Goal: Task Accomplishment & Management: Use online tool/utility

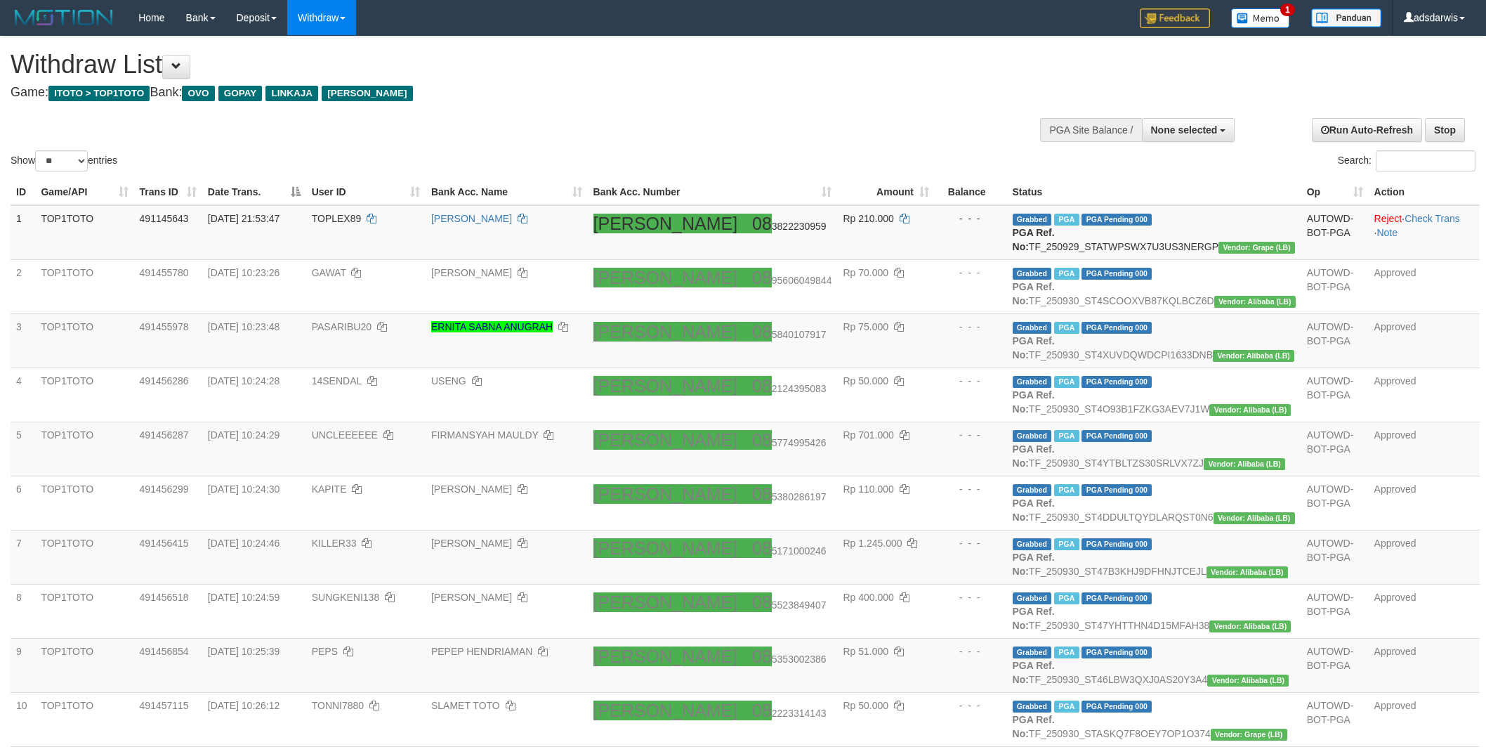
select select
select select "**"
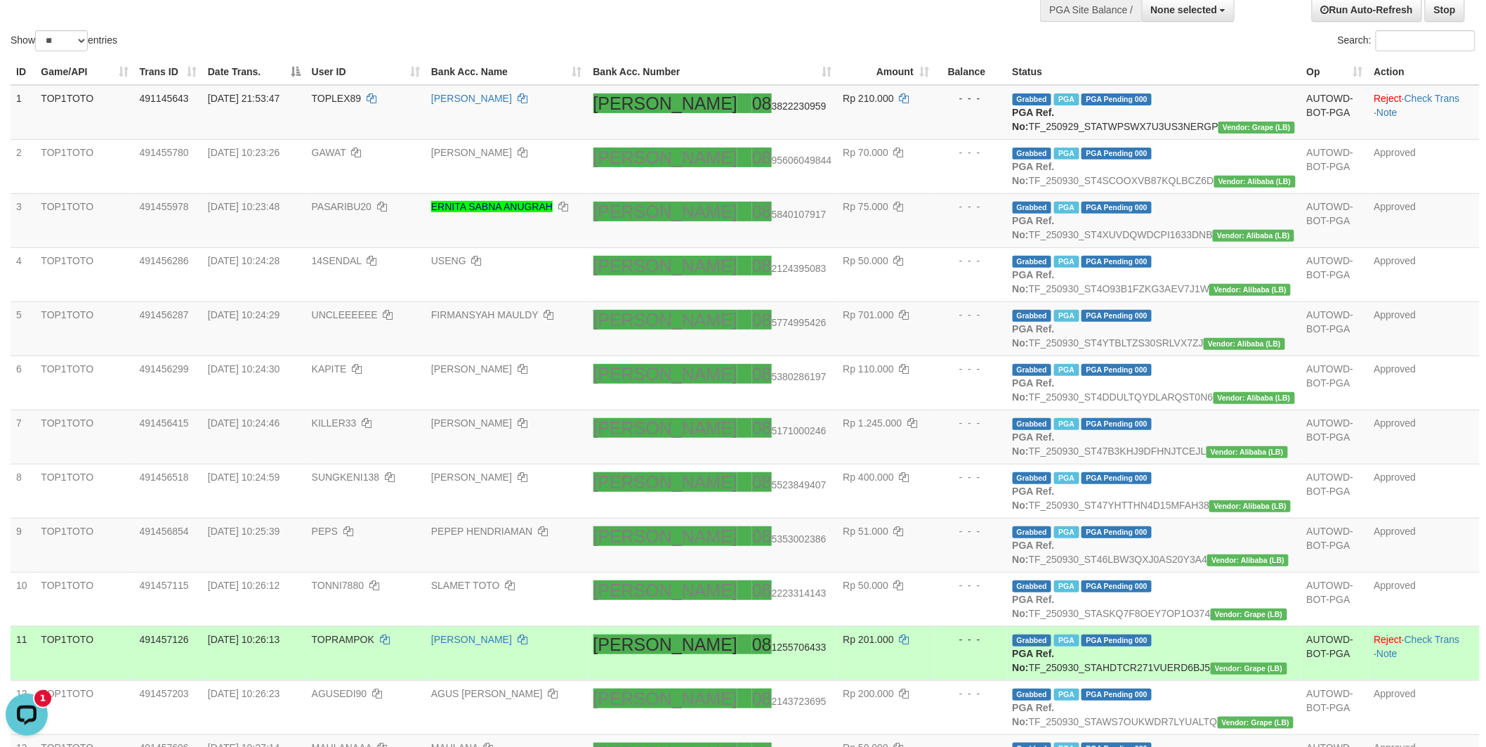
scroll to position [119, 0]
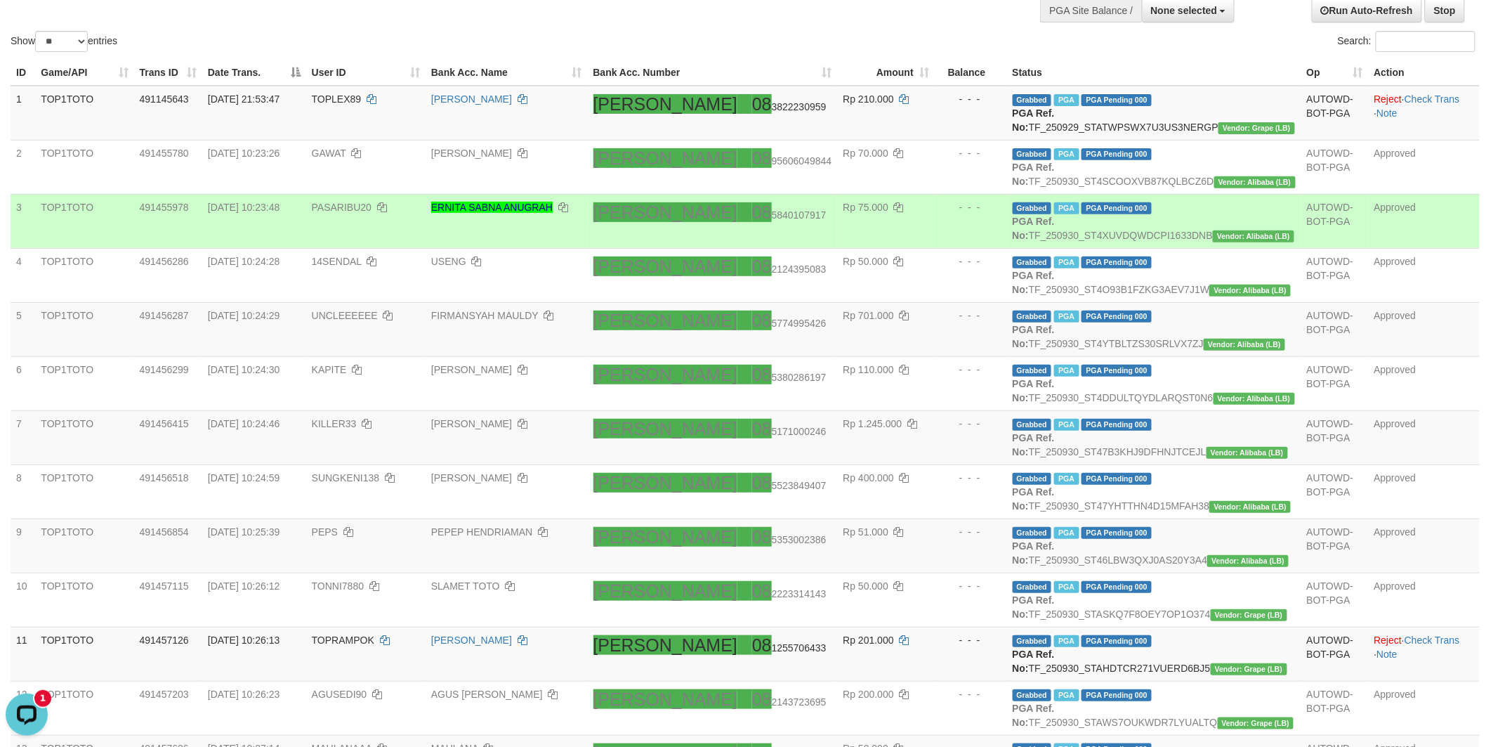
click at [967, 248] on td "- - -" at bounding box center [971, 221] width 72 height 54
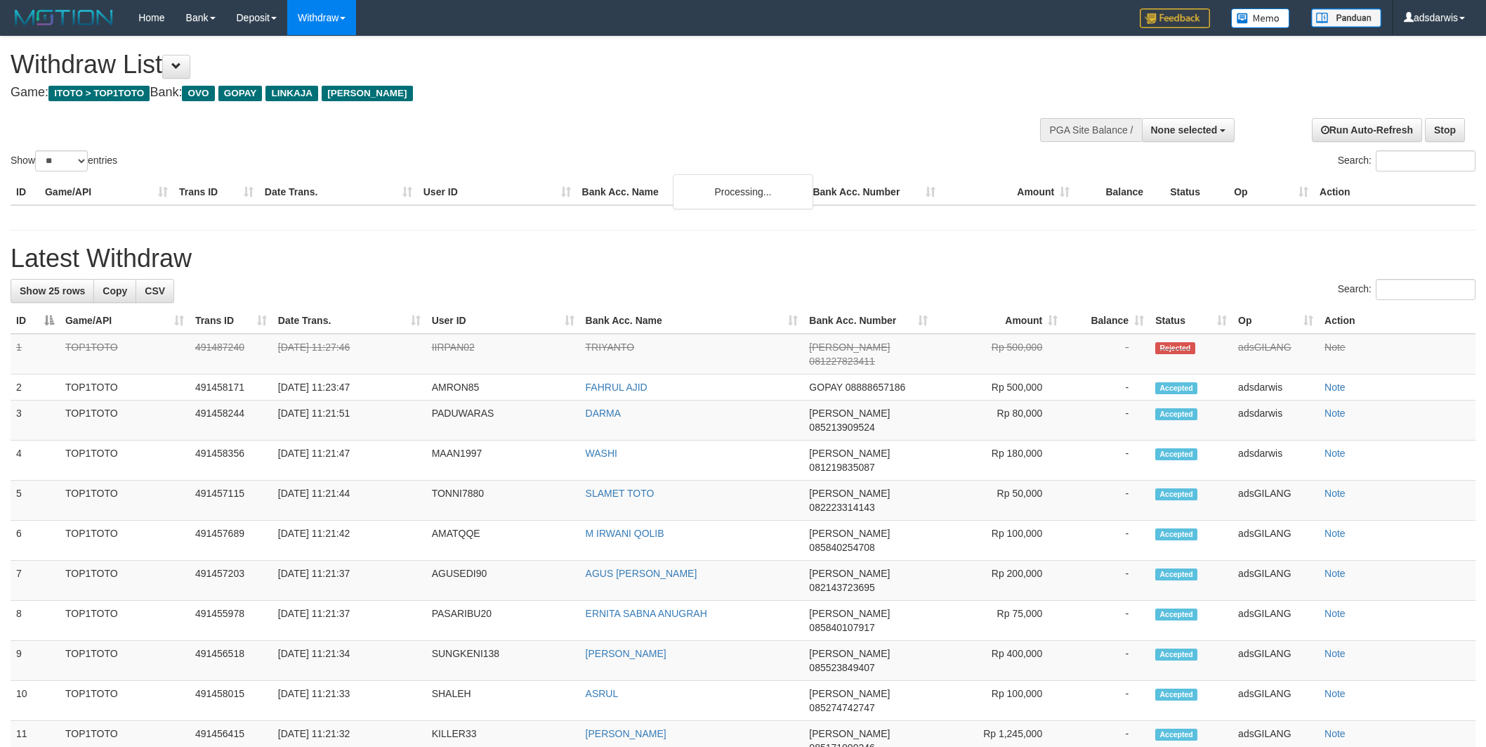
select select
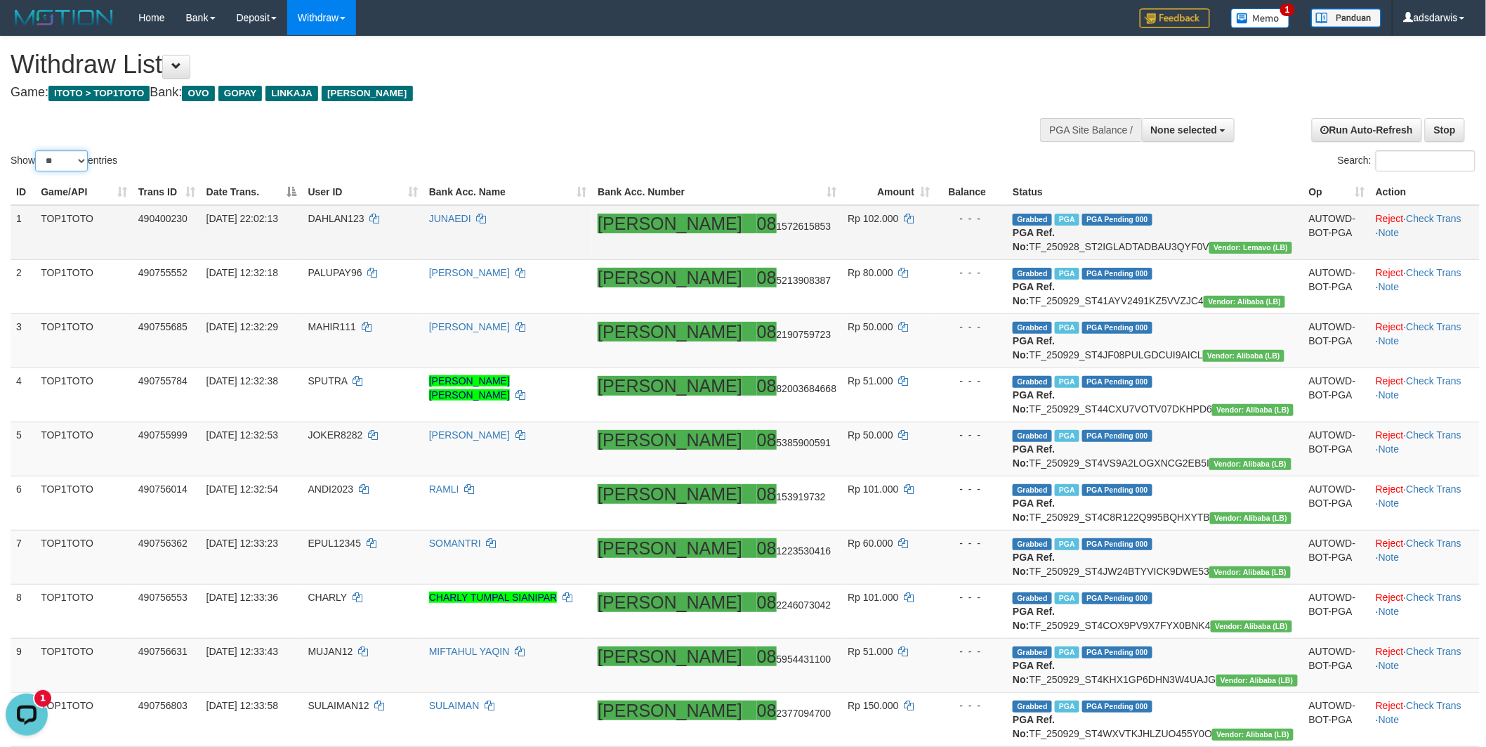
drag, startPoint x: 72, startPoint y: 164, endPoint x: 70, endPoint y: 258, distance: 93.4
click at [70, 164] on select "** ** ** ***" at bounding box center [61, 160] width 53 height 21
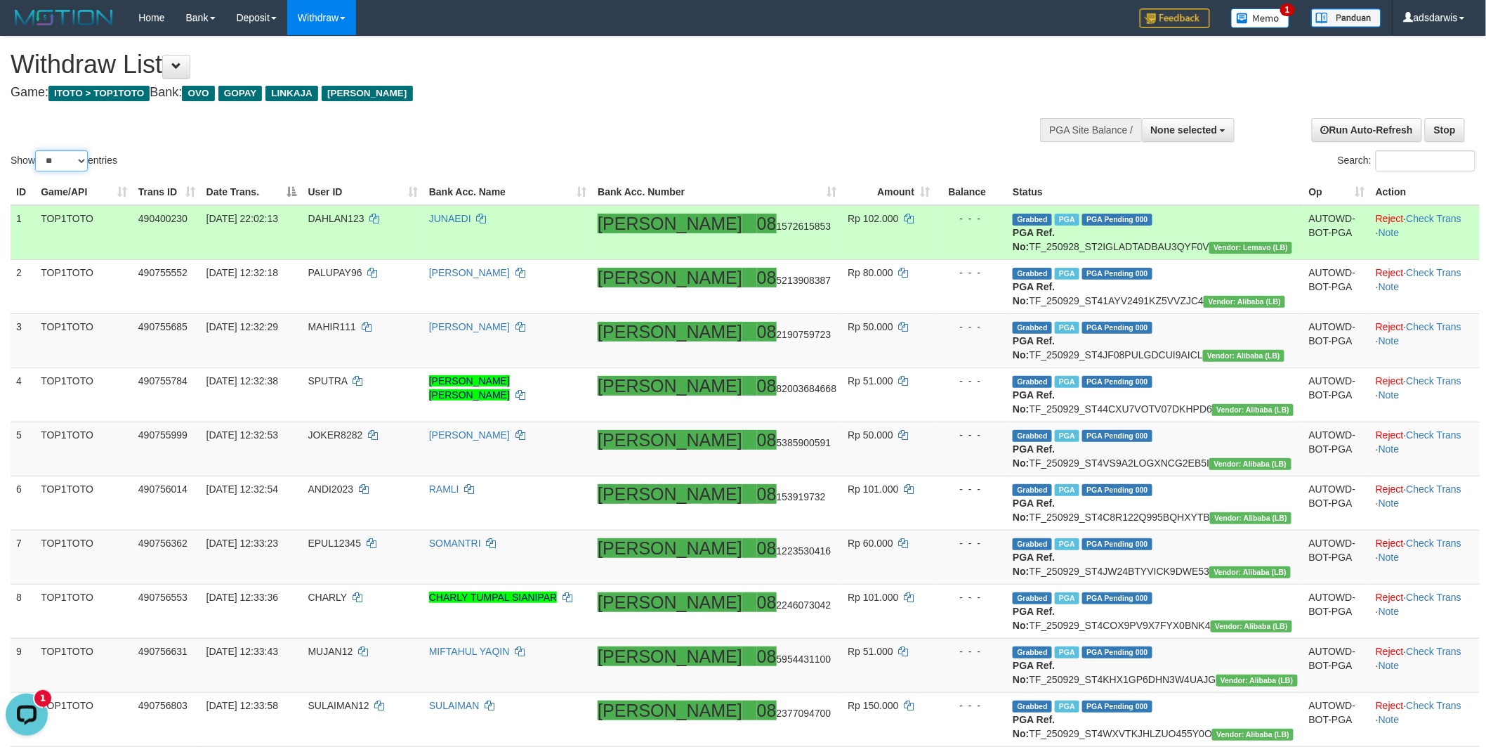
select select "***"
click at [37, 150] on select "** ** ** ***" at bounding box center [61, 160] width 53 height 21
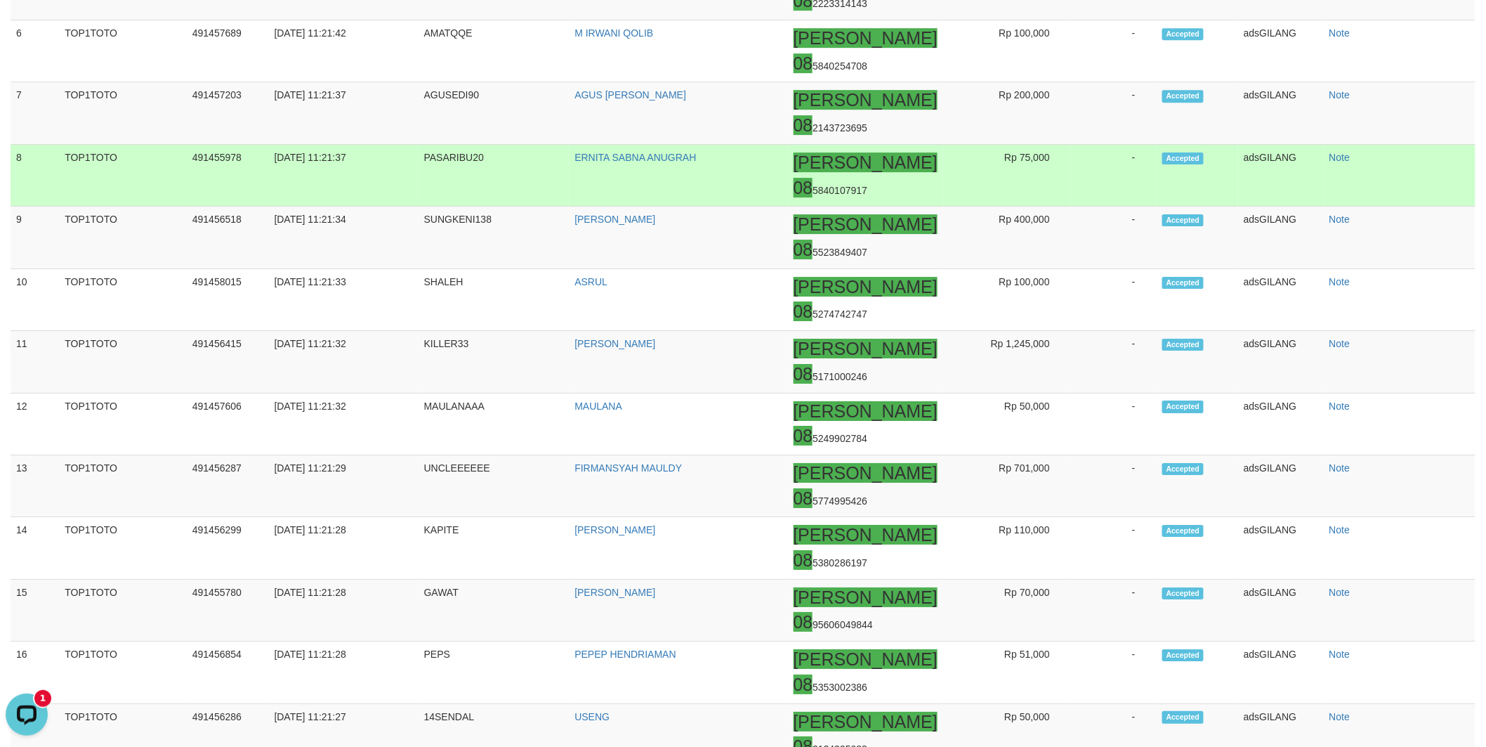
scroll to position [1795, 0]
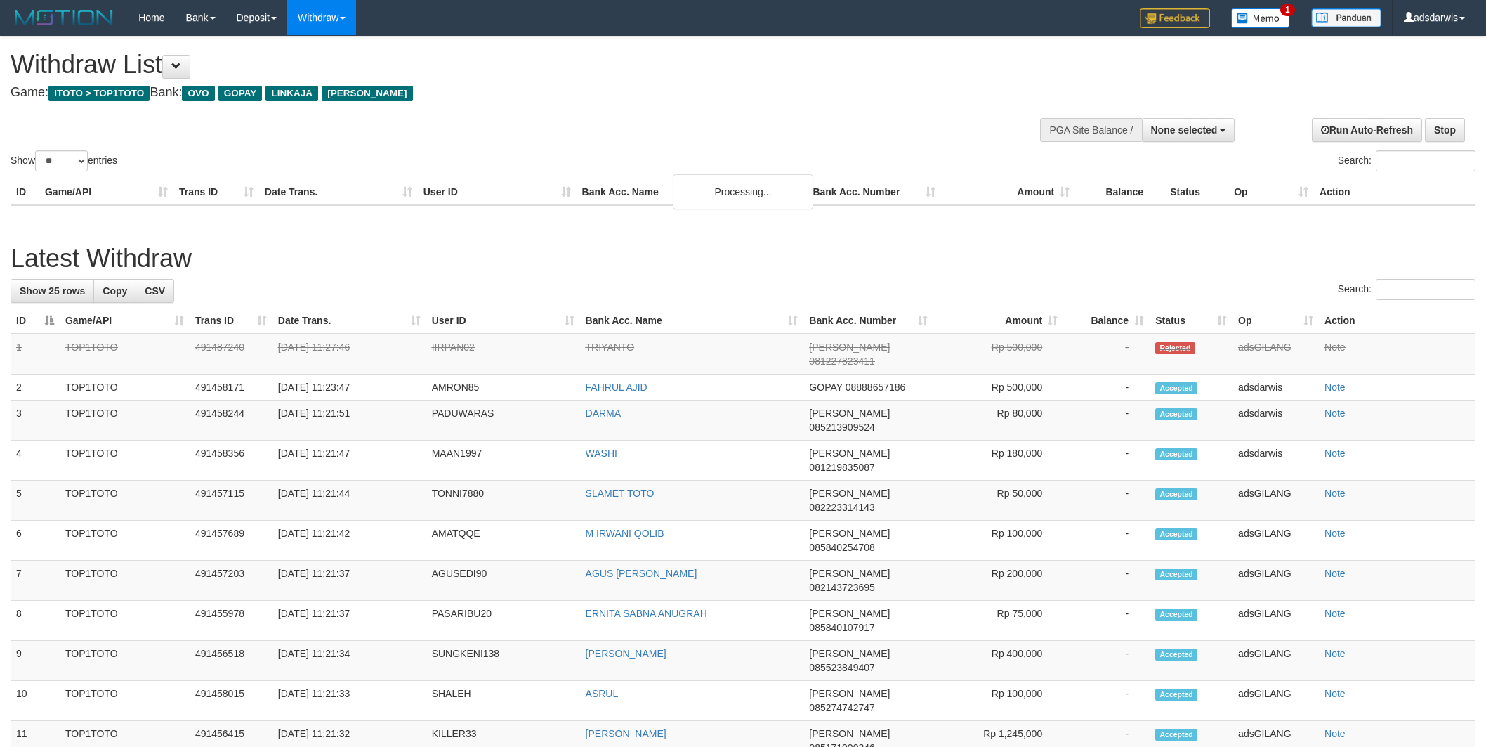
select select
select select "**"
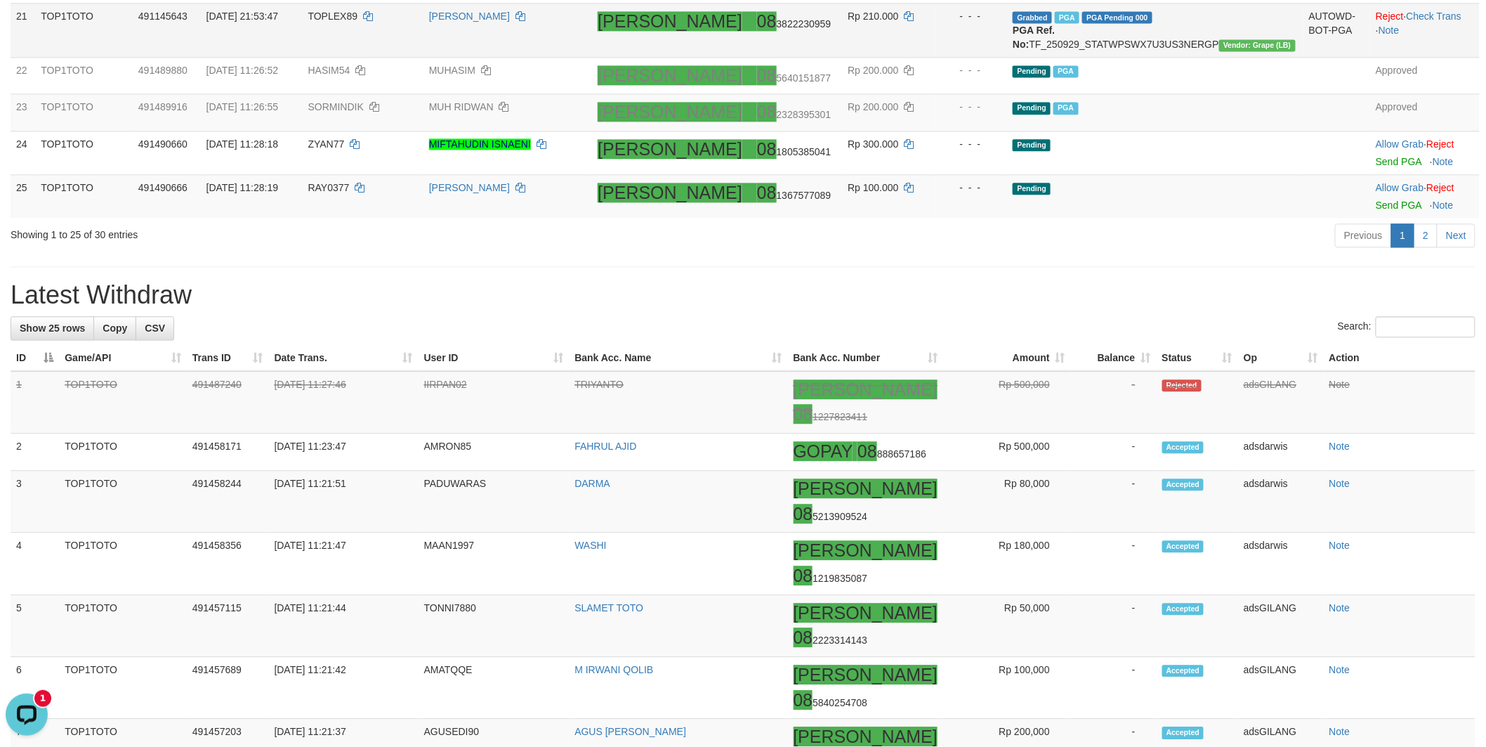
scroll to position [1405, 0]
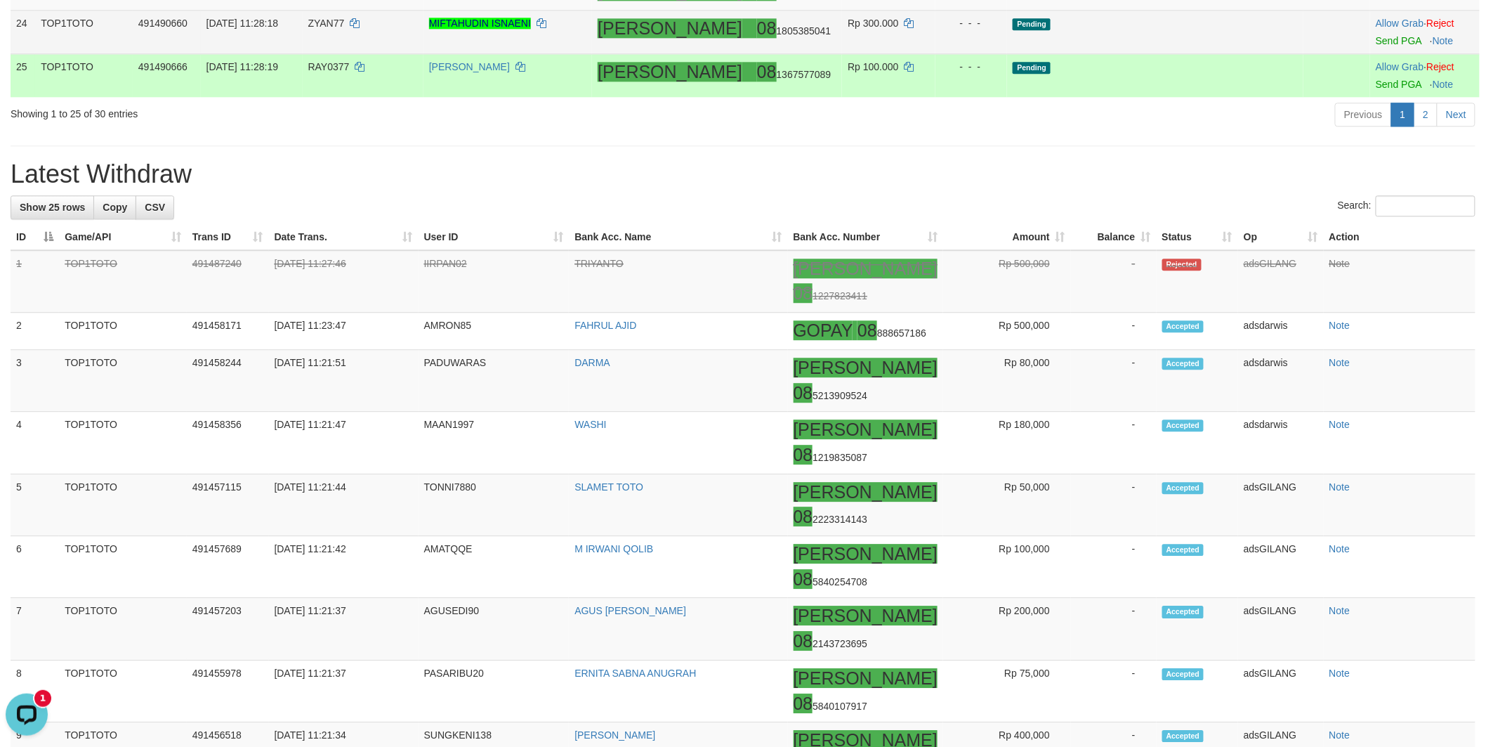
click at [1198, 54] on td "Pending" at bounding box center [1155, 33] width 296 height 44
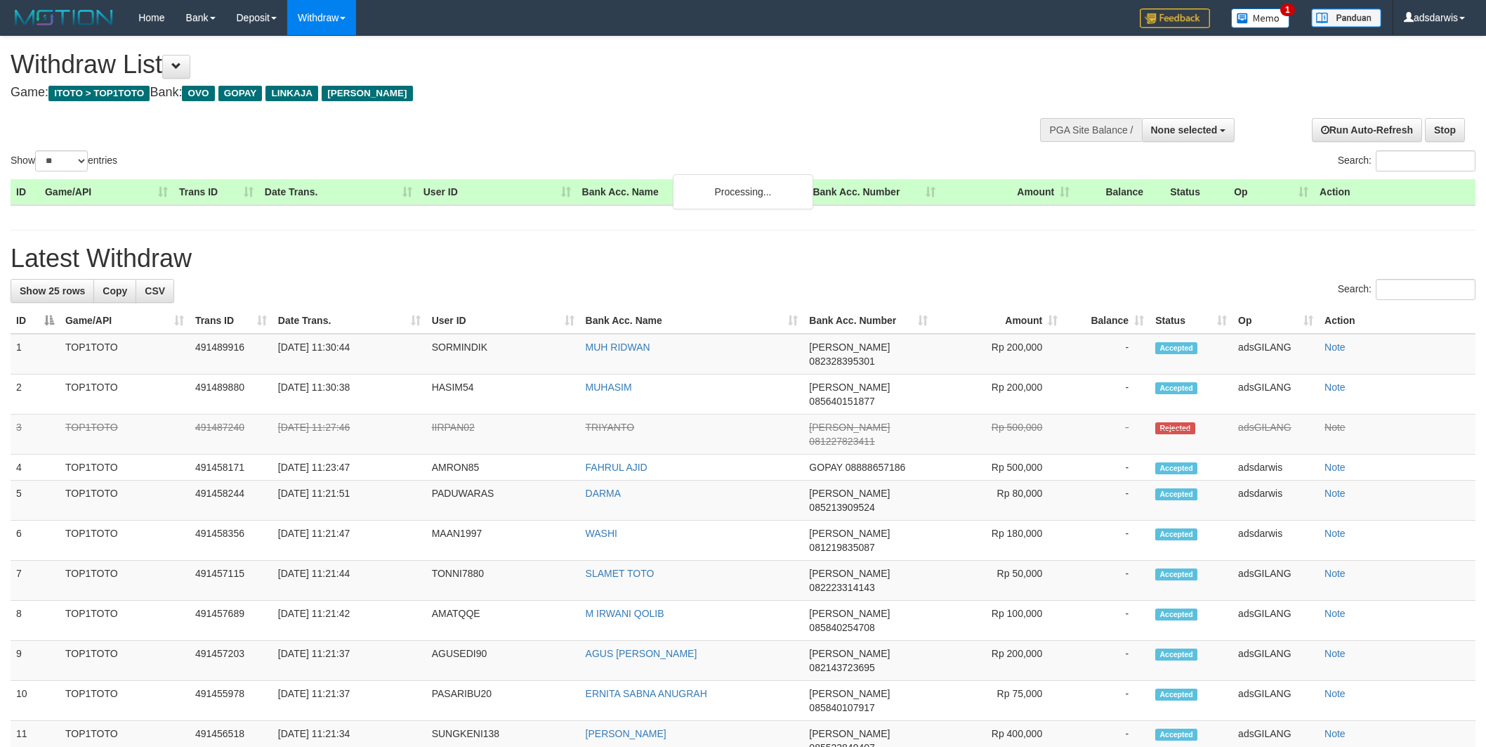
select select
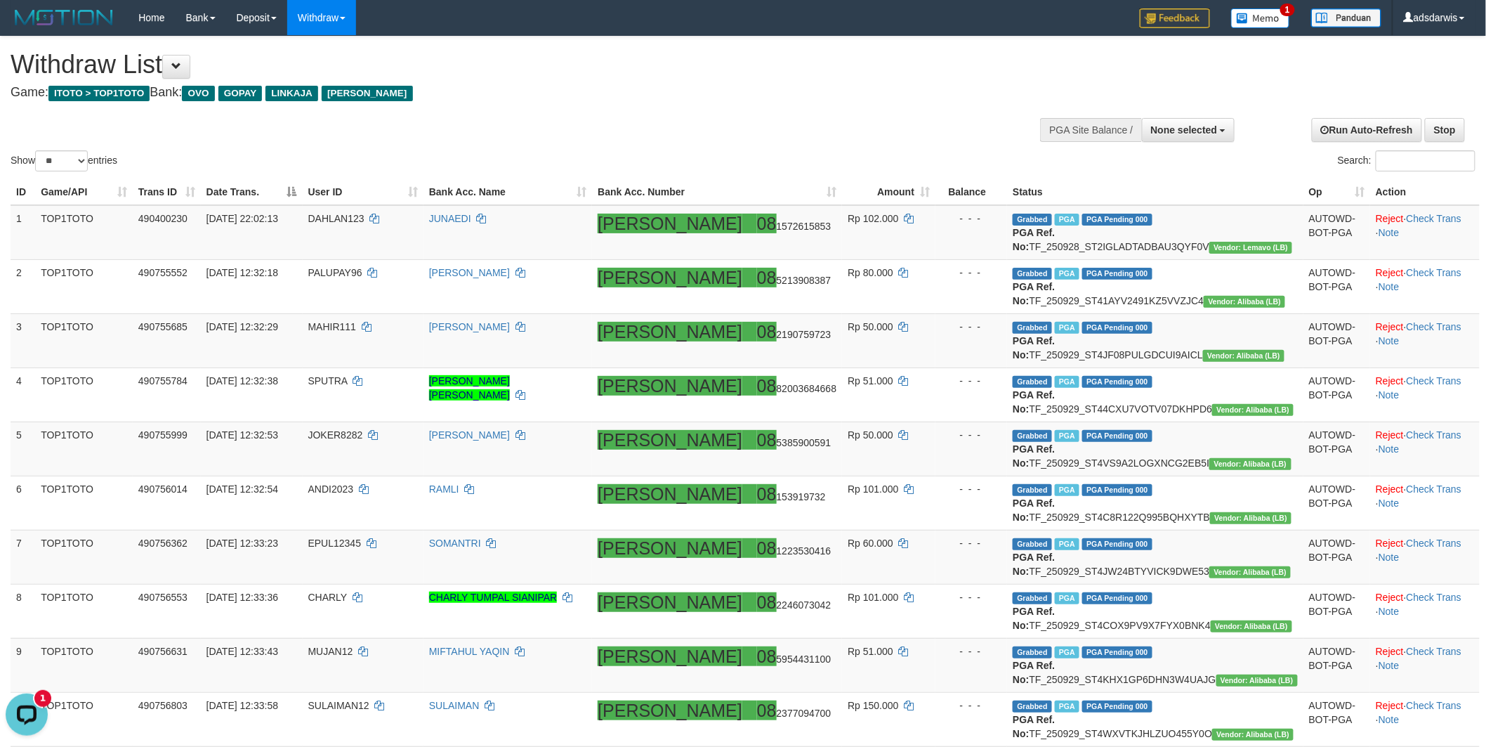
click at [53, 150] on div at bounding box center [743, 150] width 1465 height 1
click at [60, 160] on select "** ** ** ***" at bounding box center [61, 160] width 53 height 21
select select "***"
click at [37, 150] on select "** ** ** ***" at bounding box center [61, 160] width 53 height 21
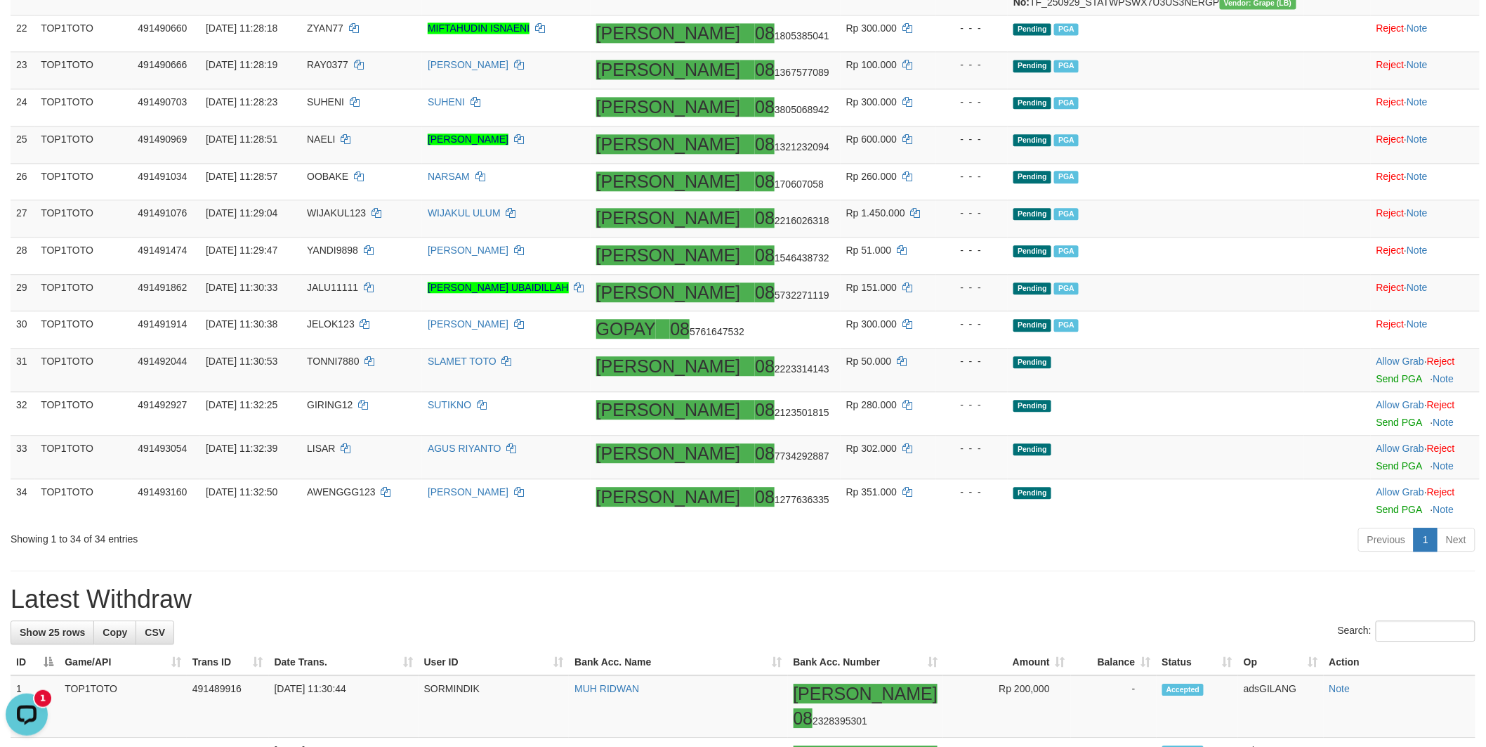
scroll to position [1795, 0]
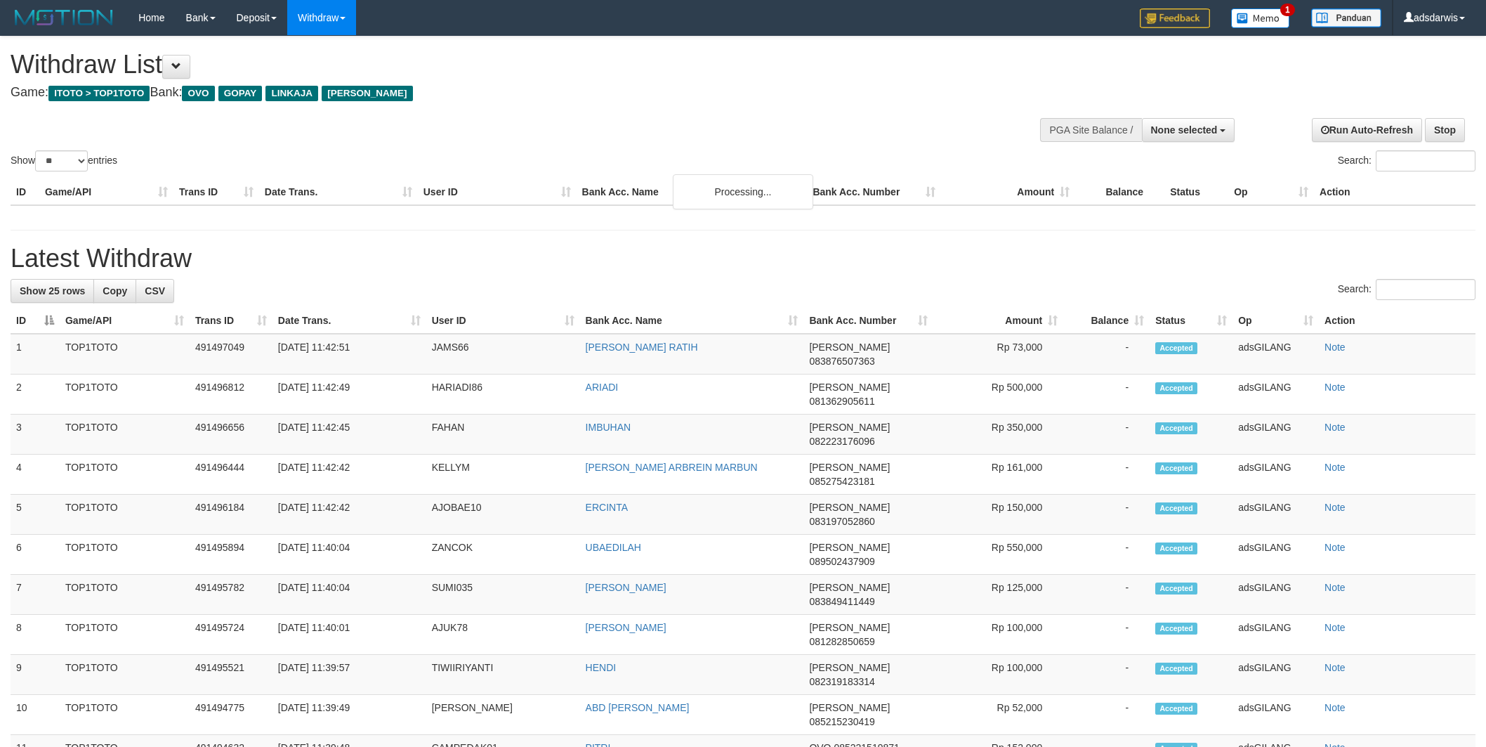
select select
select select "**"
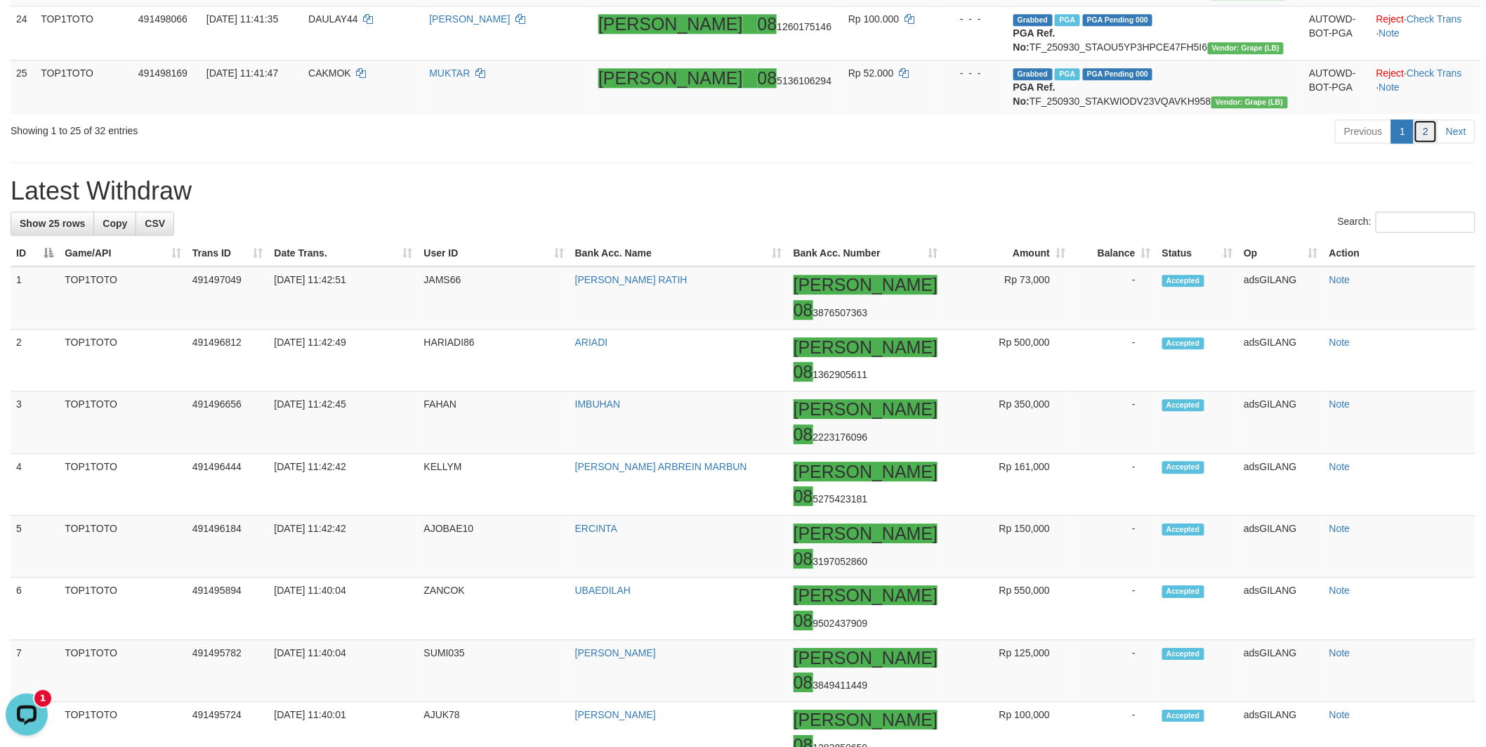
click at [1423, 143] on link "2" at bounding box center [1426, 131] width 24 height 24
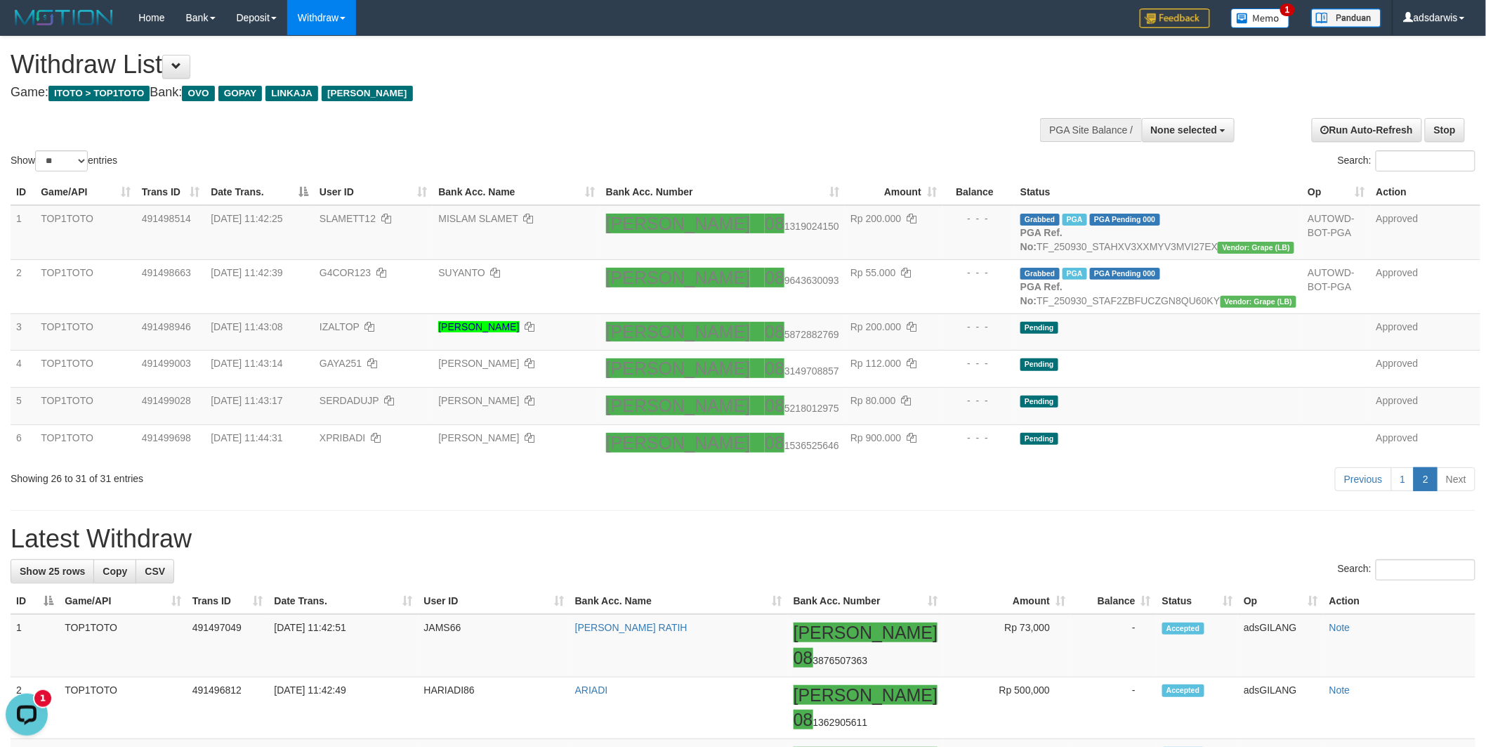
click at [847, 76] on h1 "Withdraw List" at bounding box center [494, 65] width 967 height 28
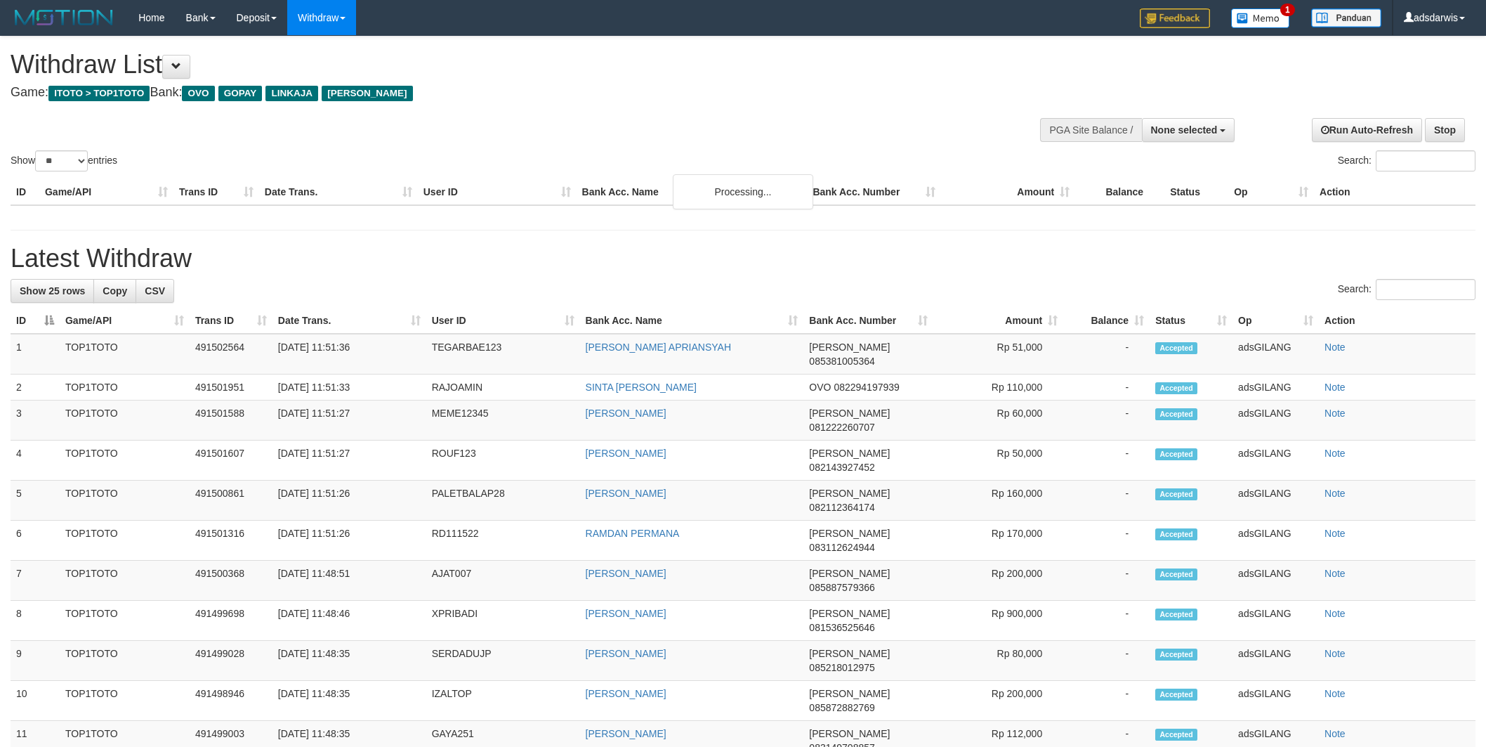
select select
select select "**"
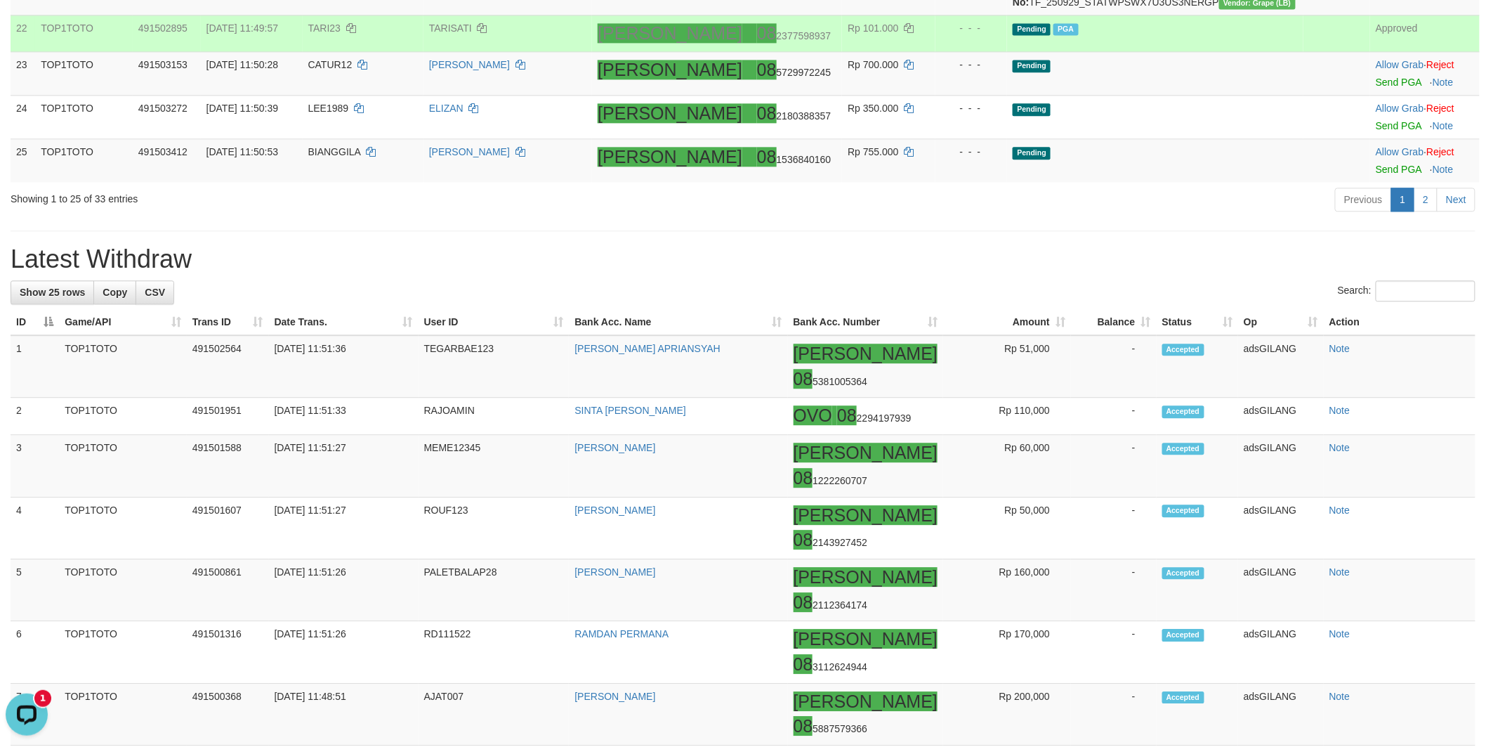
click at [1263, 52] on td "Pending PGA" at bounding box center [1155, 33] width 296 height 37
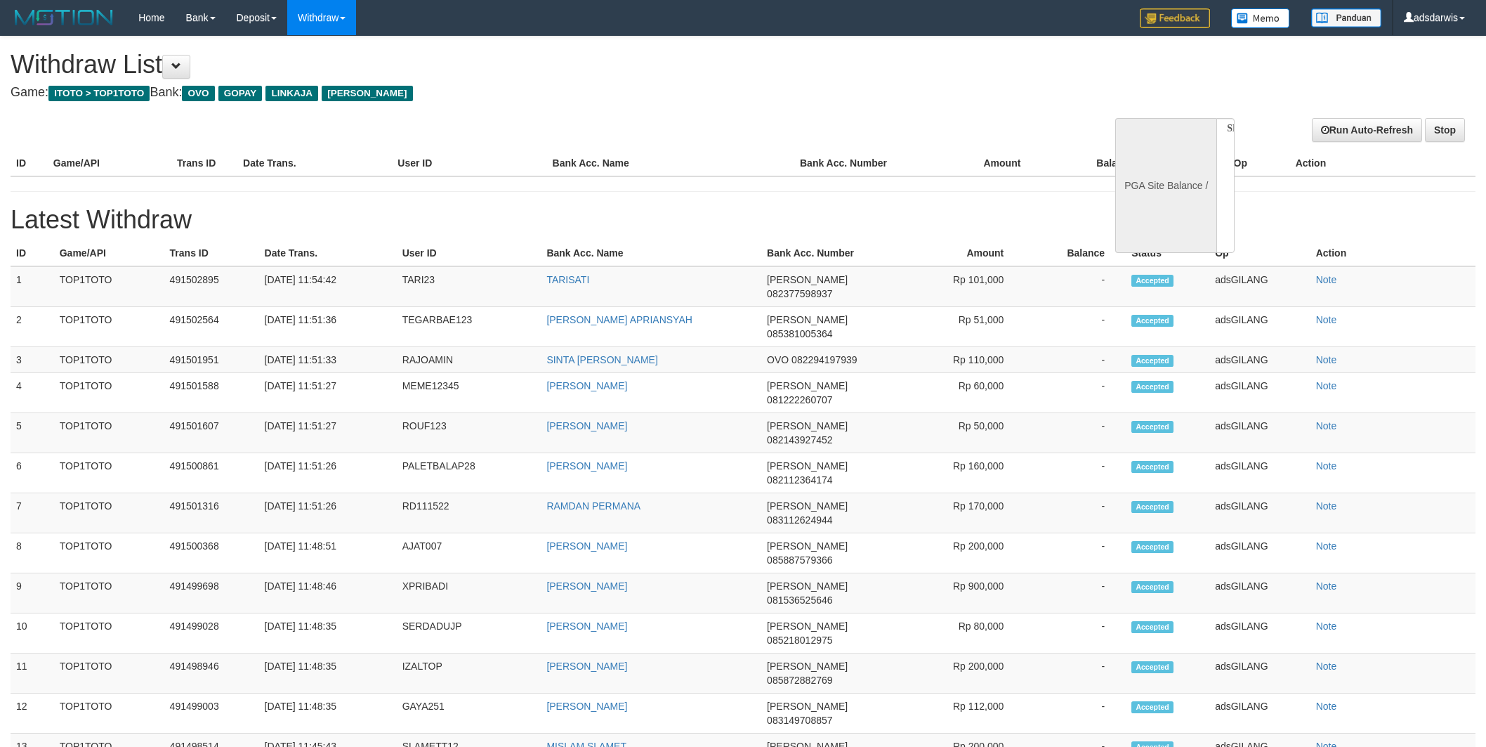
select select
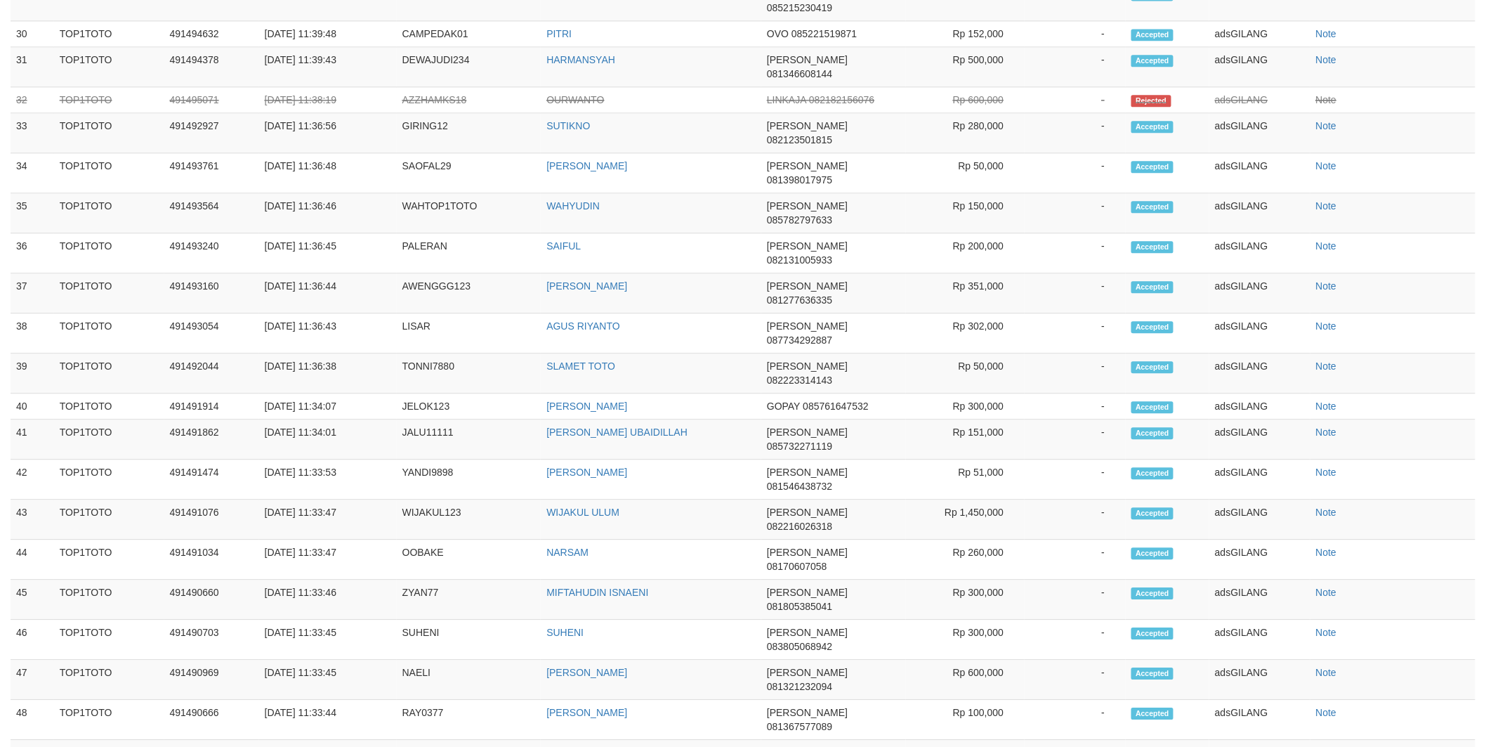
select select "**"
select select
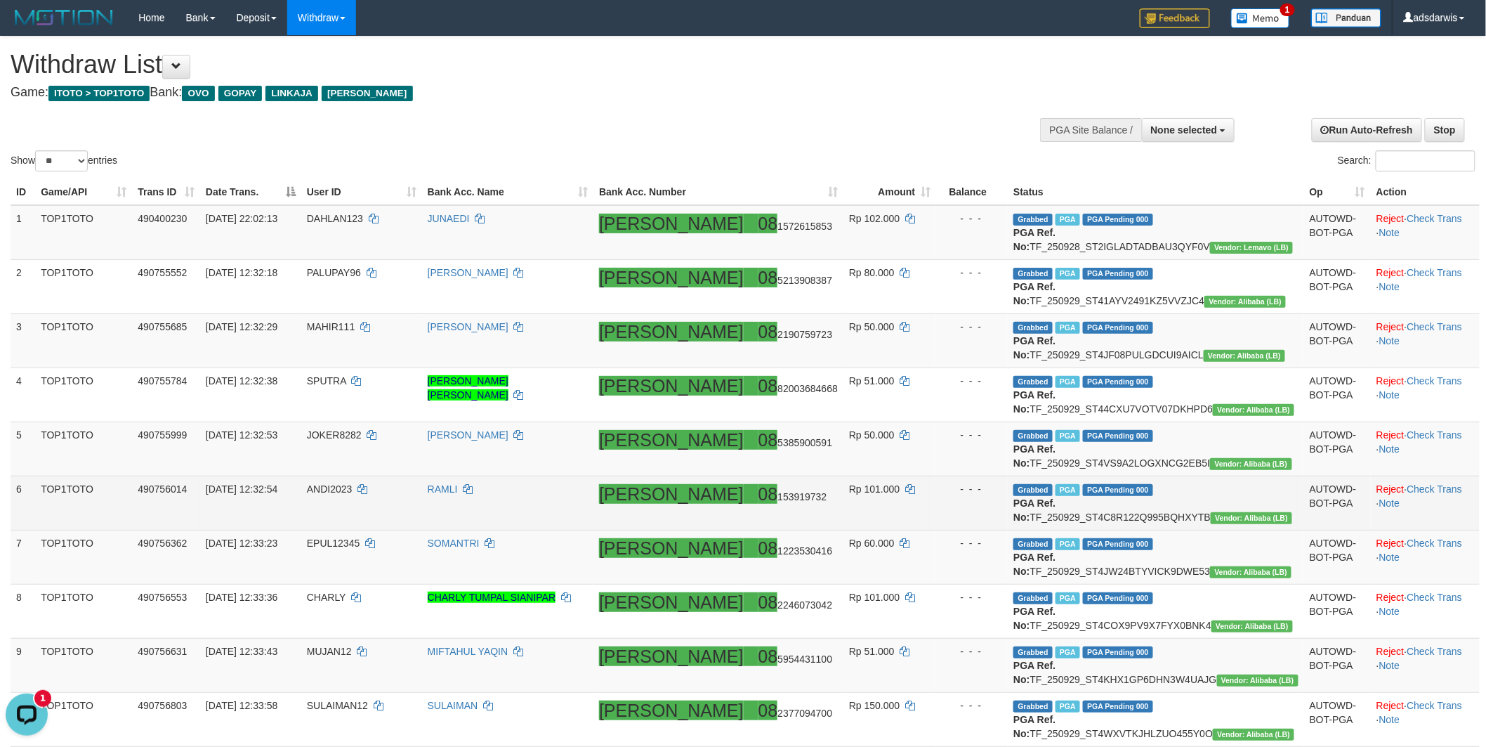
scroll to position [0, 0]
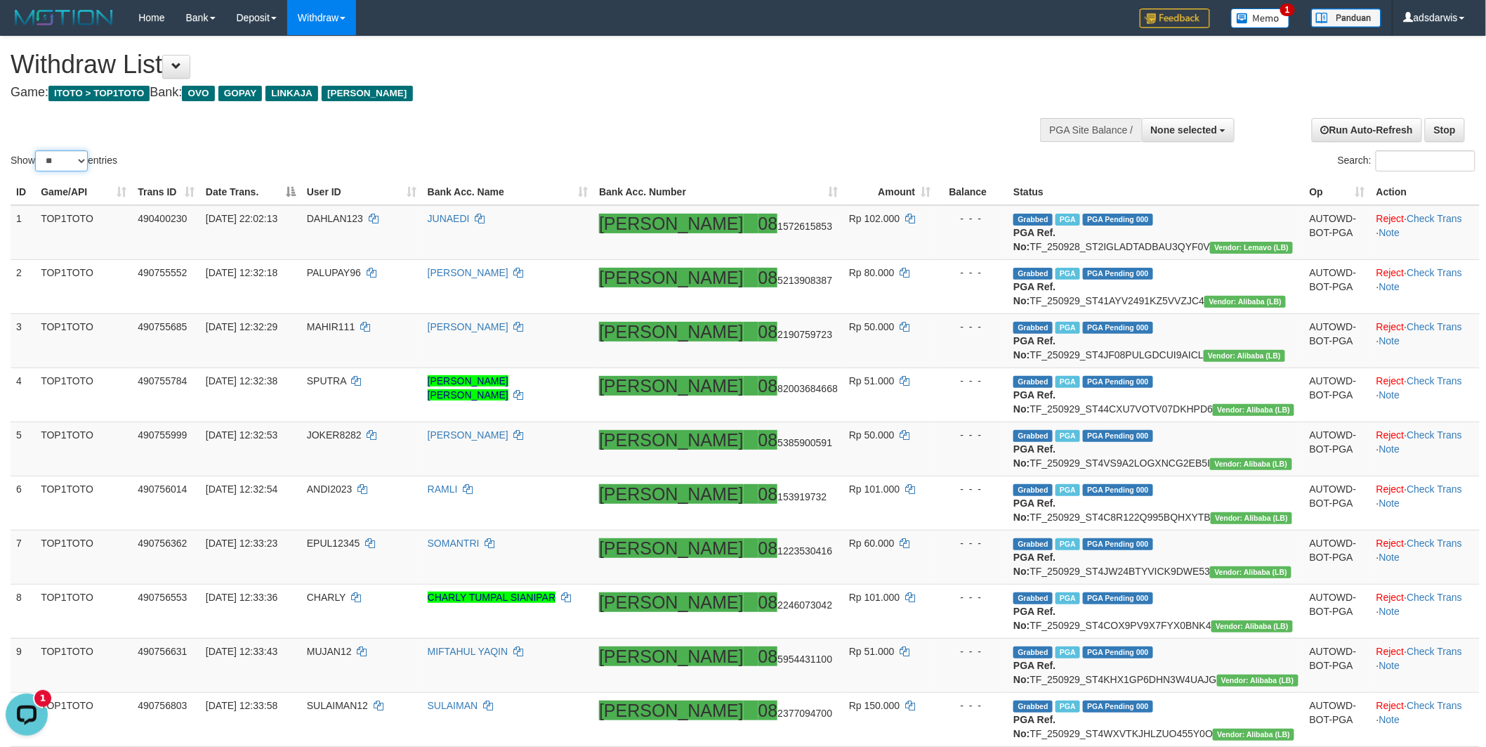
drag, startPoint x: 72, startPoint y: 158, endPoint x: 72, endPoint y: 170, distance: 11.9
click at [72, 158] on select "** ** ** ***" at bounding box center [61, 160] width 53 height 21
select select "***"
click at [37, 150] on select "** ** ** ***" at bounding box center [61, 160] width 53 height 21
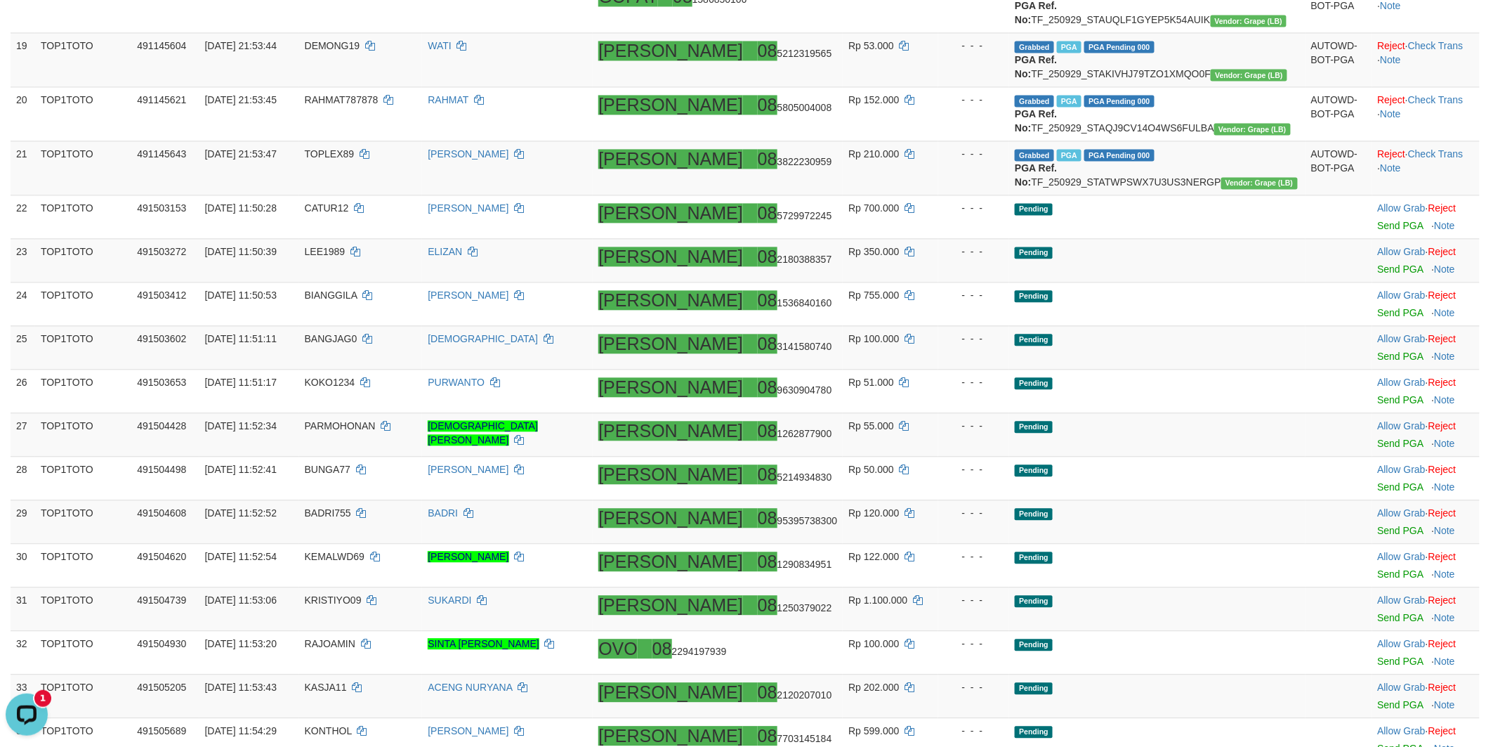
scroll to position [1405, 0]
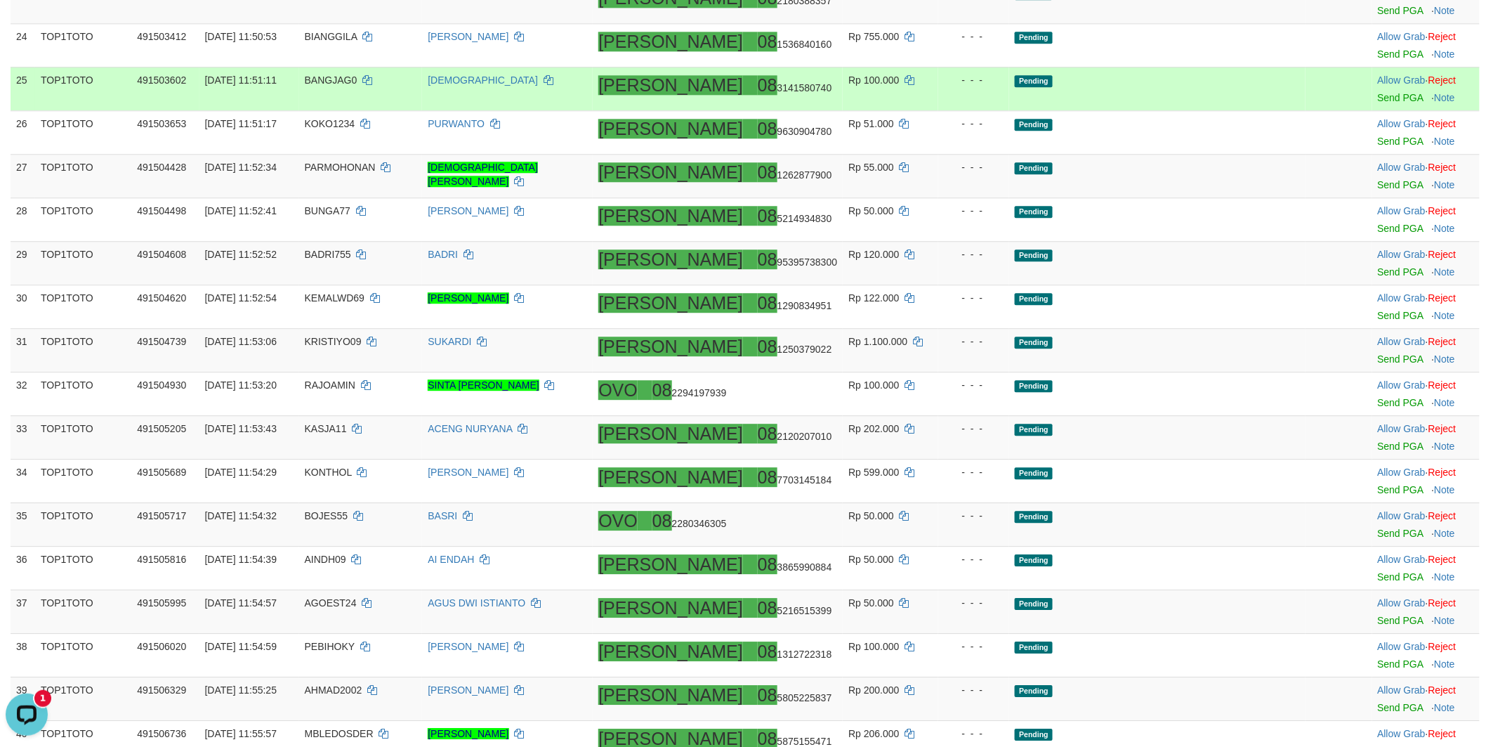
click at [1184, 110] on td "Pending" at bounding box center [1157, 89] width 296 height 44
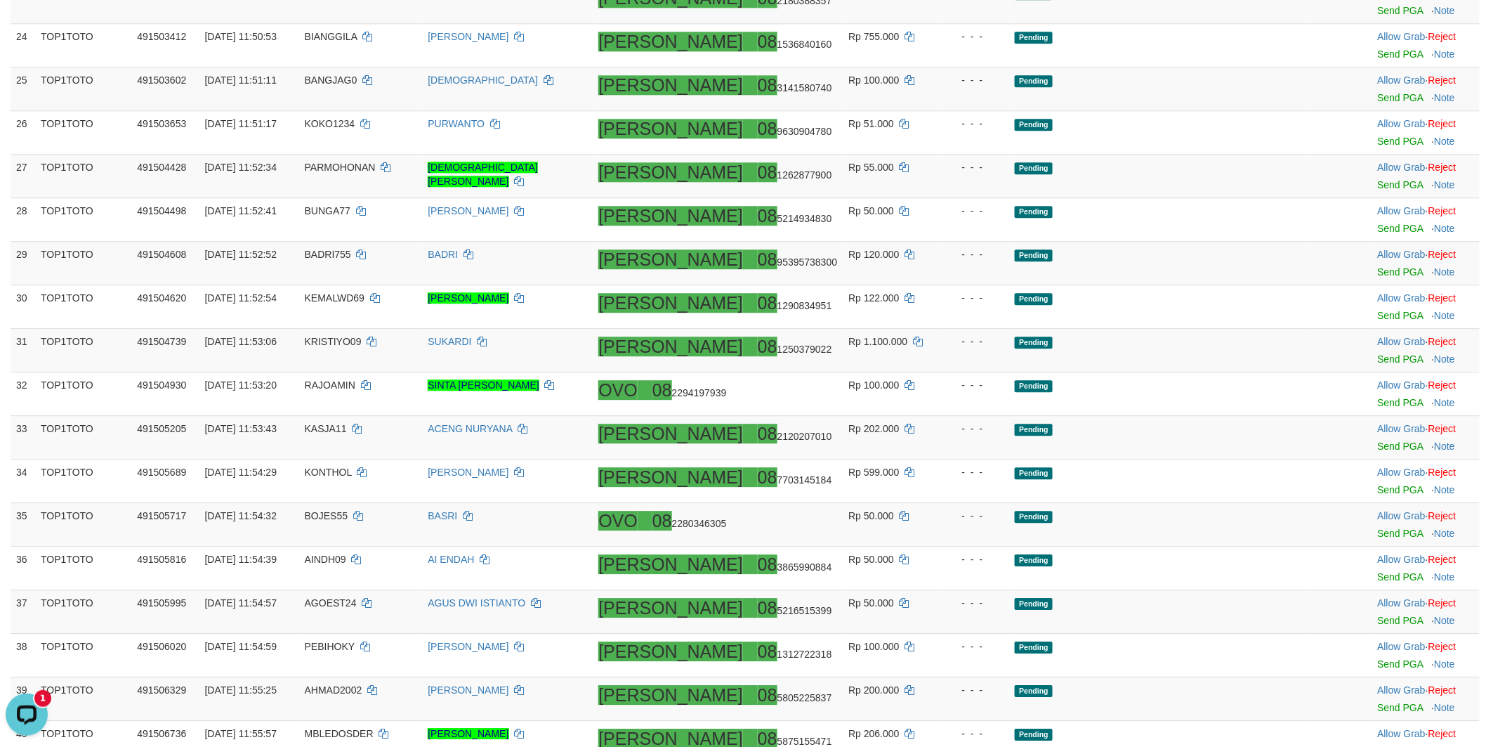
click at [1378, 16] on link "Send PGA" at bounding box center [1401, 10] width 46 height 11
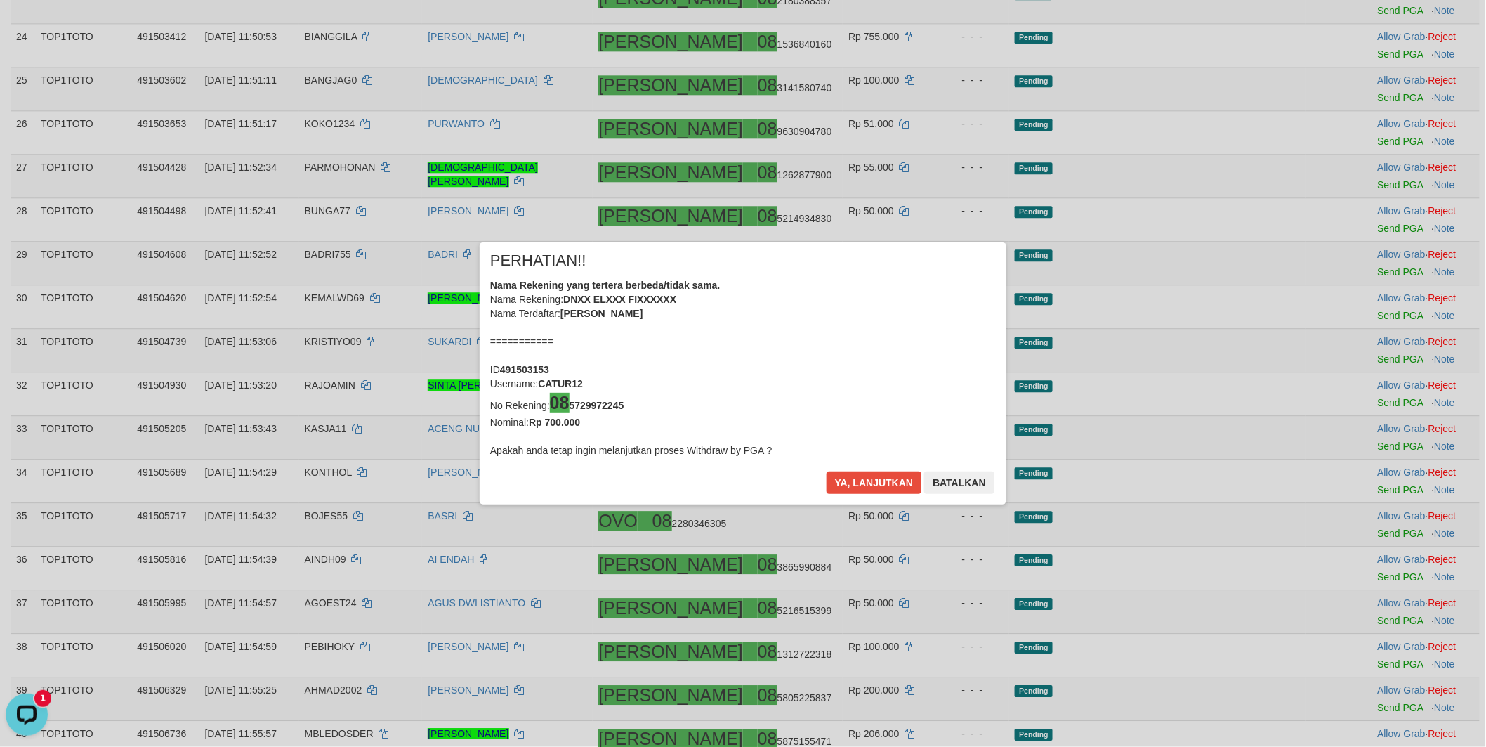
click at [1359, 350] on div "× PERHATIAN!! Nama Rekening yang tertera berbeda/tidak sama. Nama Rekening: DNX…" at bounding box center [743, 373] width 1486 height 319
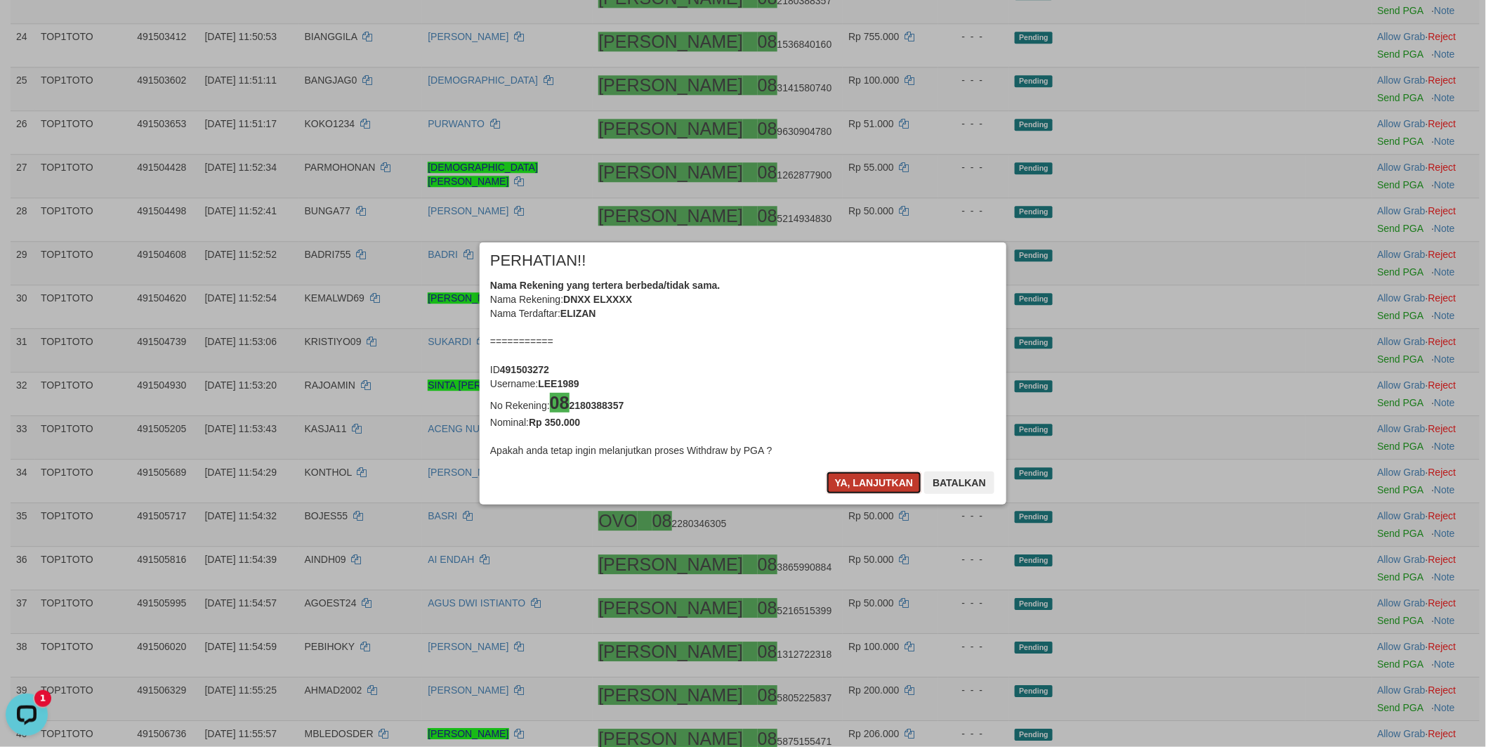
click at [865, 481] on button "Ya, lanjutkan" at bounding box center [875, 482] width 96 height 22
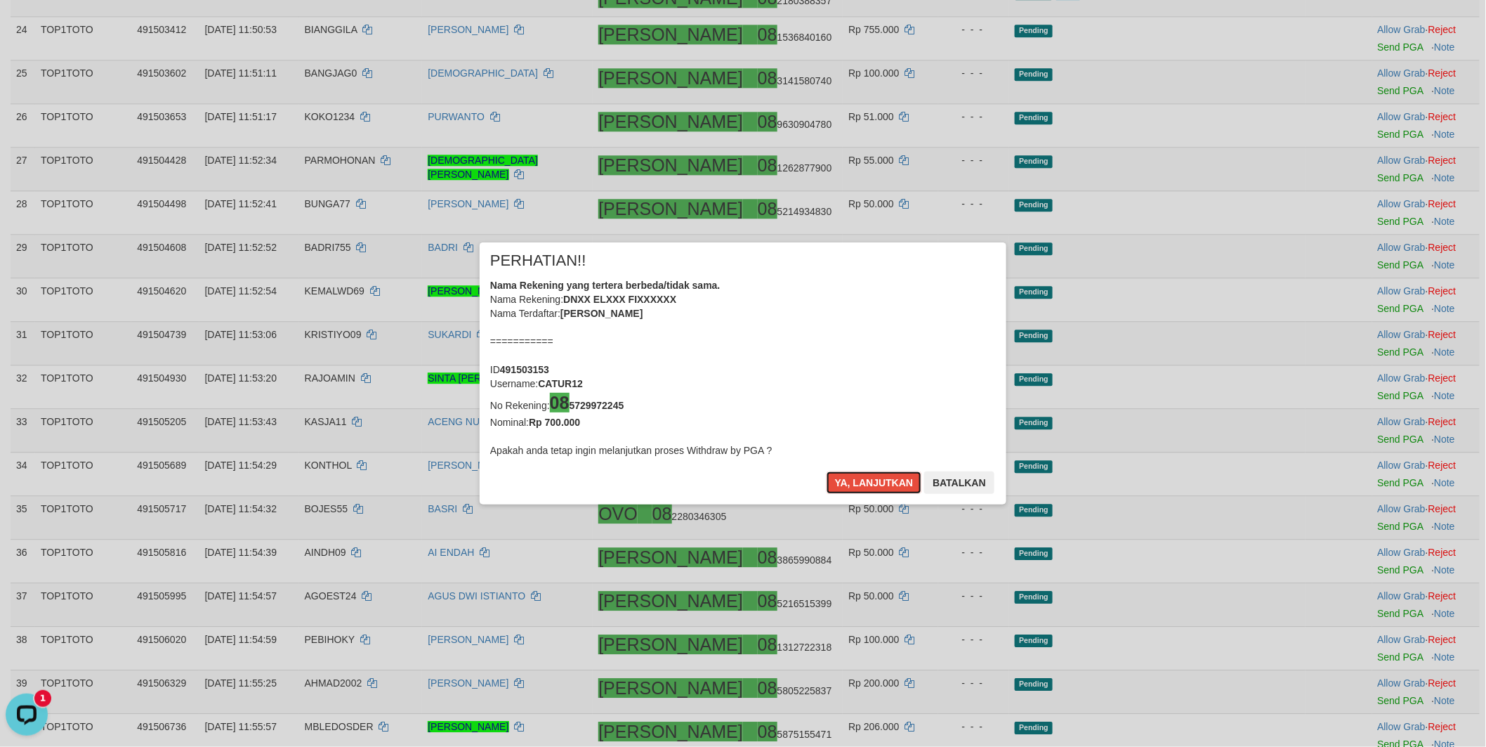
click at [865, 481] on button "Ya, lanjutkan" at bounding box center [875, 482] width 96 height 22
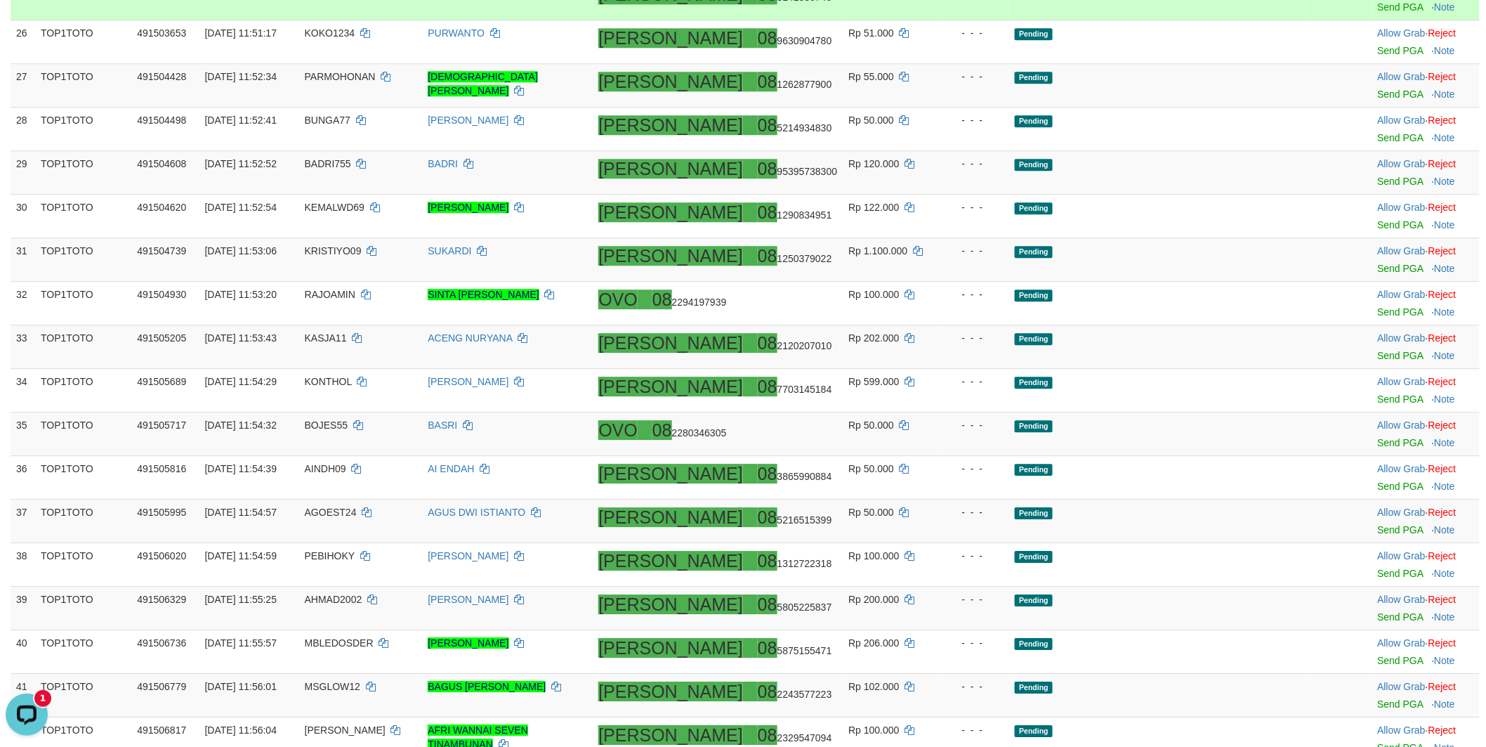
scroll to position [1483, 0]
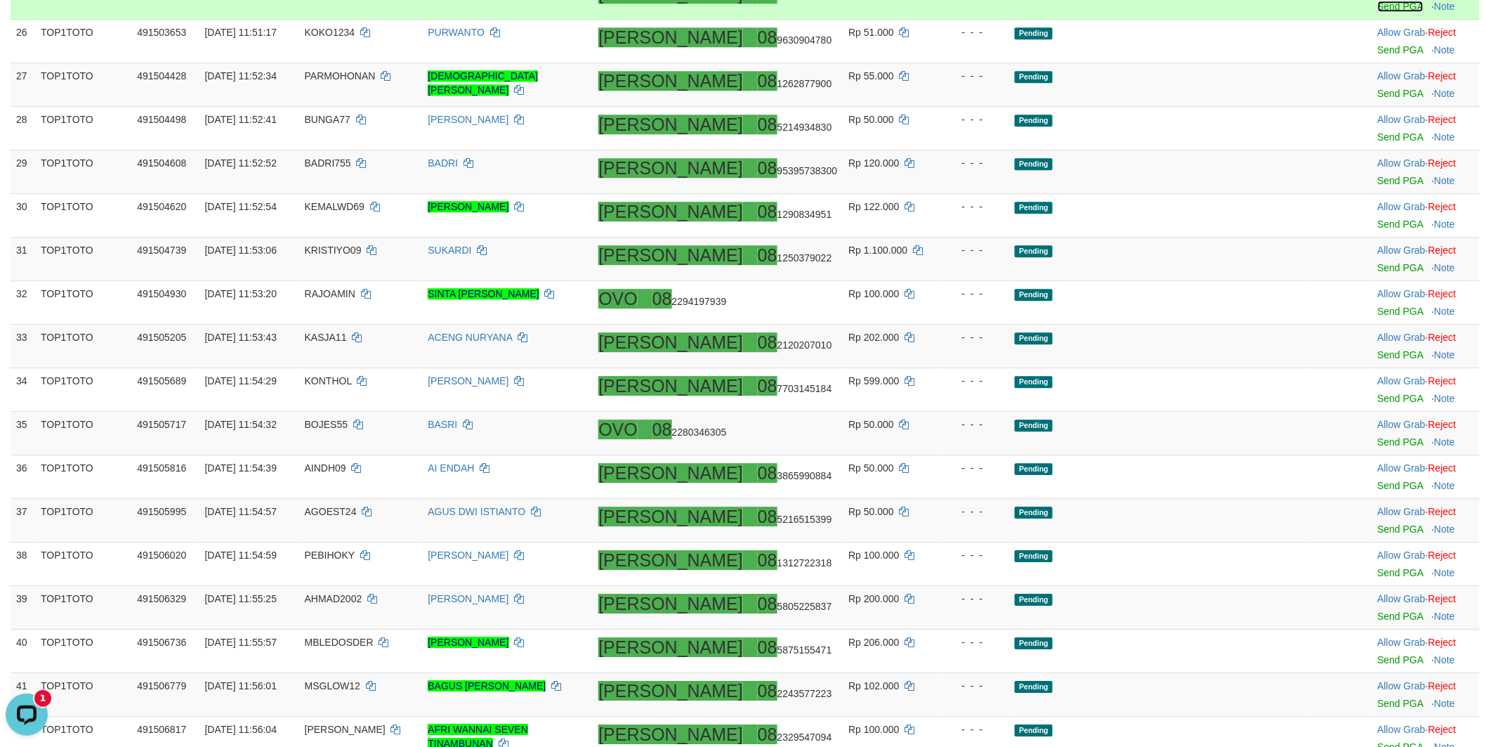
drag, startPoint x: 1354, startPoint y: 254, endPoint x: 1366, endPoint y: 299, distance: 45.8
click at [1378, 12] on link "Send PGA" at bounding box center [1401, 6] width 46 height 11
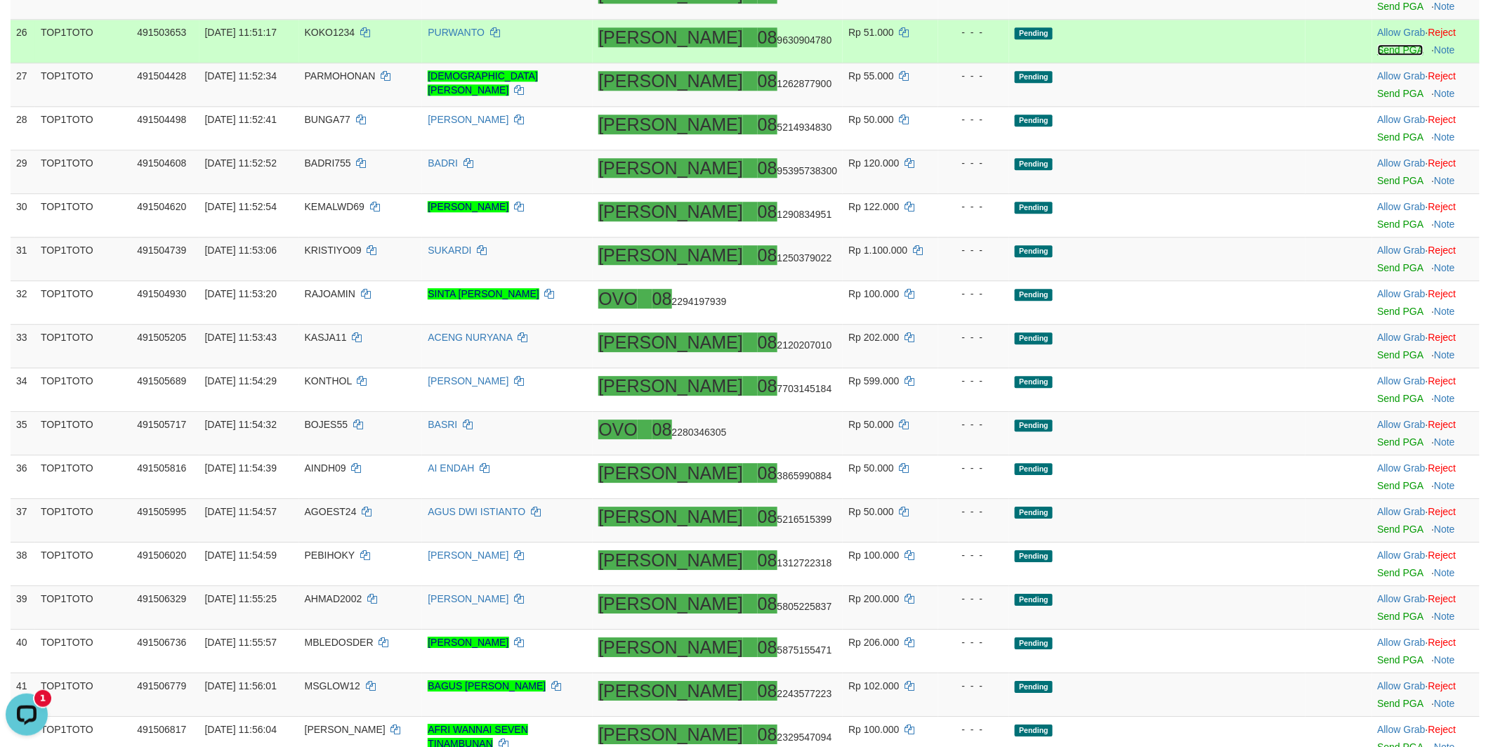
click at [1378, 55] on link "Send PGA" at bounding box center [1401, 49] width 46 height 11
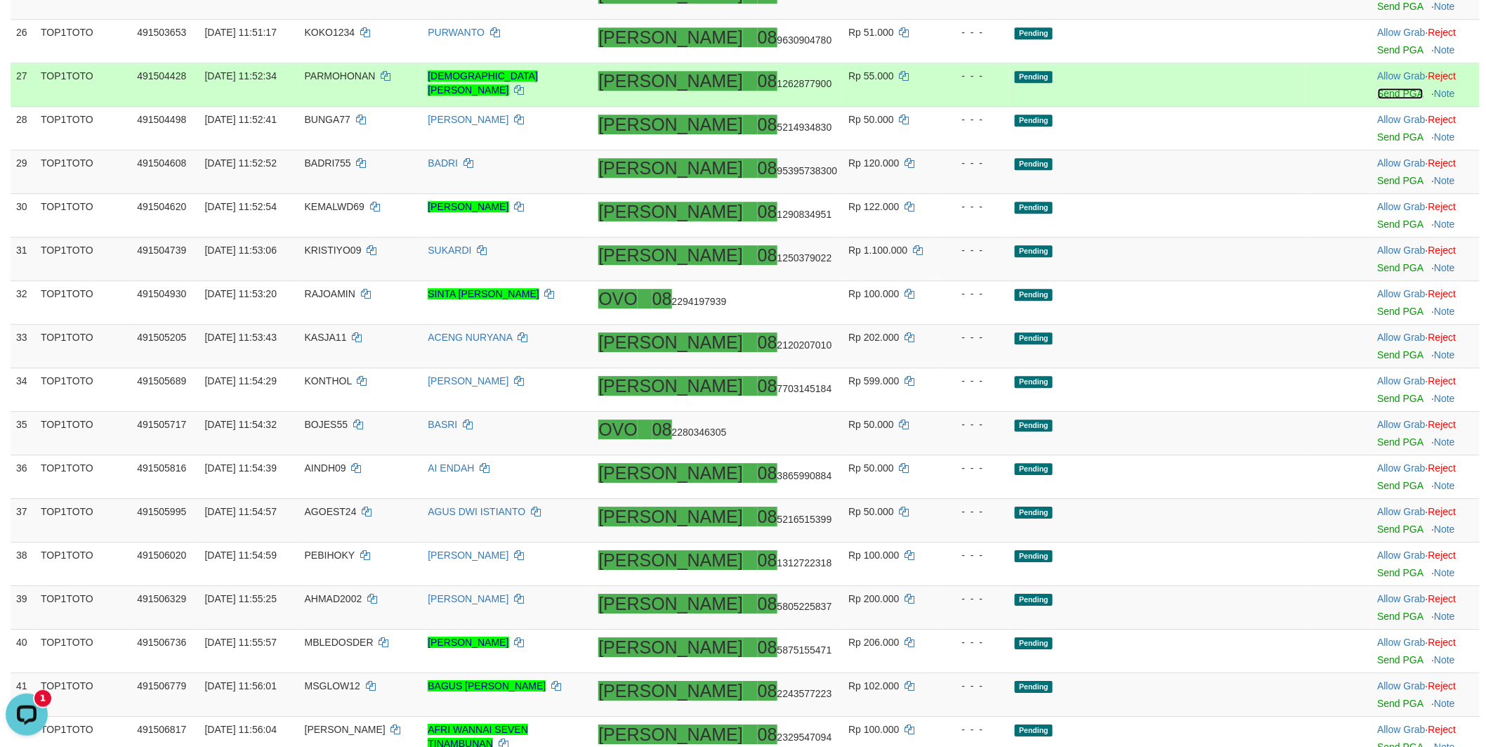
click at [1378, 99] on link "Send PGA" at bounding box center [1401, 93] width 46 height 11
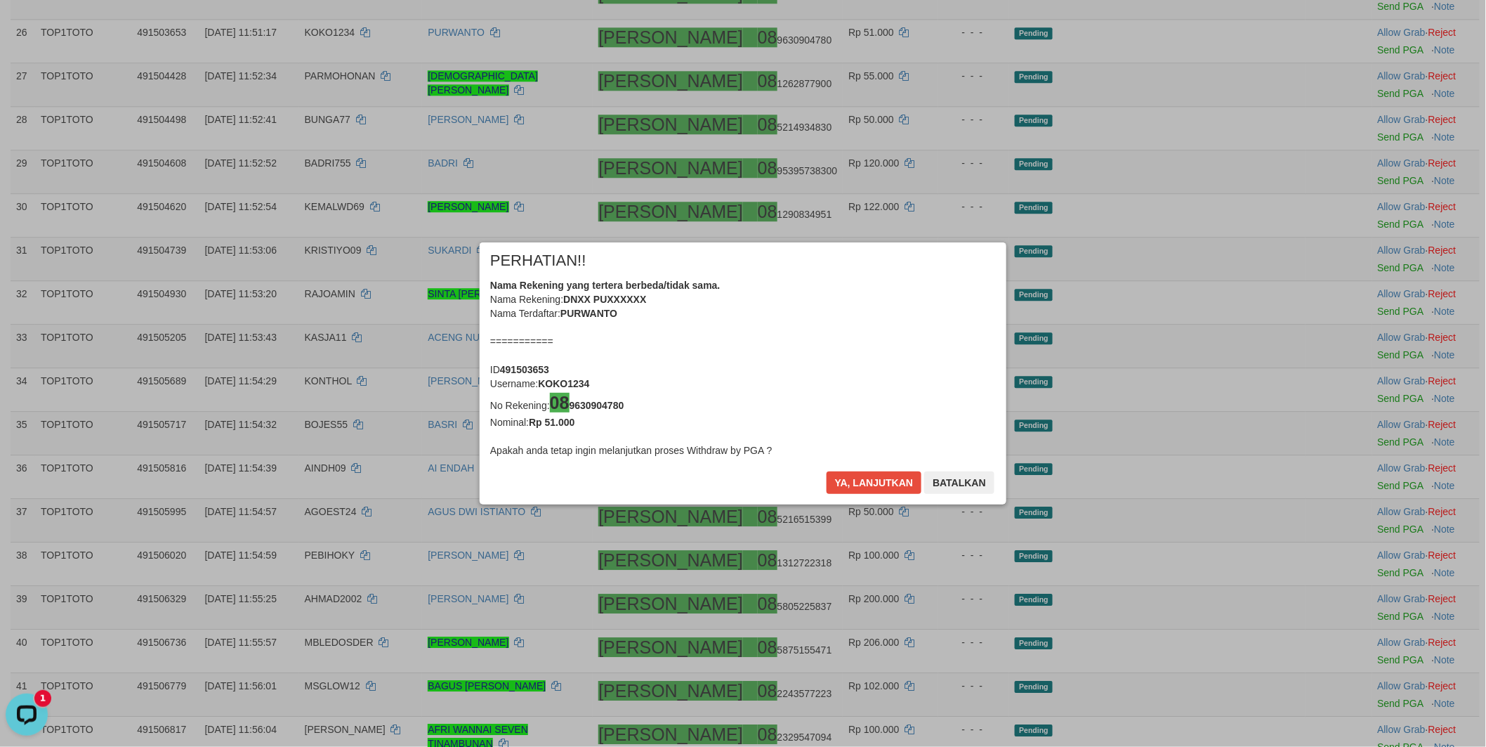
click at [1361, 432] on div "× PERHATIAN!! Nama Rekening yang tertera berbeda/tidak sama. Nama Rekening: DNX…" at bounding box center [743, 373] width 1486 height 319
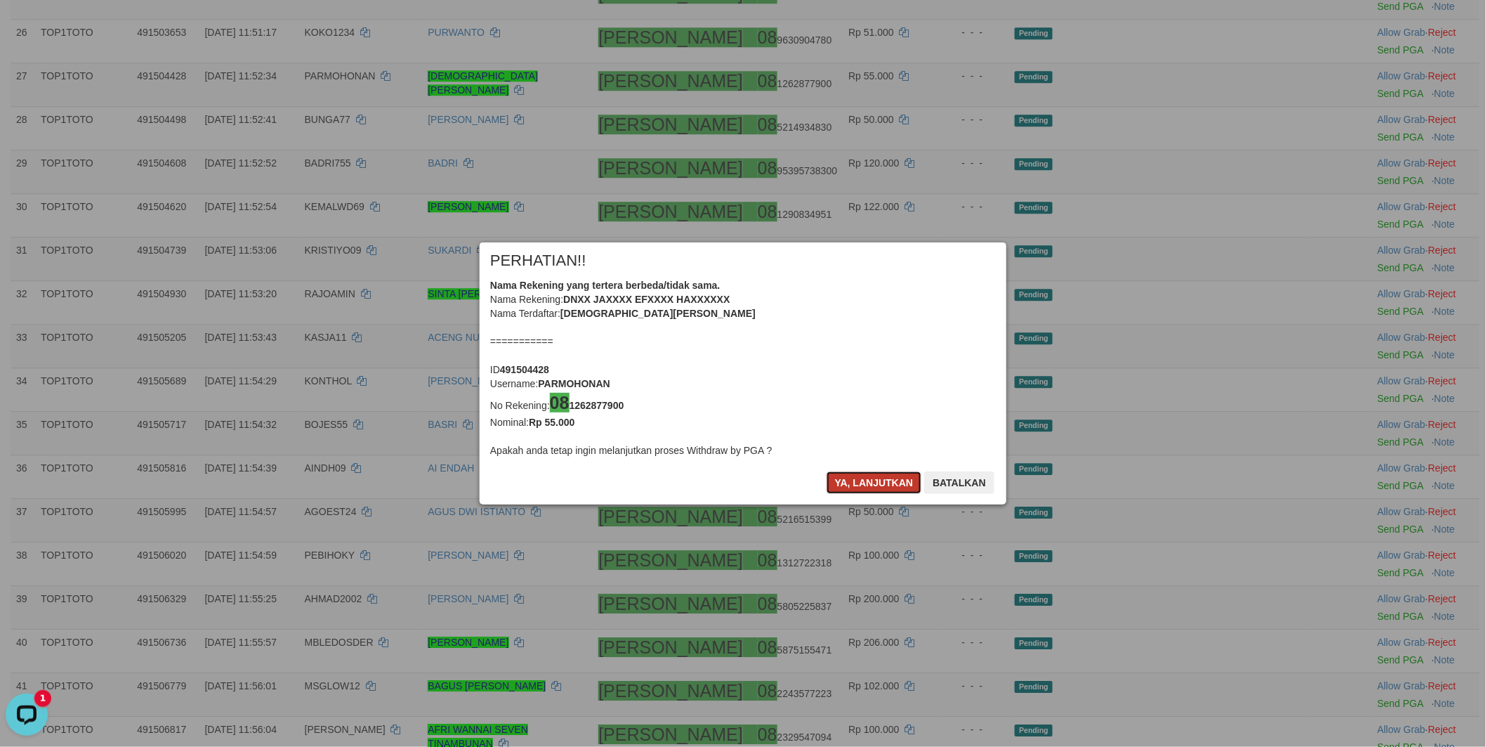
click at [865, 479] on button "Ya, lanjutkan" at bounding box center [875, 482] width 96 height 22
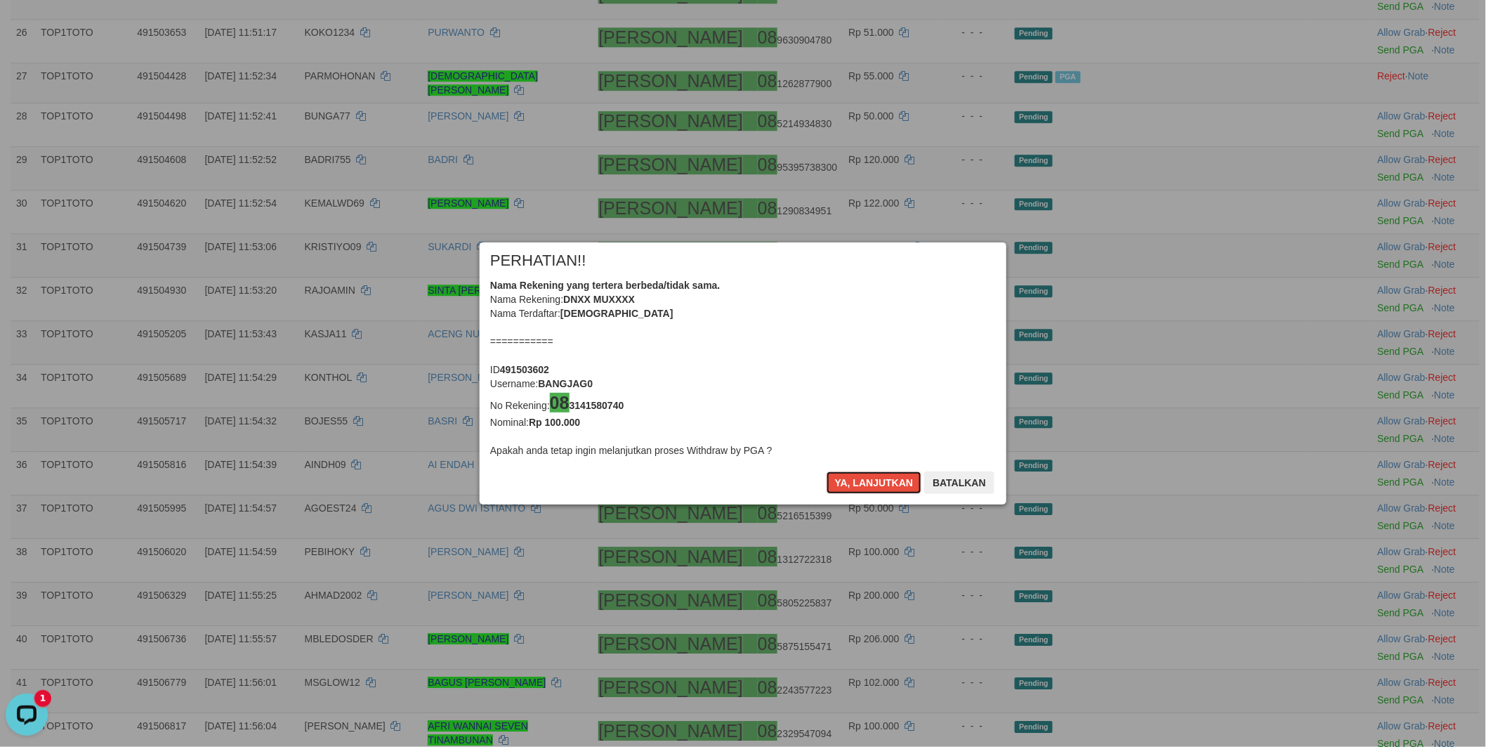
click at [865, 479] on button "Ya, lanjutkan" at bounding box center [875, 482] width 96 height 22
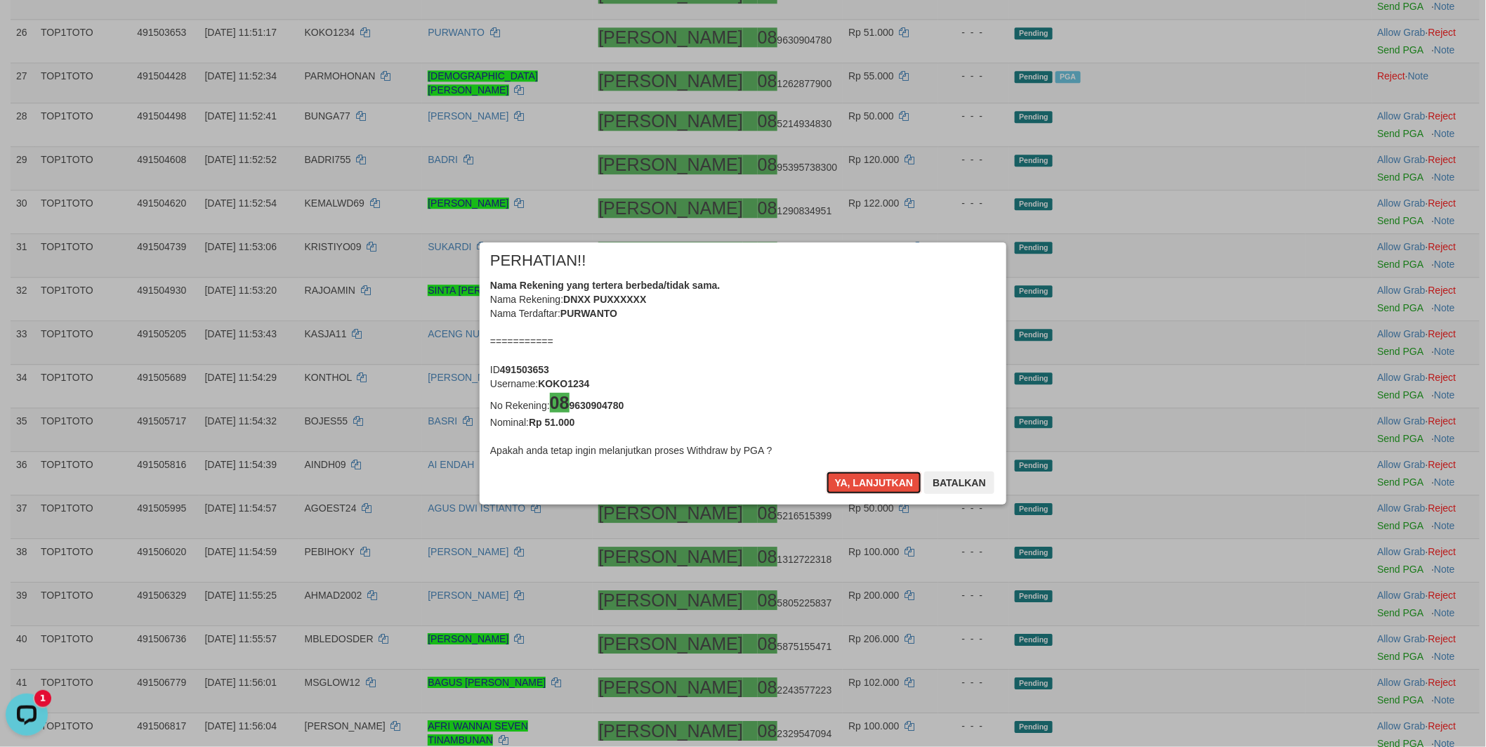
click at [865, 479] on button "Ya, lanjutkan" at bounding box center [875, 482] width 96 height 22
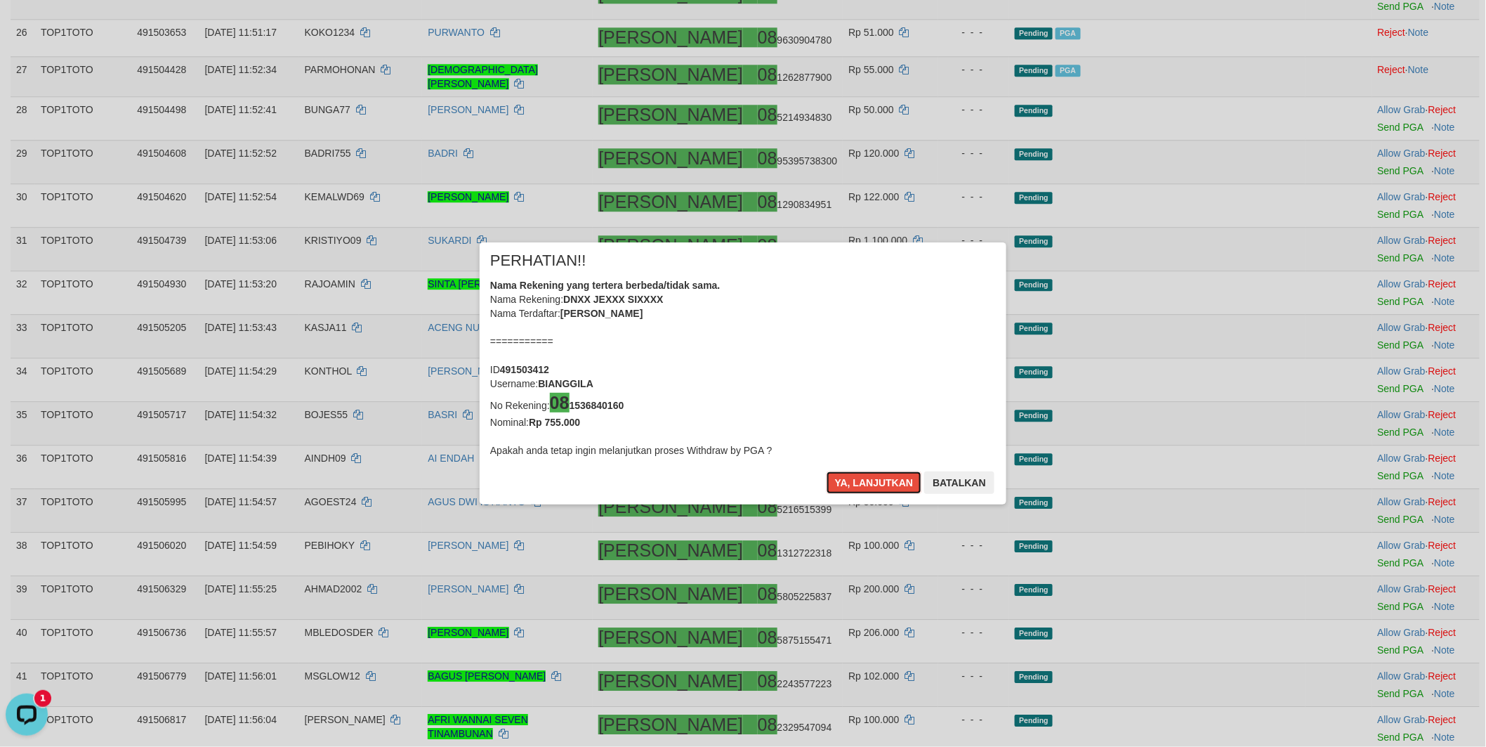
click at [865, 479] on button "Ya, lanjutkan" at bounding box center [875, 482] width 96 height 22
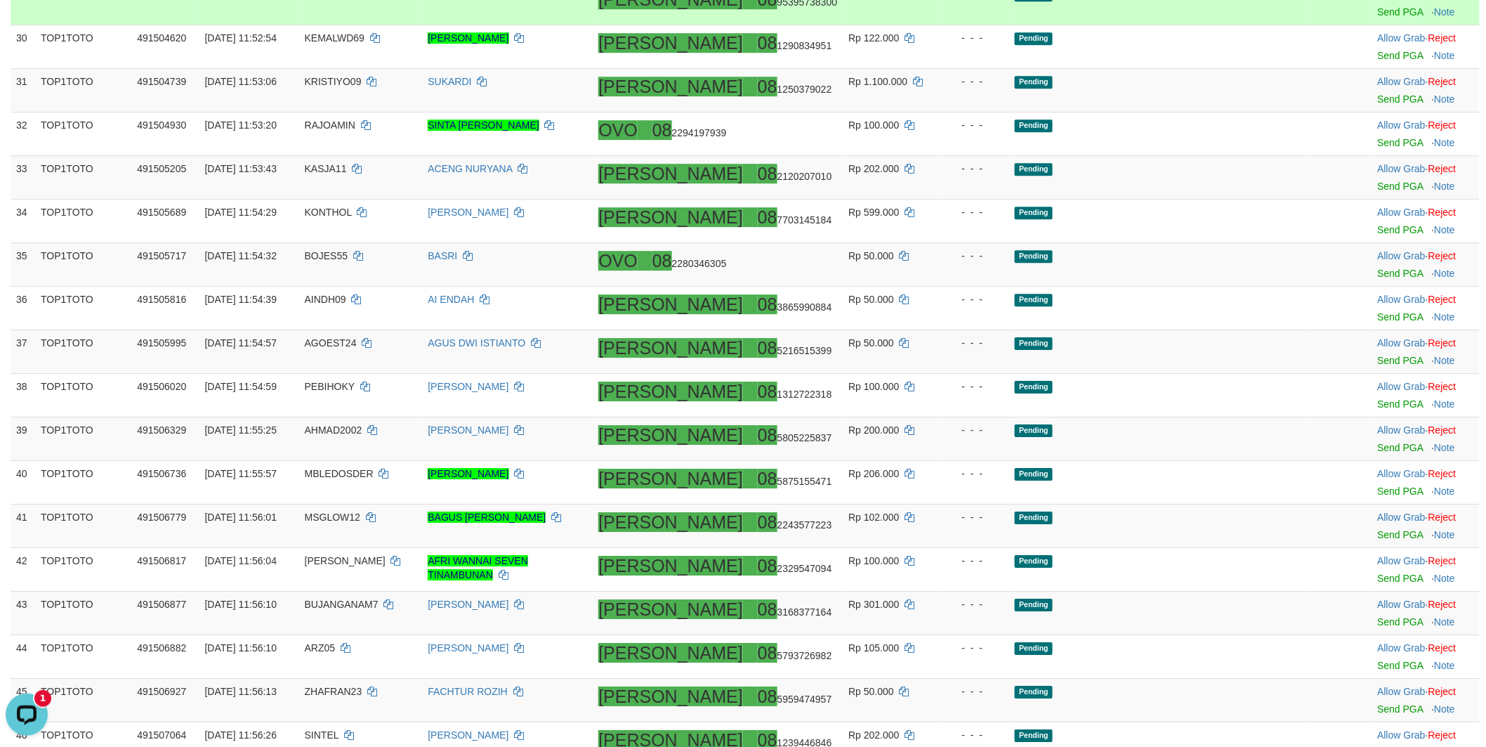
scroll to position [1639, 0]
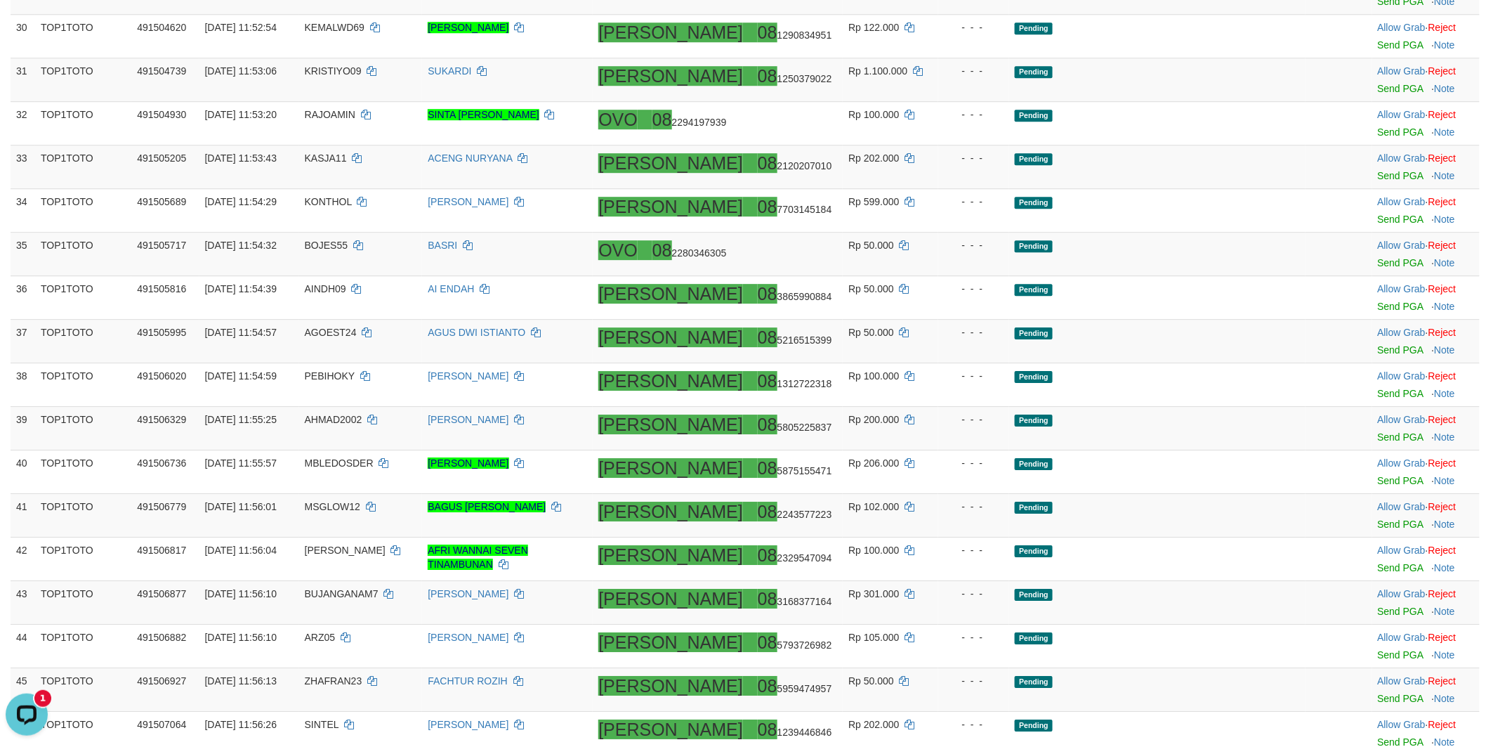
click at [1378, 7] on link "Send PGA" at bounding box center [1401, 1] width 46 height 11
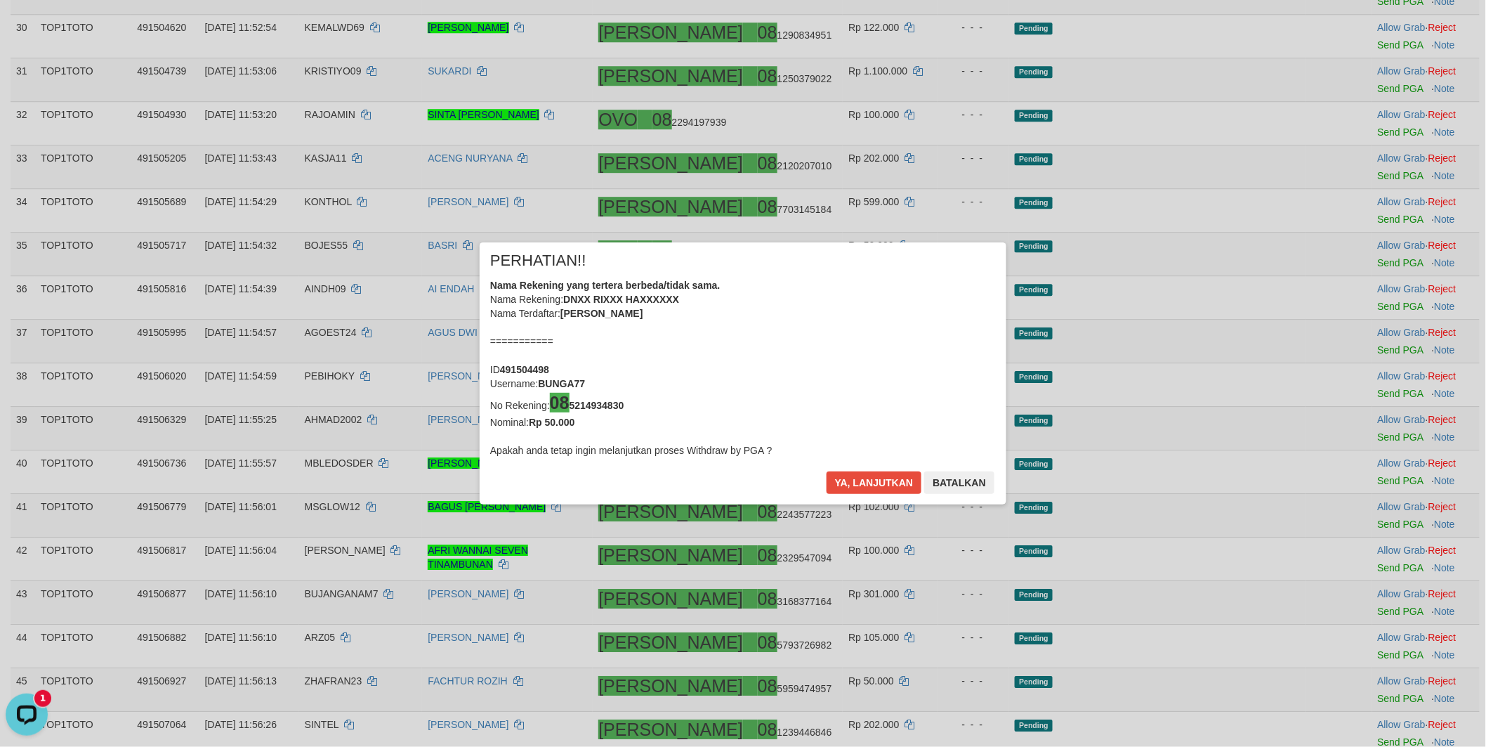
click at [1364, 334] on div "× PERHATIAN!! Nama Rekening yang tertera berbeda/tidak sama. Nama Rekening: DNX…" at bounding box center [743, 373] width 1486 height 319
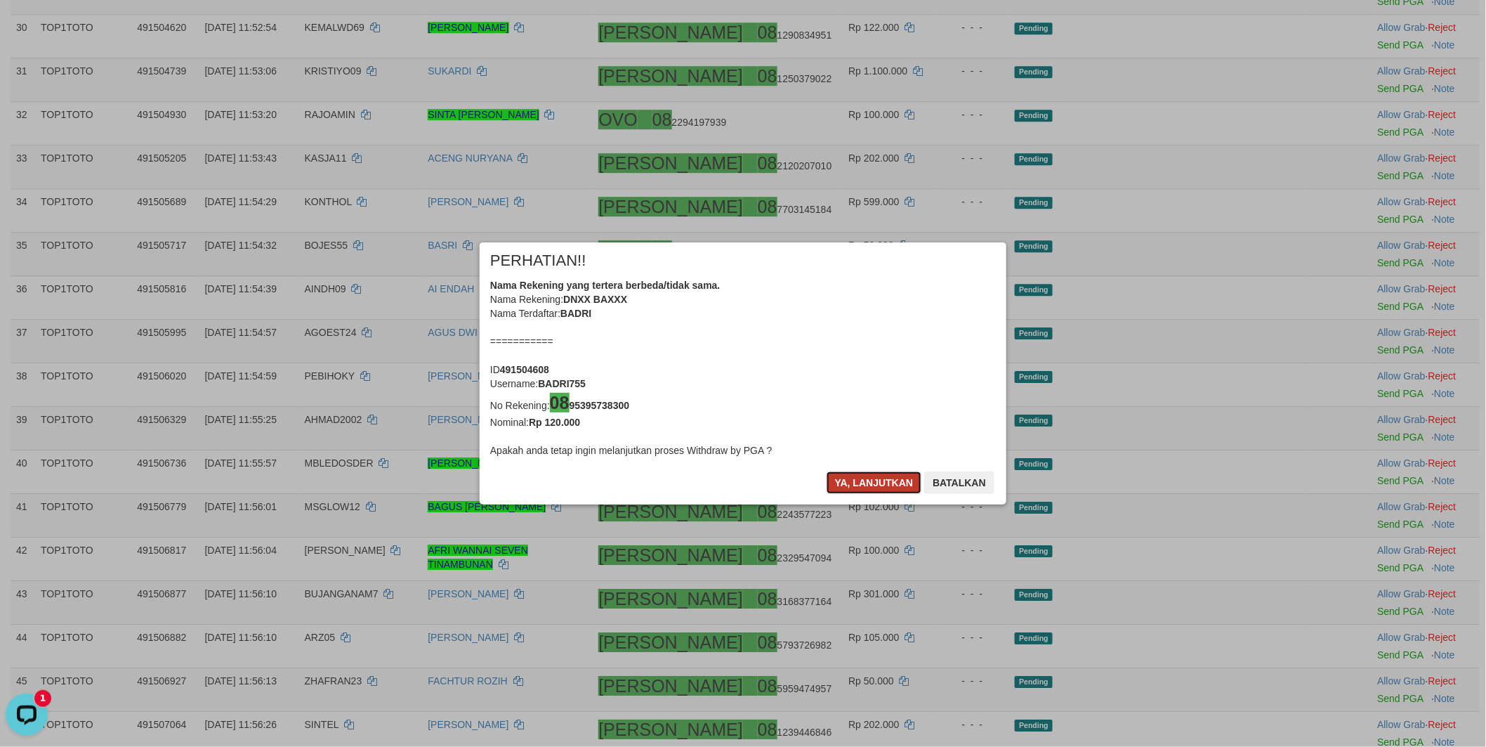
click at [870, 486] on button "Ya, lanjutkan" at bounding box center [875, 482] width 96 height 22
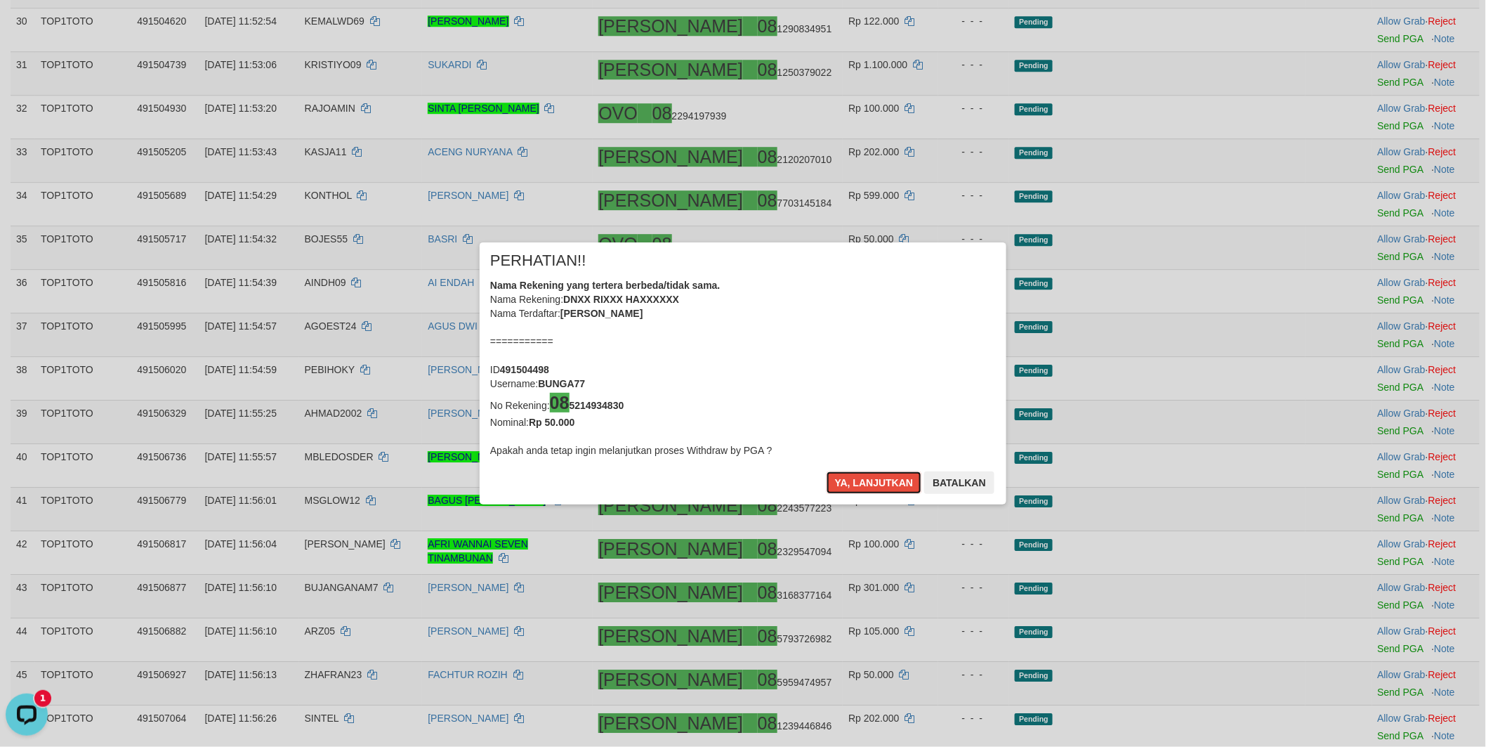
click at [870, 486] on button "Ya, lanjutkan" at bounding box center [875, 482] width 96 height 22
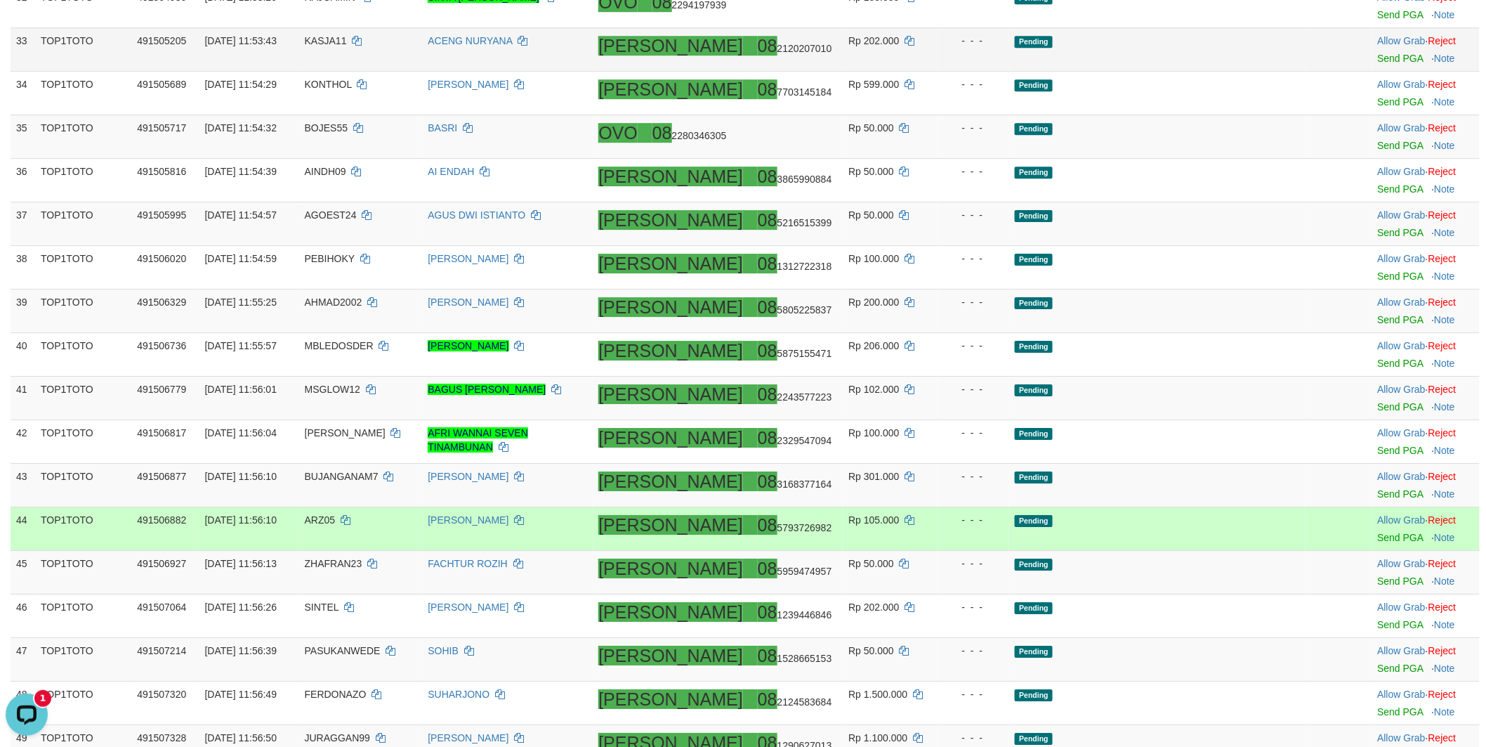
scroll to position [1717, 0]
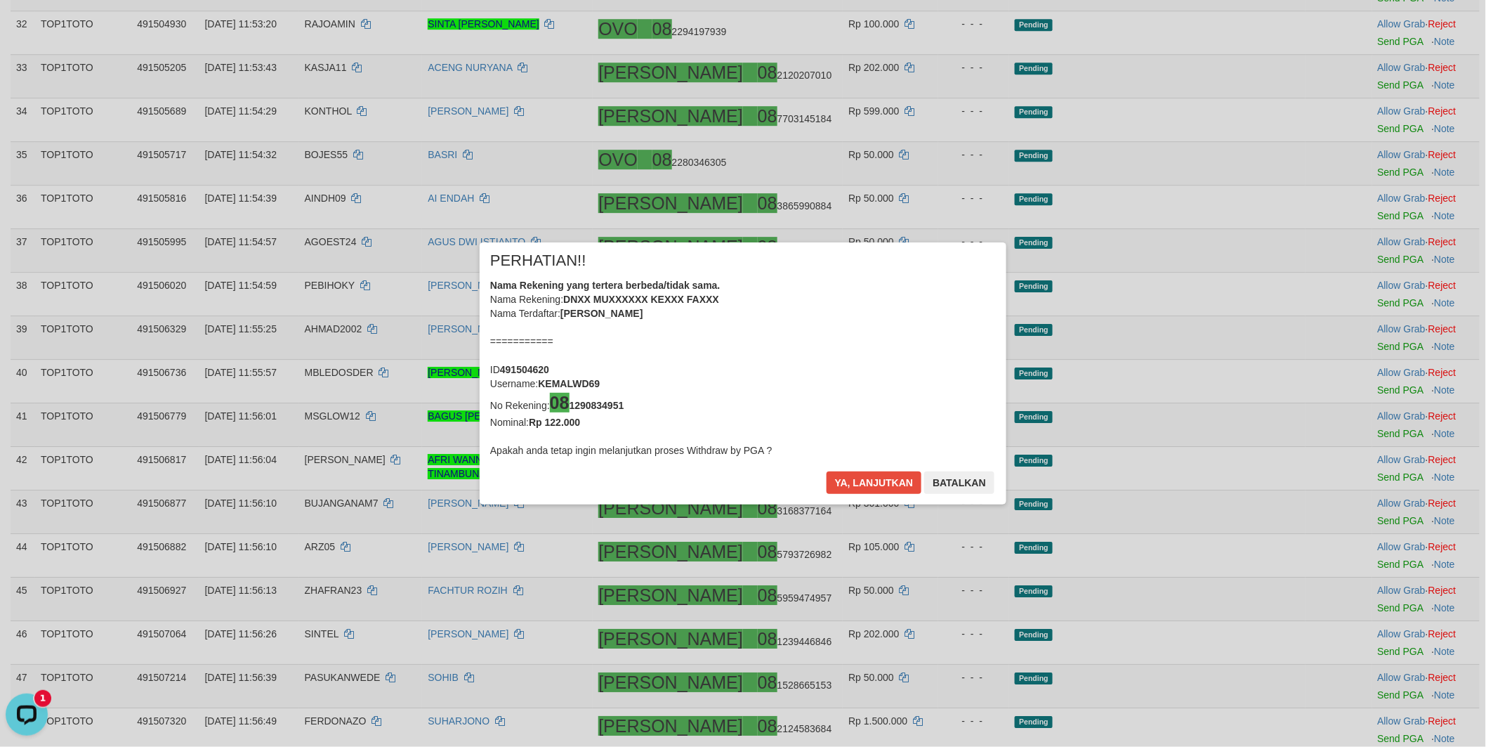
click at [1359, 334] on body "Toggle navigation Home Bank Account List Load By Website Group [ITOTO] TOP1TOTO…" at bounding box center [743, 715] width 1486 height 4865
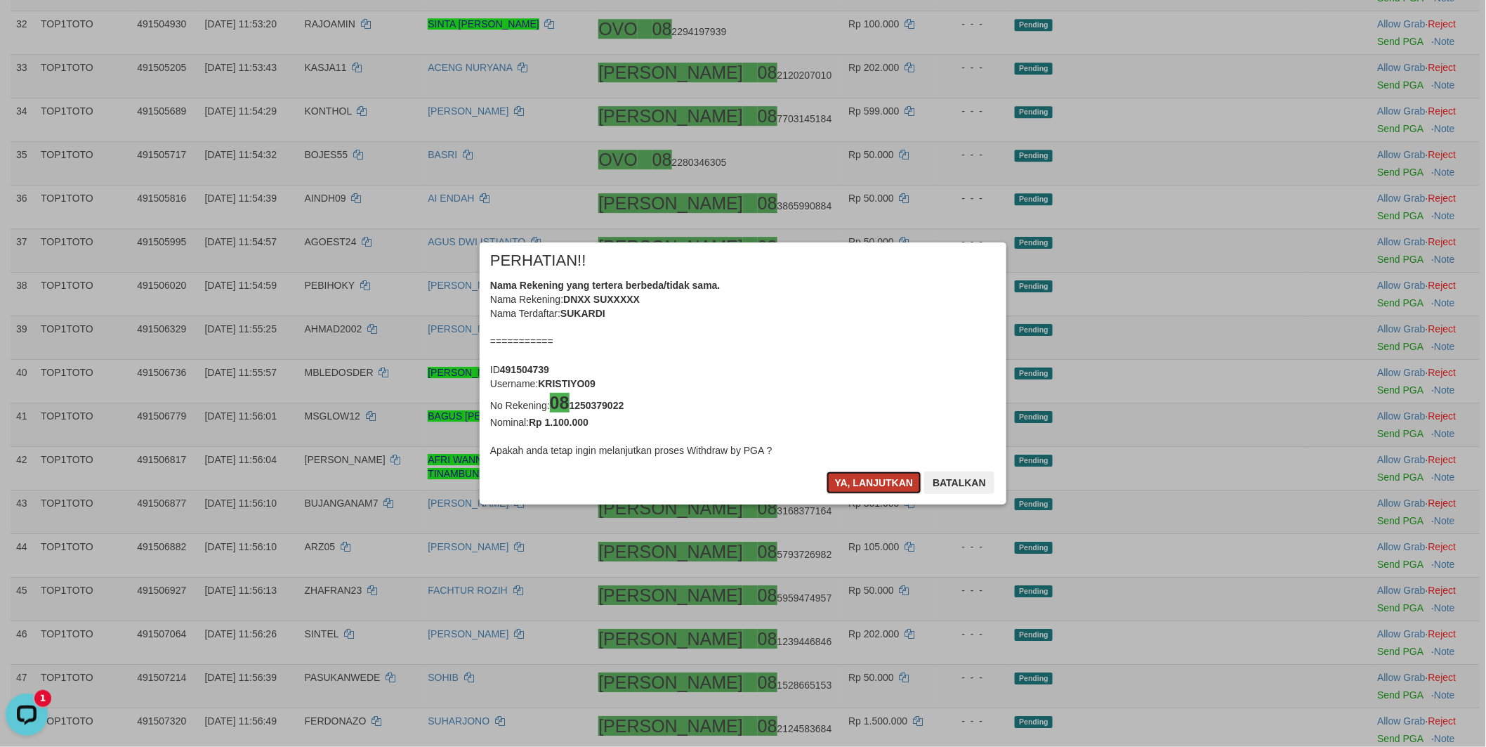
click at [870, 479] on button "Ya, lanjutkan" at bounding box center [875, 482] width 96 height 22
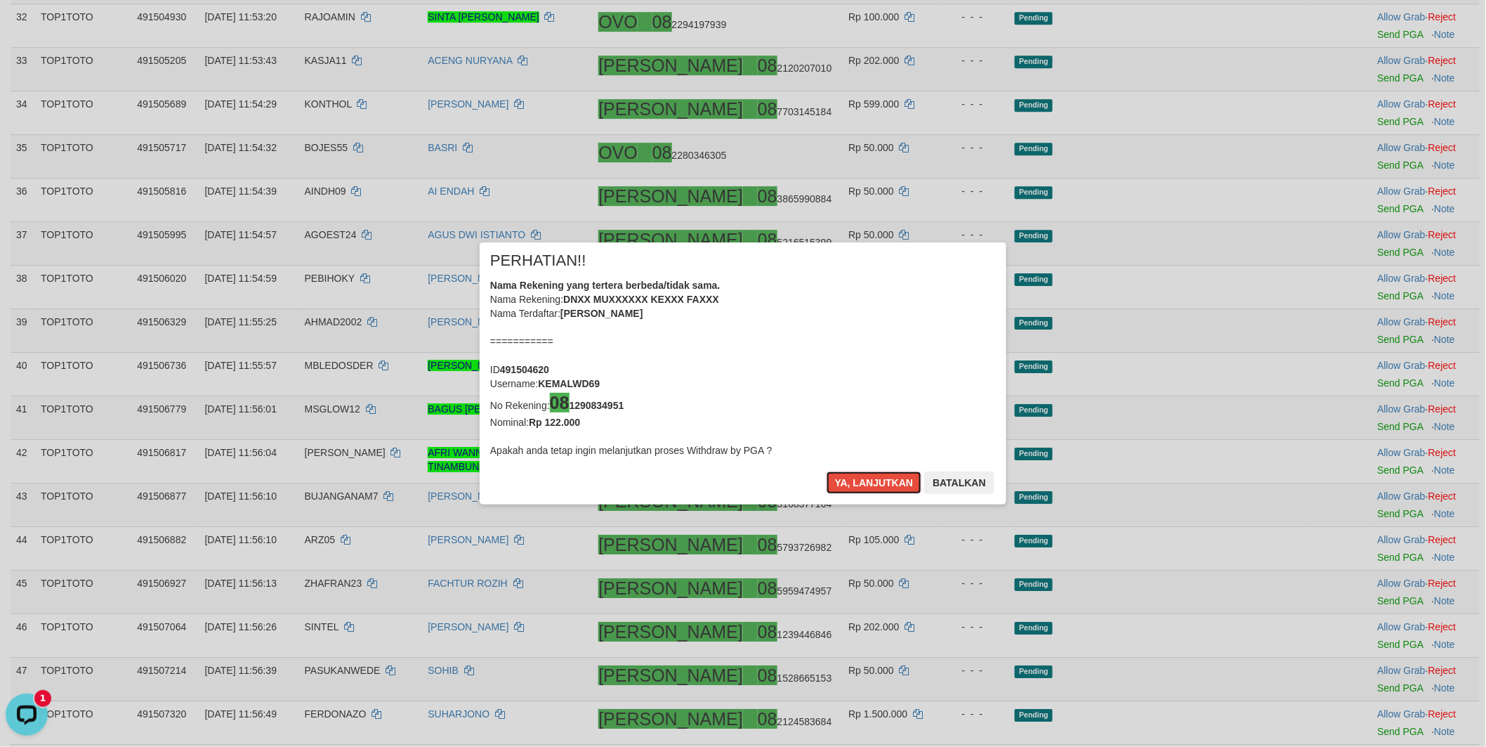
click at [872, 479] on button "Ya, lanjutkan" at bounding box center [875, 482] width 96 height 22
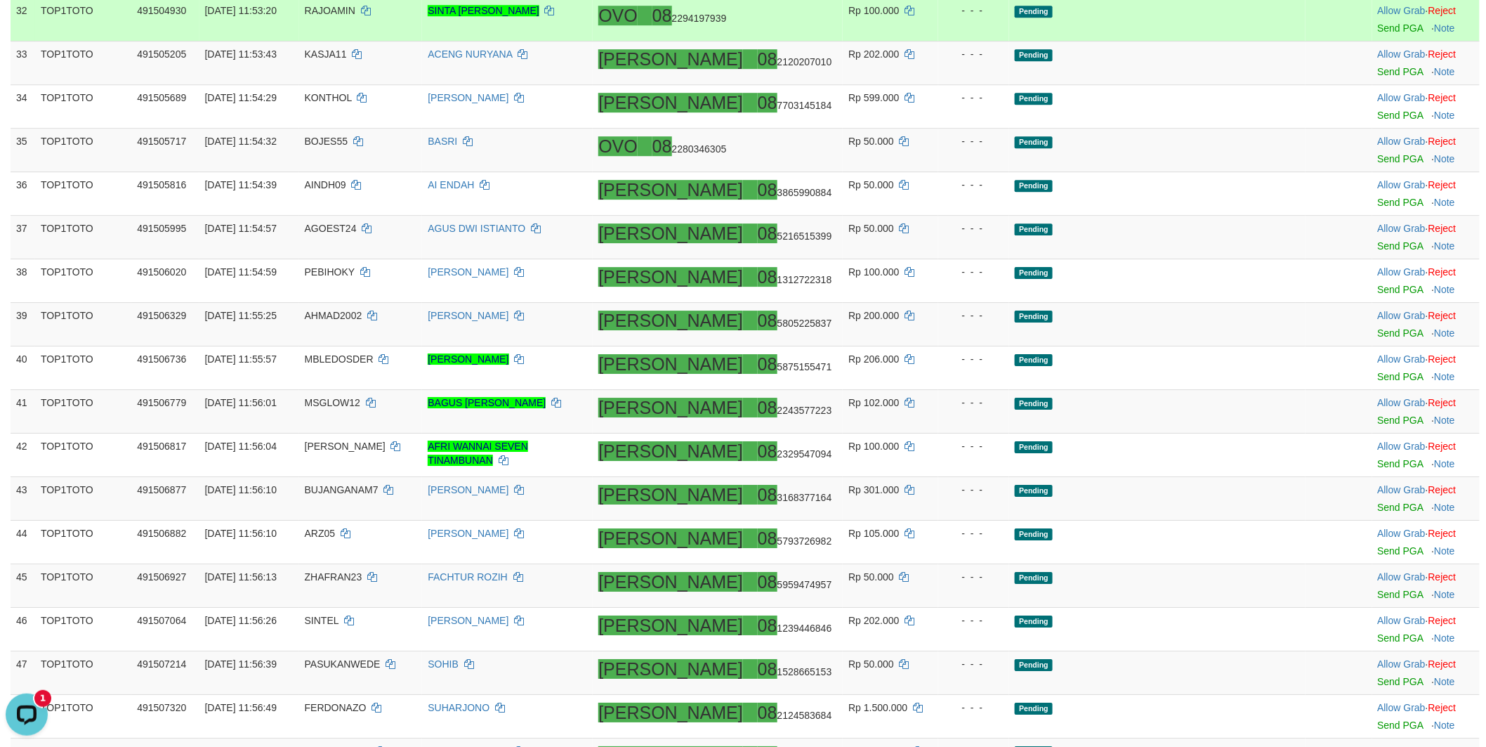
click at [1373, 41] on td "Allow Grab · Reject Send PGA · Note" at bounding box center [1426, 20] width 107 height 44
click at [1378, 34] on link "Send PGA" at bounding box center [1401, 27] width 46 height 11
click at [1378, 77] on link "Send PGA" at bounding box center [1401, 71] width 46 height 11
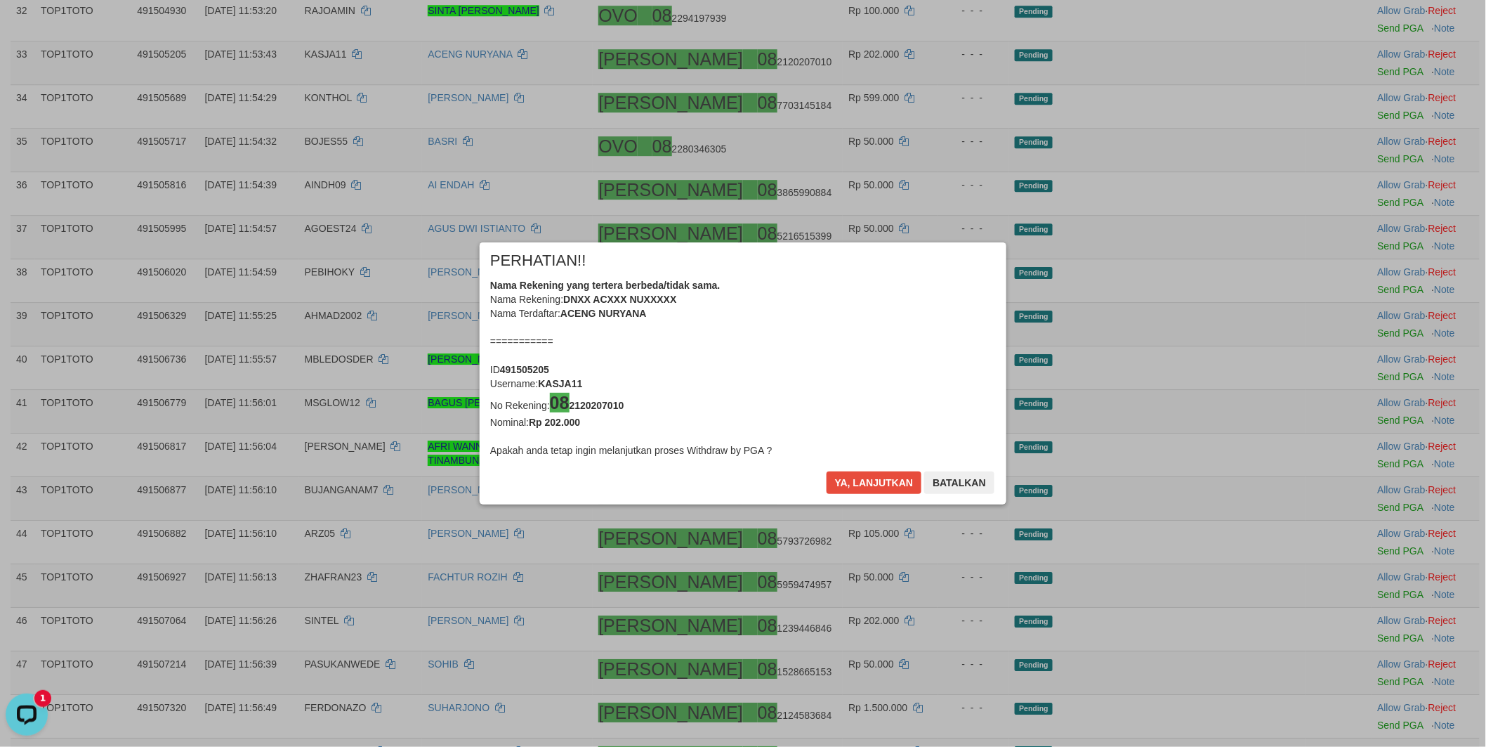
click at [872, 460] on div "× PERHATIAN!! Nama Rekening yang tertera berbeda/tidak sama. Nama Rekening: DNX…" at bounding box center [743, 373] width 527 height 263
click at [858, 483] on button "Ya, lanjutkan" at bounding box center [875, 482] width 96 height 22
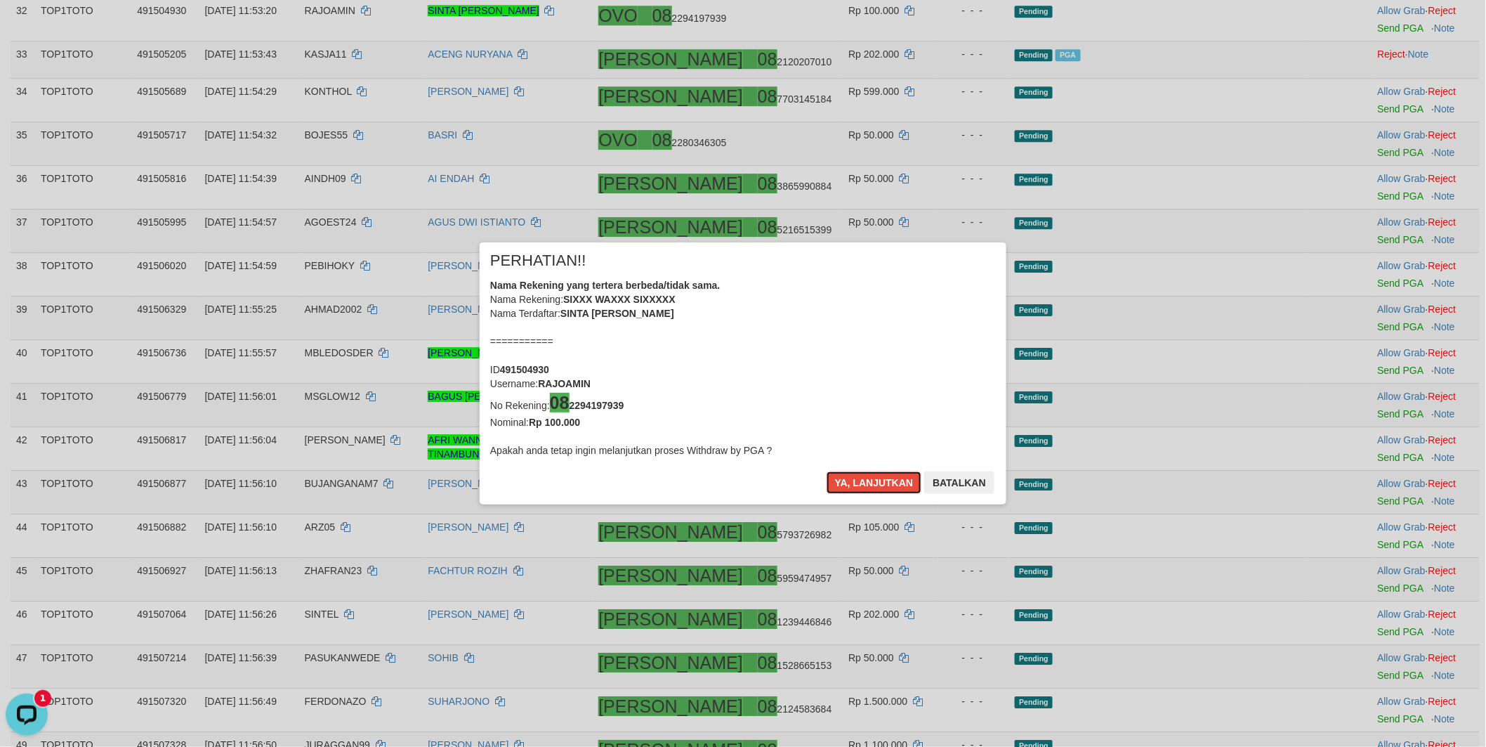
click at [858, 483] on button "Ya, lanjutkan" at bounding box center [875, 482] width 96 height 22
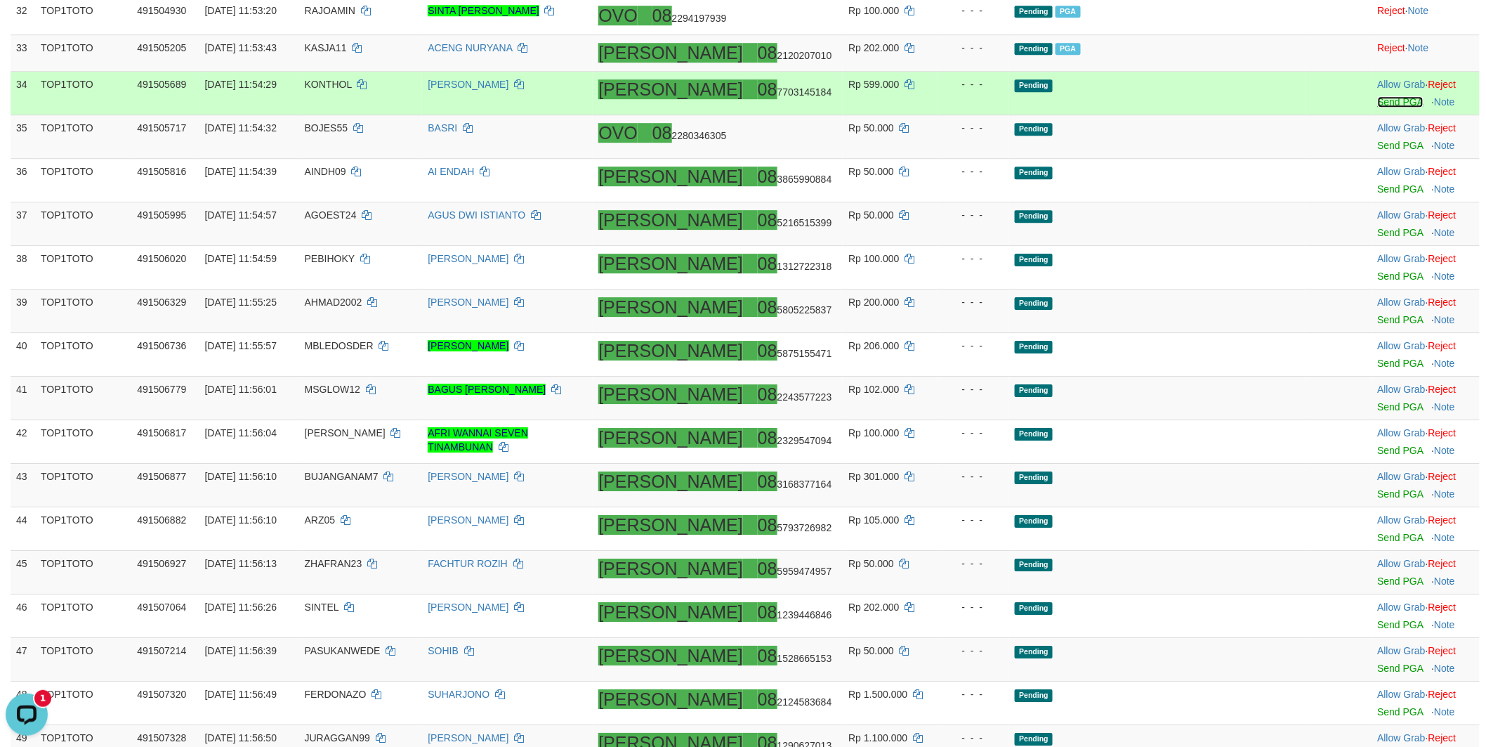
click at [1378, 107] on link "Send PGA" at bounding box center [1401, 101] width 46 height 11
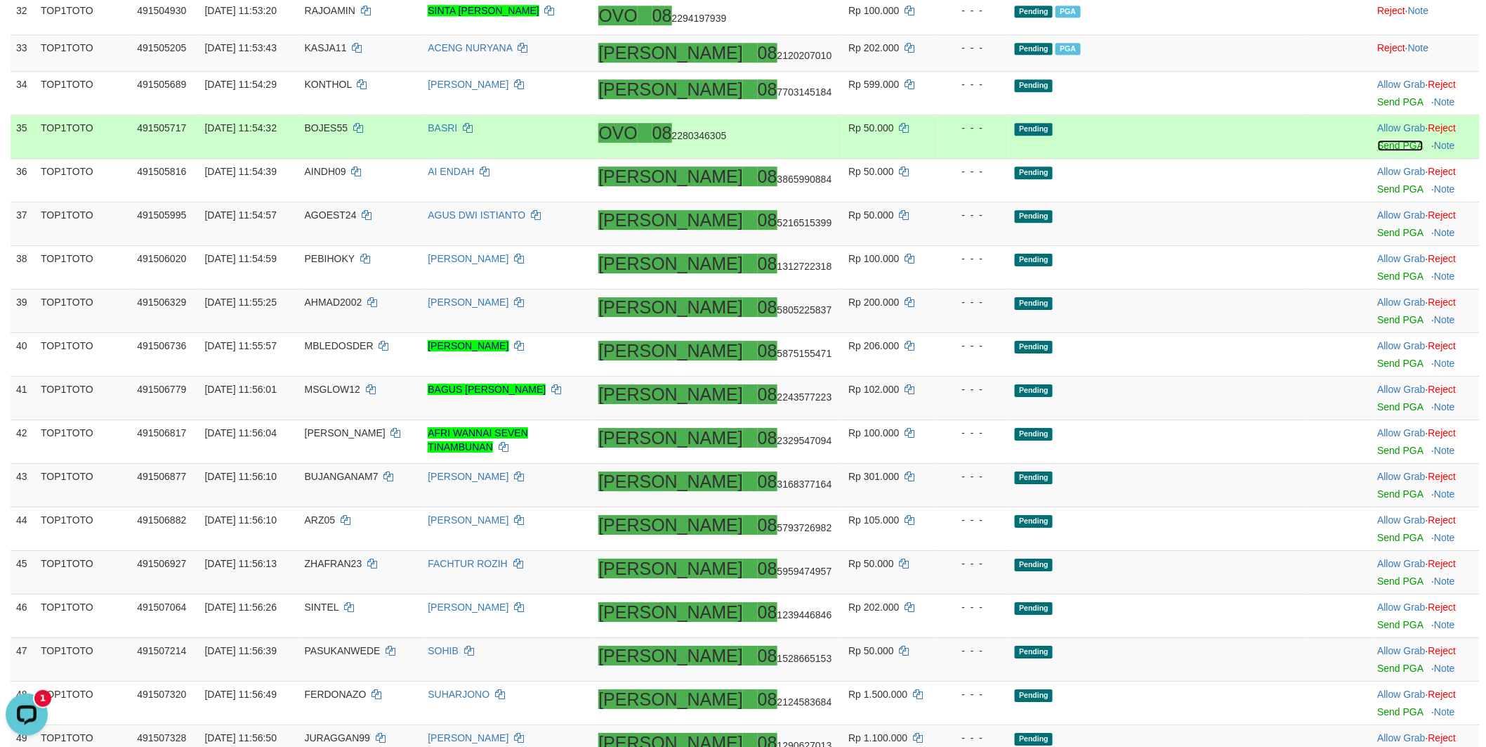
click at [1378, 151] on link "Send PGA" at bounding box center [1401, 145] width 46 height 11
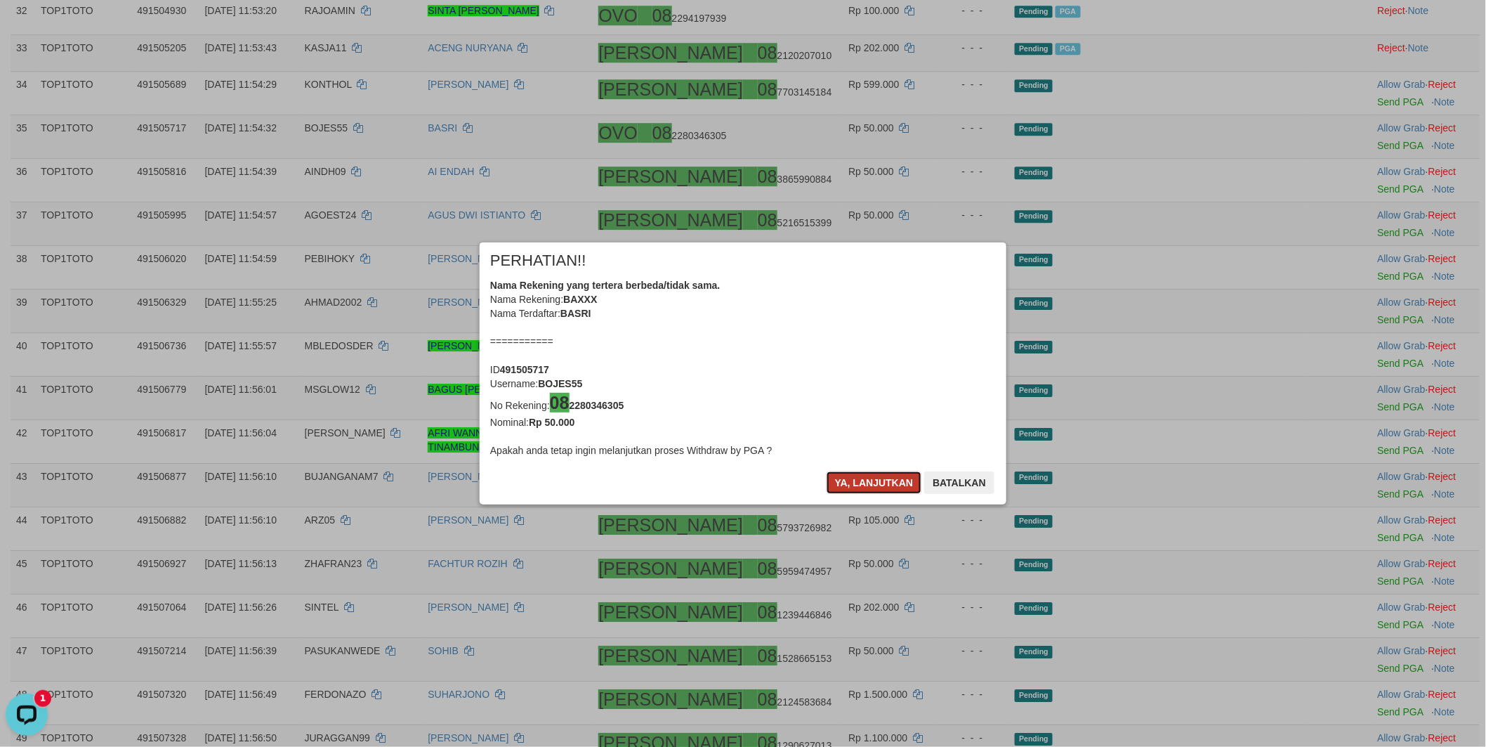
click at [851, 479] on button "Ya, lanjutkan" at bounding box center [875, 482] width 96 height 22
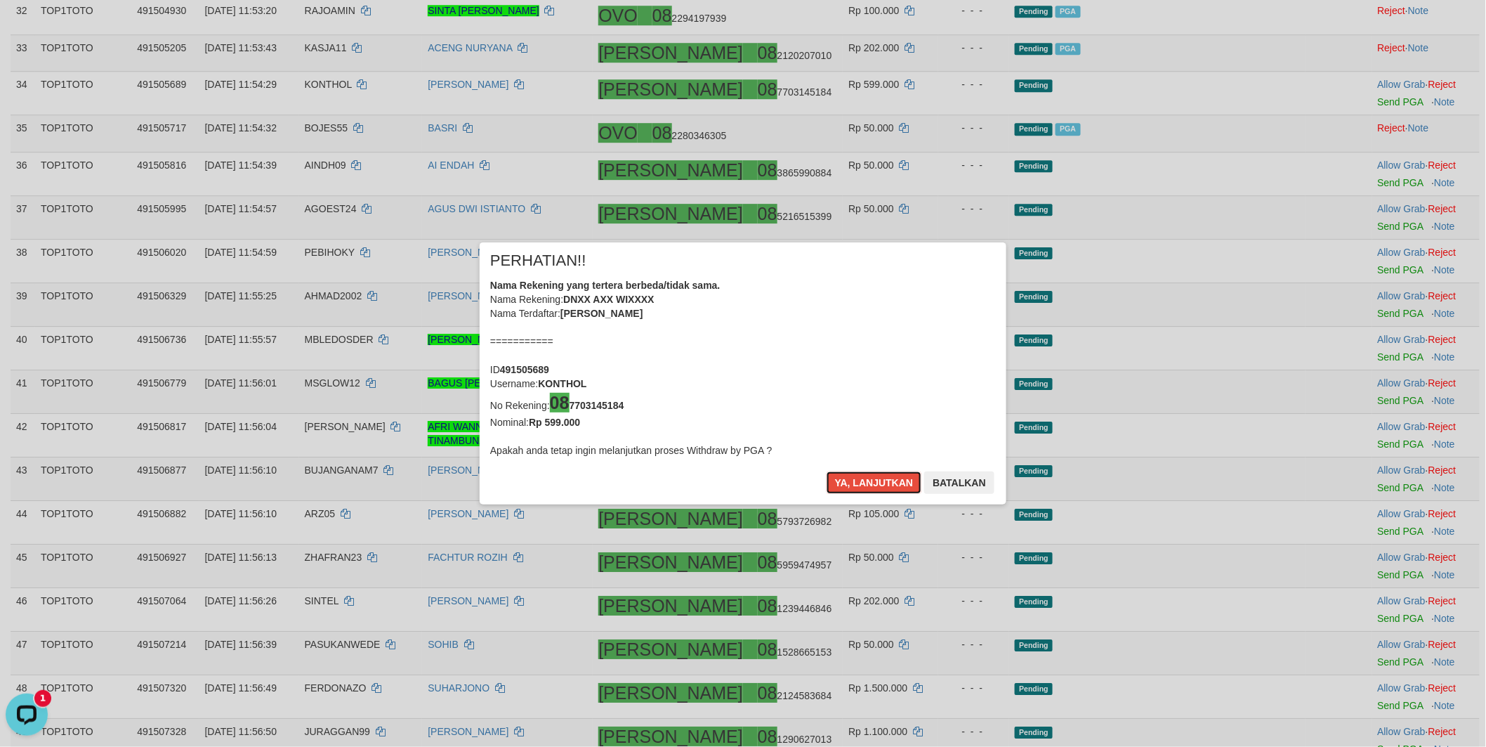
click at [851, 479] on button "Ya, lanjutkan" at bounding box center [875, 482] width 96 height 22
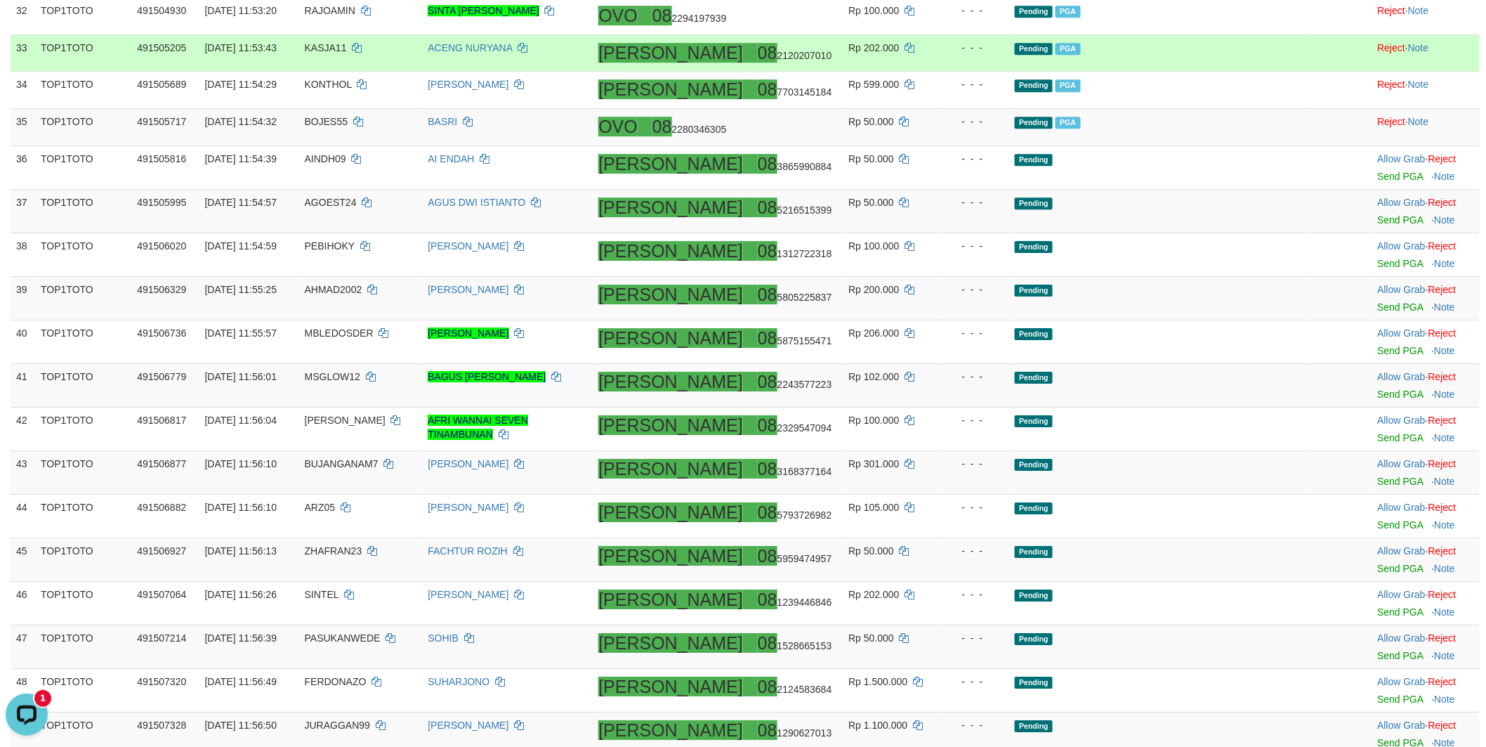
click at [1221, 72] on td "Pending PGA" at bounding box center [1157, 52] width 296 height 37
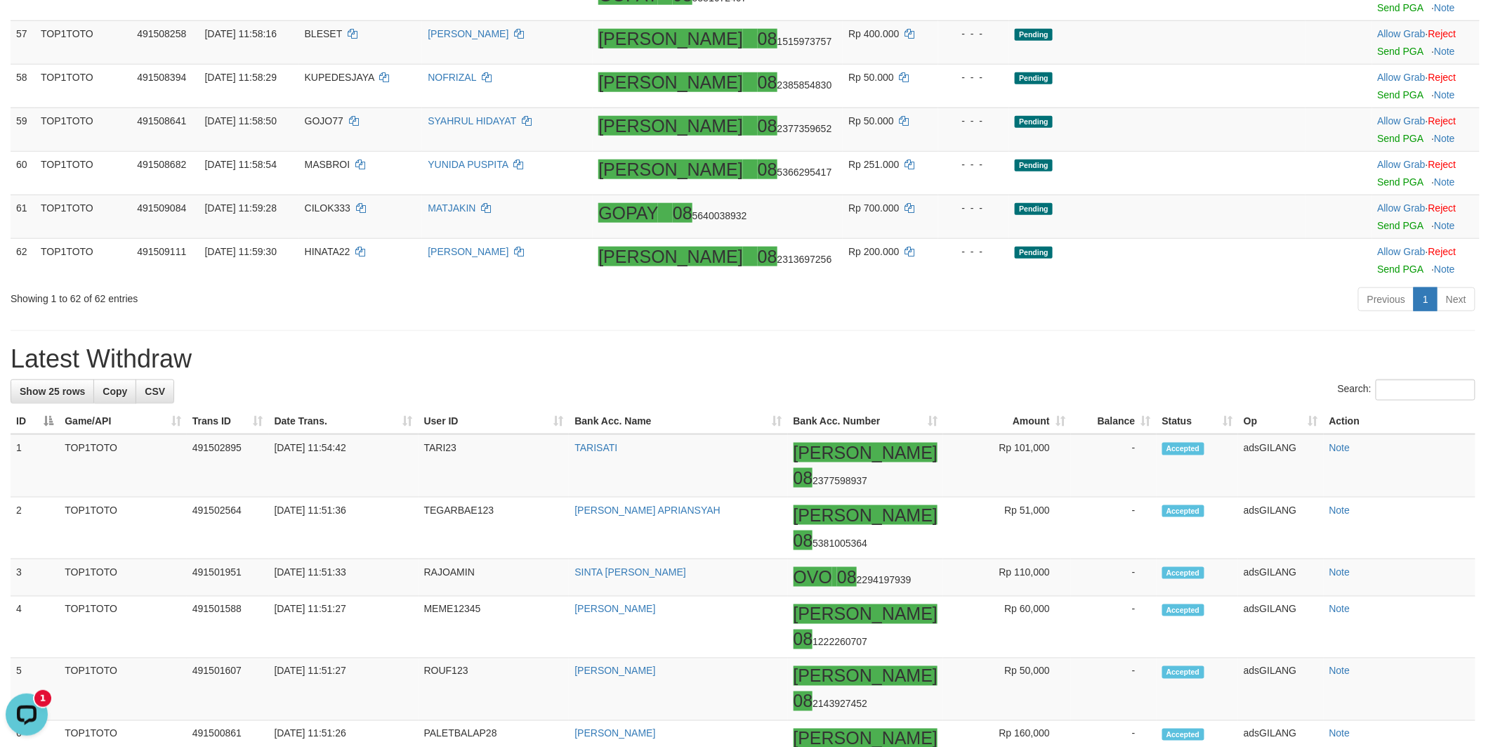
scroll to position [2653, 0]
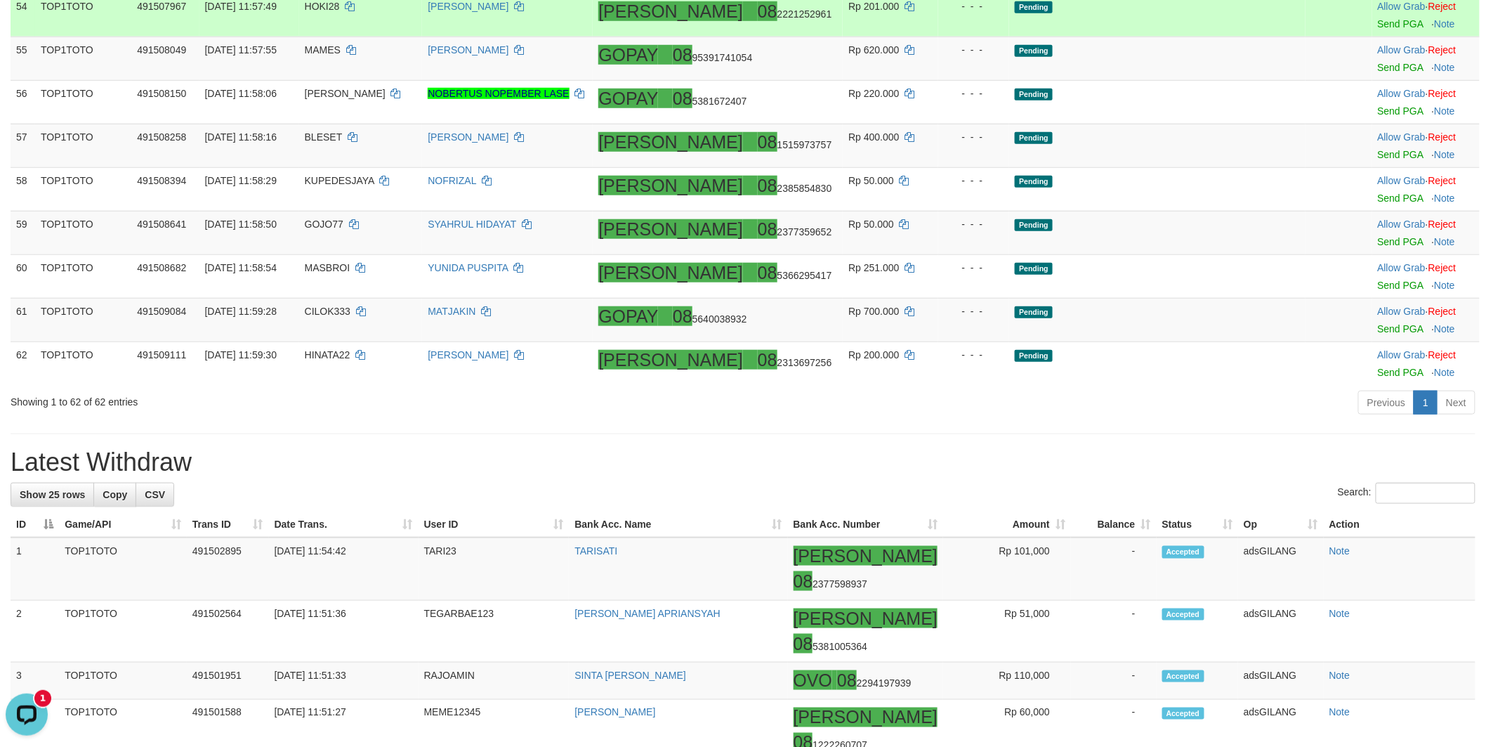
click at [1207, 37] on td "Pending" at bounding box center [1157, 15] width 296 height 44
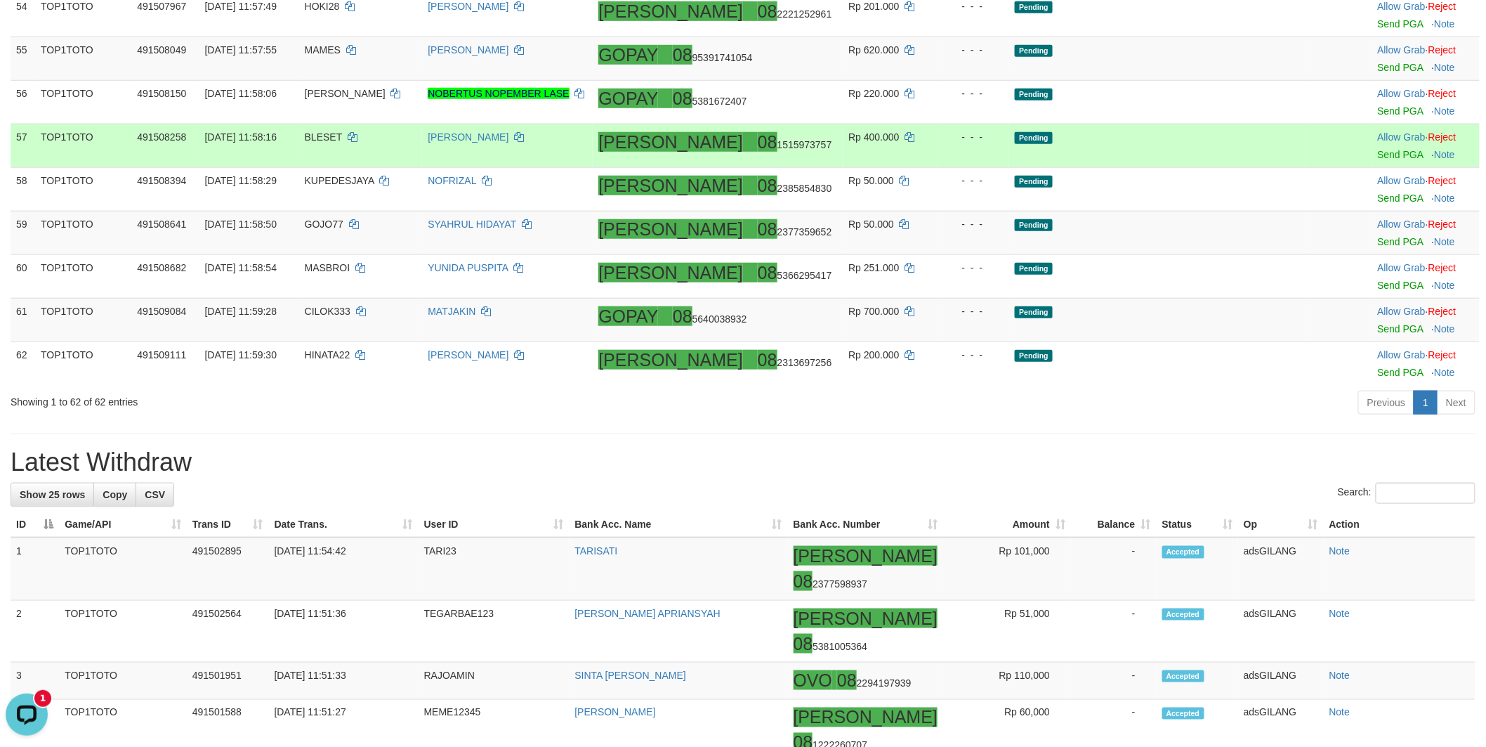
click at [1137, 167] on td "Pending" at bounding box center [1157, 146] width 296 height 44
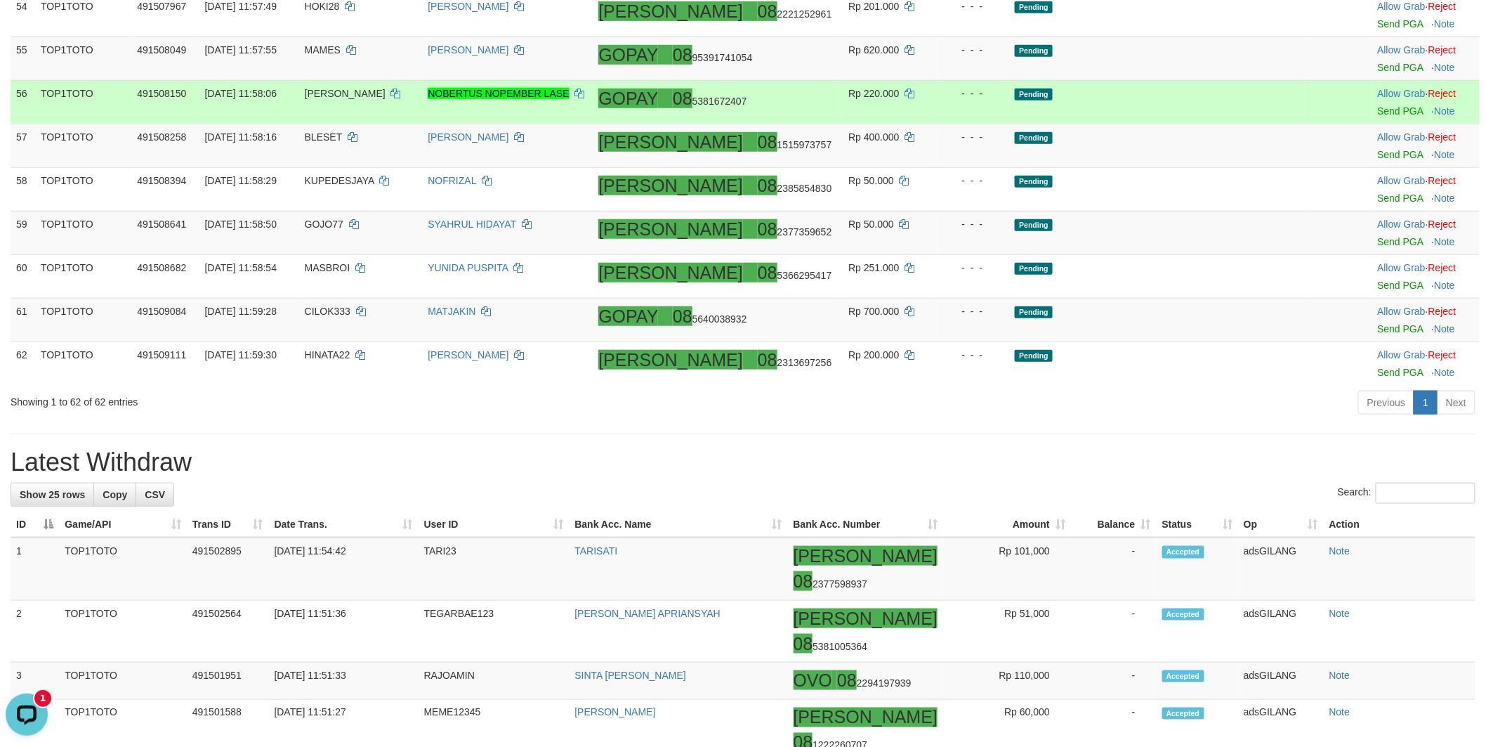
click at [1090, 124] on td "Pending" at bounding box center [1157, 102] width 296 height 44
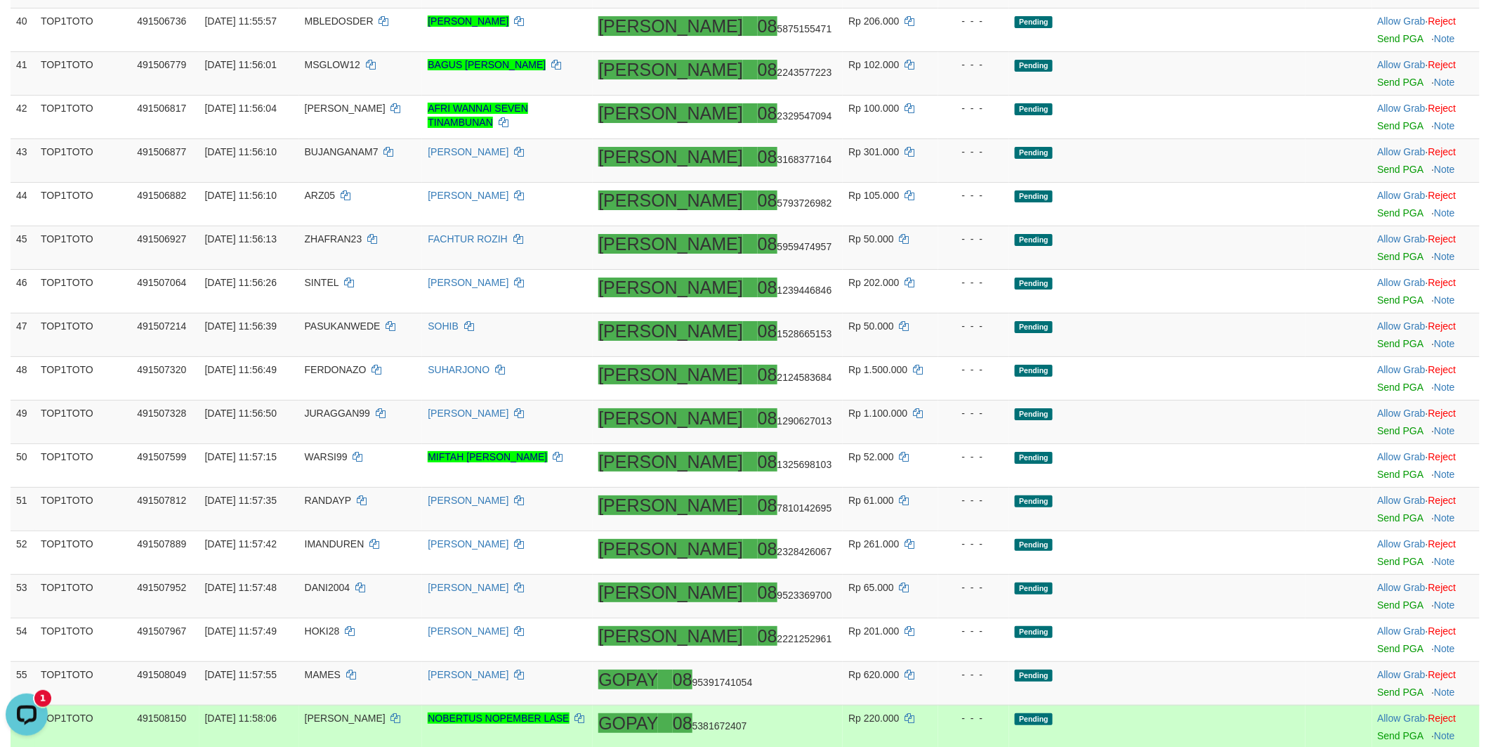
scroll to position [1951, 0]
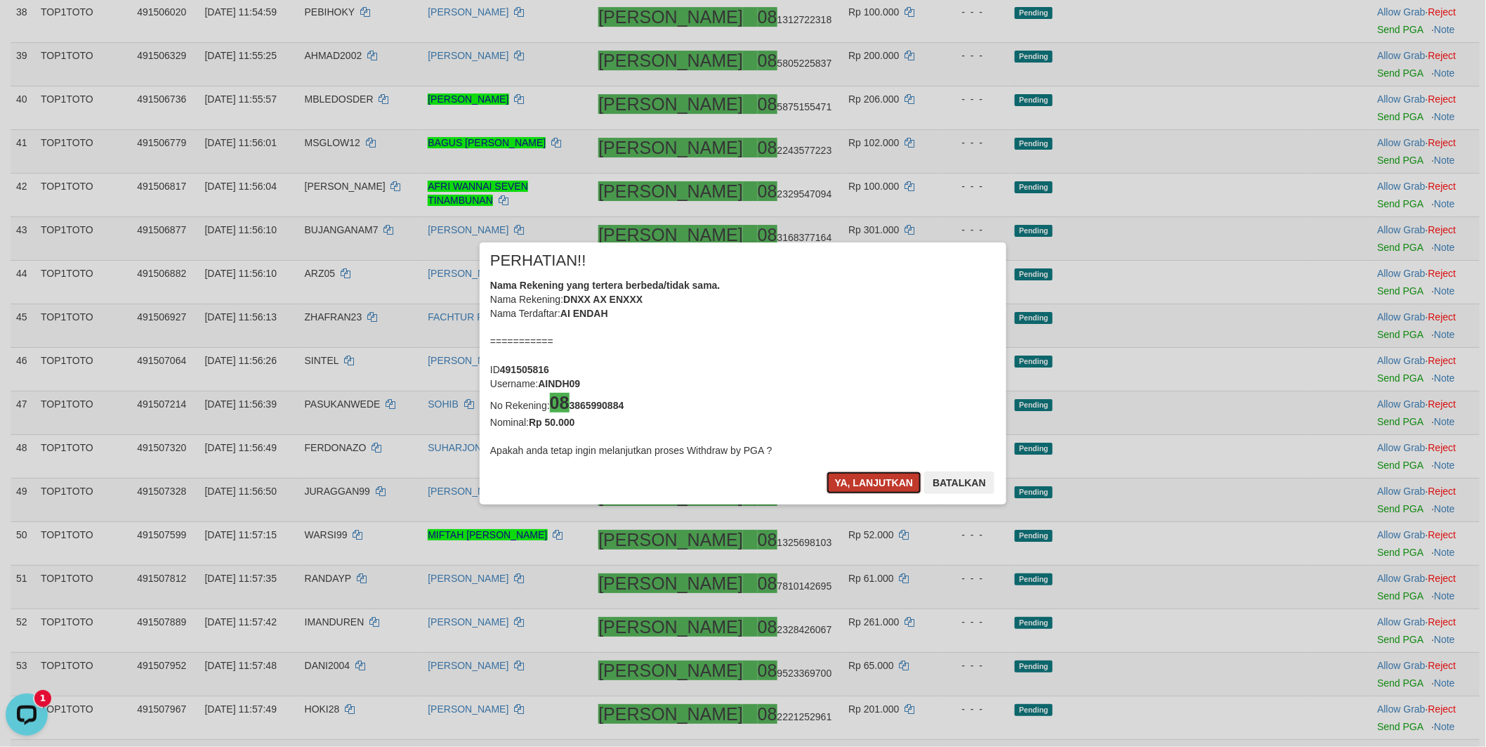
click at [865, 472] on button "Ya, lanjutkan" at bounding box center [875, 482] width 96 height 22
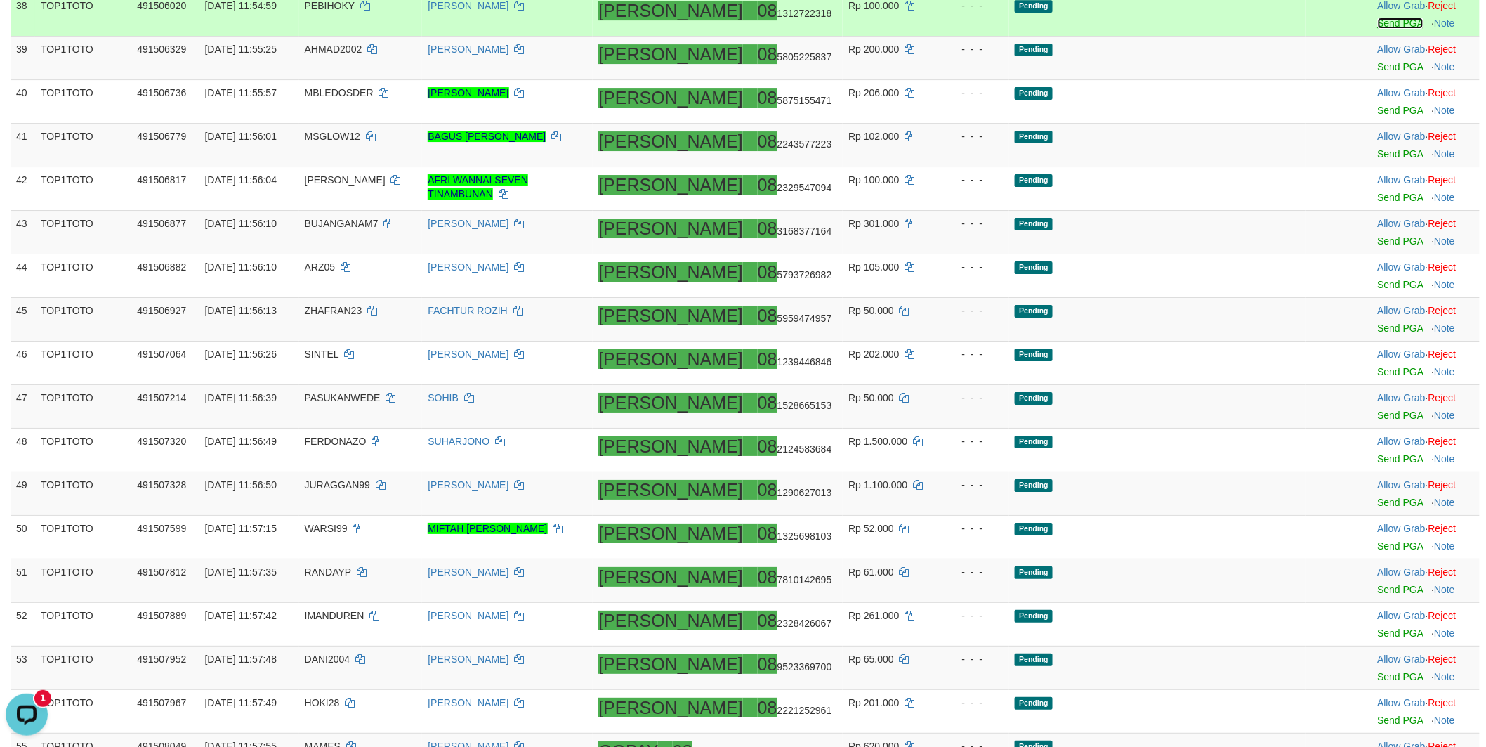
click at [1378, 29] on link "Send PGA" at bounding box center [1401, 23] width 46 height 11
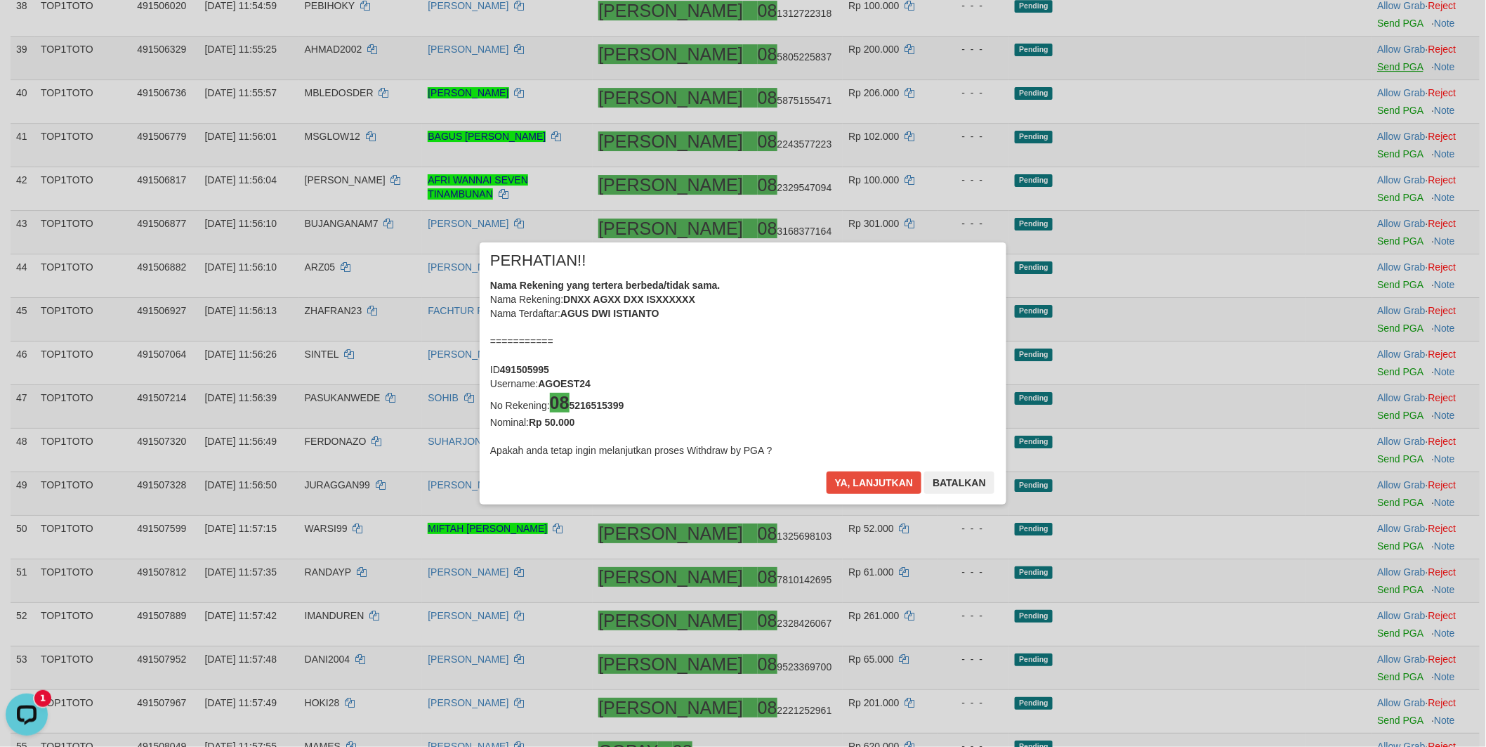
click at [1352, 360] on div "× PERHATIAN!! Nama Rekening yang tertera berbeda/tidak sama. Nama Rekening: DNX…" at bounding box center [743, 373] width 1486 height 319
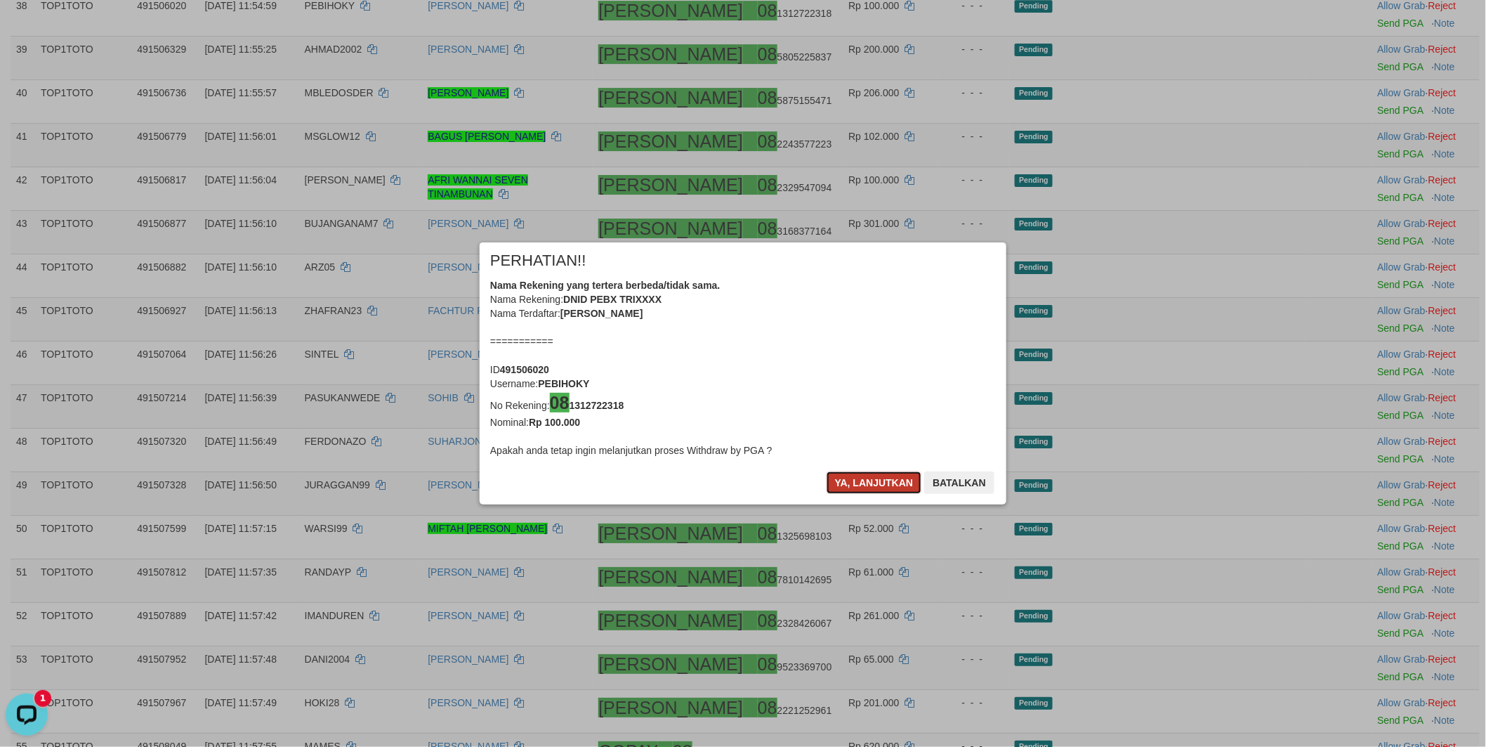
click at [853, 472] on button "Ya, lanjutkan" at bounding box center [875, 482] width 96 height 22
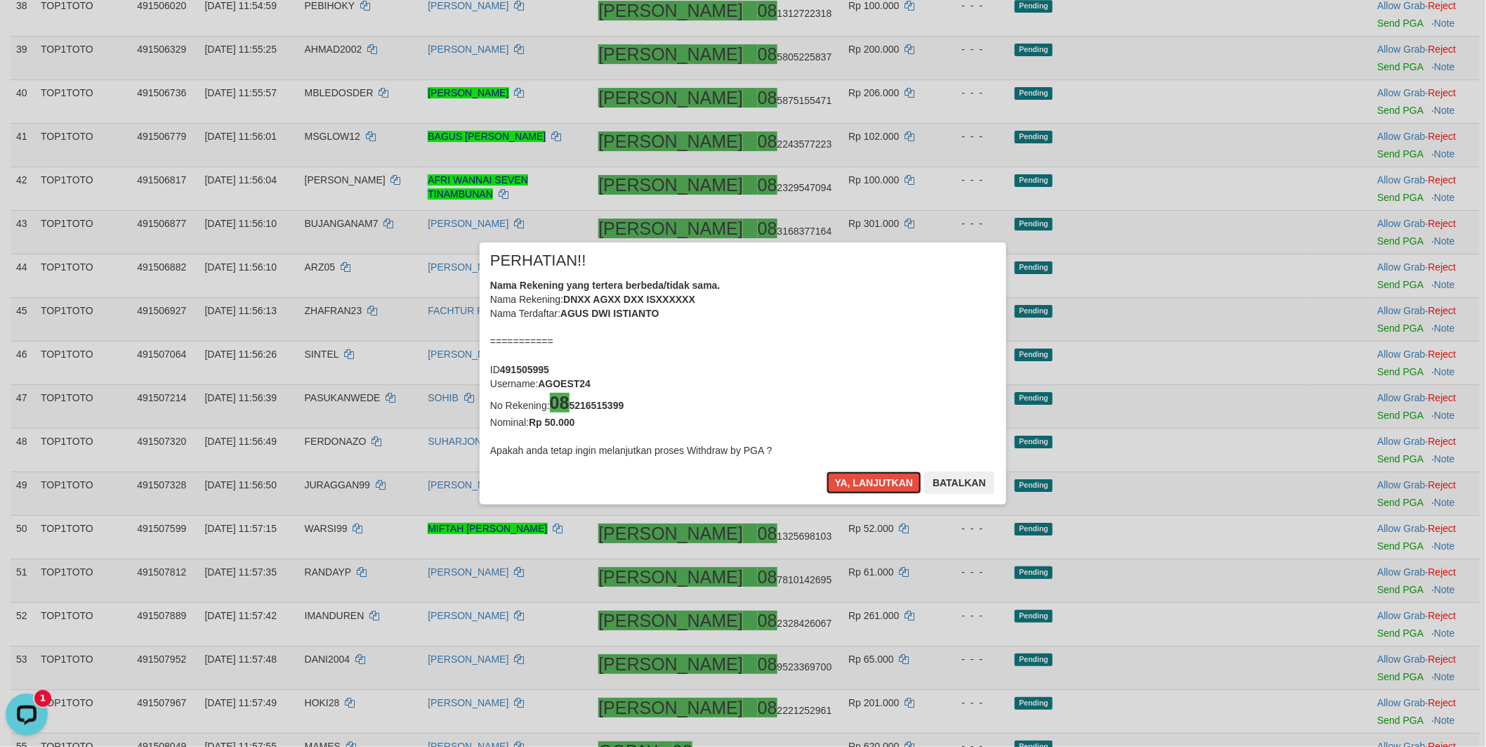
click at [853, 472] on button "Ya, lanjutkan" at bounding box center [875, 482] width 96 height 22
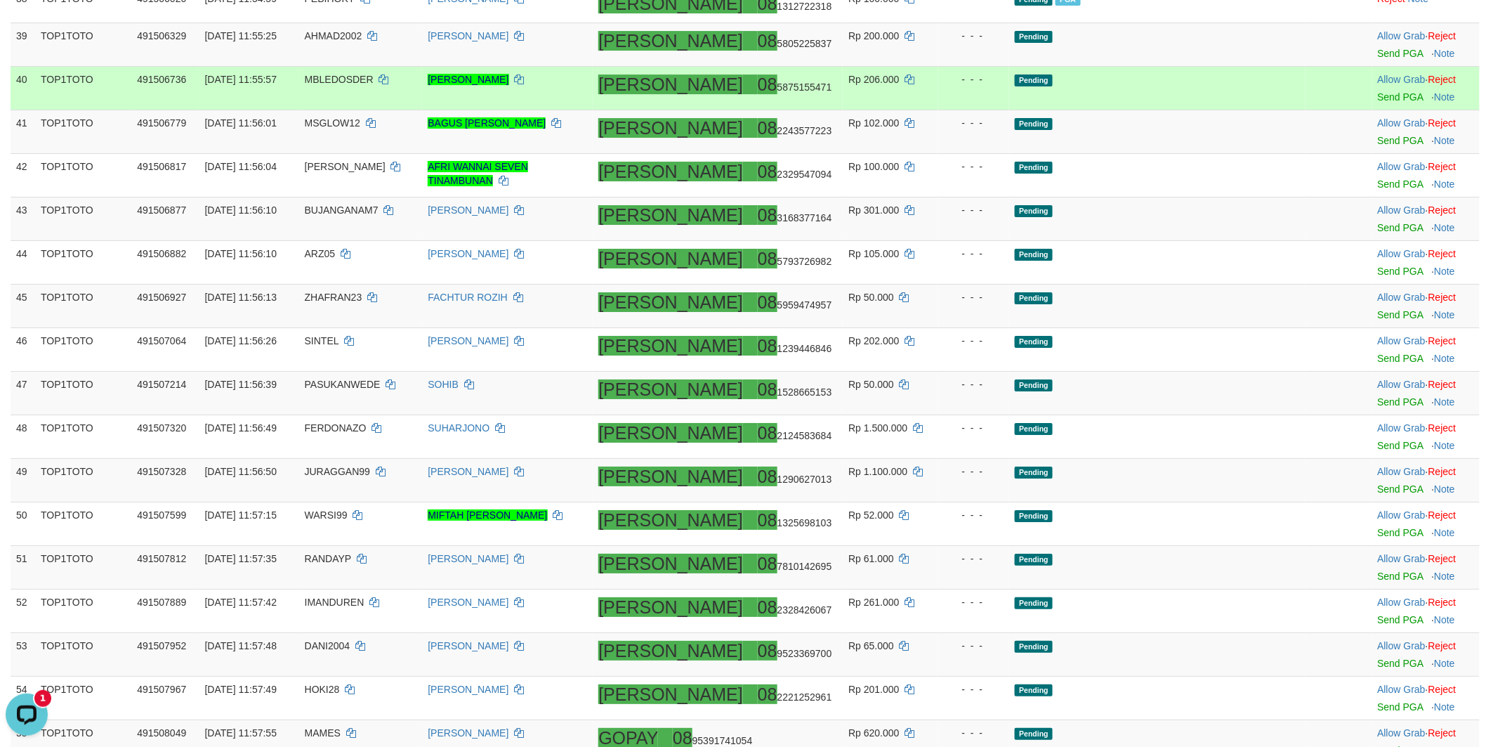
scroll to position [2029, 0]
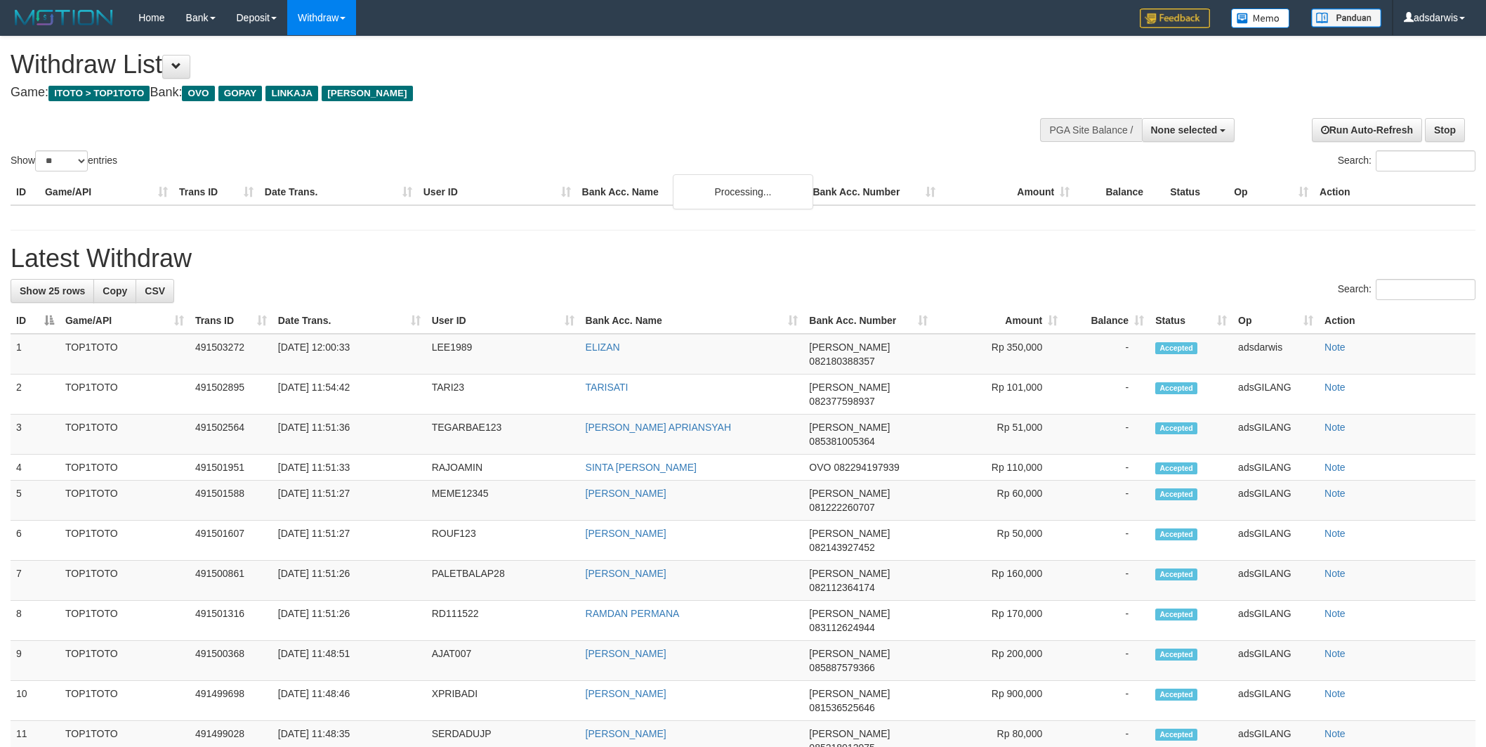
select select
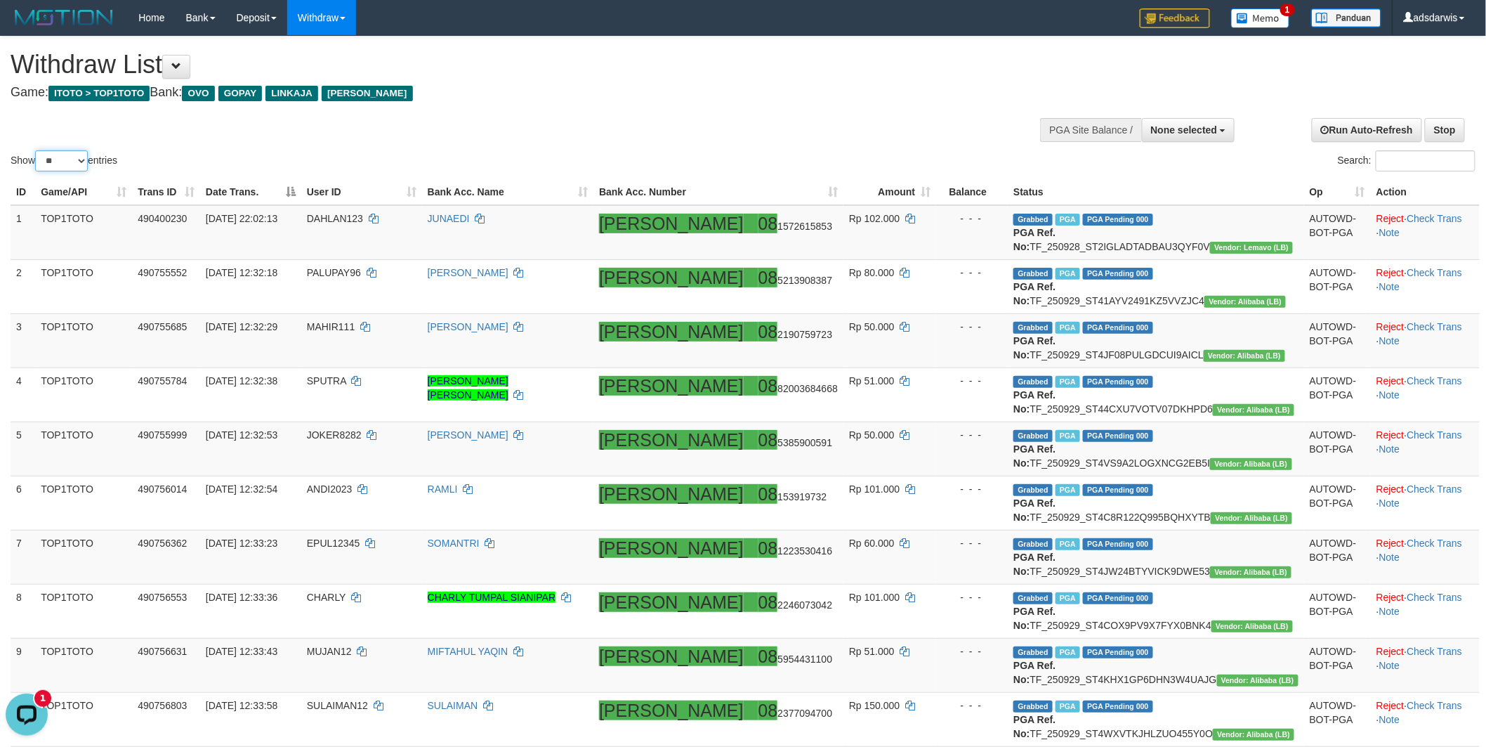
drag, startPoint x: 67, startPoint y: 160, endPoint x: 72, endPoint y: 170, distance: 11.0
click at [67, 160] on select "** ** ** ***" at bounding box center [61, 160] width 53 height 21
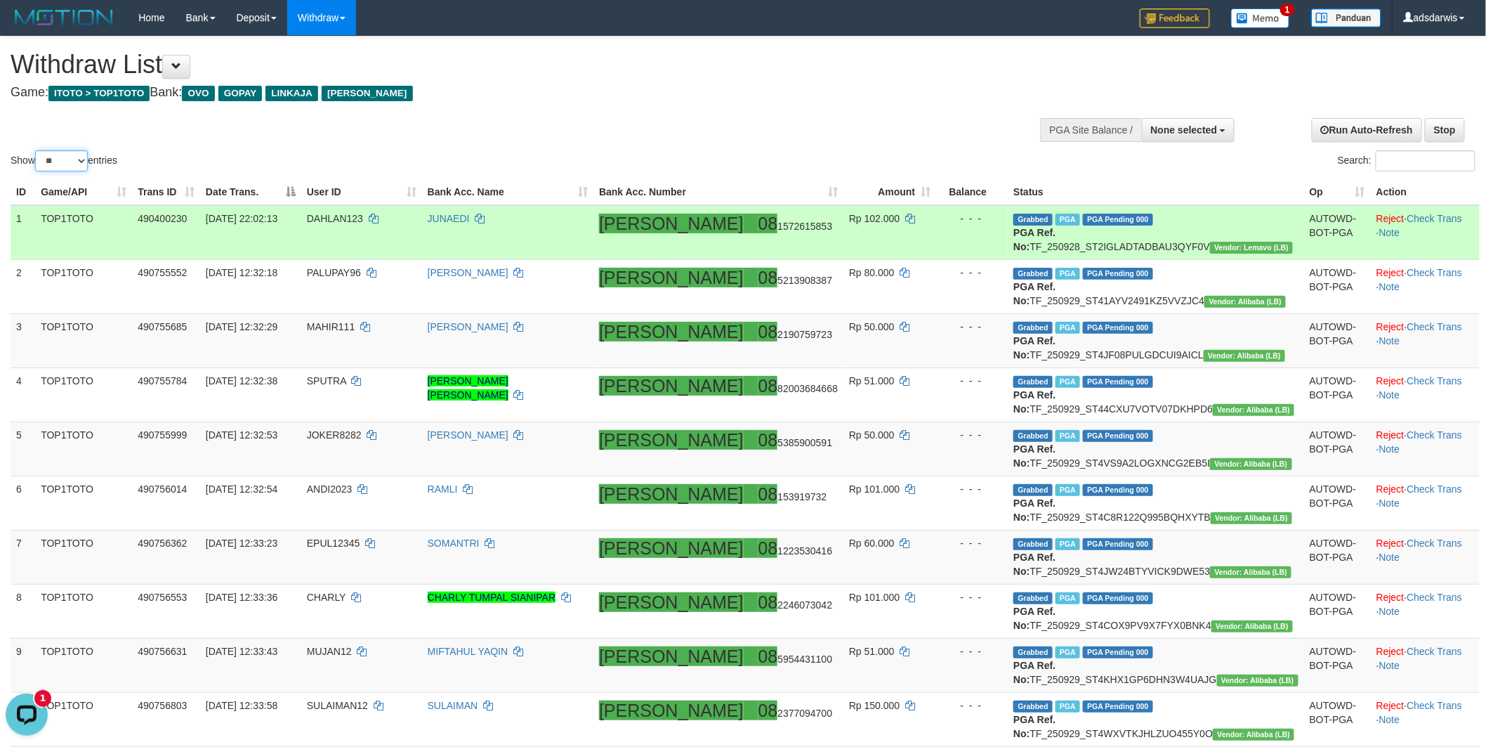
select select "***"
click at [37, 150] on select "** ** ** ***" at bounding box center [61, 160] width 53 height 21
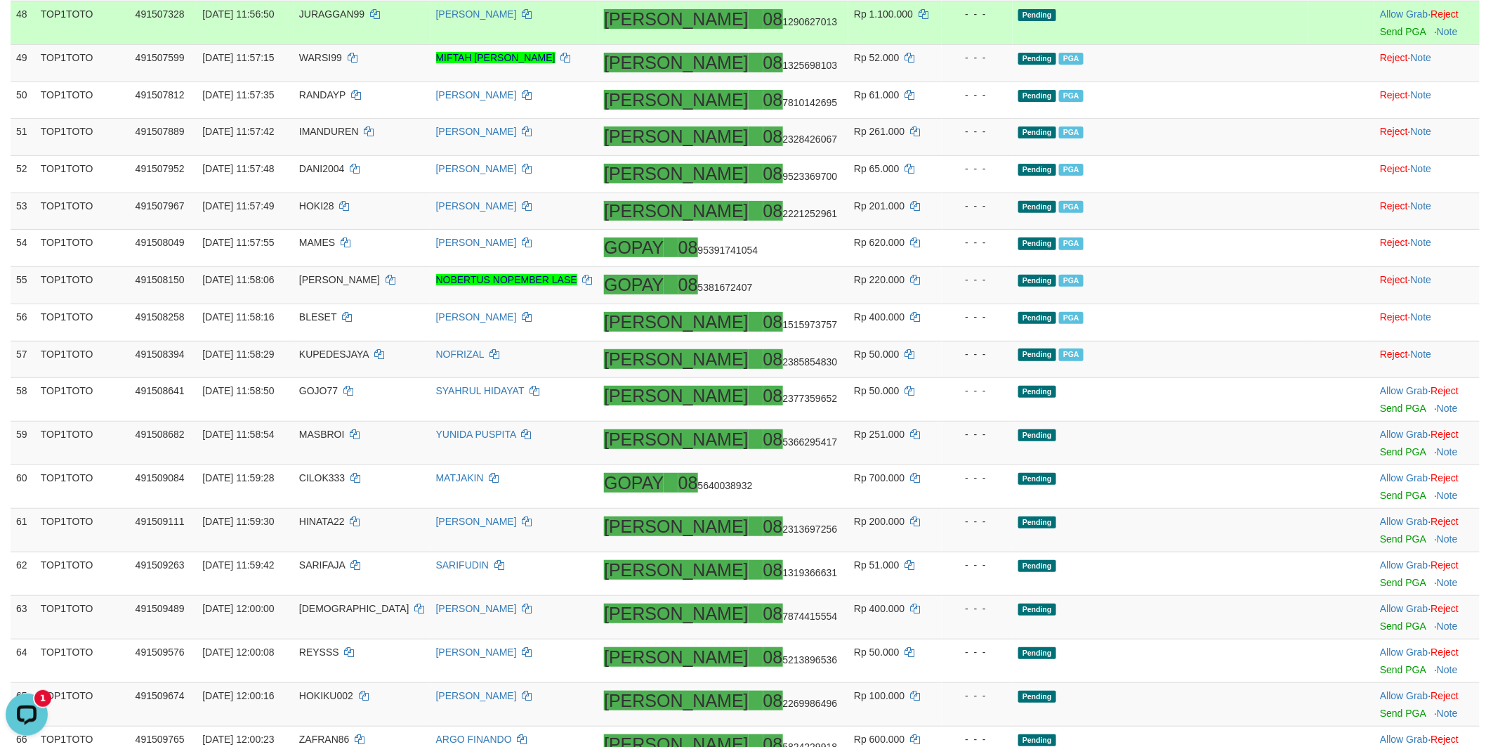
scroll to position [2419, 0]
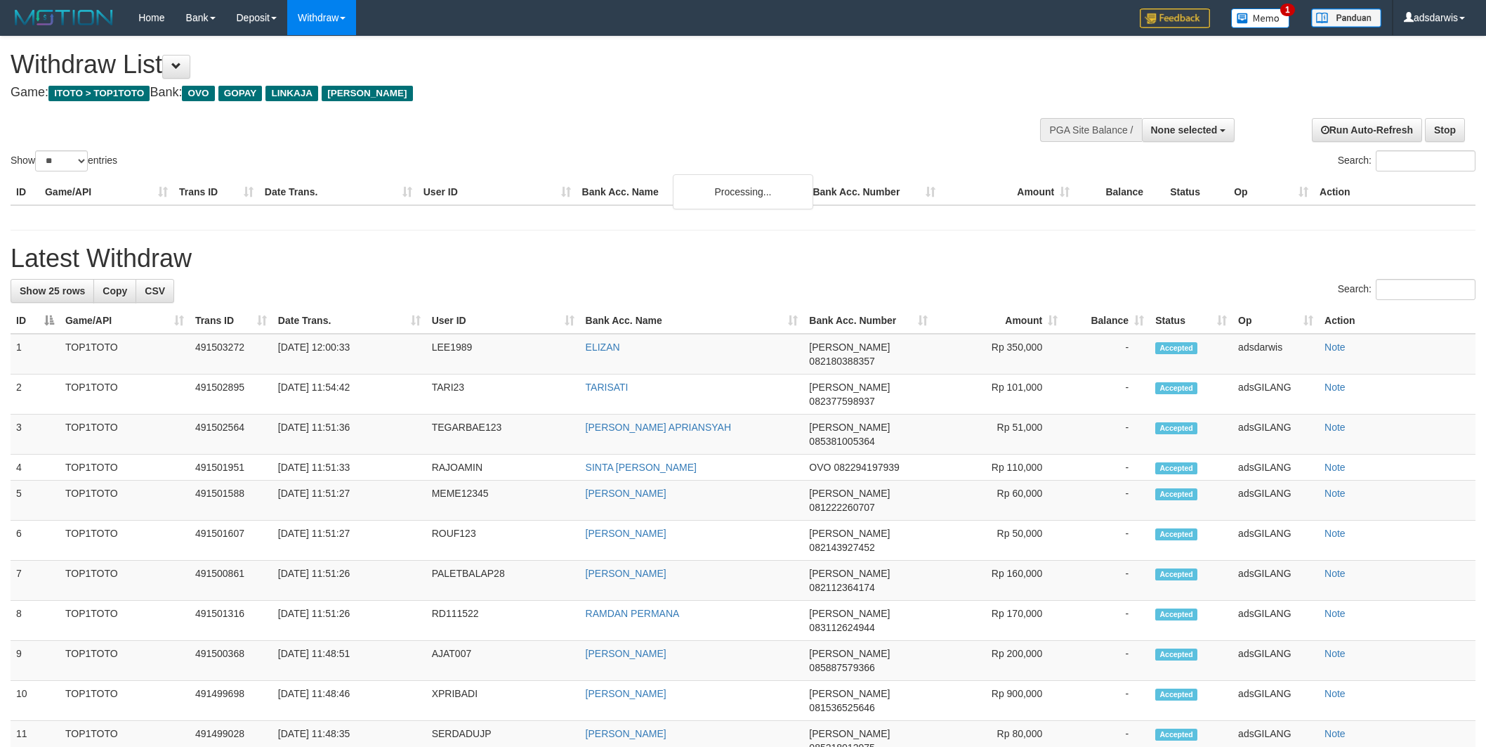
select select
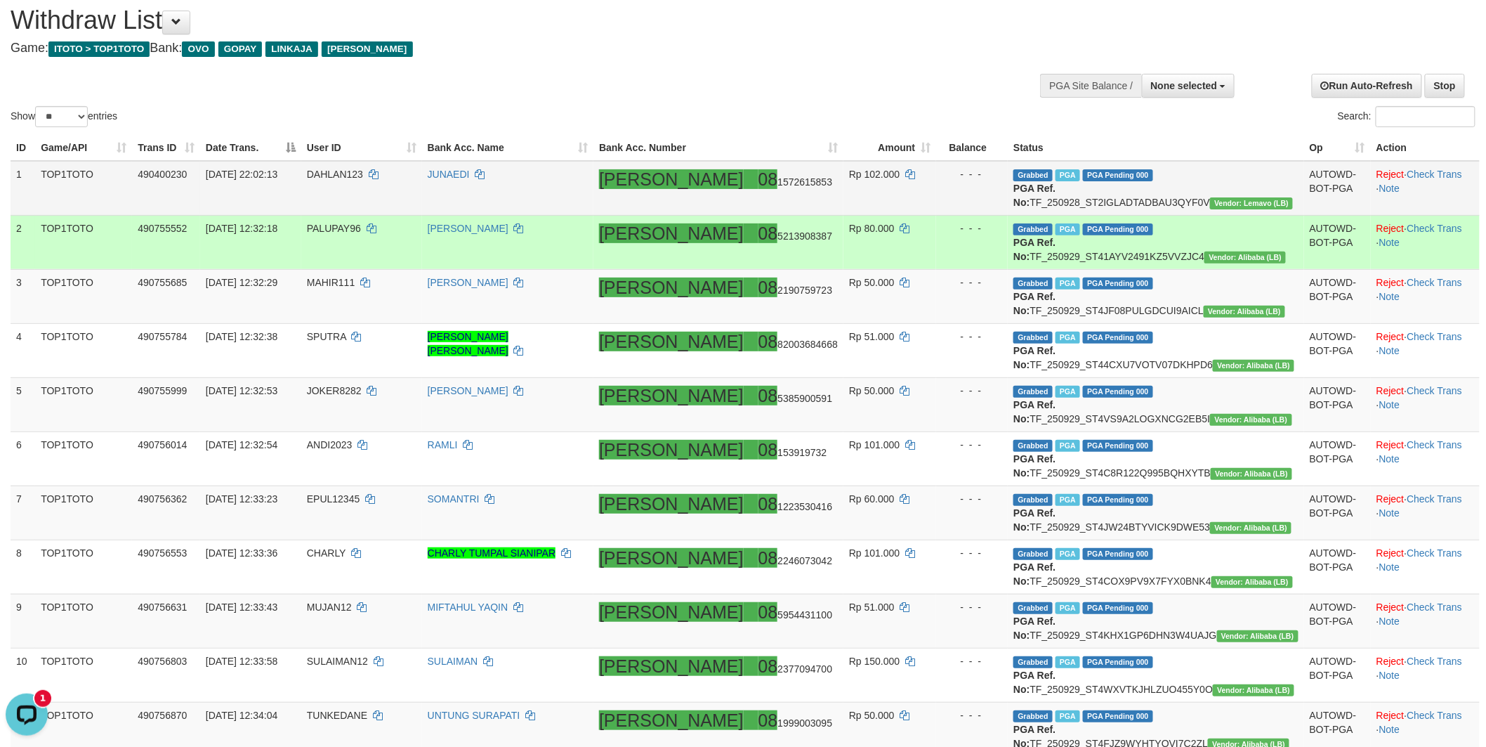
scroll to position [44, 0]
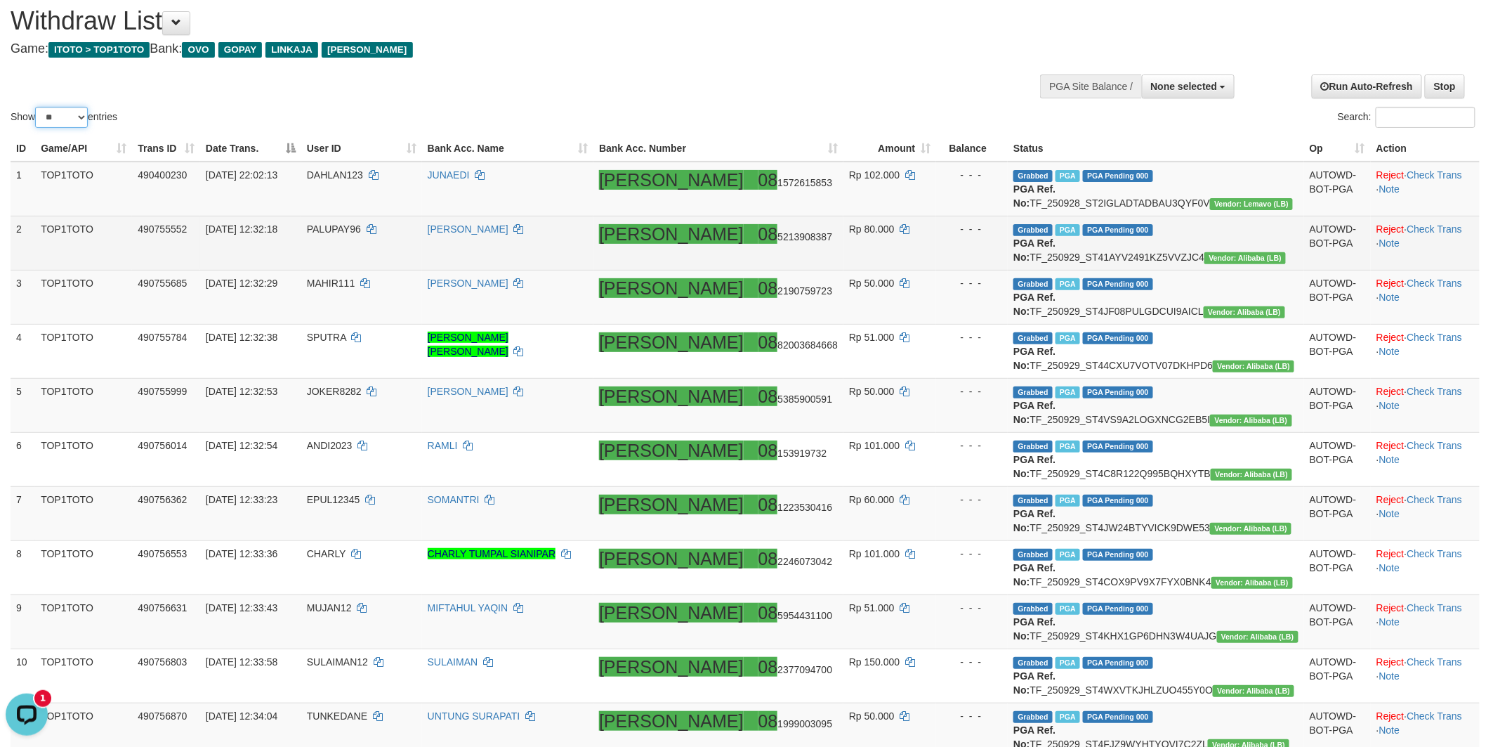
drag, startPoint x: 55, startPoint y: 121, endPoint x: 83, endPoint y: 237, distance: 119.9
click at [55, 121] on select "** ** ** ***" at bounding box center [61, 117] width 53 height 21
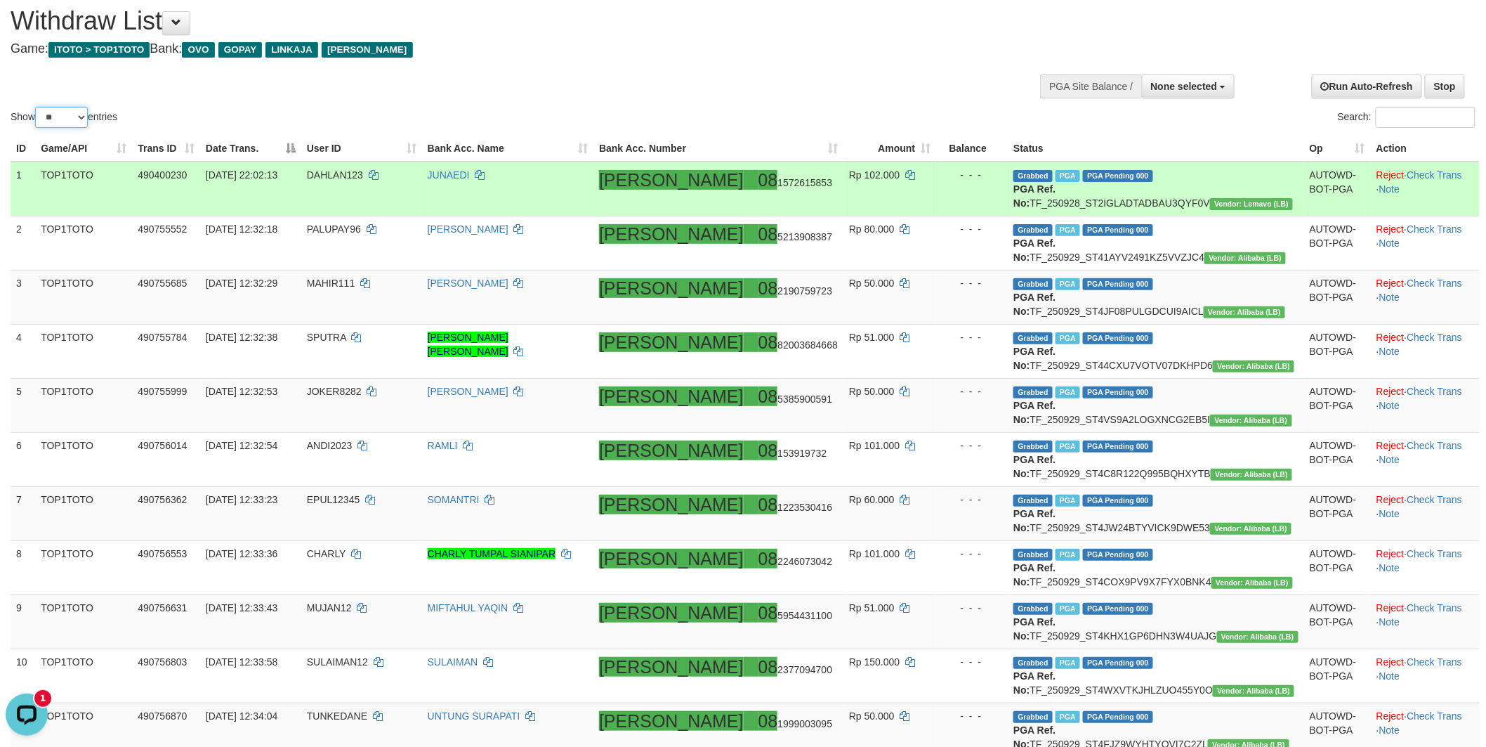
select select "***"
click at [37, 107] on select "** ** ** ***" at bounding box center [61, 117] width 53 height 21
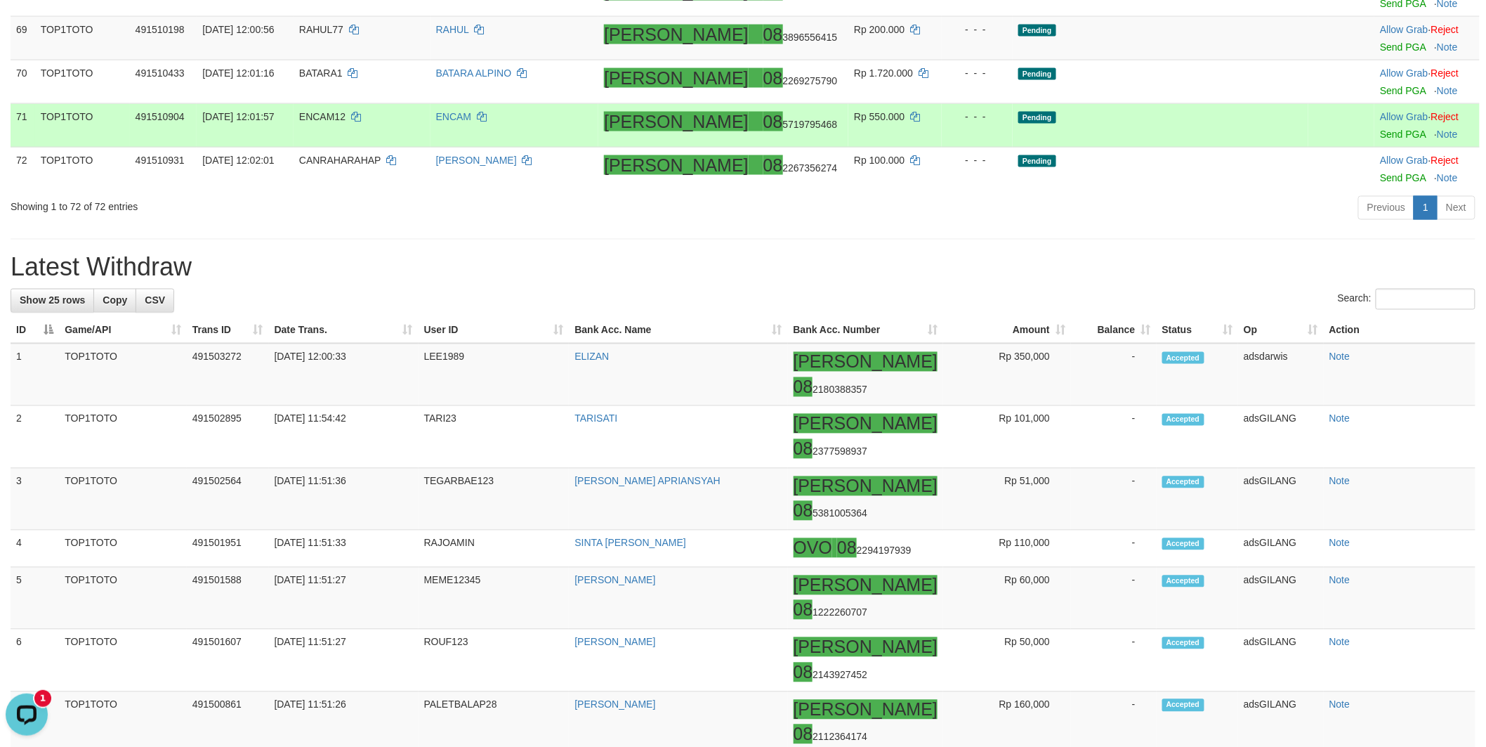
scroll to position [3087, 0]
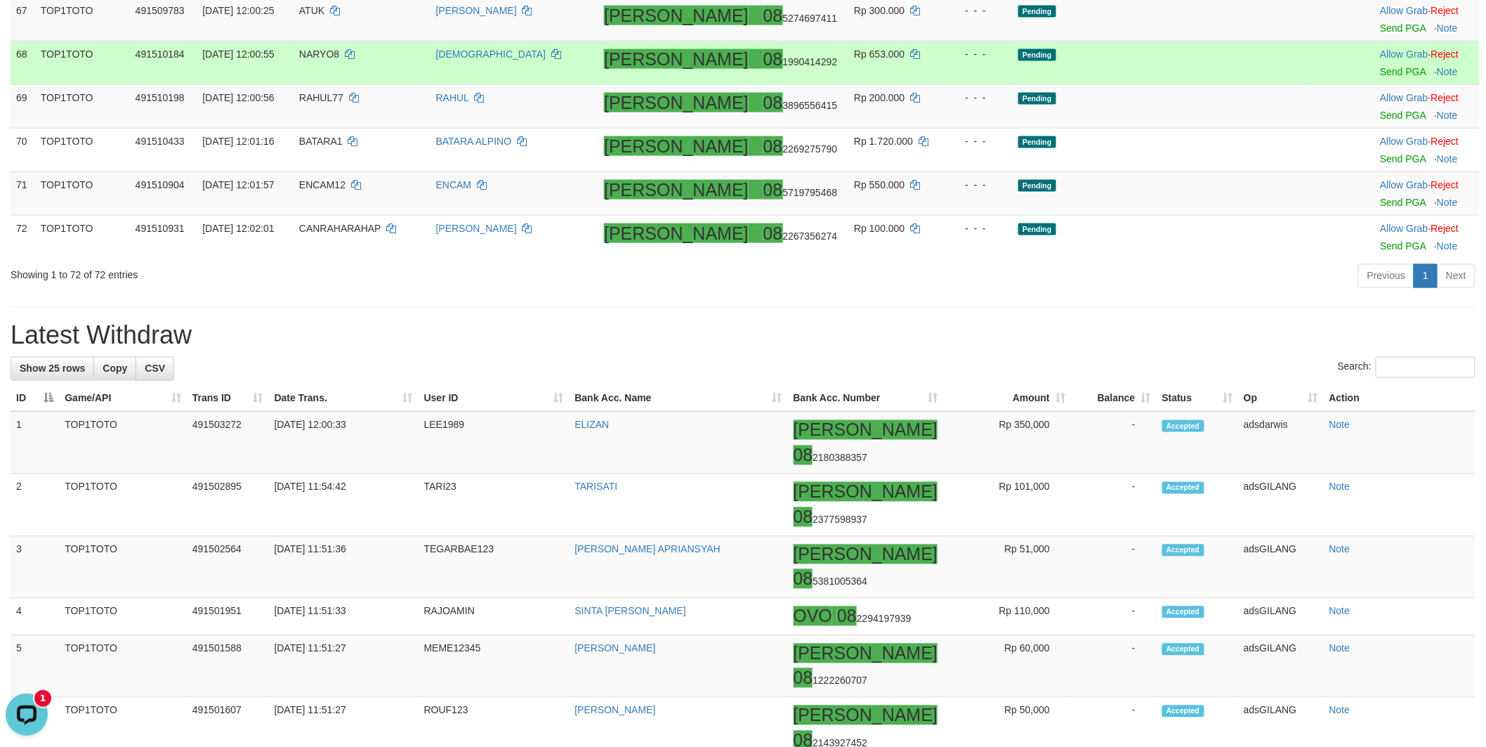
click at [1221, 85] on td "Pending" at bounding box center [1161, 63] width 296 height 44
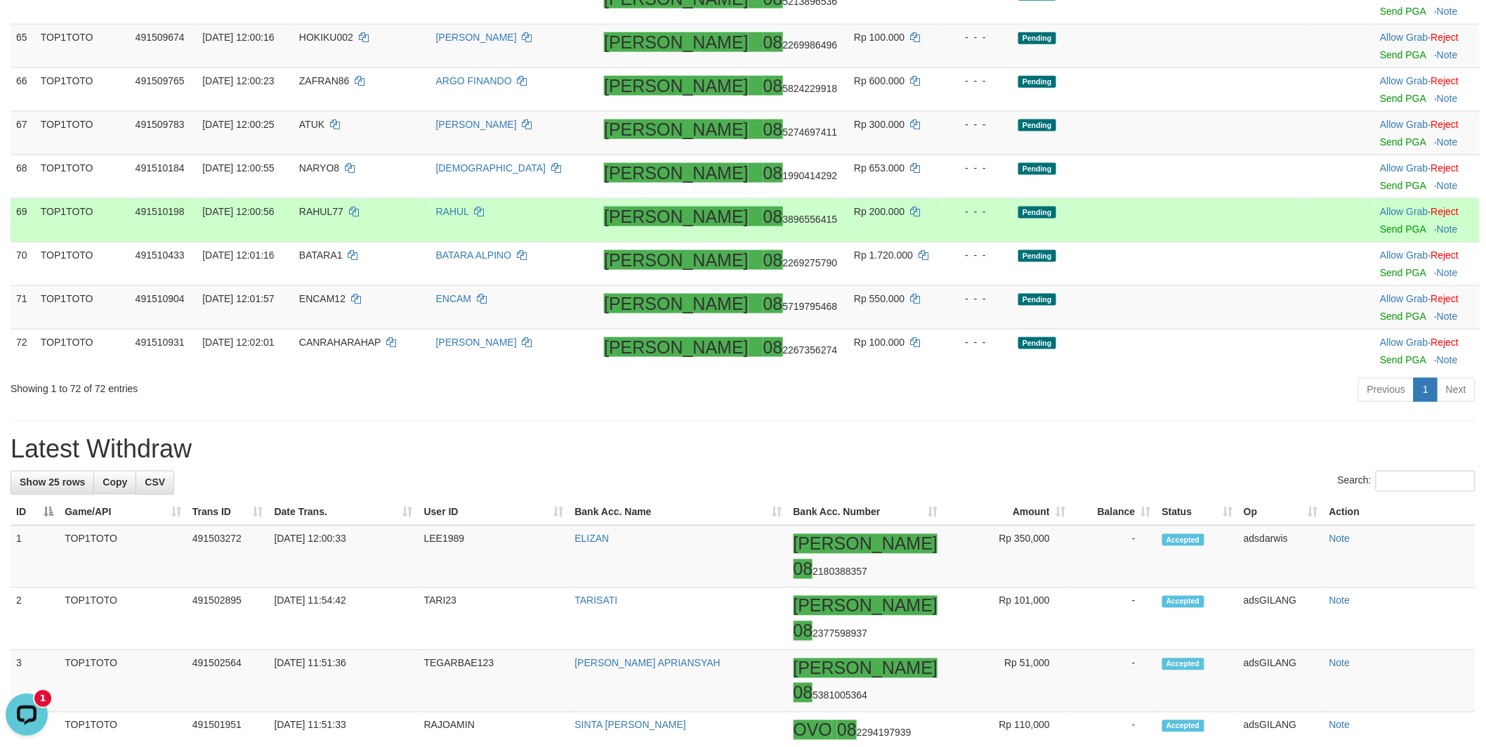
scroll to position [2853, 0]
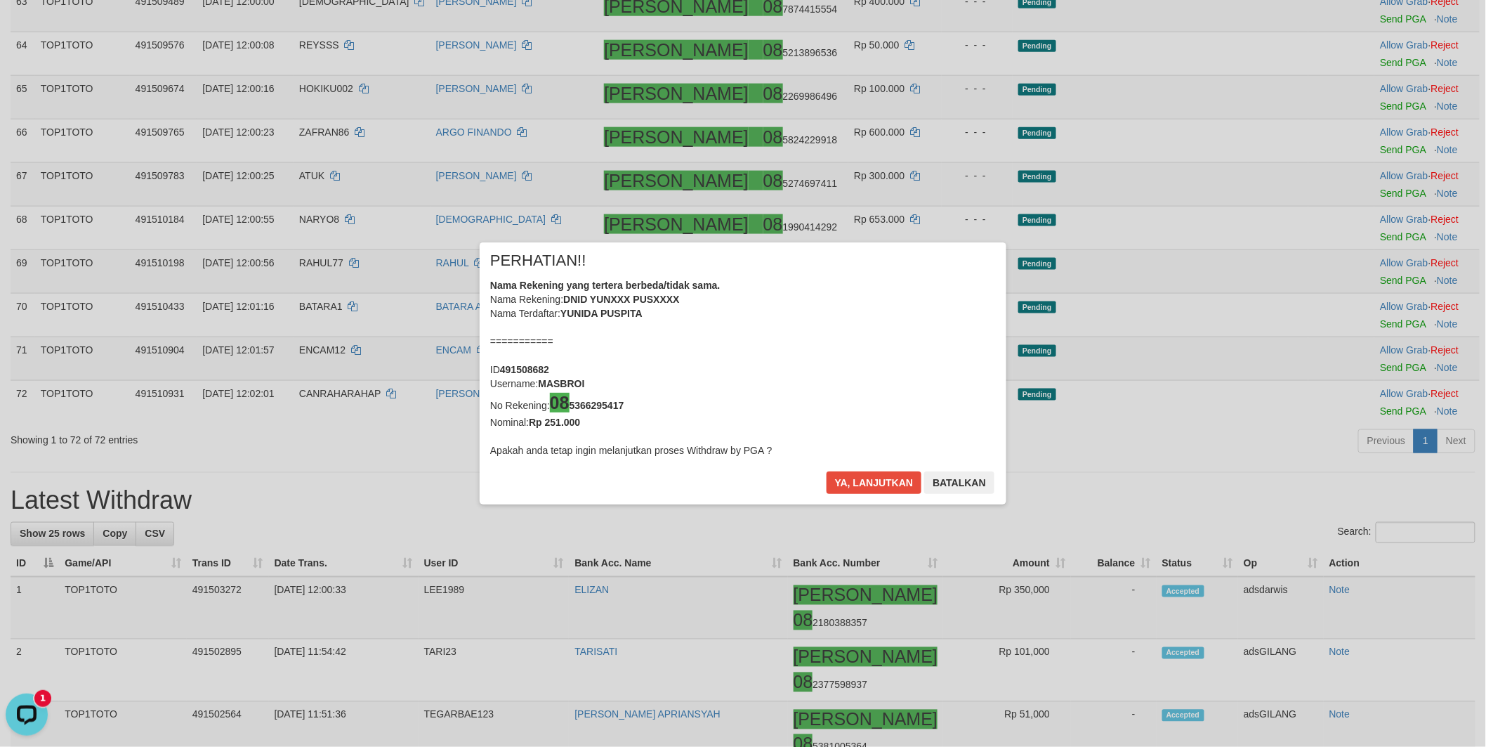
scroll to position [3507, 0]
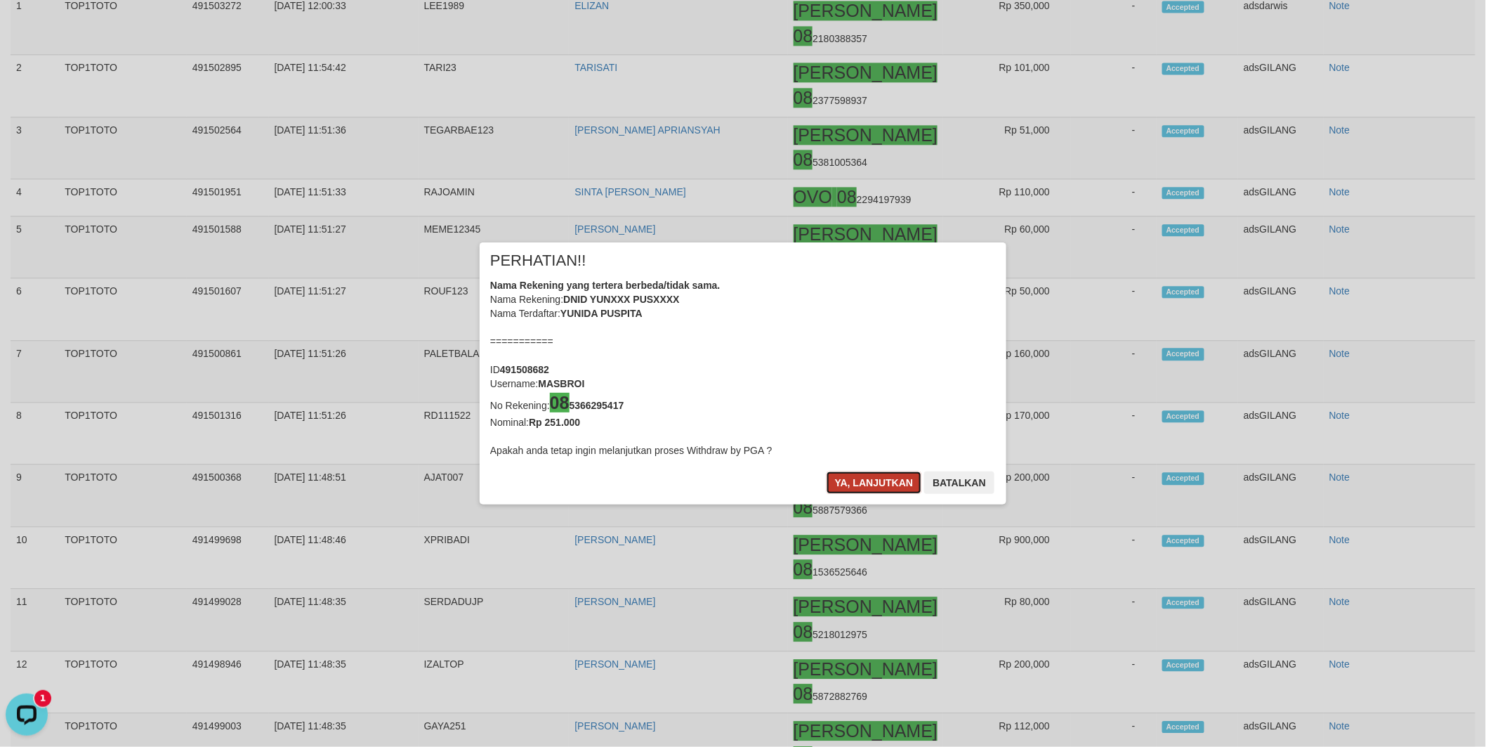
click at [853, 474] on button "Ya, lanjutkan" at bounding box center [875, 482] width 96 height 22
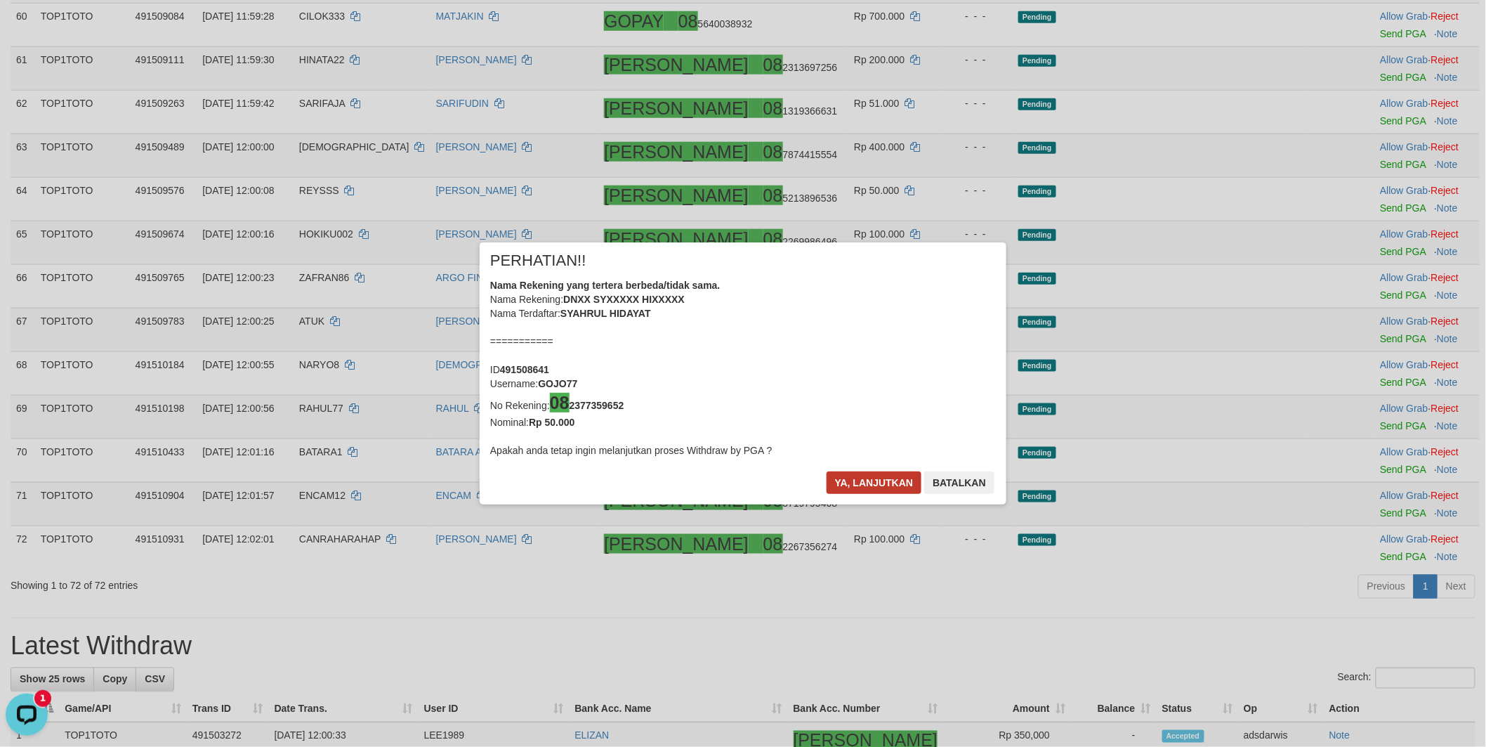
scroll to position [2771, 0]
click at [868, 479] on button "Ya, lanjutkan" at bounding box center [875, 482] width 96 height 22
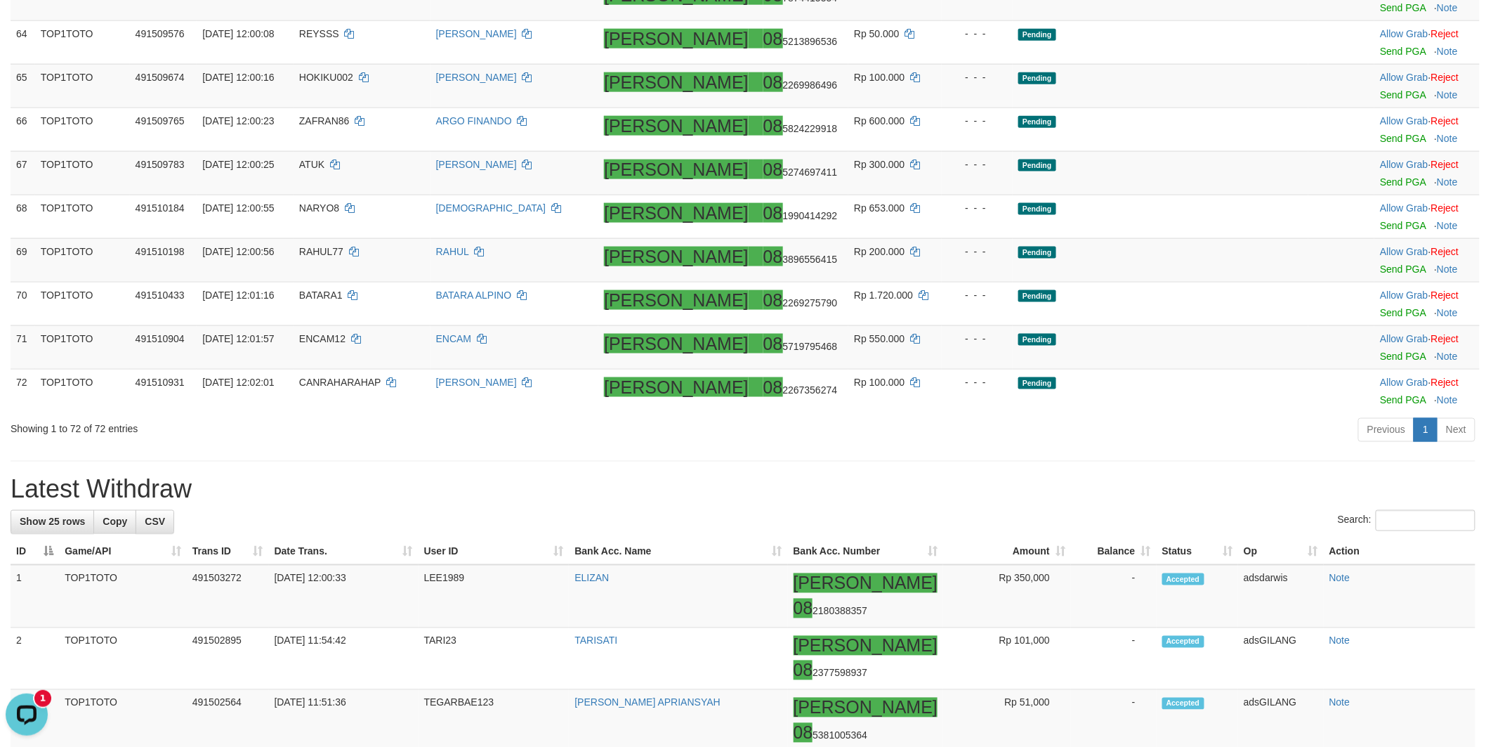
scroll to position [2927, 0]
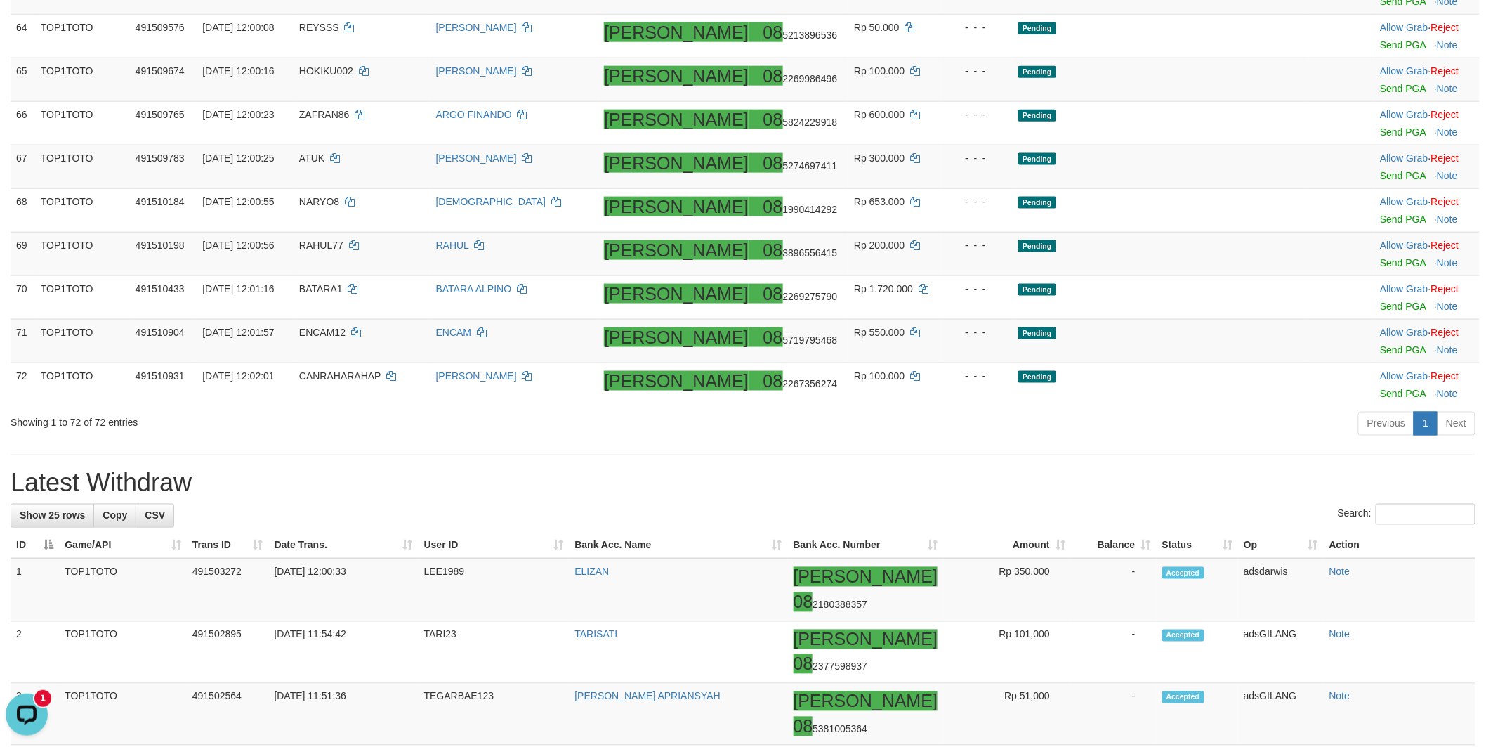
drag, startPoint x: 1366, startPoint y: 163, endPoint x: 1361, endPoint y: 202, distance: 39.6
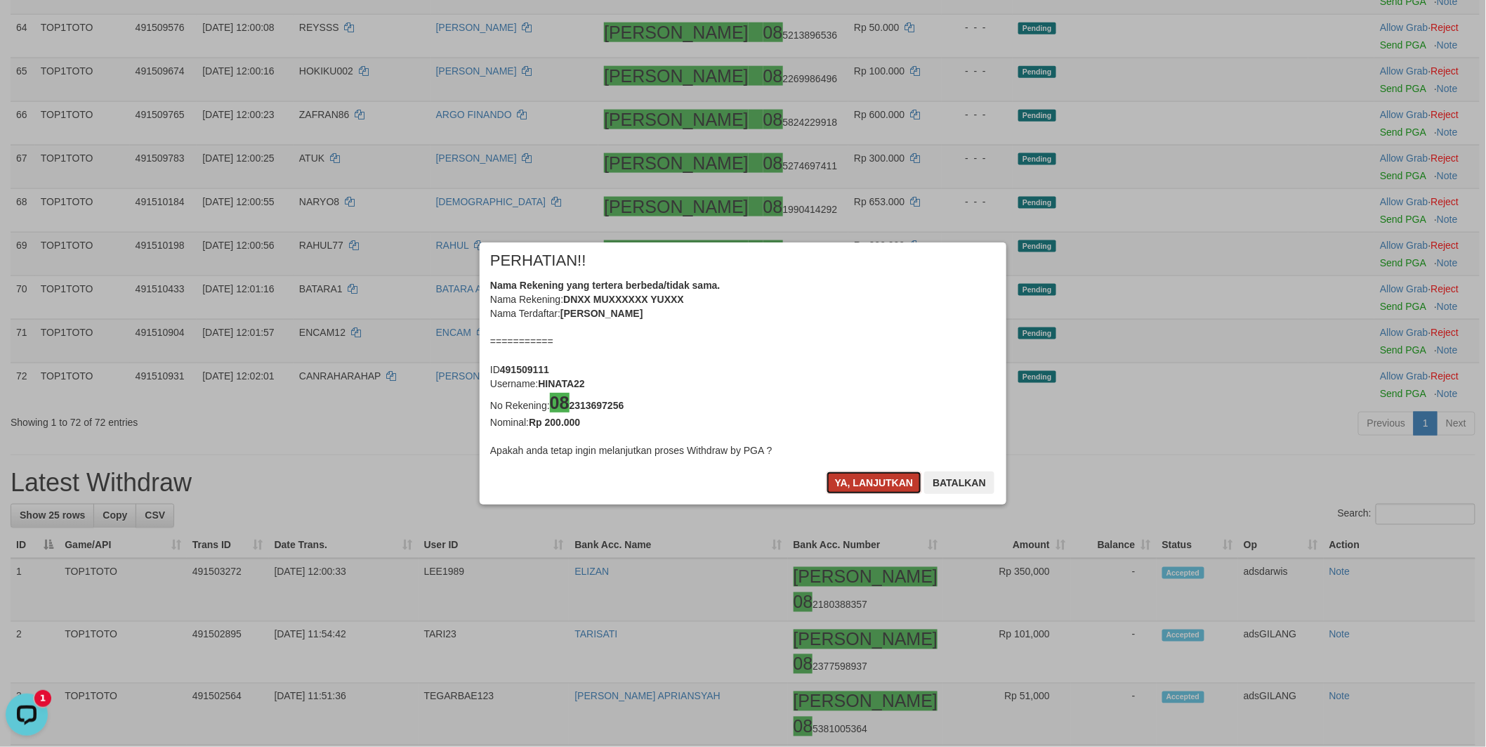
click at [856, 483] on button "Ya, lanjutkan" at bounding box center [875, 482] width 96 height 22
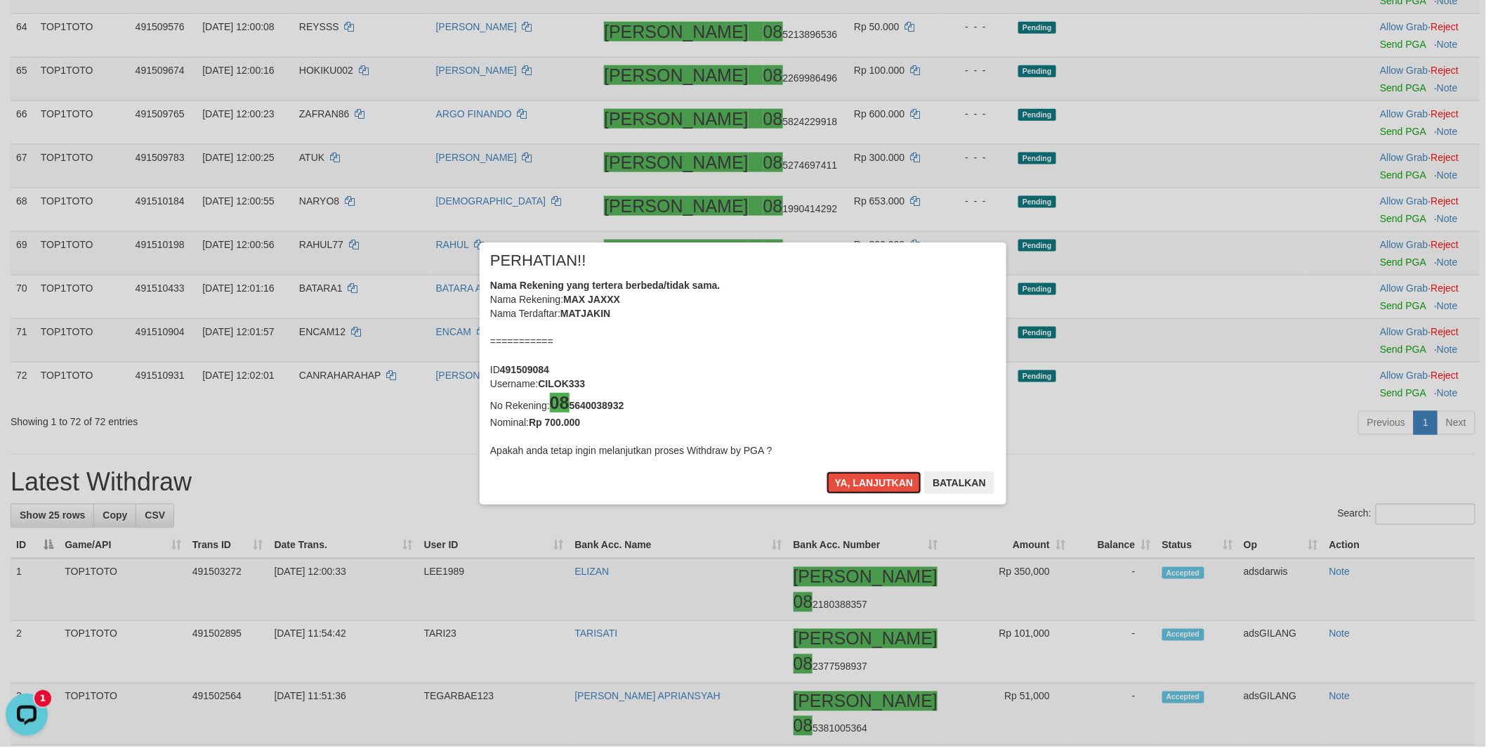
click at [856, 483] on button "Ya, lanjutkan" at bounding box center [875, 482] width 96 height 22
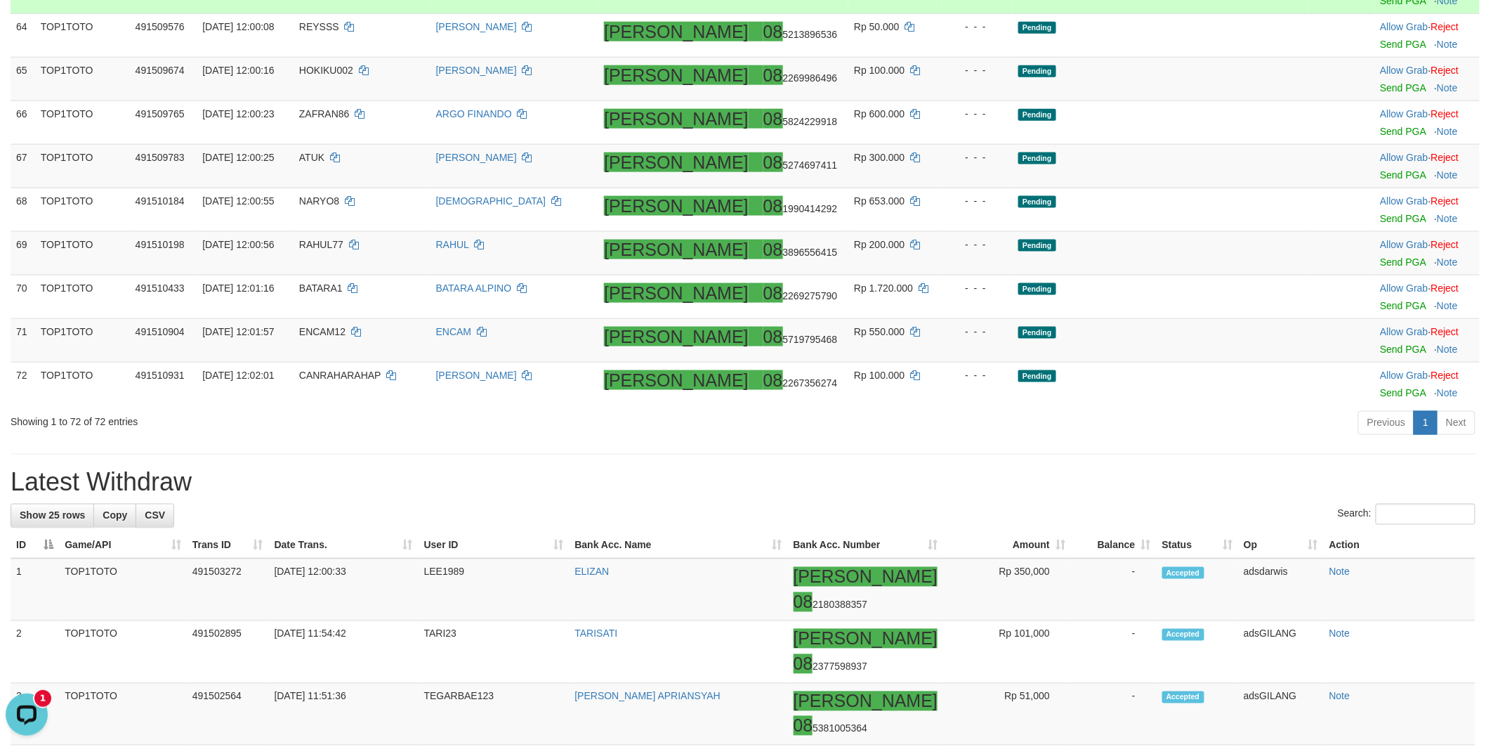
scroll to position [2914, 0]
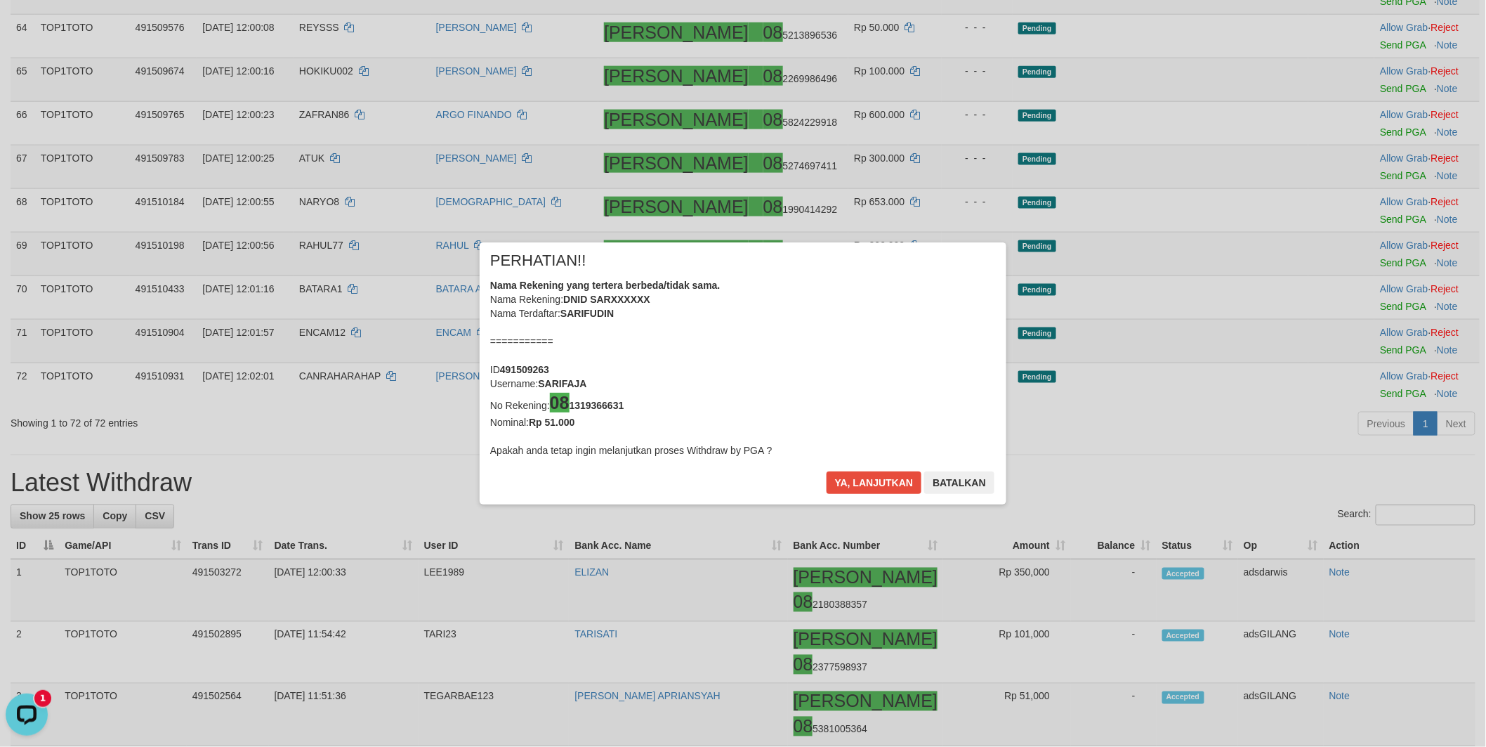
click at [1357, 301] on div "× PERHATIAN!! Nama Rekening yang tertera berbeda/tidak sama. Nama Rekening: DNI…" at bounding box center [743, 373] width 1486 height 319
click at [853, 479] on button "Ya, lanjutkan" at bounding box center [875, 482] width 96 height 22
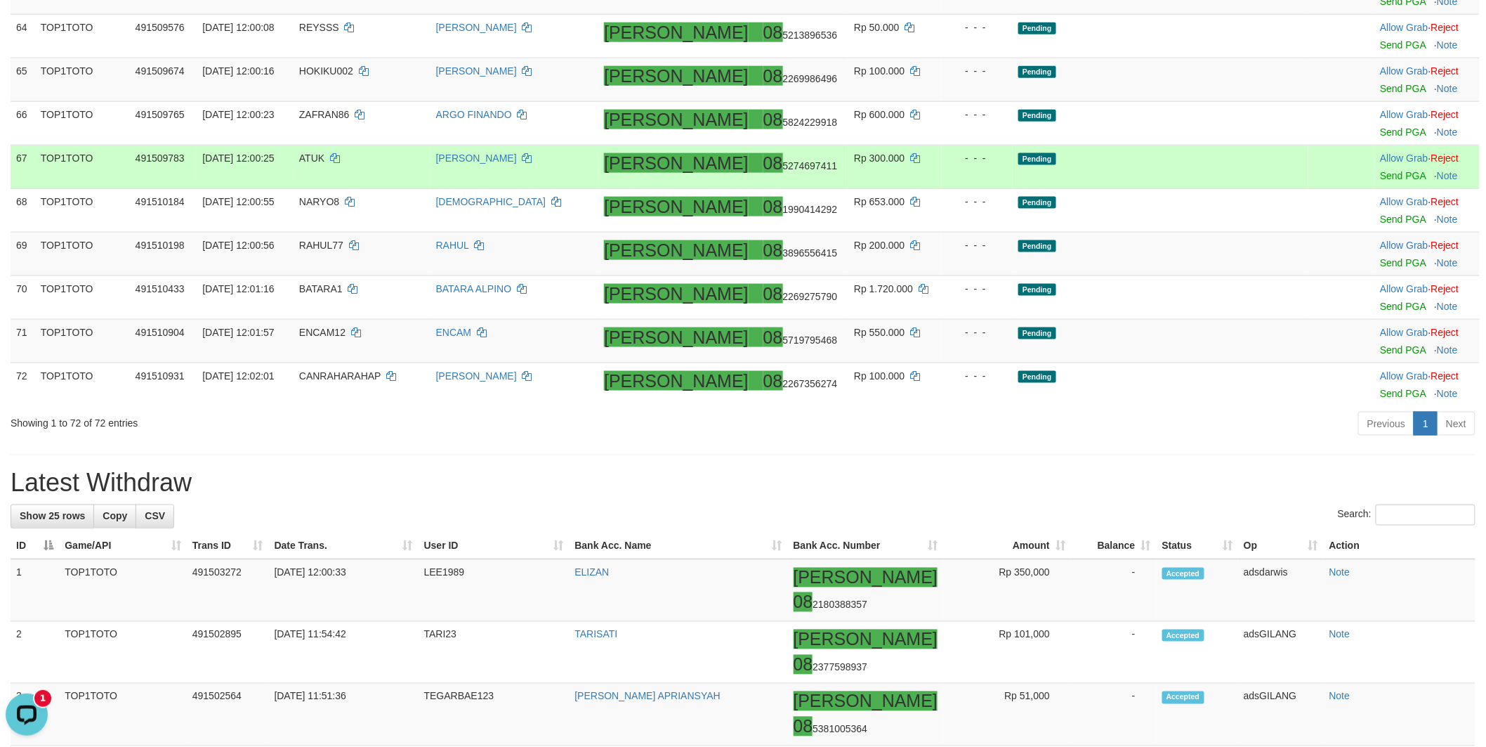
scroll to position [2908, 0]
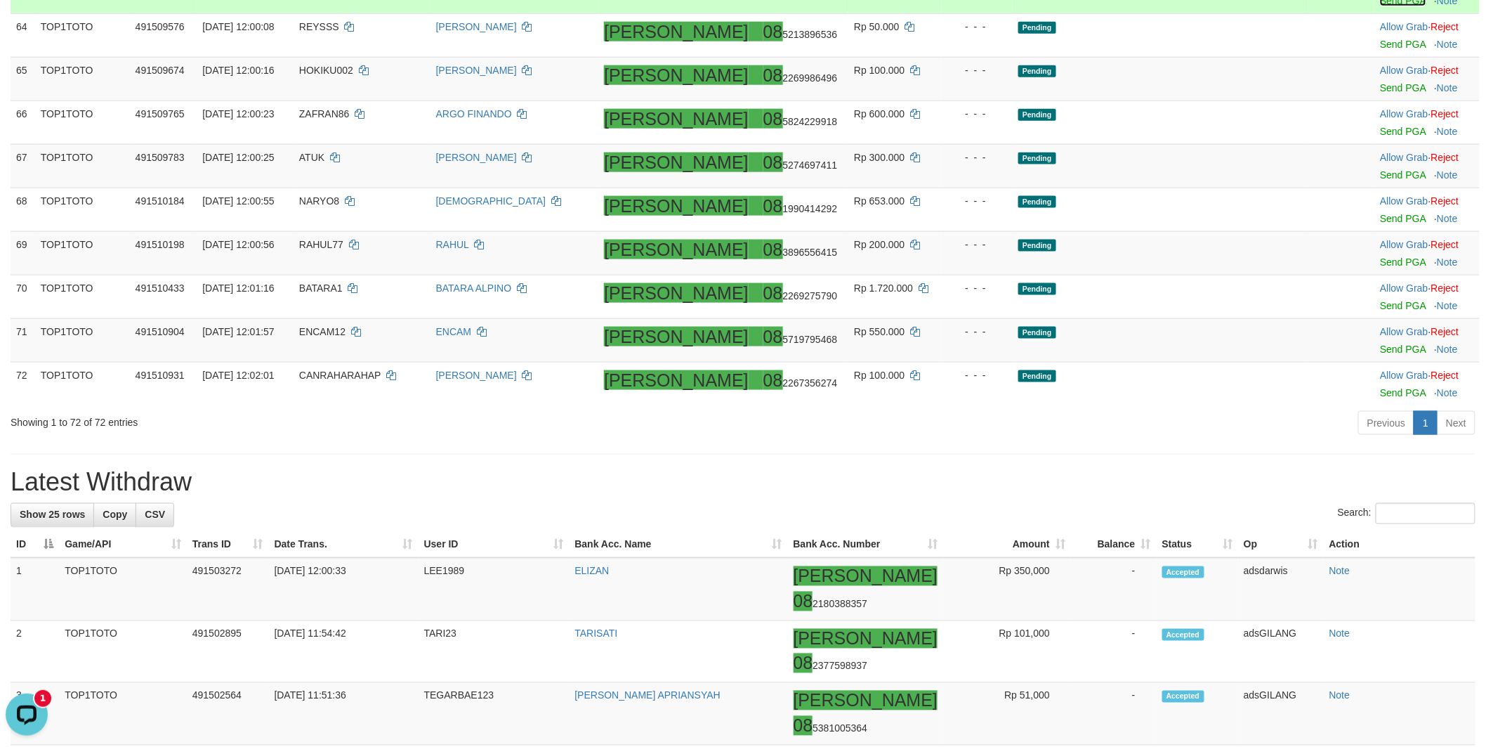
click at [1380, 6] on link "Send PGA" at bounding box center [1403, 0] width 46 height 11
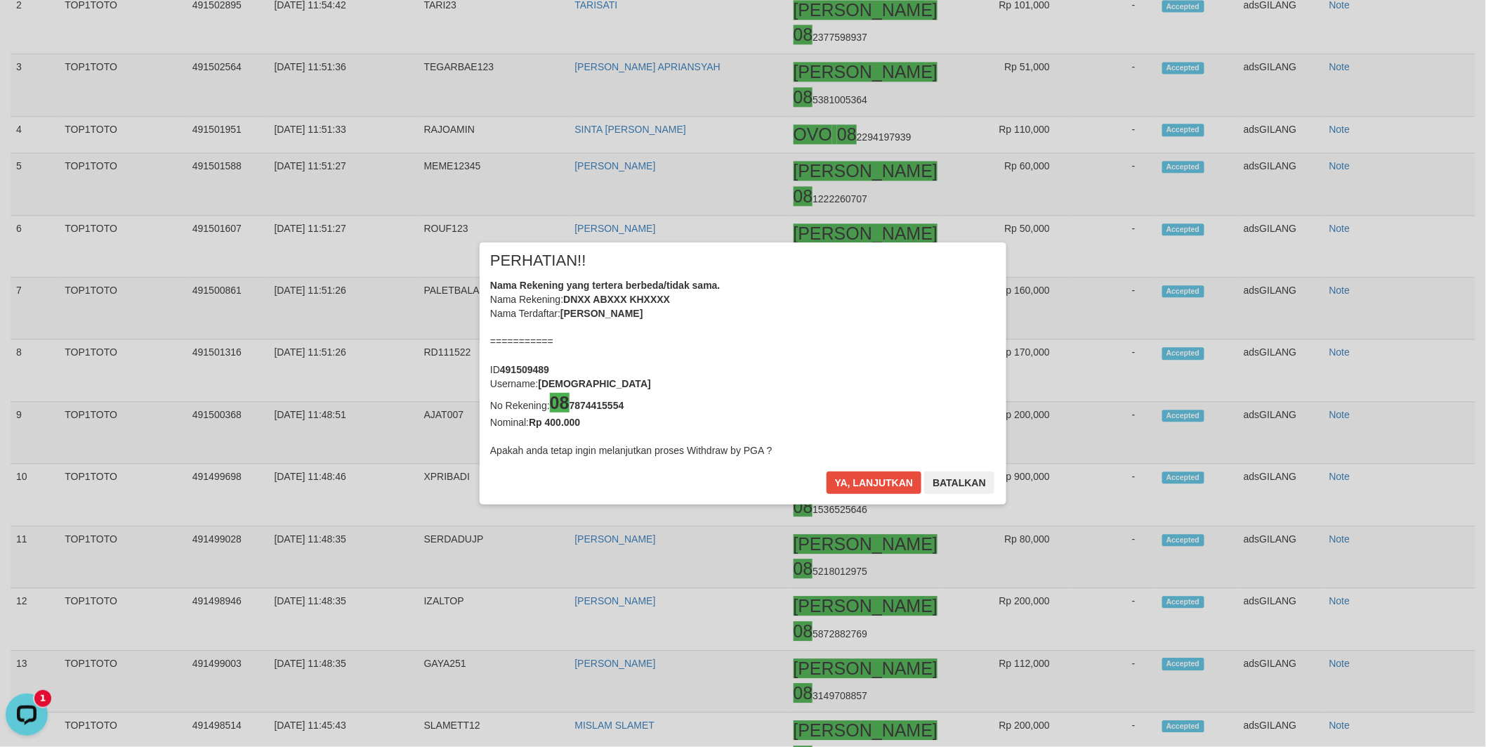
scroll to position [3561, 0]
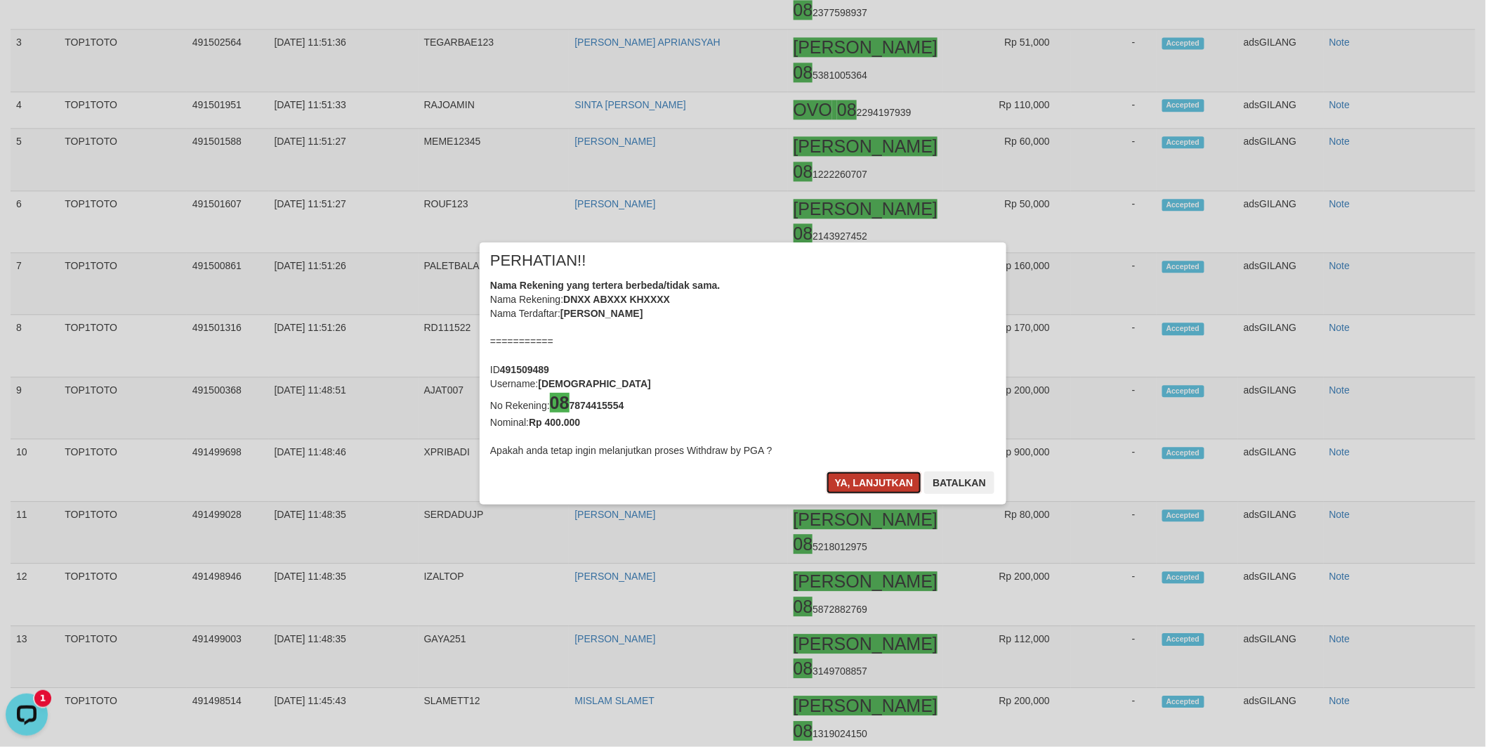
click at [853, 474] on button "Ya, lanjutkan" at bounding box center [875, 482] width 96 height 22
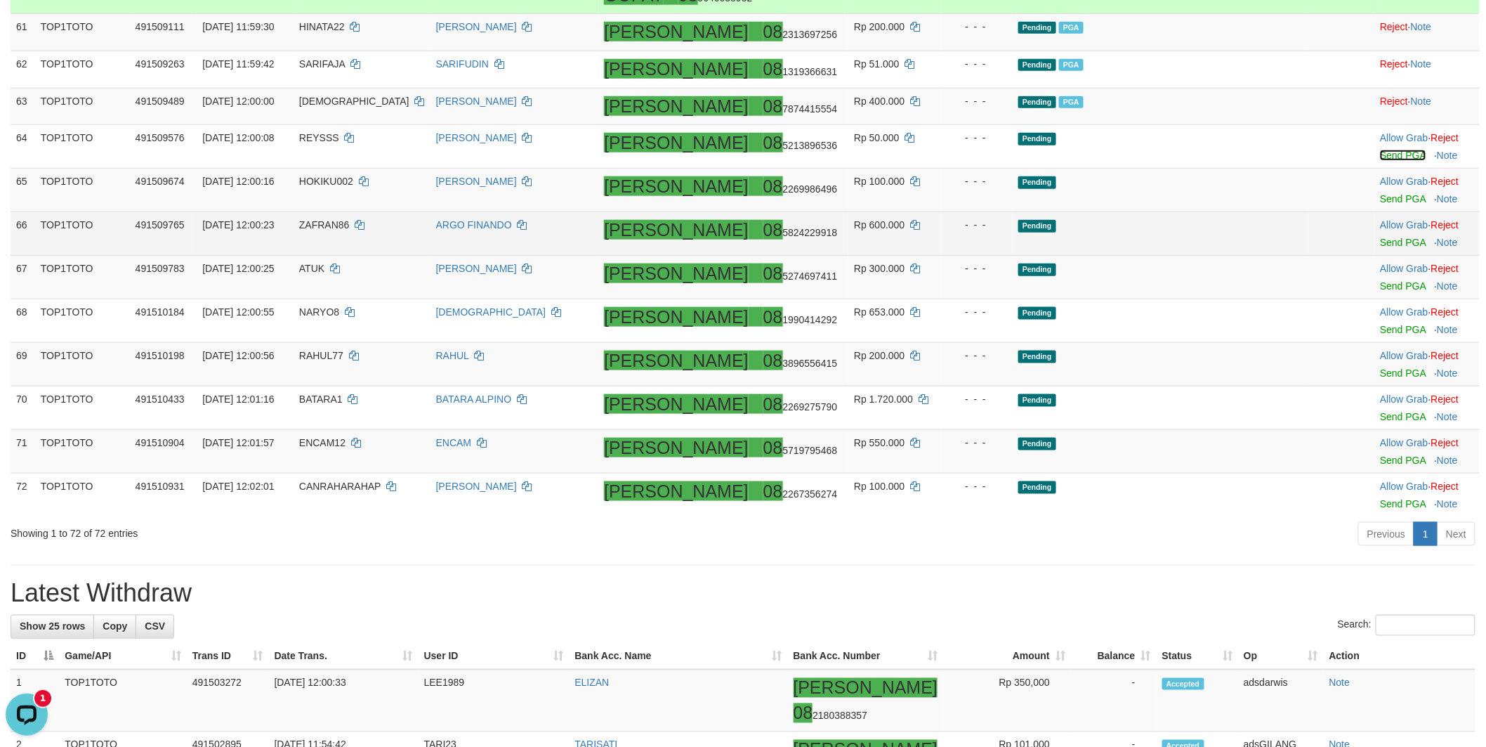
scroll to position [3024, 0]
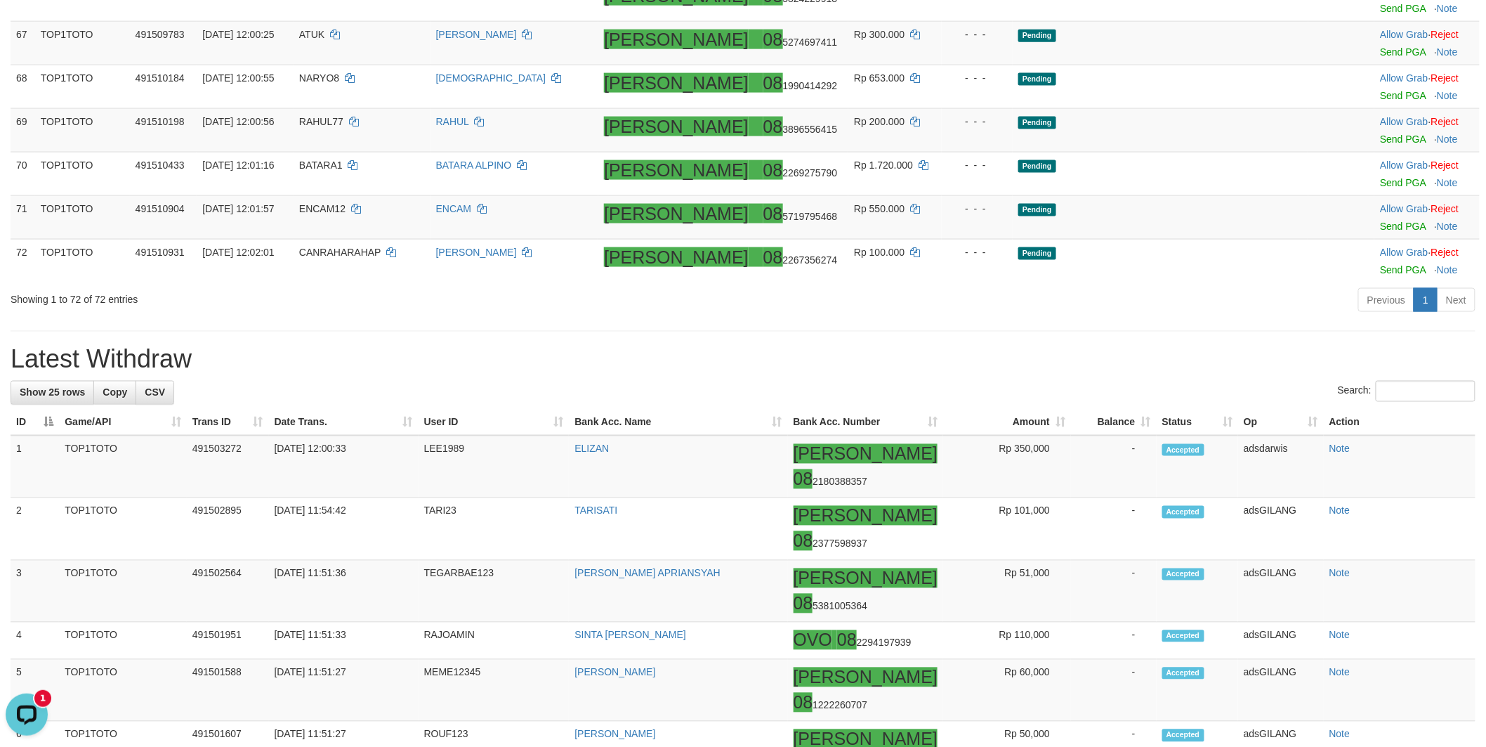
click at [1380, 14] on link "Send PGA" at bounding box center [1403, 8] width 46 height 11
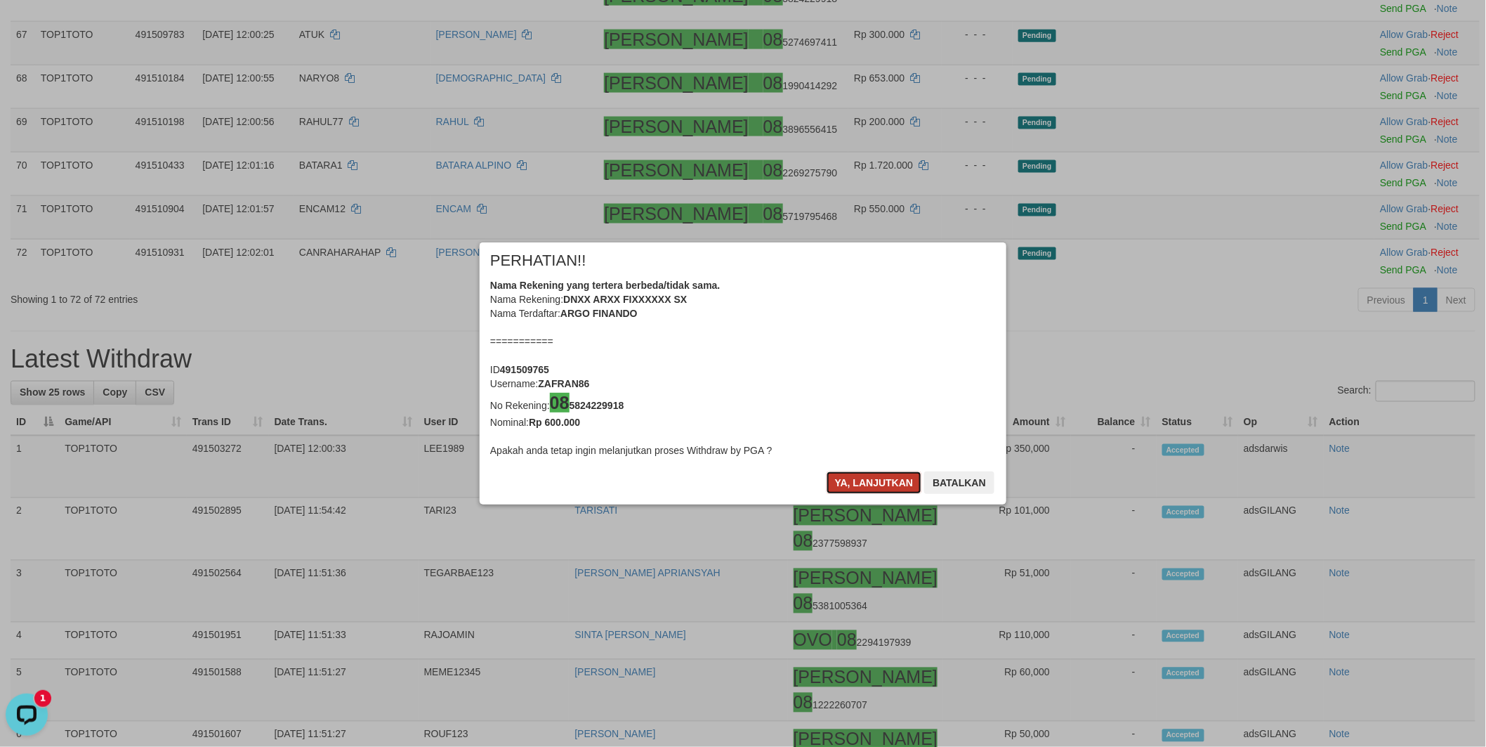
click at [851, 488] on button "Ya, lanjutkan" at bounding box center [875, 482] width 96 height 22
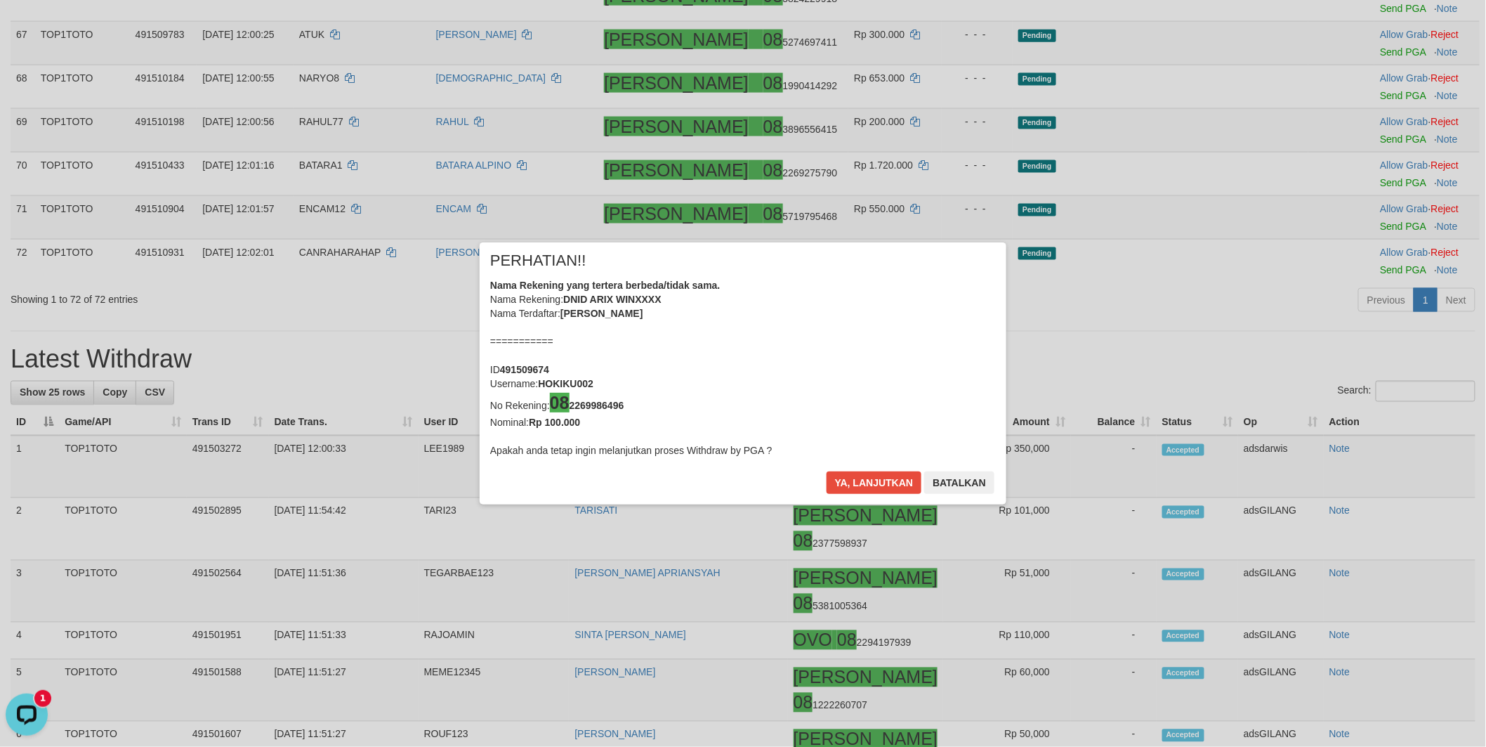
scroll to position [3017, 0]
click at [851, 488] on button "Ya, lanjutkan" at bounding box center [875, 482] width 96 height 22
click at [875, 486] on button "Ya, lanjutkan" at bounding box center [875, 482] width 96 height 22
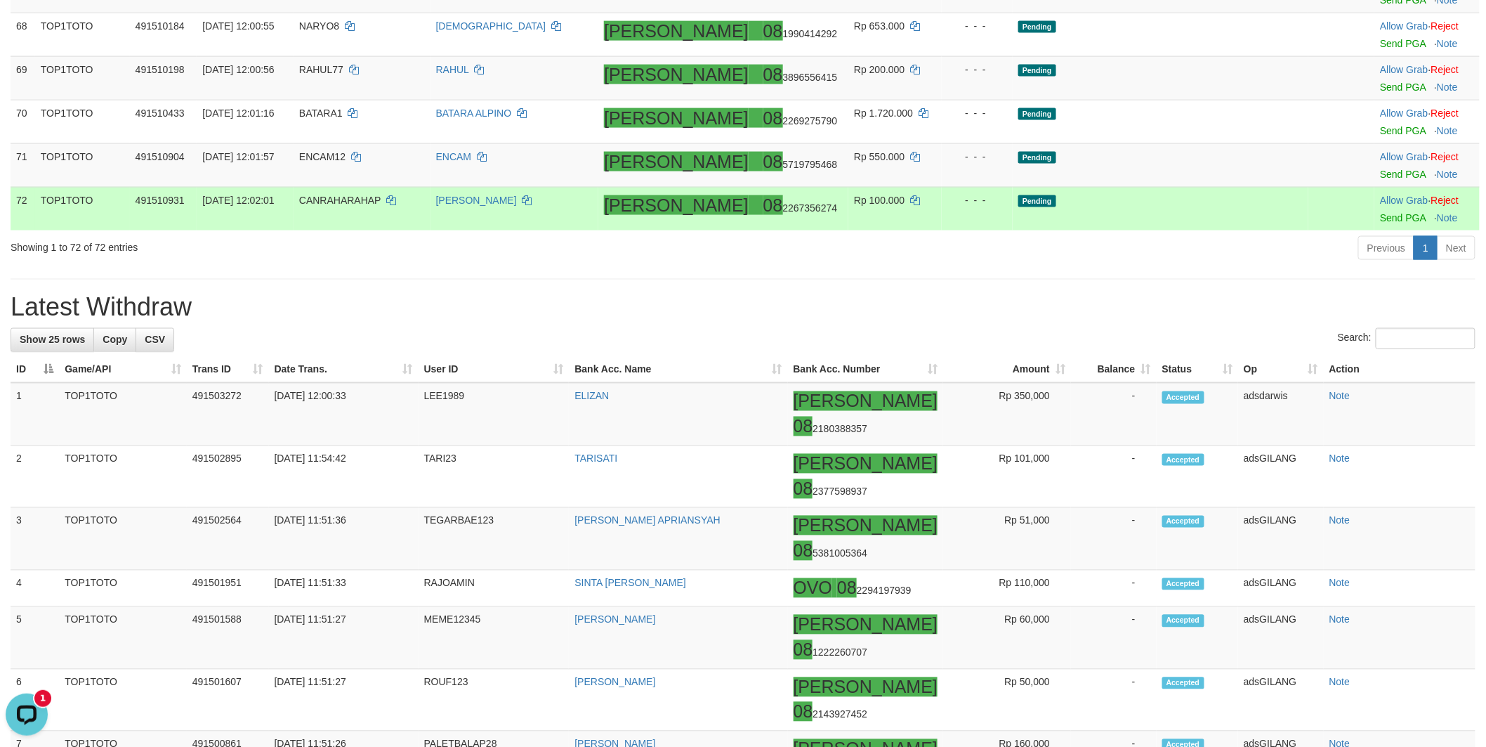
scroll to position [3167, 0]
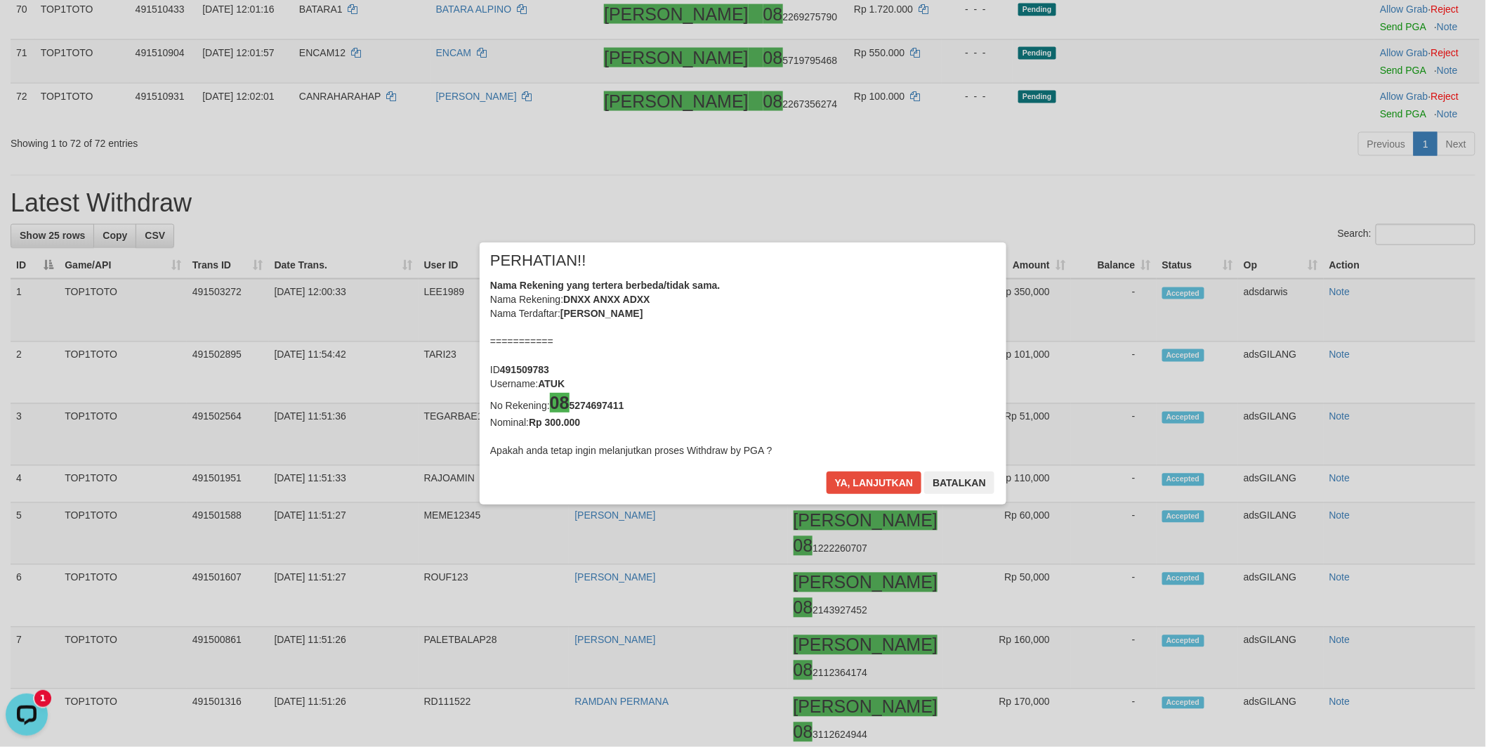
click at [1357, 277] on div "× PERHATIAN!! Nama Rekening yang tertera berbeda/tidak sama. Nama Rekening: DNX…" at bounding box center [743, 373] width 1486 height 319
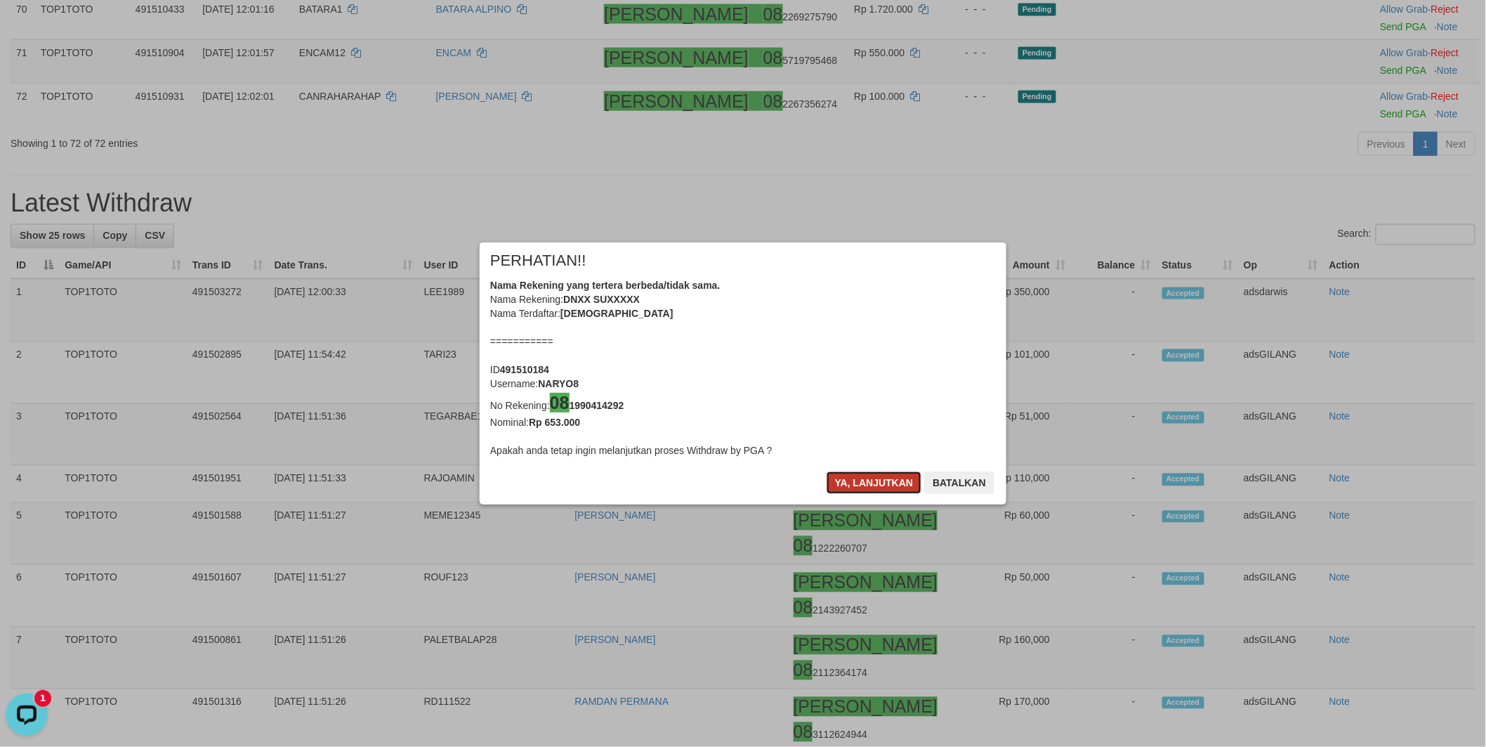
click at [875, 479] on button "Ya, lanjutkan" at bounding box center [875, 482] width 96 height 22
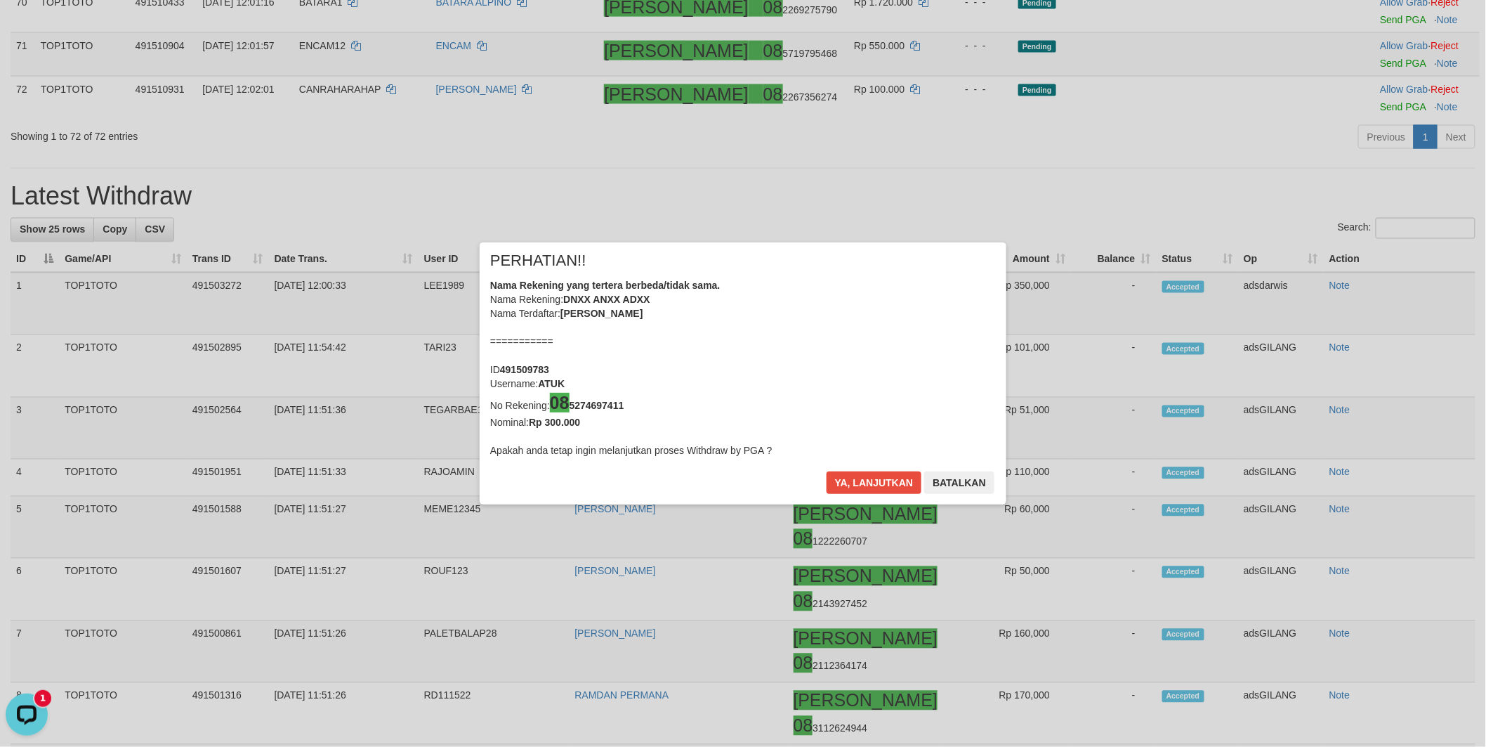
scroll to position [3154, 0]
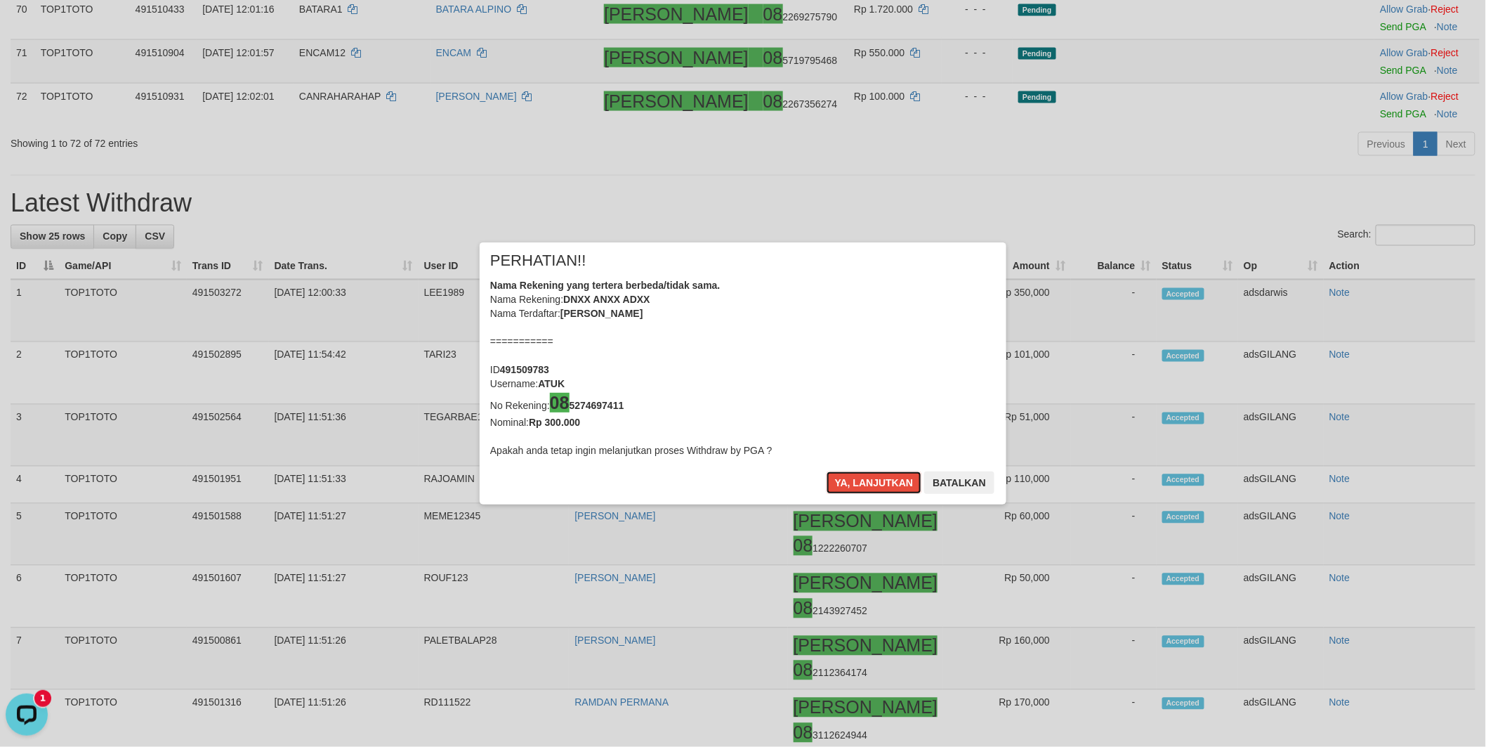
click at [875, 479] on button "Ya, lanjutkan" at bounding box center [875, 482] width 96 height 22
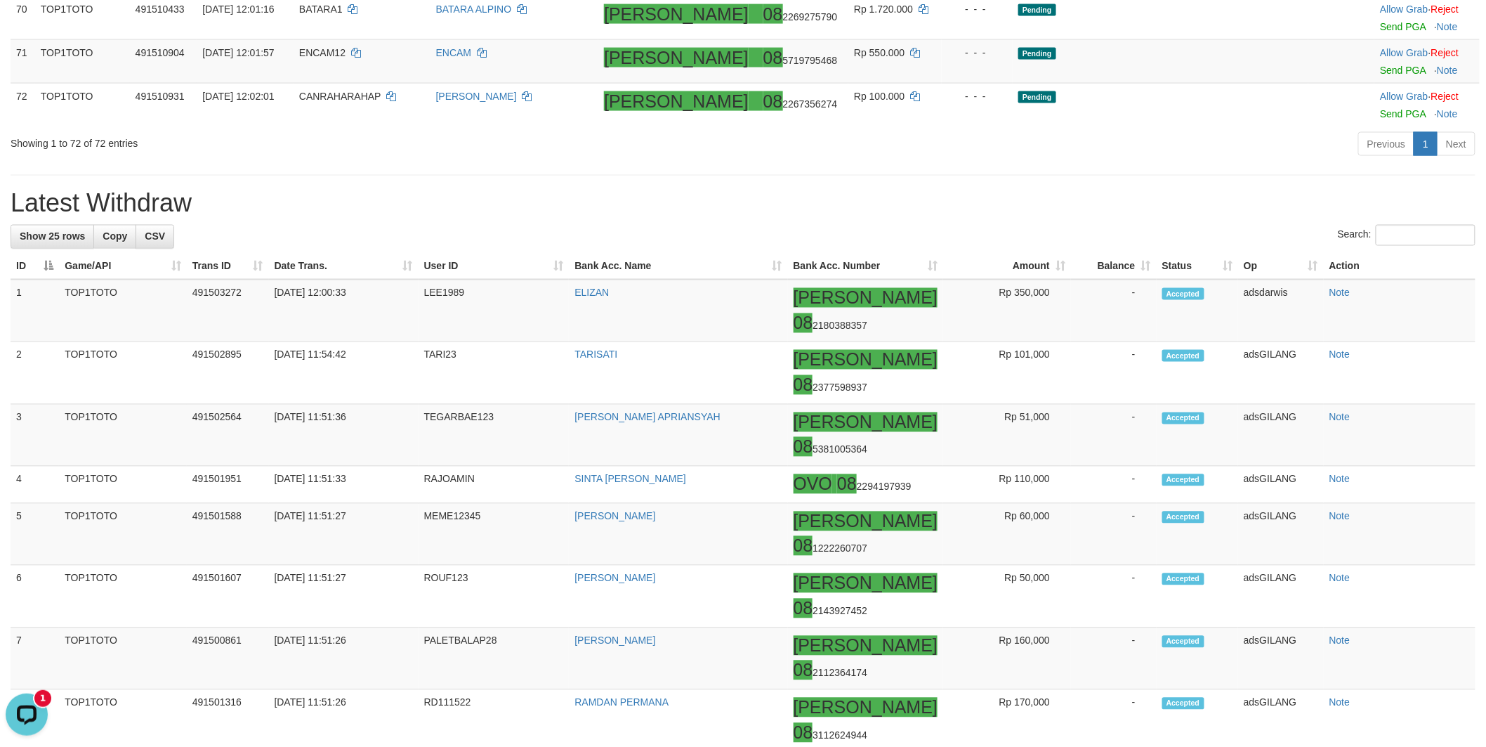
scroll to position [3148, 0]
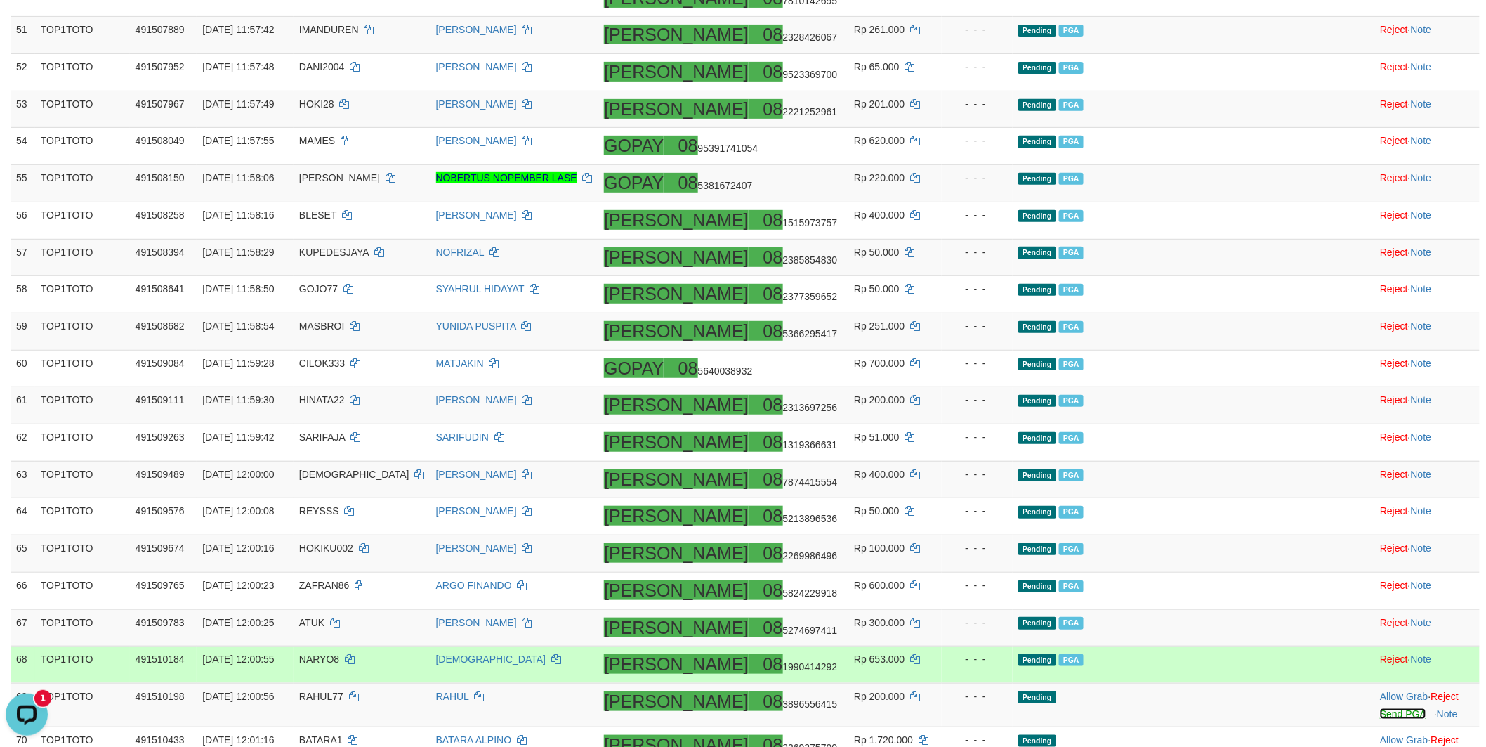
scroll to position [2289, 0]
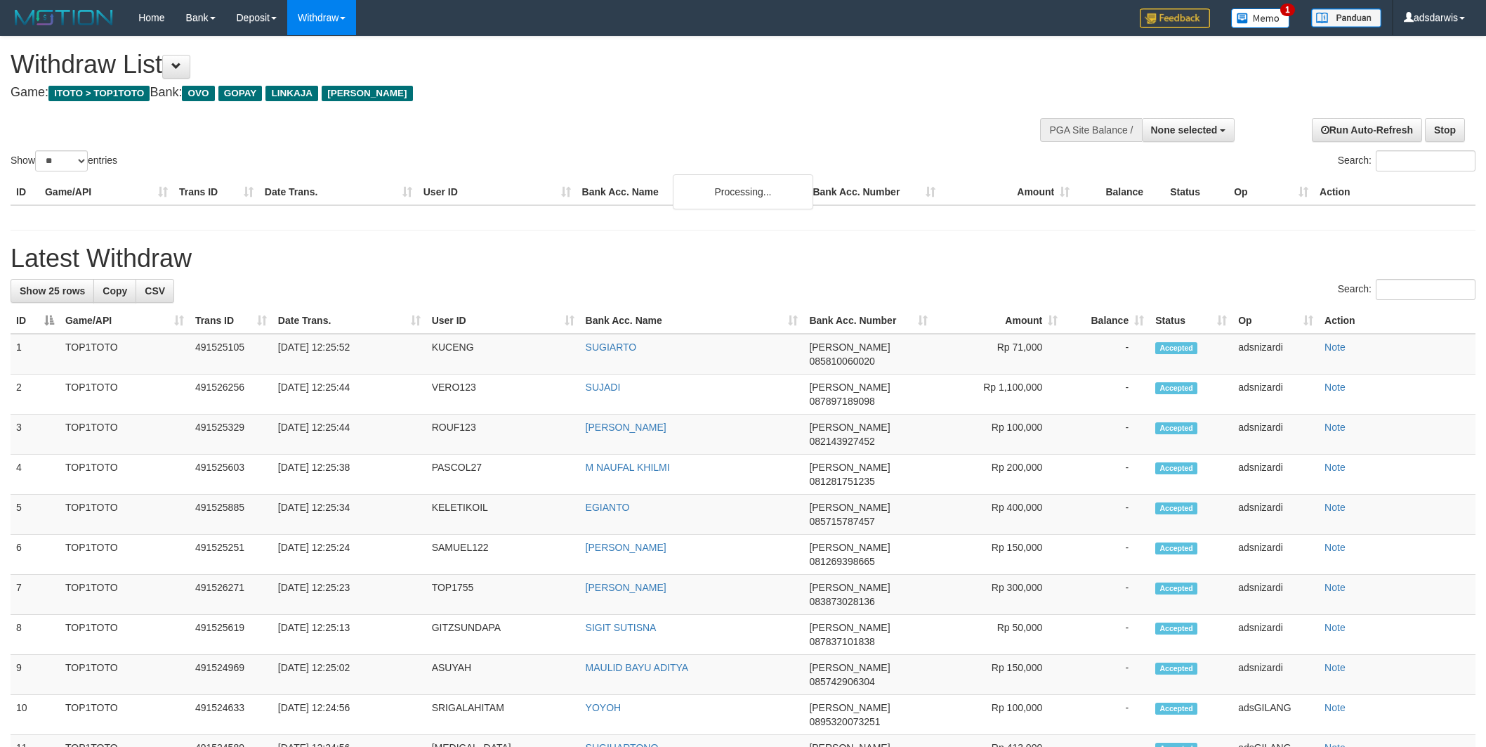
select select
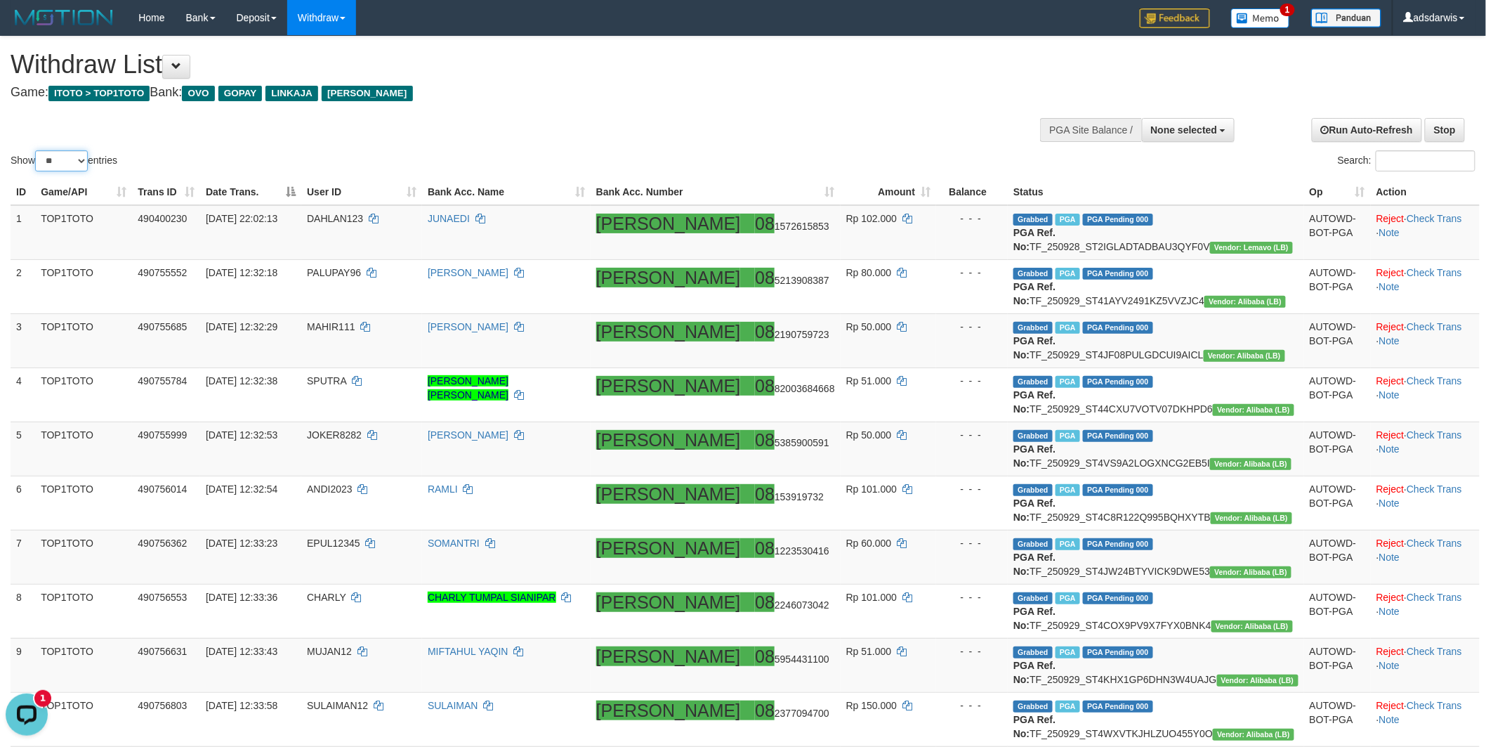
click at [63, 160] on select "** ** ** ***" at bounding box center [61, 160] width 53 height 21
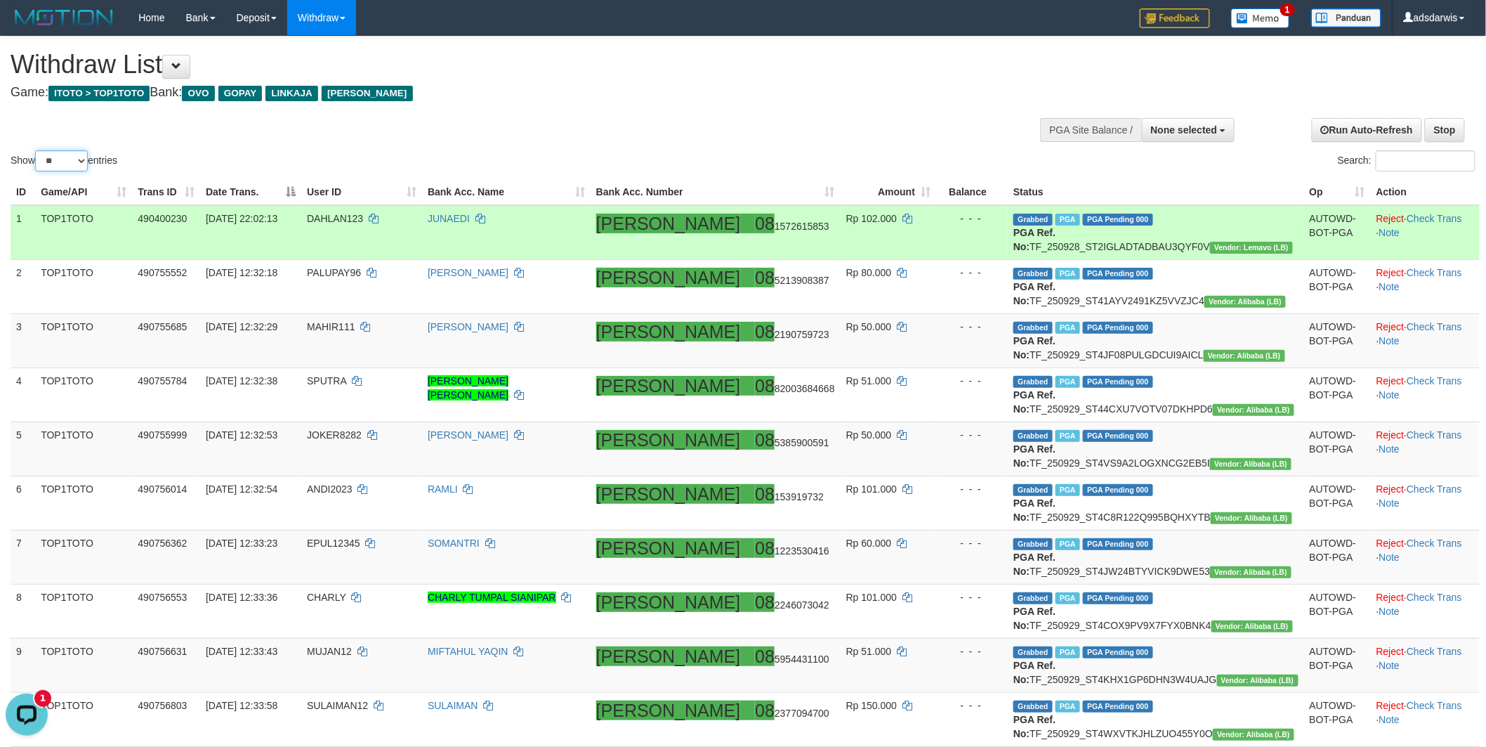
select select "***"
click at [37, 150] on select "** ** ** ***" at bounding box center [61, 160] width 53 height 21
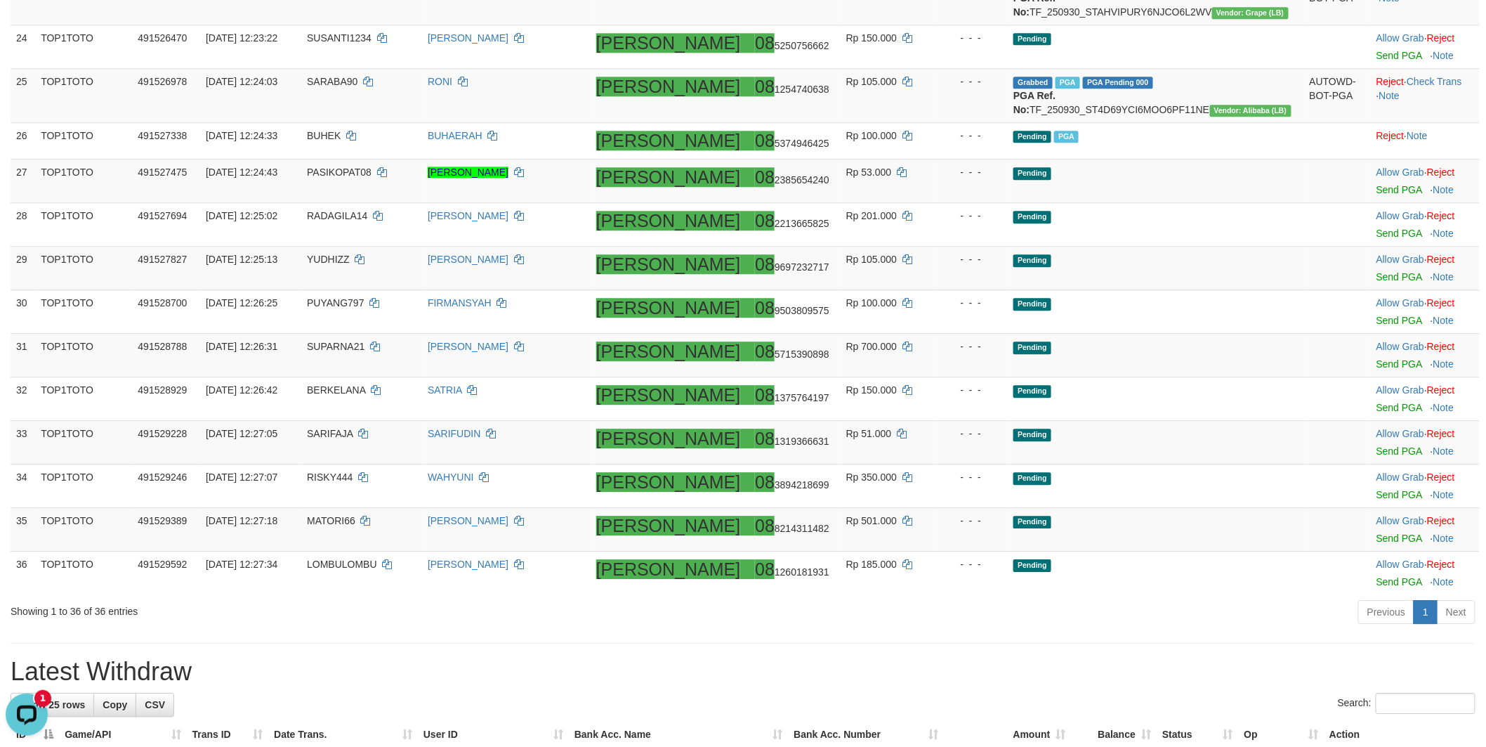
scroll to position [1717, 0]
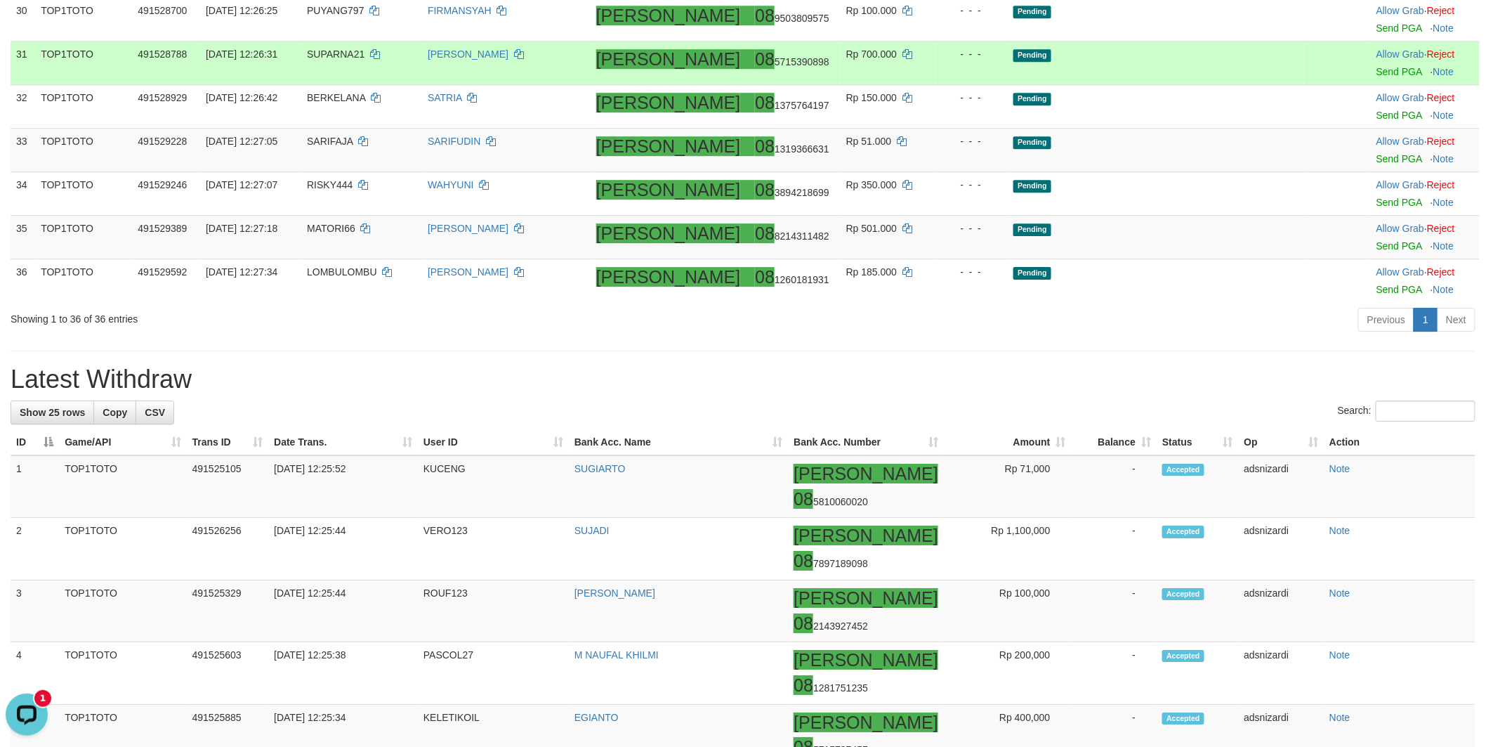
click at [1168, 85] on td "Pending" at bounding box center [1156, 63] width 296 height 44
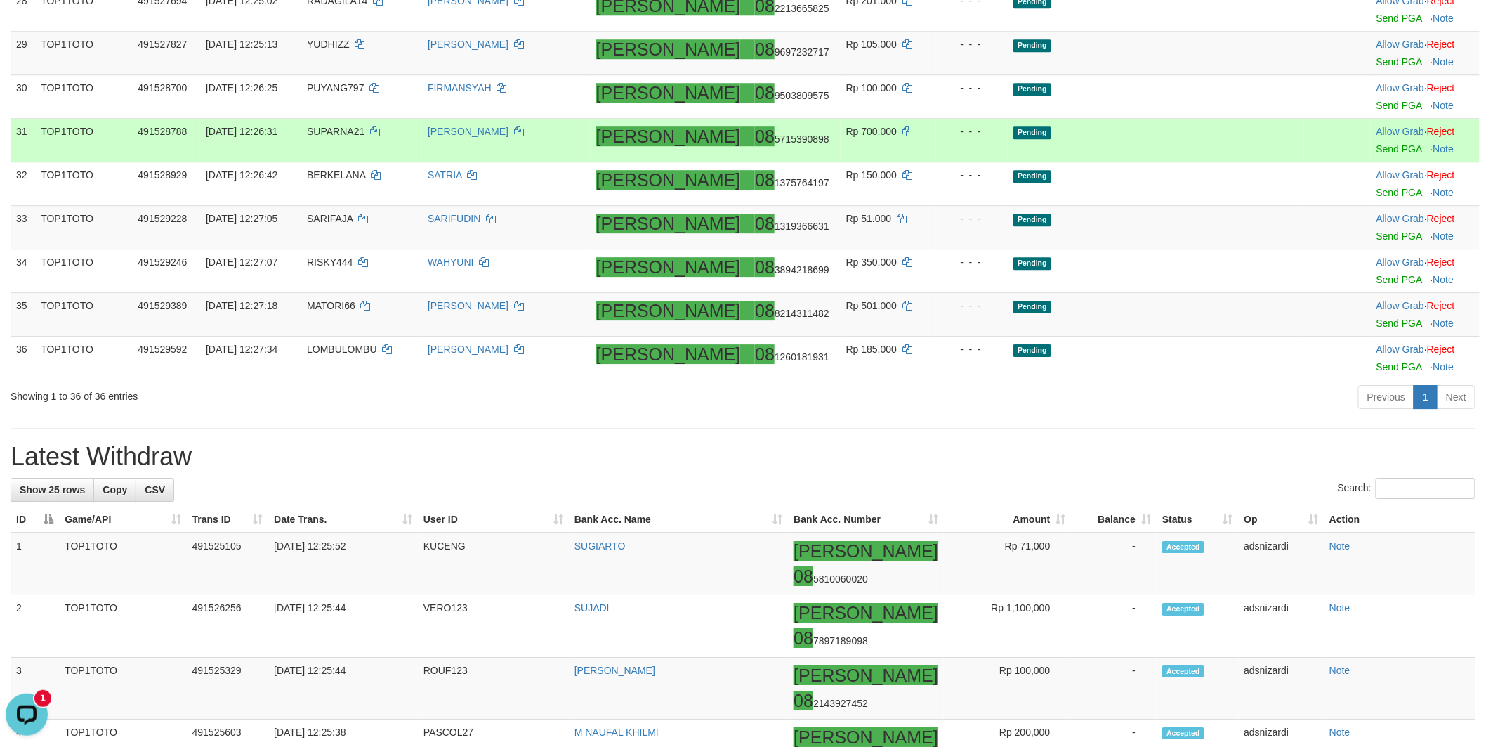
scroll to position [1639, 0]
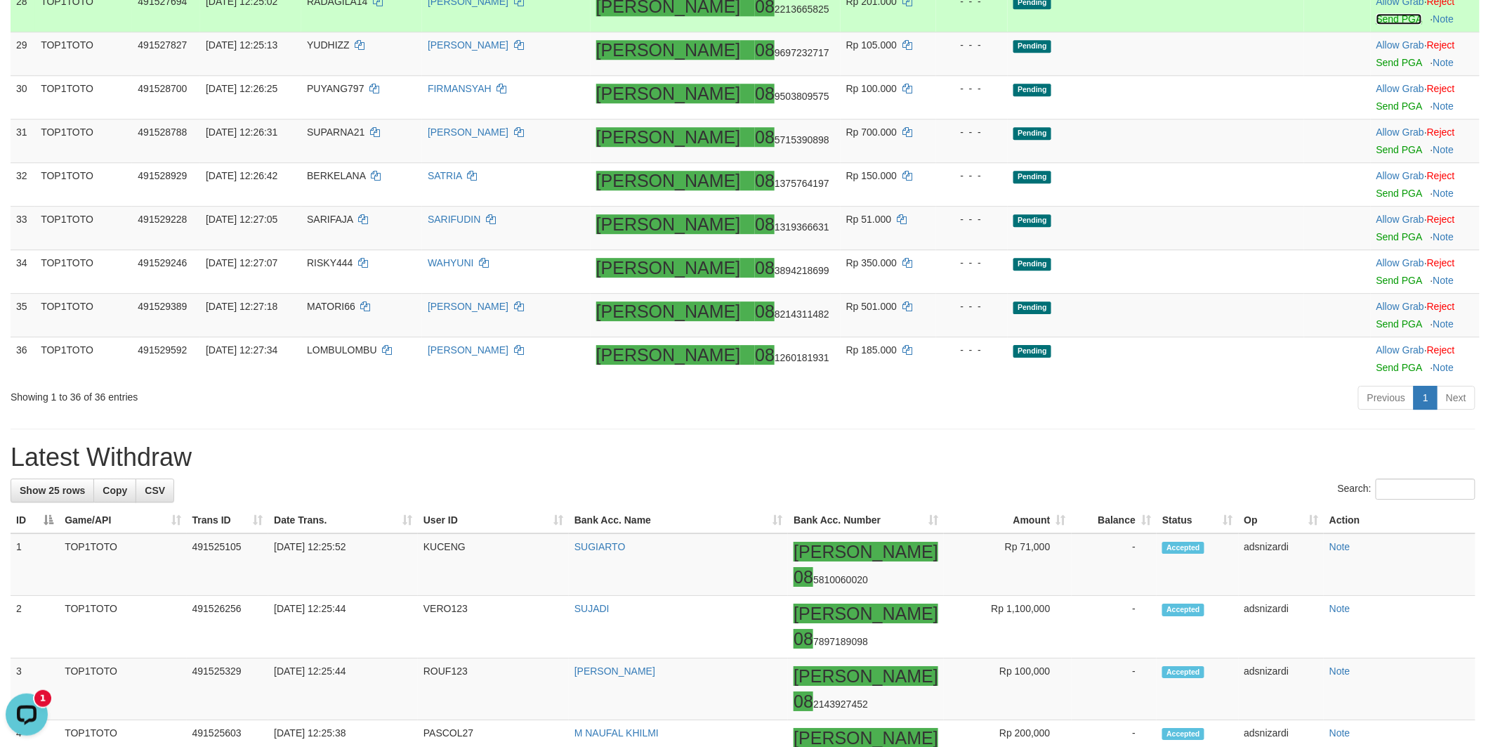
click at [1377, 25] on link "Send PGA" at bounding box center [1400, 18] width 46 height 11
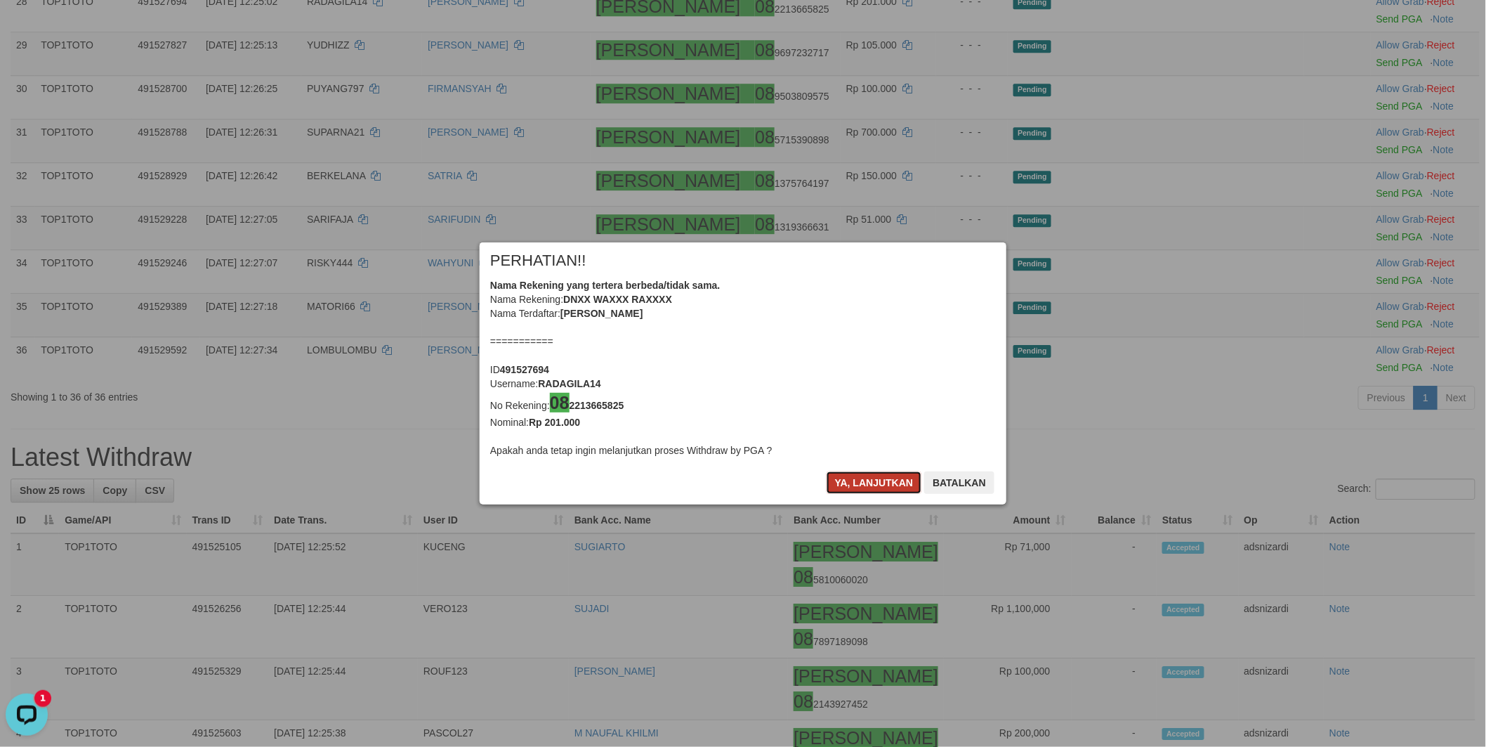
click at [873, 483] on button "Ya, lanjutkan" at bounding box center [875, 482] width 96 height 22
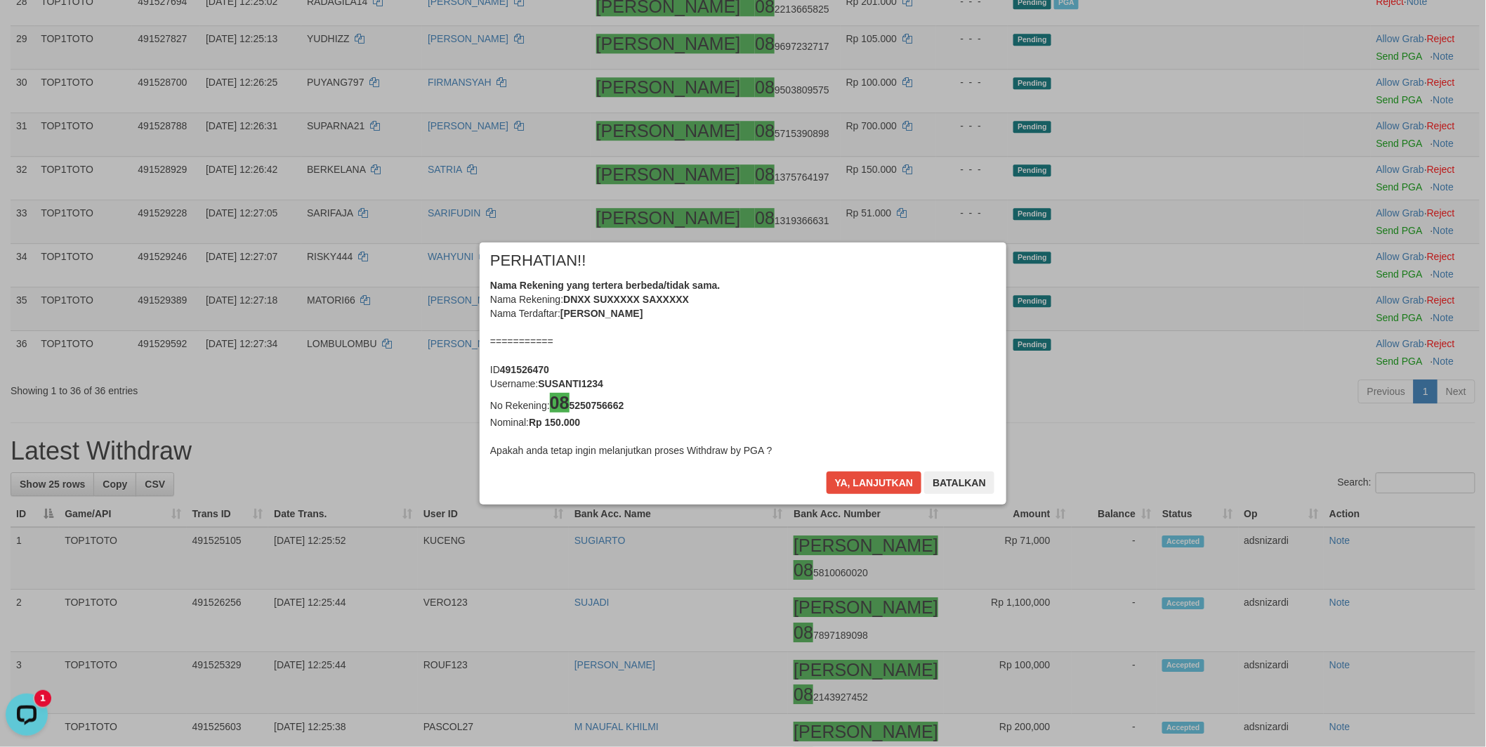
scroll to position [1632, 0]
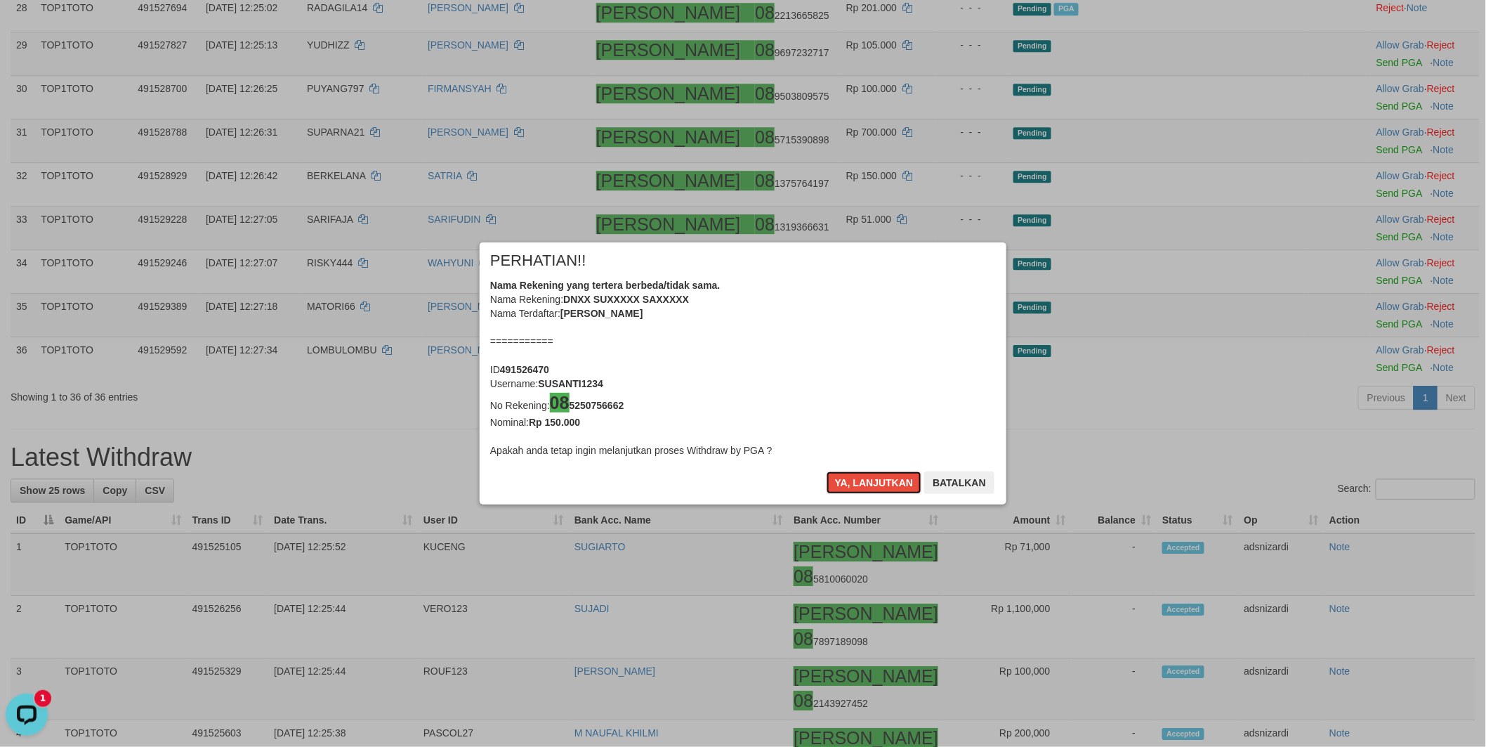
click at [873, 483] on button "Ya, lanjutkan" at bounding box center [875, 482] width 96 height 22
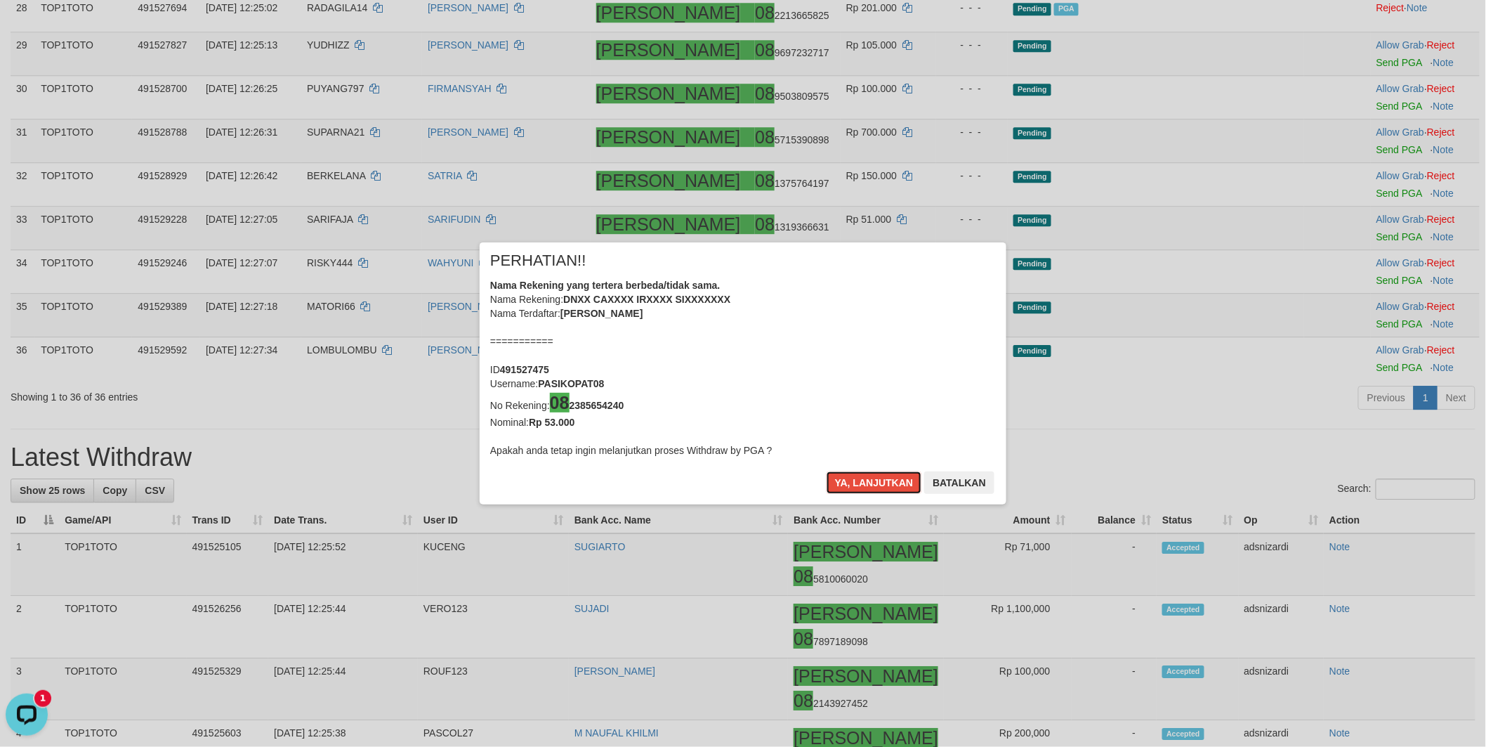
click at [873, 483] on button "Ya, lanjutkan" at bounding box center [875, 482] width 96 height 22
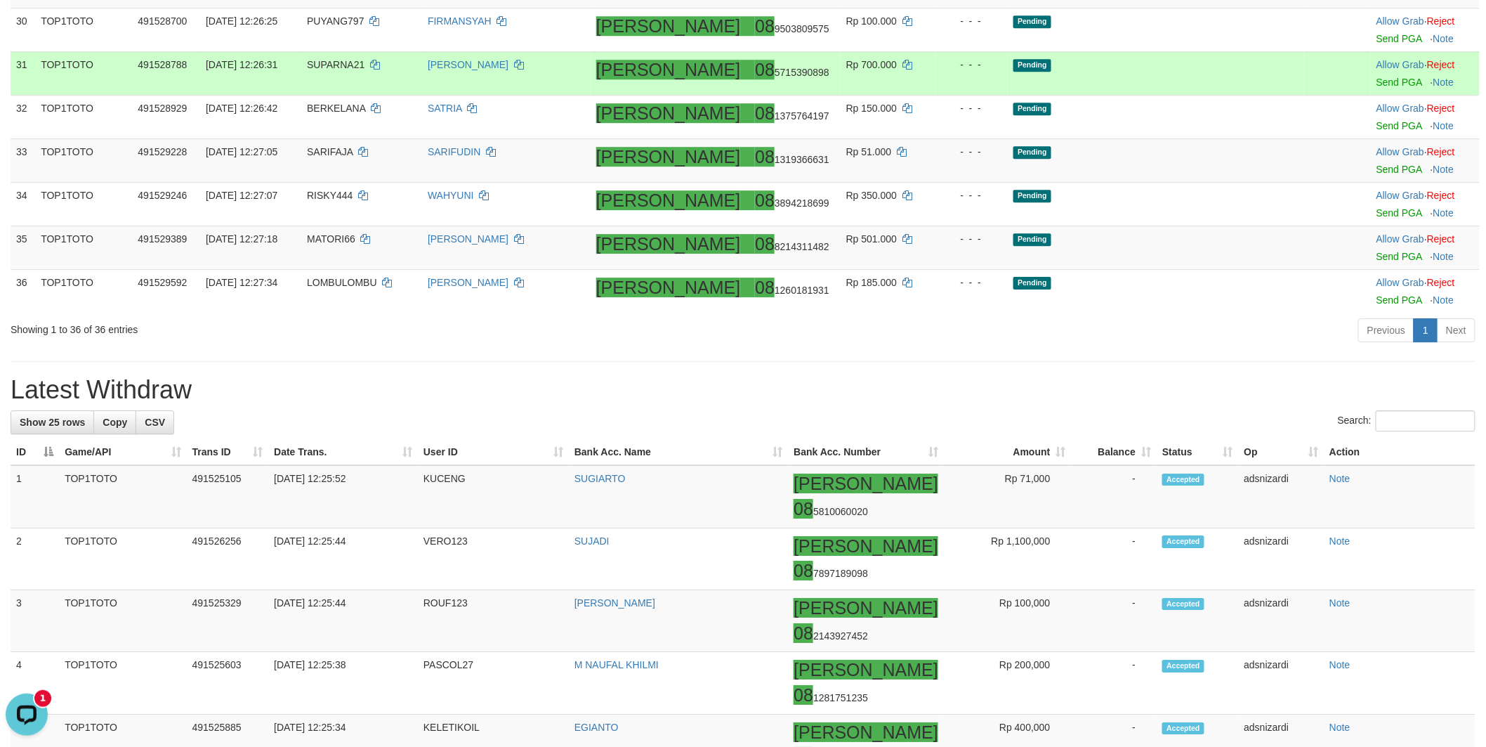
scroll to position [1775, 0]
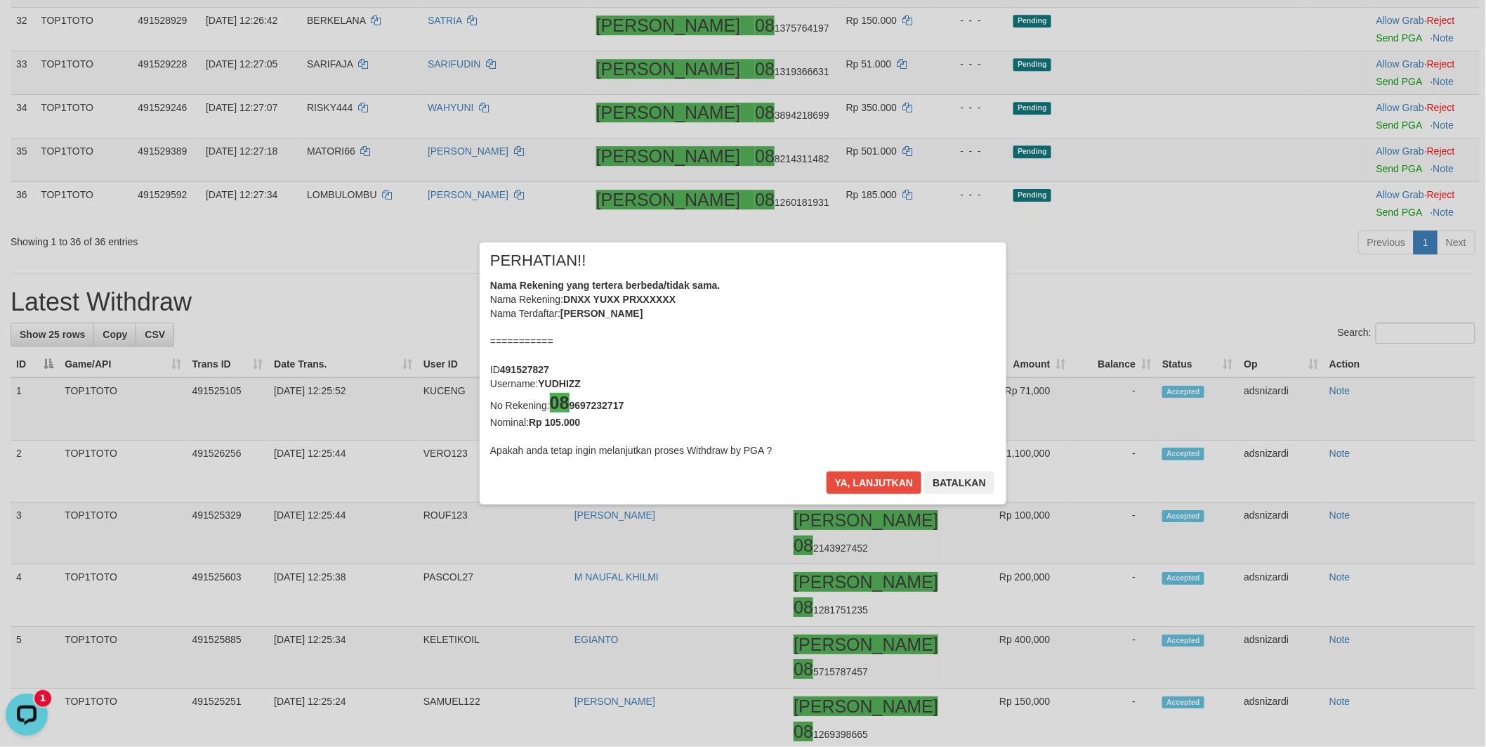
click at [1358, 329] on body "Toggle navigation Home Bank Account List Load By Website Group [ITOTO] TOP1TOTO…" at bounding box center [743, 156] width 1486 height 3863
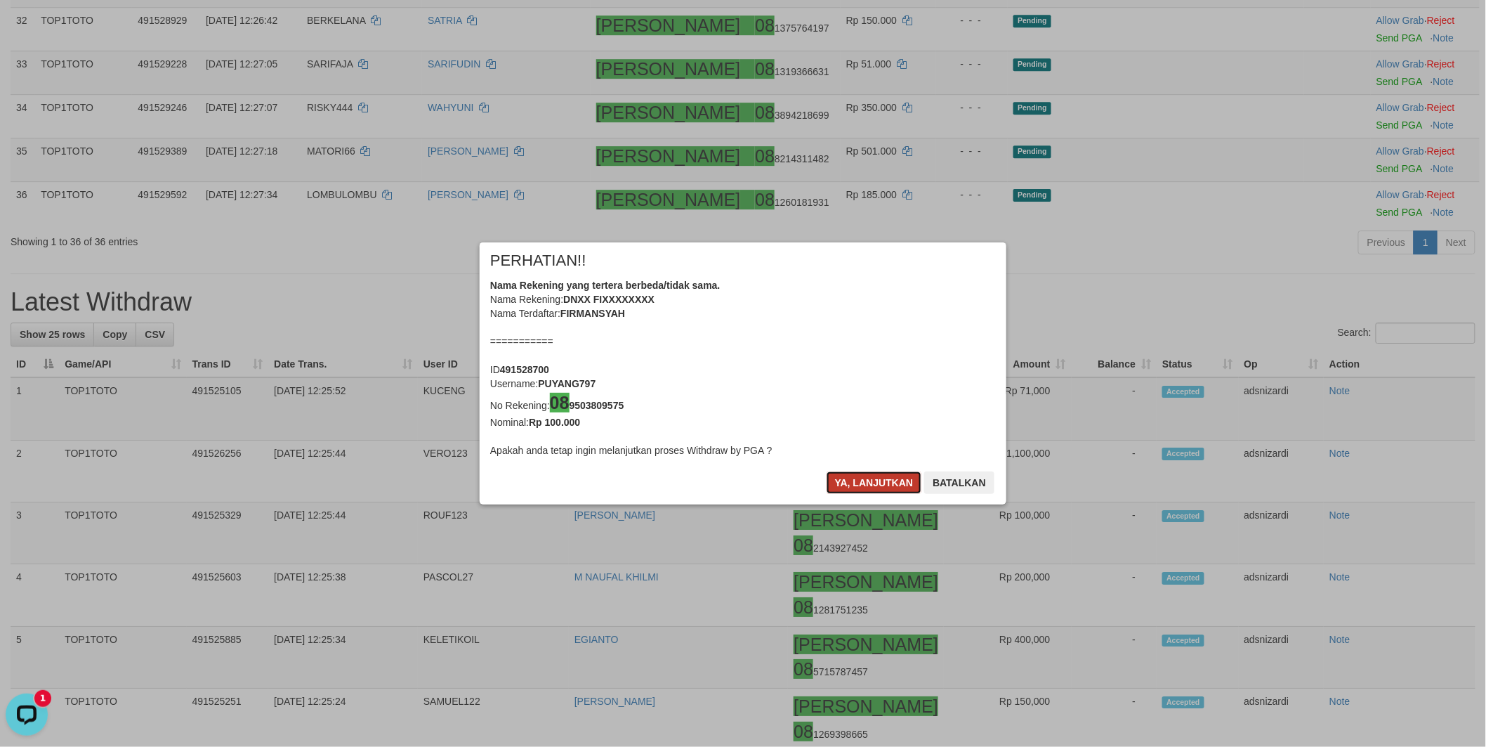
click at [843, 483] on button "Ya, lanjutkan" at bounding box center [875, 482] width 96 height 22
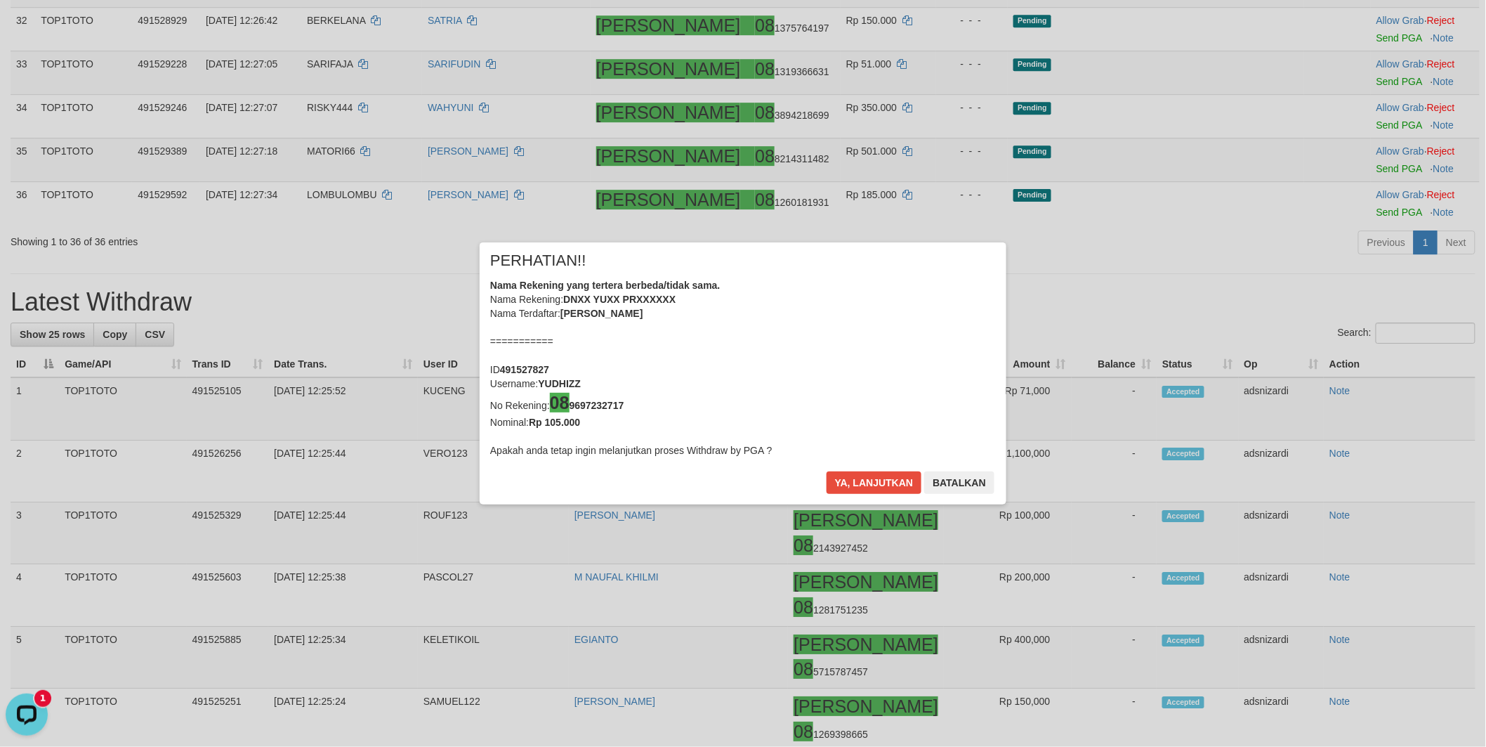
scroll to position [1769, 0]
click at [843, 483] on button "Ya, lanjutkan" at bounding box center [875, 482] width 96 height 22
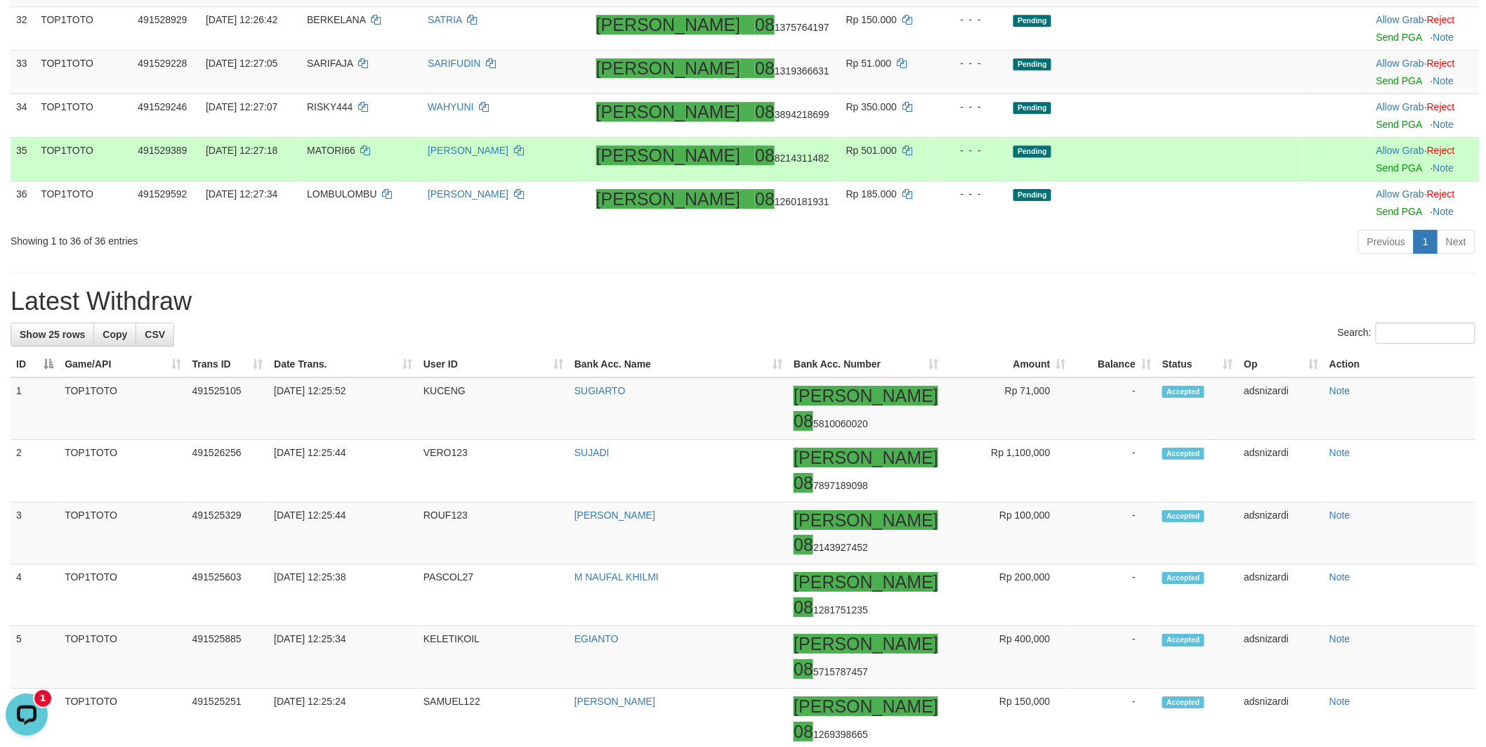
scroll to position [1763, 0]
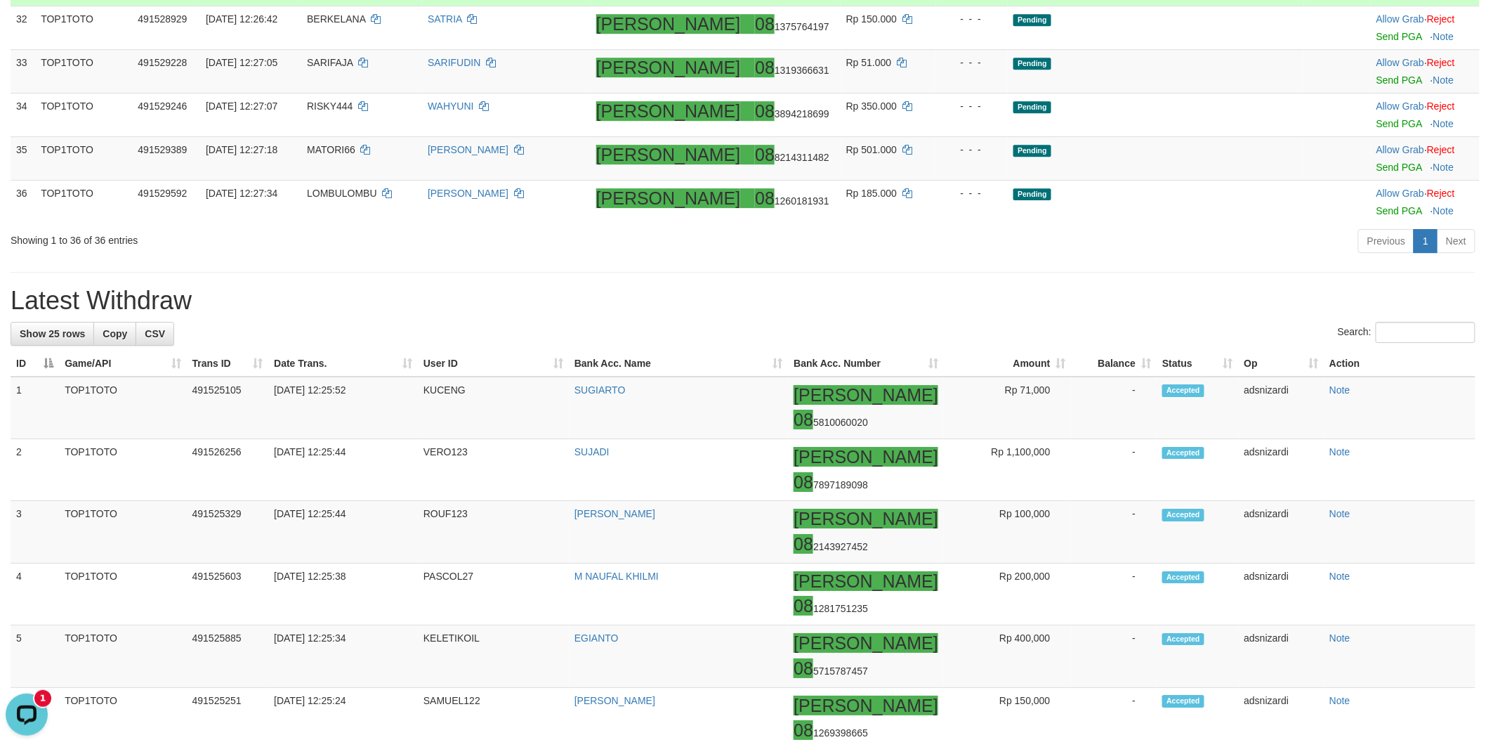
click at [1377, 42] on link "Send PGA" at bounding box center [1400, 36] width 46 height 11
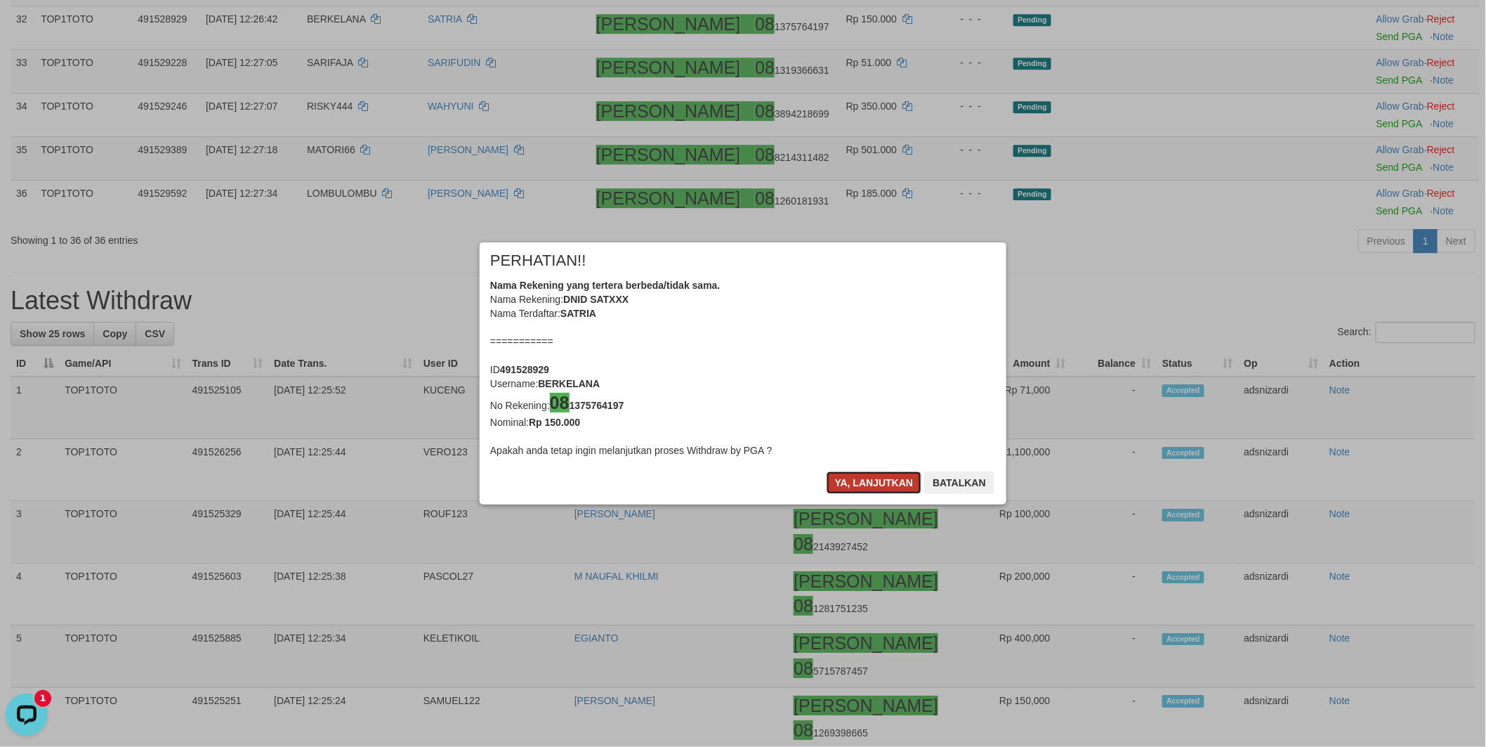
click at [866, 486] on button "Ya, lanjutkan" at bounding box center [875, 482] width 96 height 22
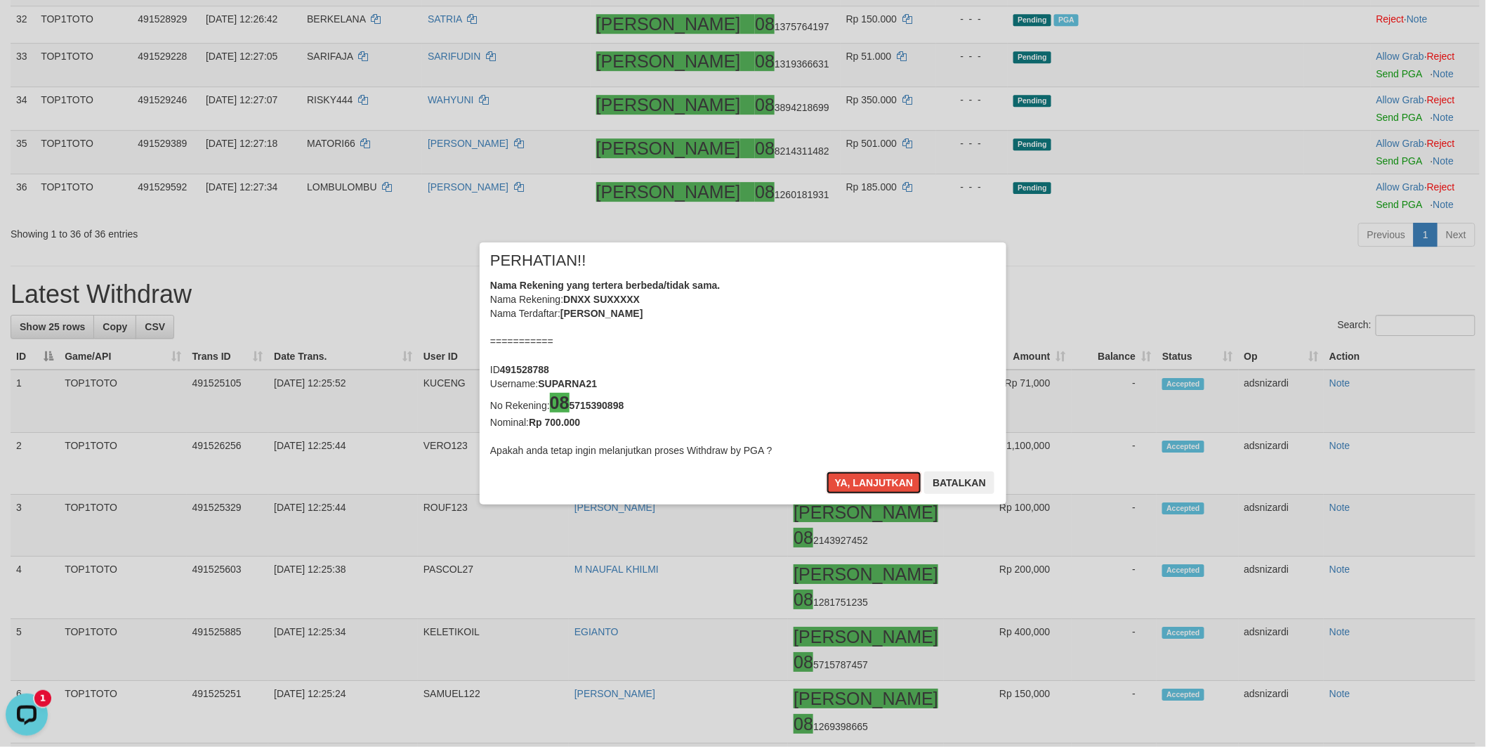
click at [866, 486] on button "Ya, lanjutkan" at bounding box center [875, 482] width 96 height 22
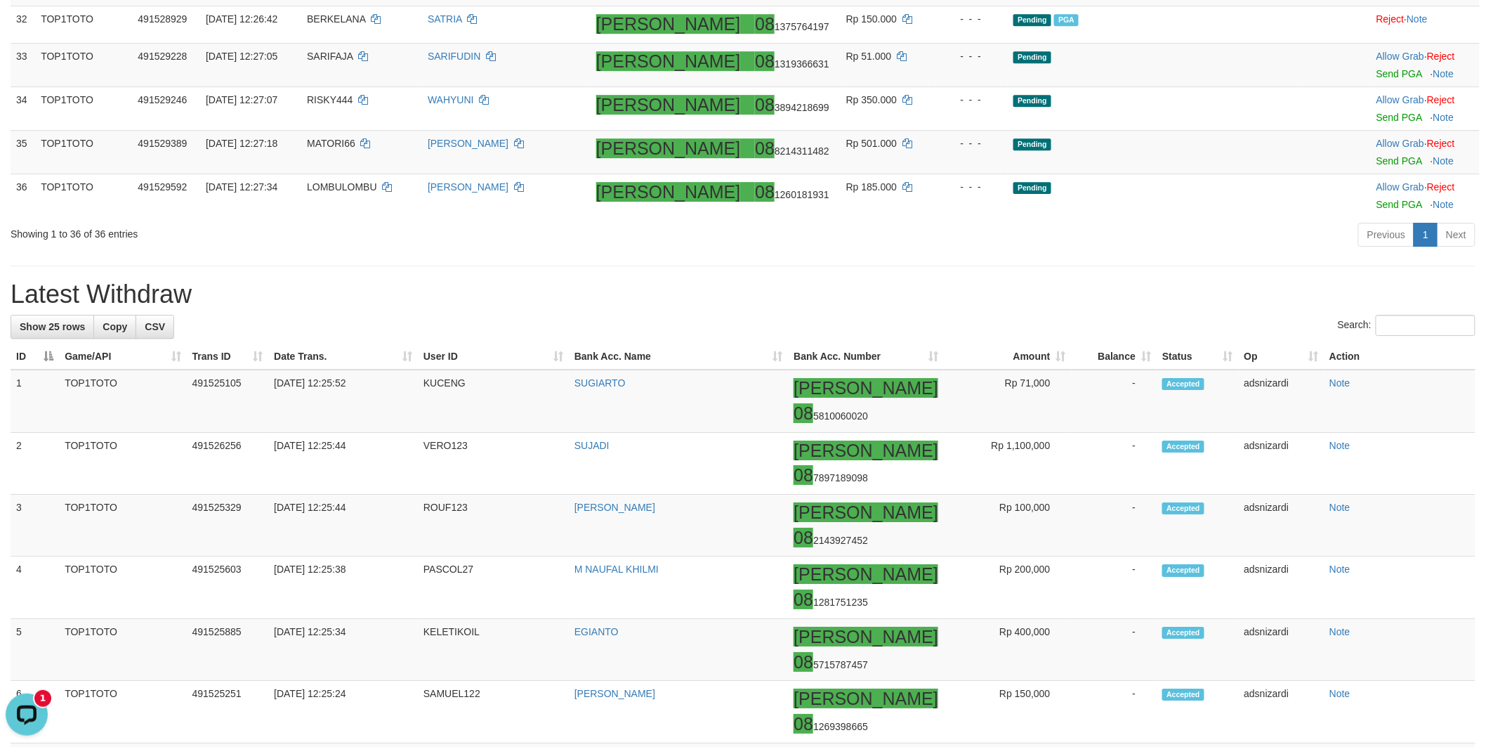
scroll to position [1756, 0]
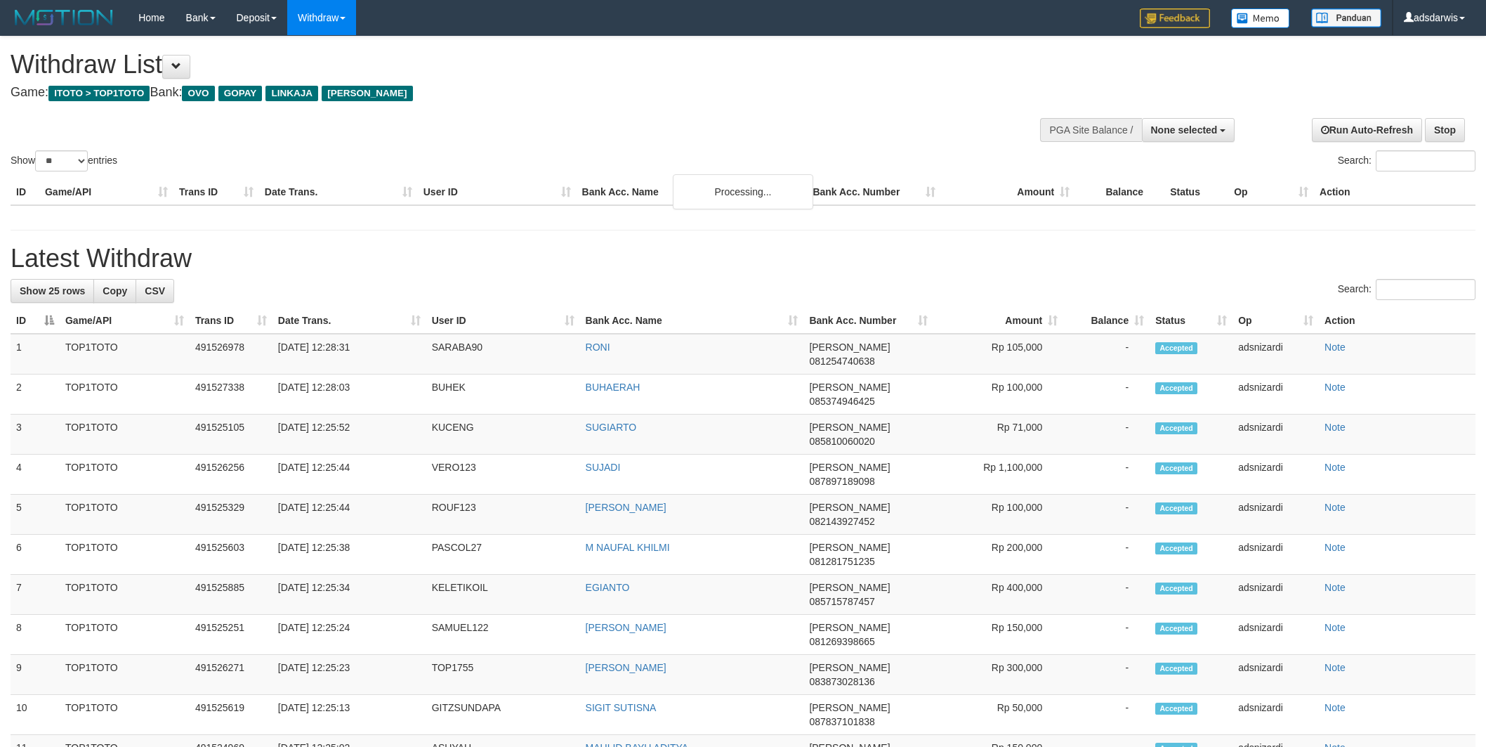
select select
select select "**"
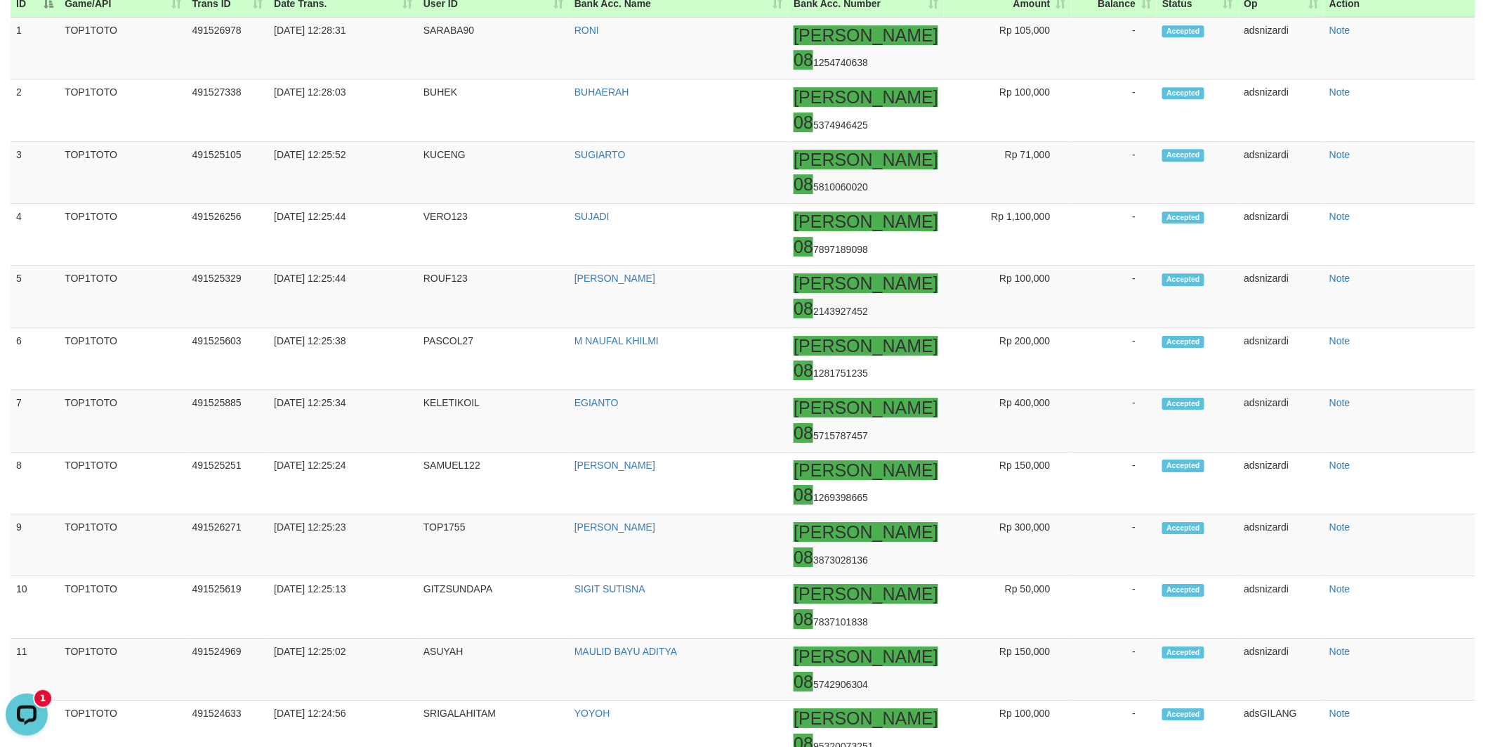
scroll to position [1444, 0]
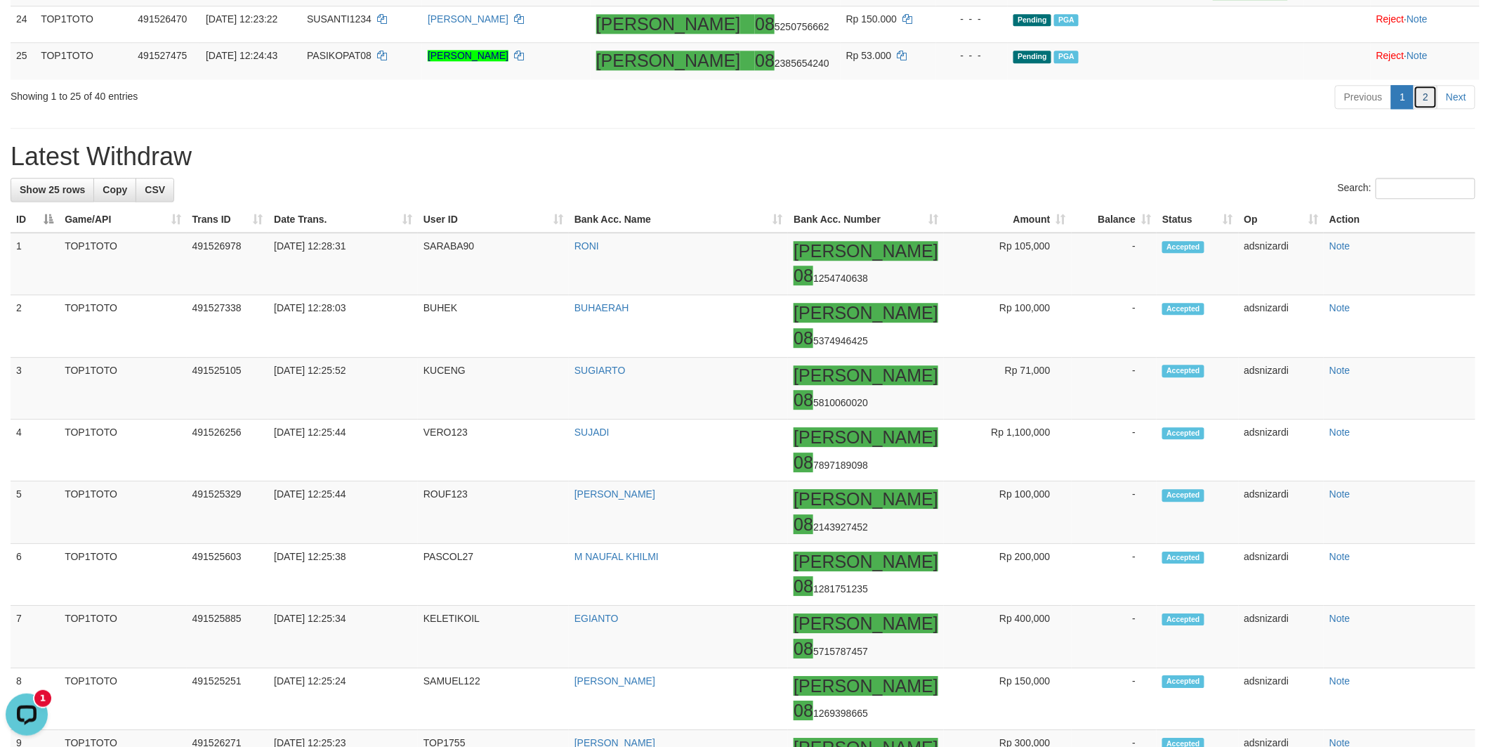
click at [1428, 109] on link "2" at bounding box center [1426, 97] width 24 height 24
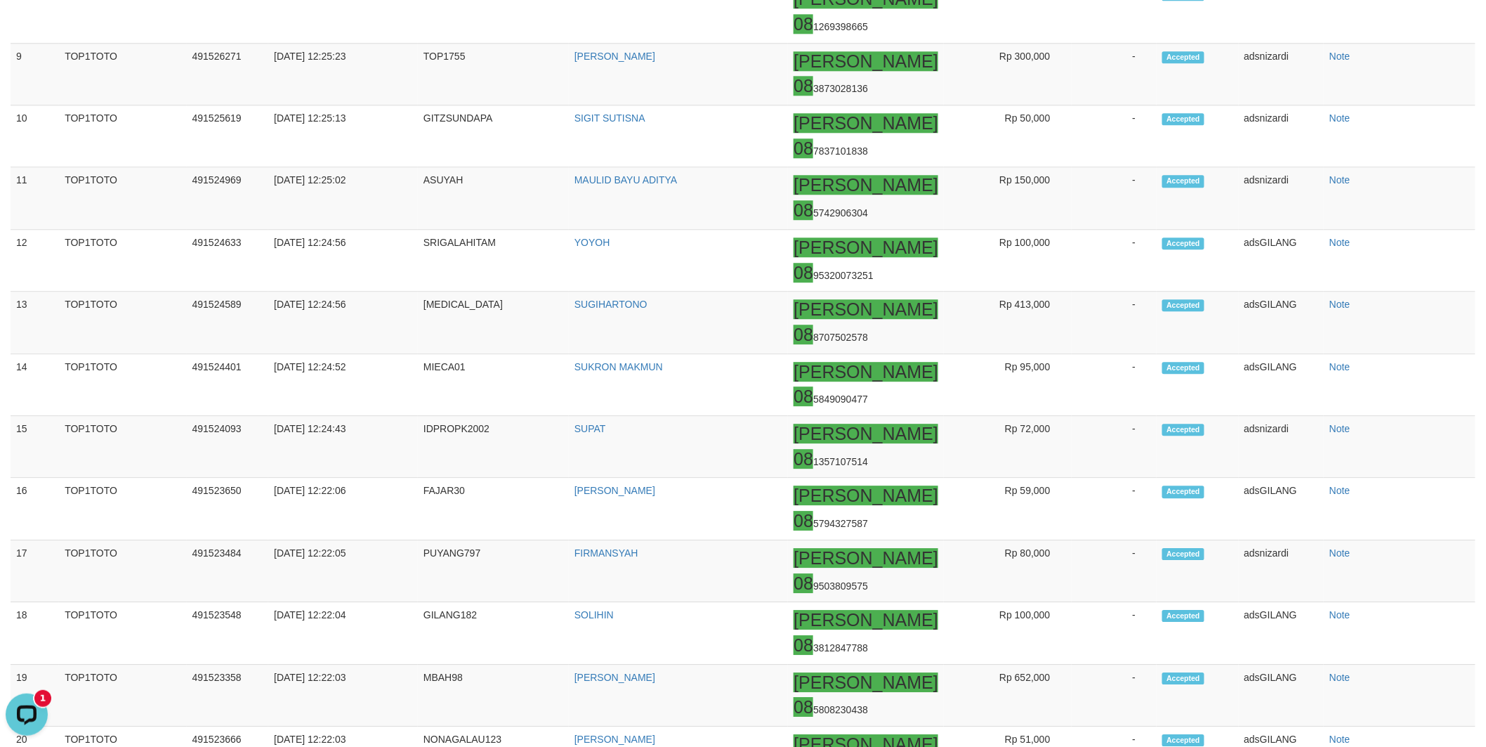
scroll to position [436, 0]
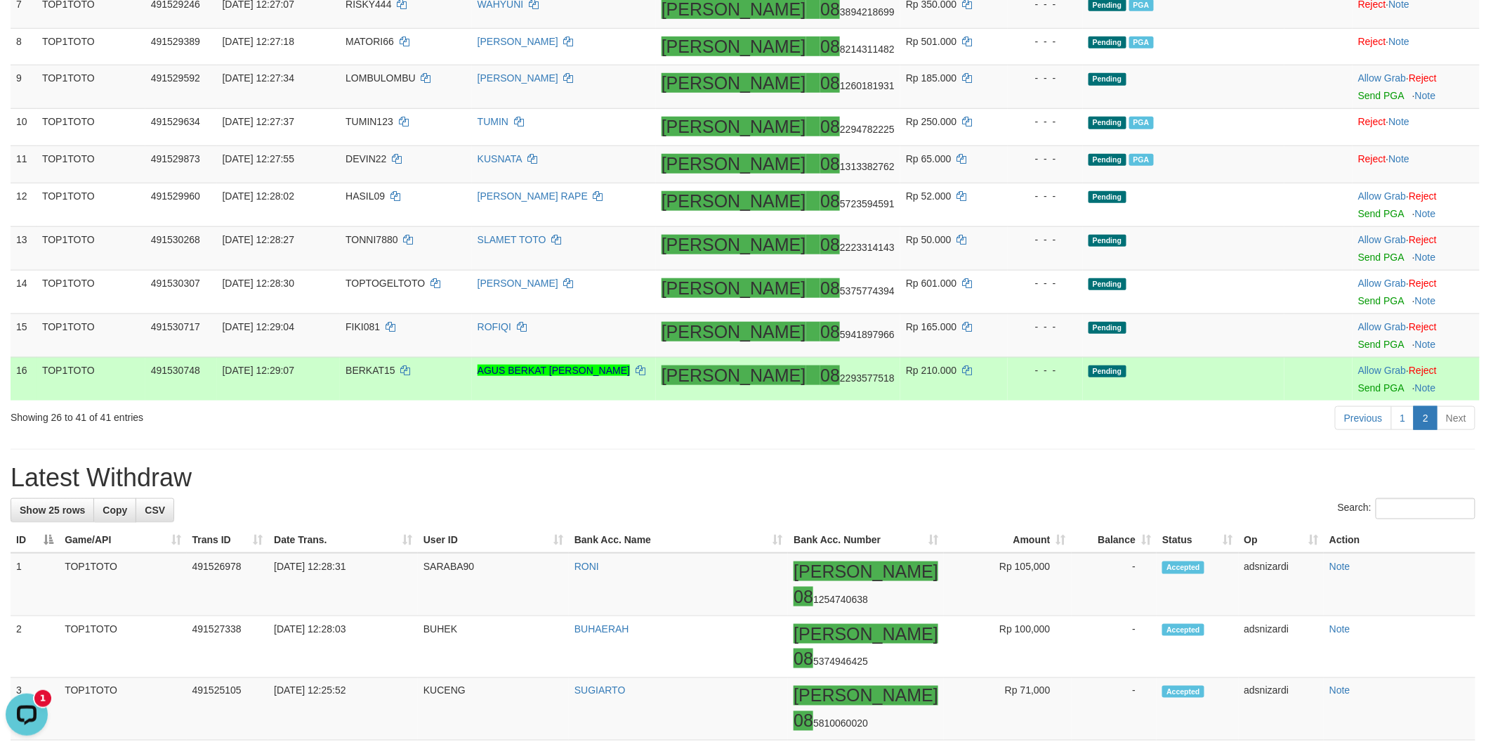
click at [1264, 390] on td "Pending" at bounding box center [1184, 379] width 202 height 44
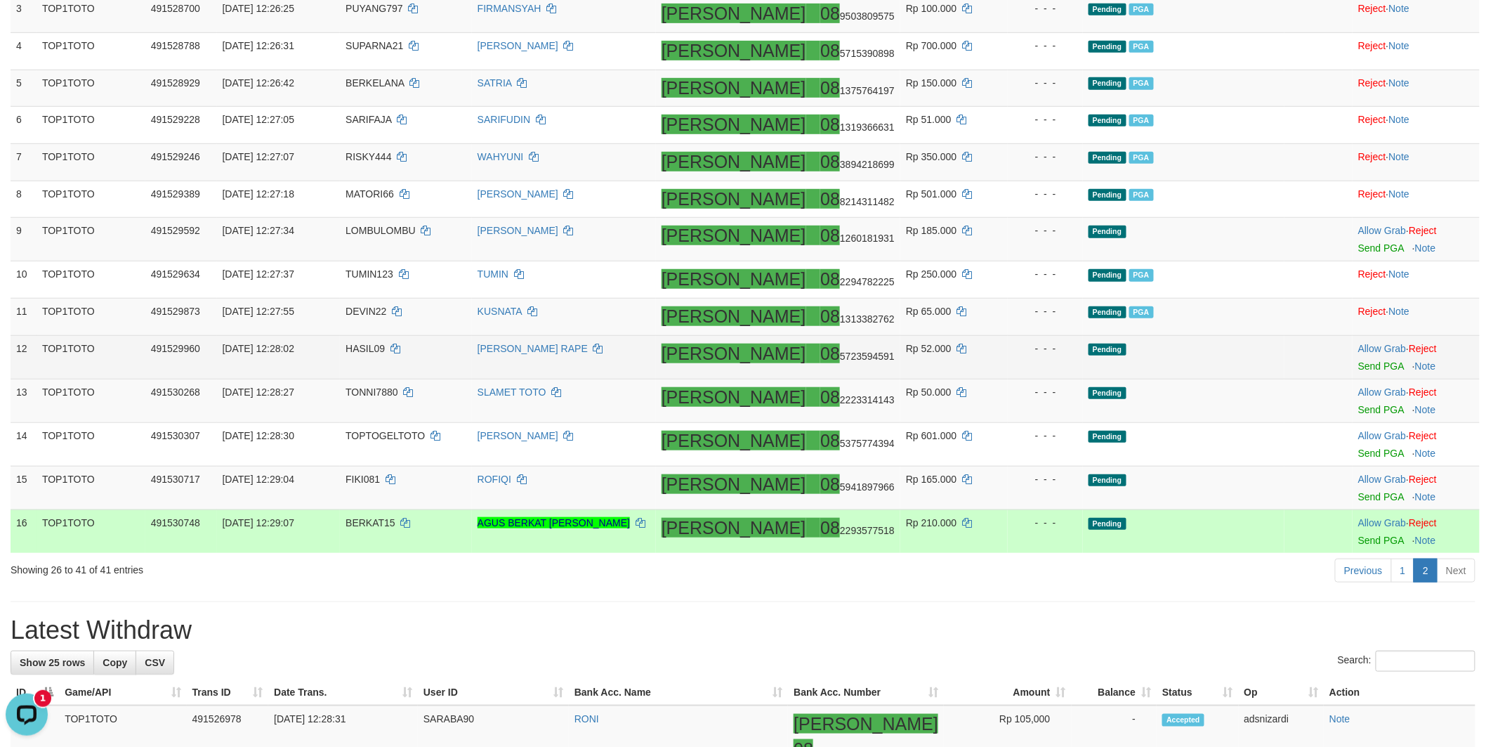
scroll to position [280, 0]
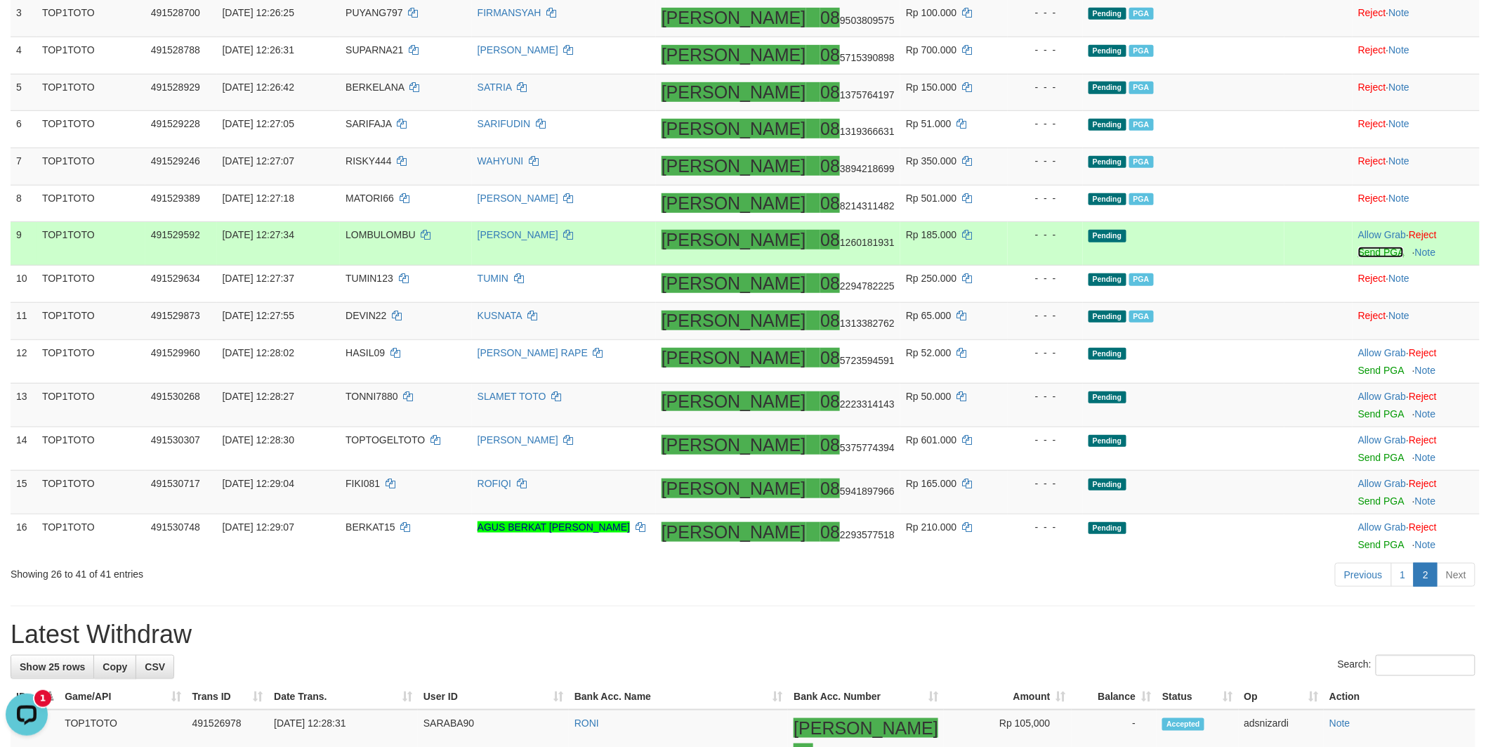
click at [1359, 249] on link "Send PGA" at bounding box center [1382, 252] width 46 height 11
click at [1359, 369] on link "Send PGA" at bounding box center [1382, 370] width 46 height 11
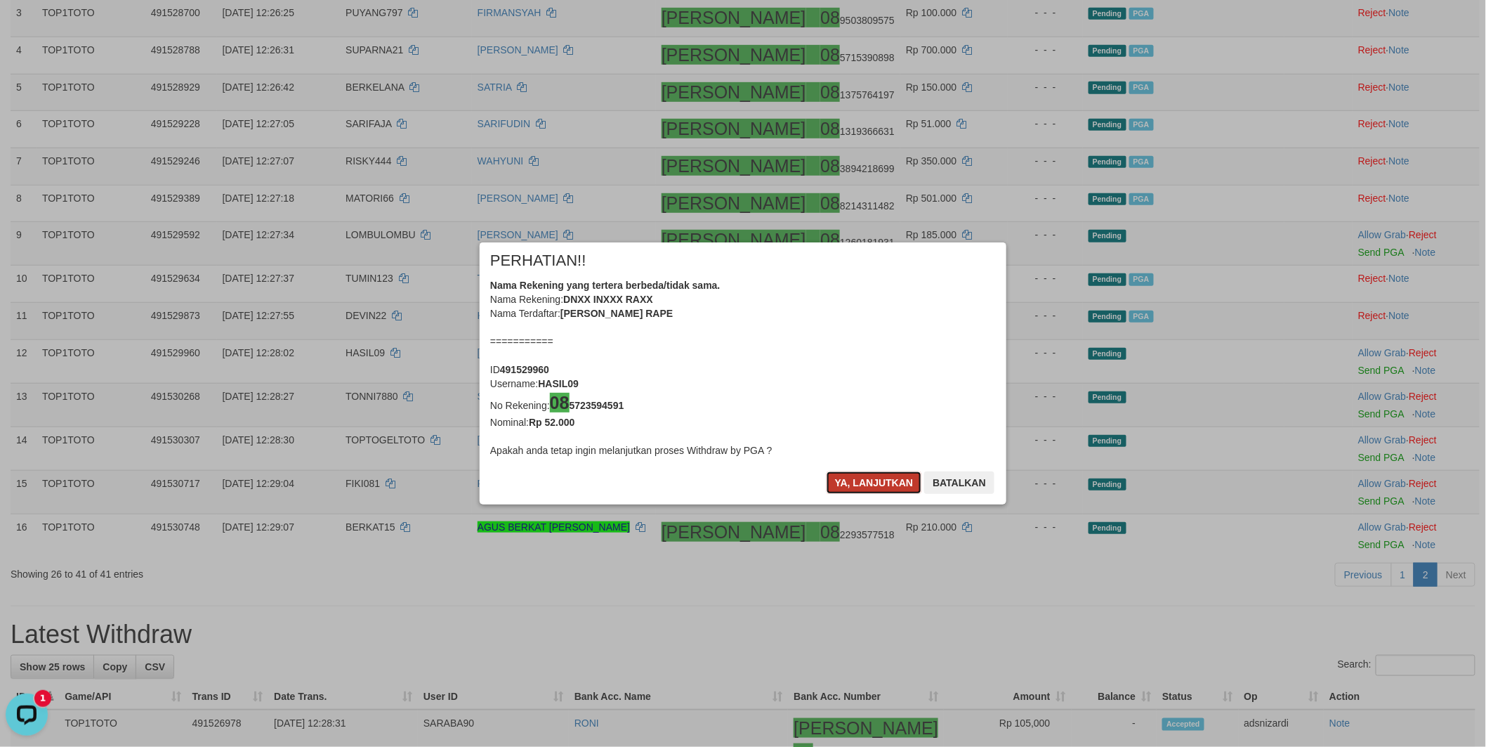
click at [852, 486] on button "Ya, lanjutkan" at bounding box center [875, 482] width 96 height 22
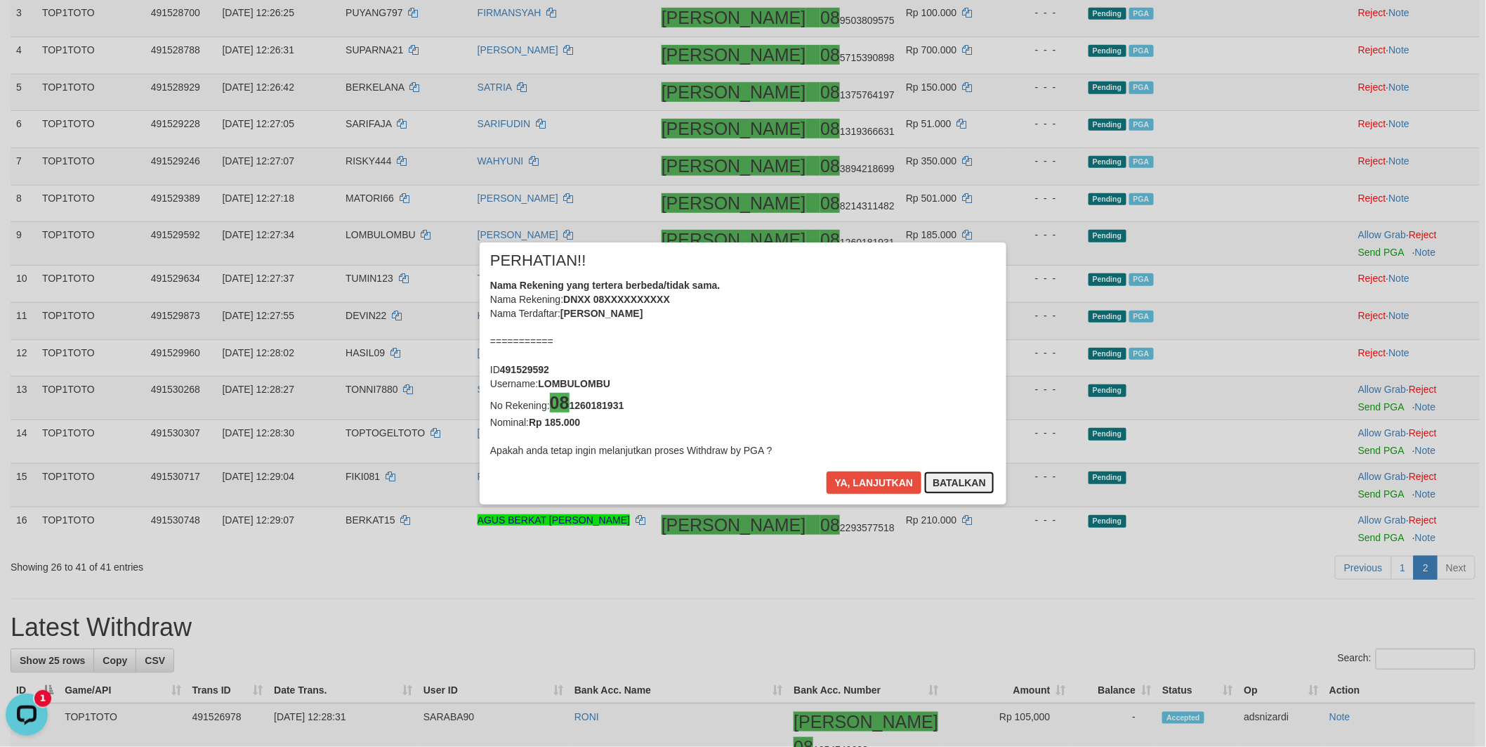
click at [960, 483] on button "Batalkan" at bounding box center [959, 482] width 70 height 22
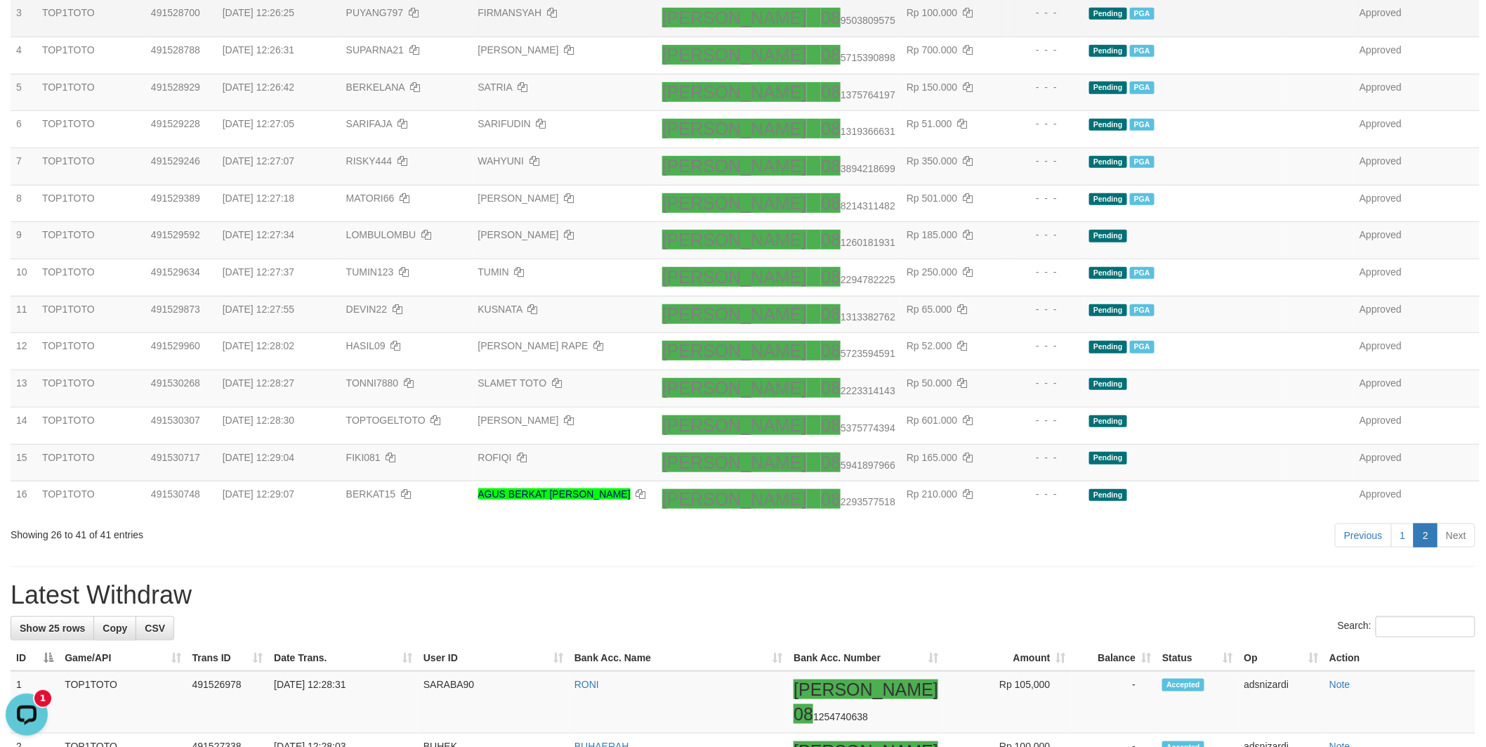
scroll to position [274, 0]
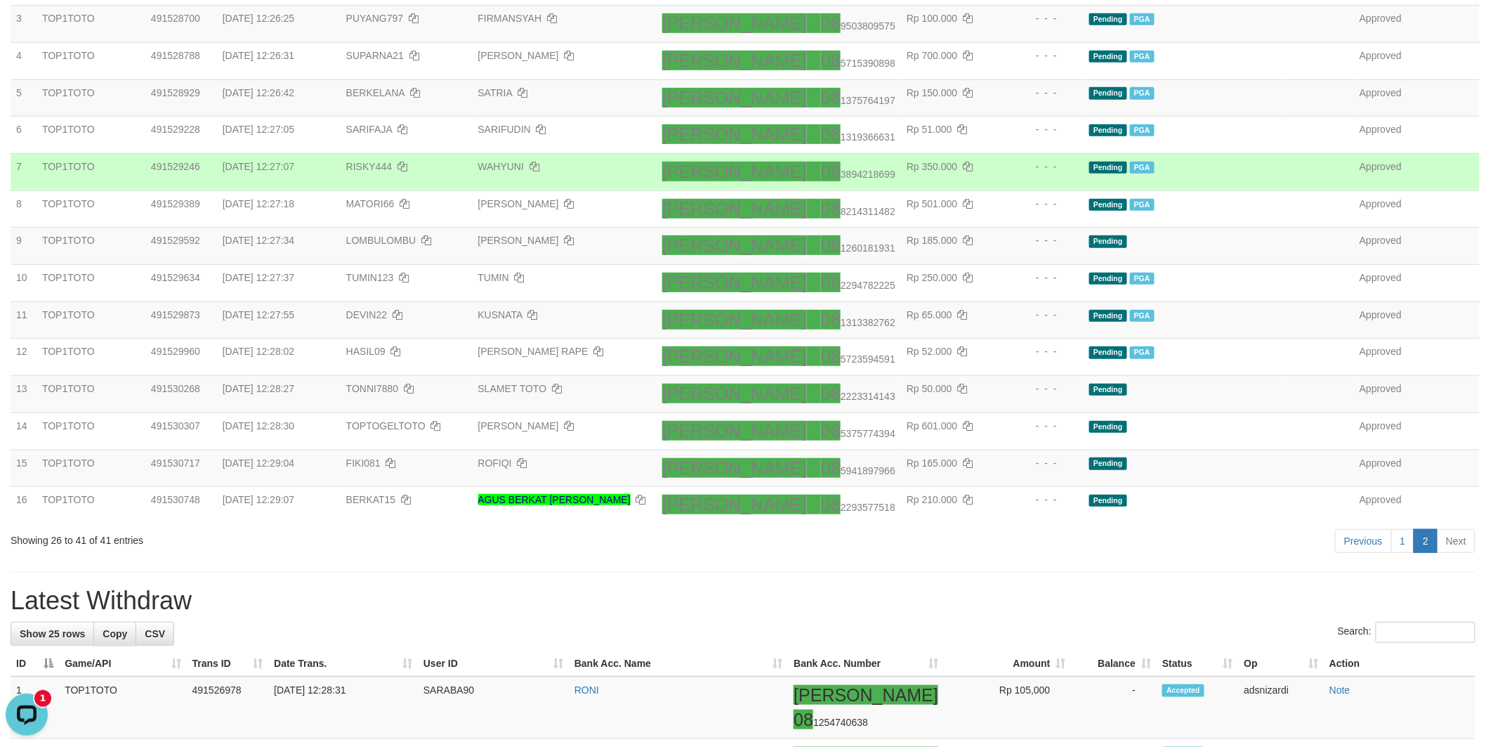
click at [1196, 158] on td "Pending PGA" at bounding box center [1185, 171] width 202 height 37
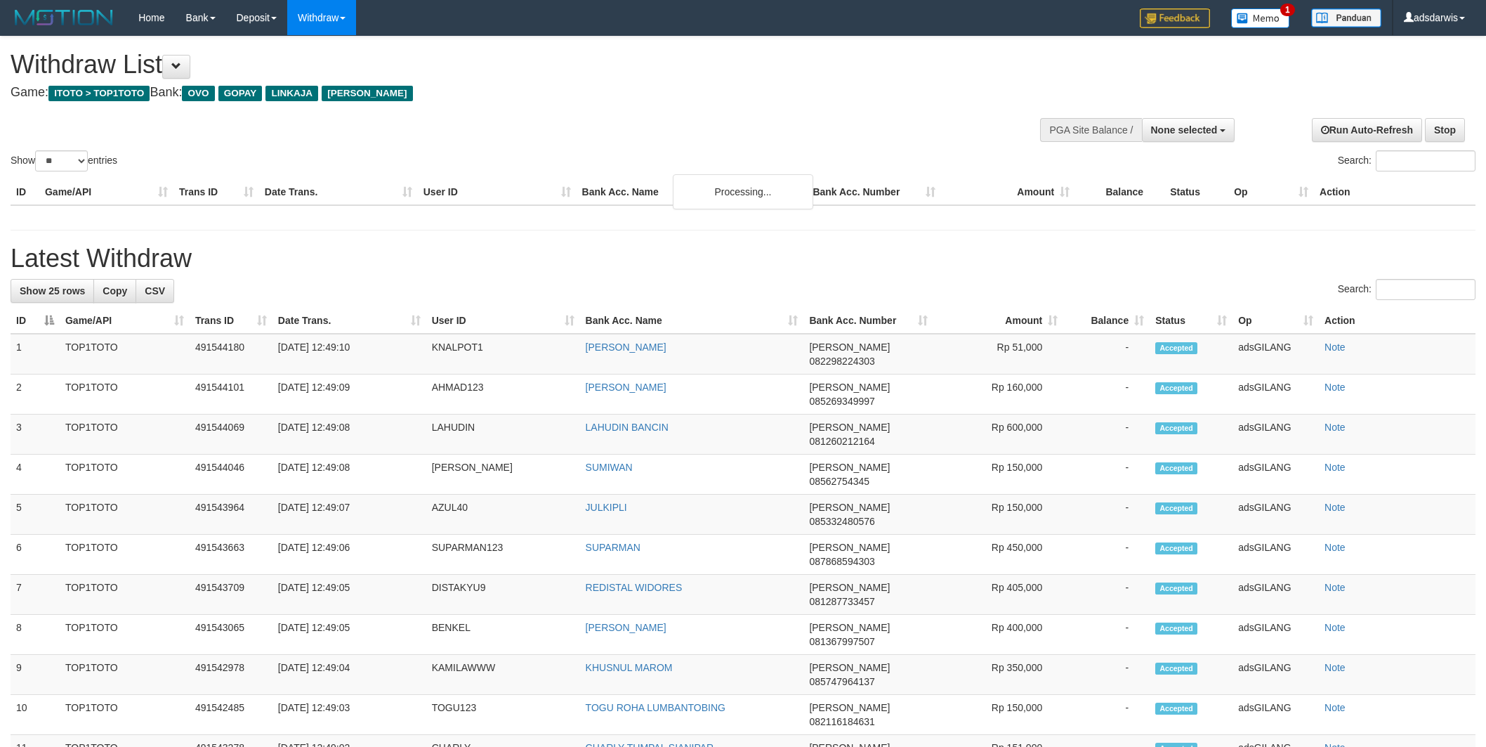
select select
select select "**"
